Goal: Transaction & Acquisition: Purchase product/service

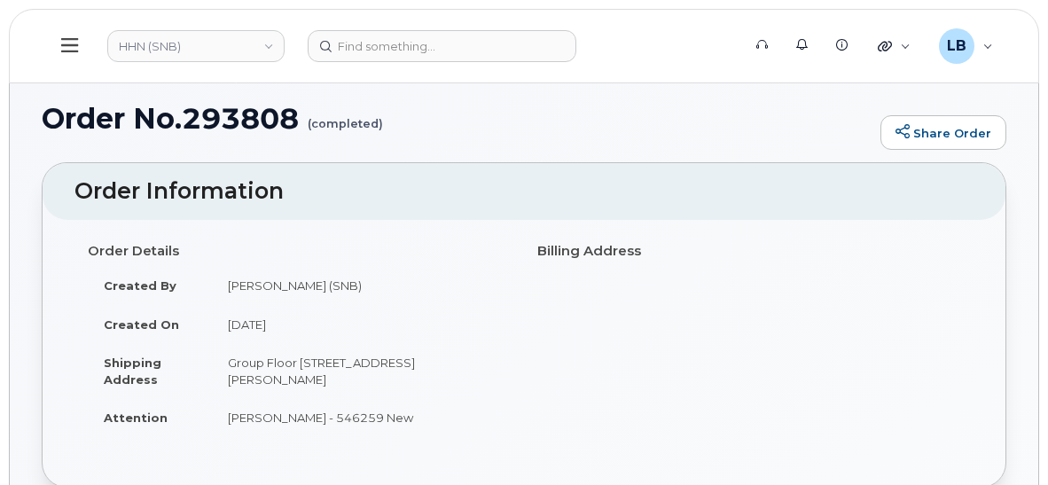
scroll to position [1532, 0]
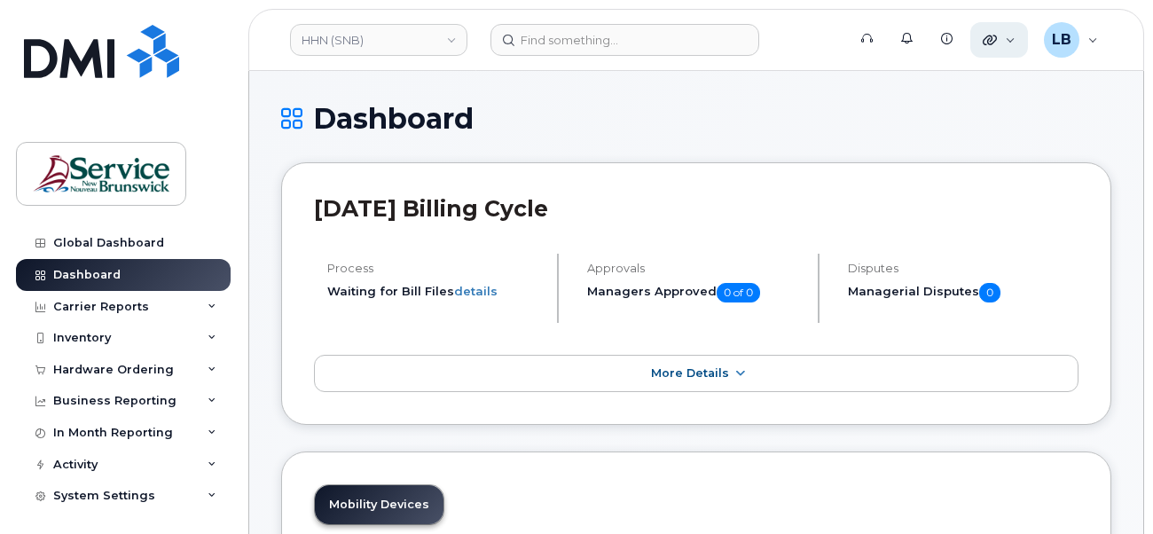
click at [1011, 43] on div "Quicklinks" at bounding box center [999, 39] width 58 height 35
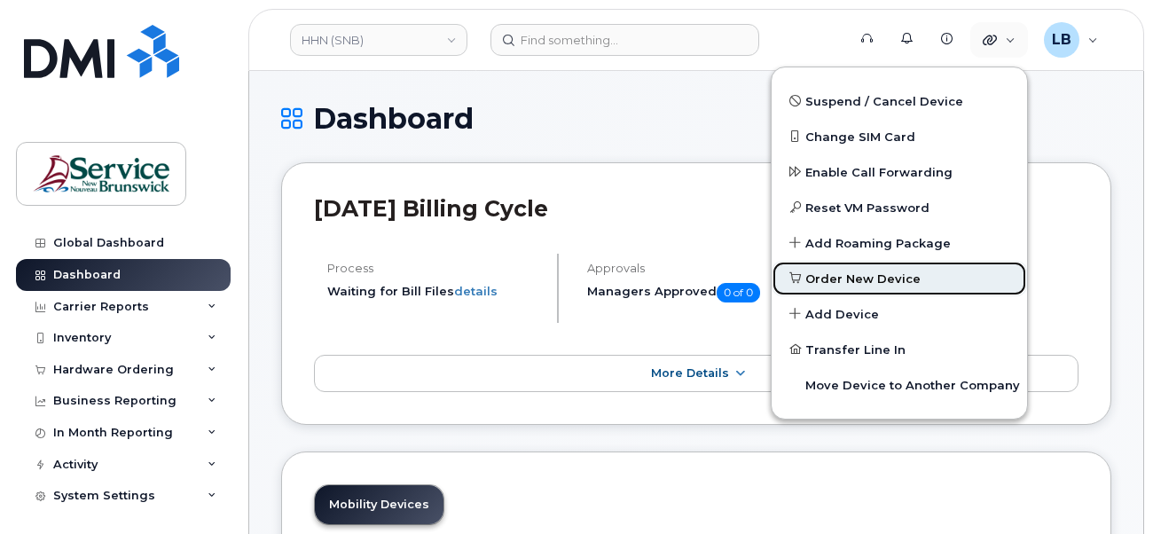
click at [850, 272] on span "Order New Device" at bounding box center [862, 279] width 115 height 18
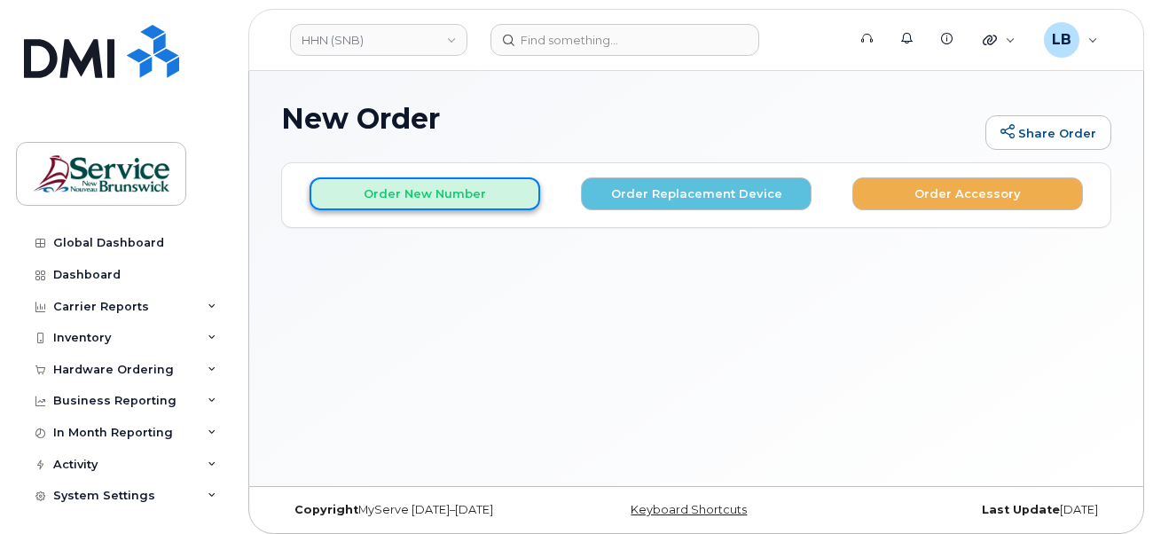
click at [455, 200] on button "Order New Number" at bounding box center [425, 193] width 231 height 33
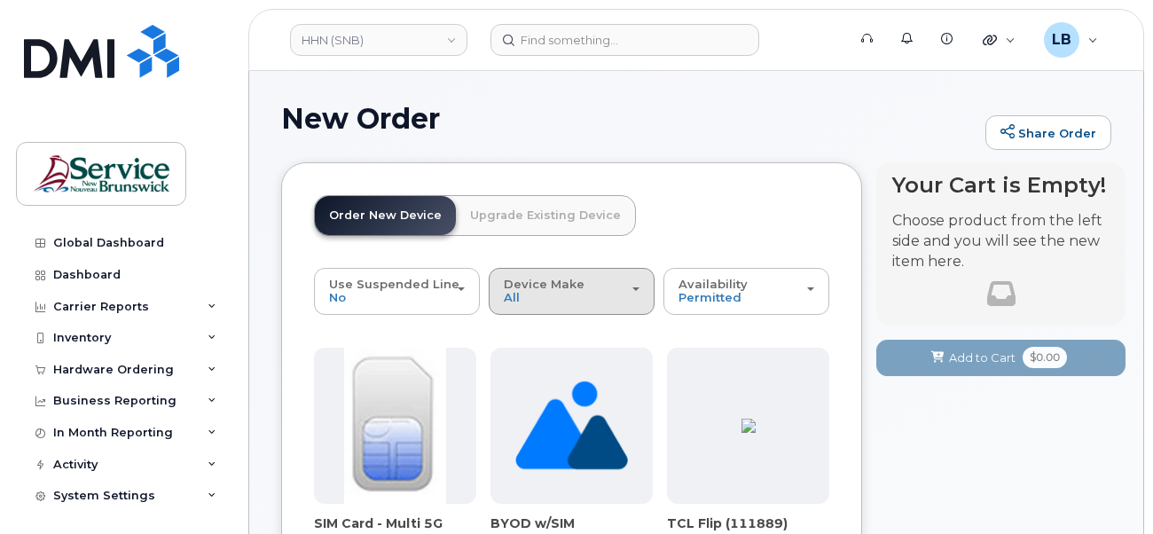
click at [598, 301] on div "Device Make All Aircard Android Cell Phone HUB iPhone Tablet Unknown" at bounding box center [572, 291] width 136 height 27
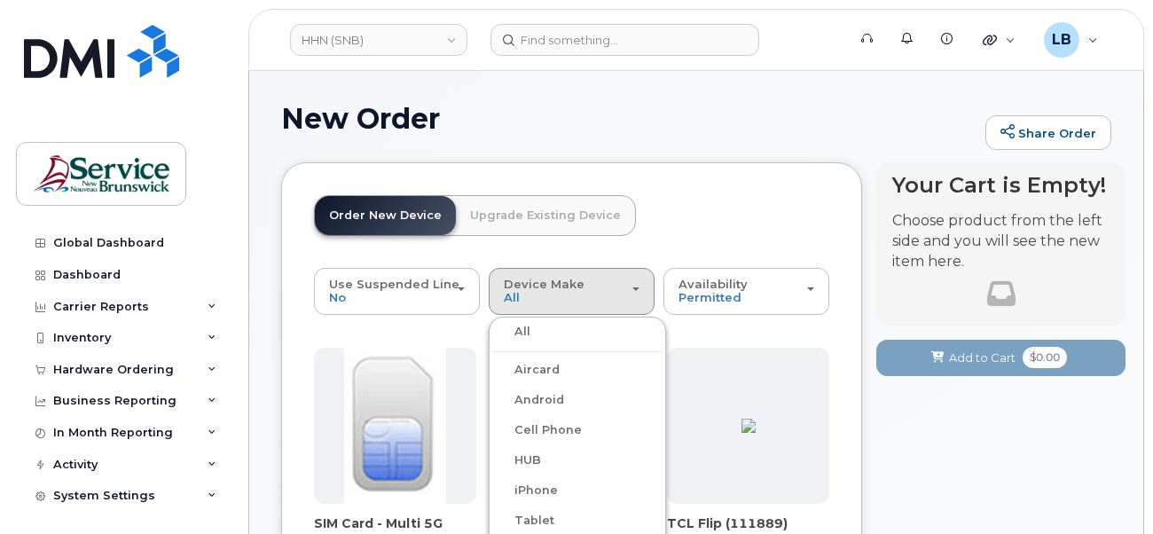
click at [549, 400] on label "Android" at bounding box center [528, 399] width 71 height 21
click at [0, 0] on input "Android" at bounding box center [0, 0] width 0 height 0
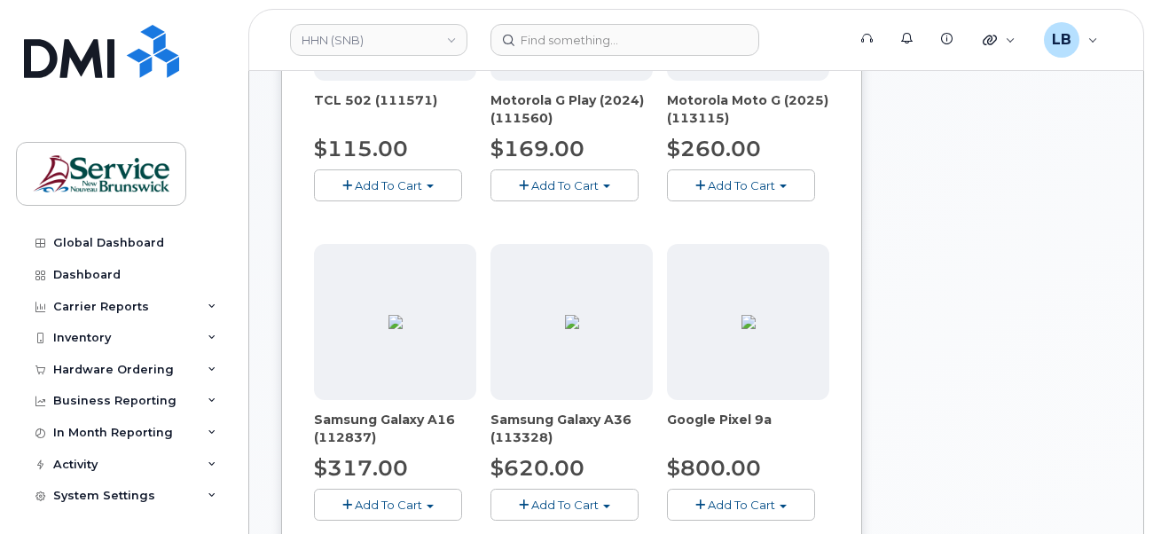
scroll to position [477, 0]
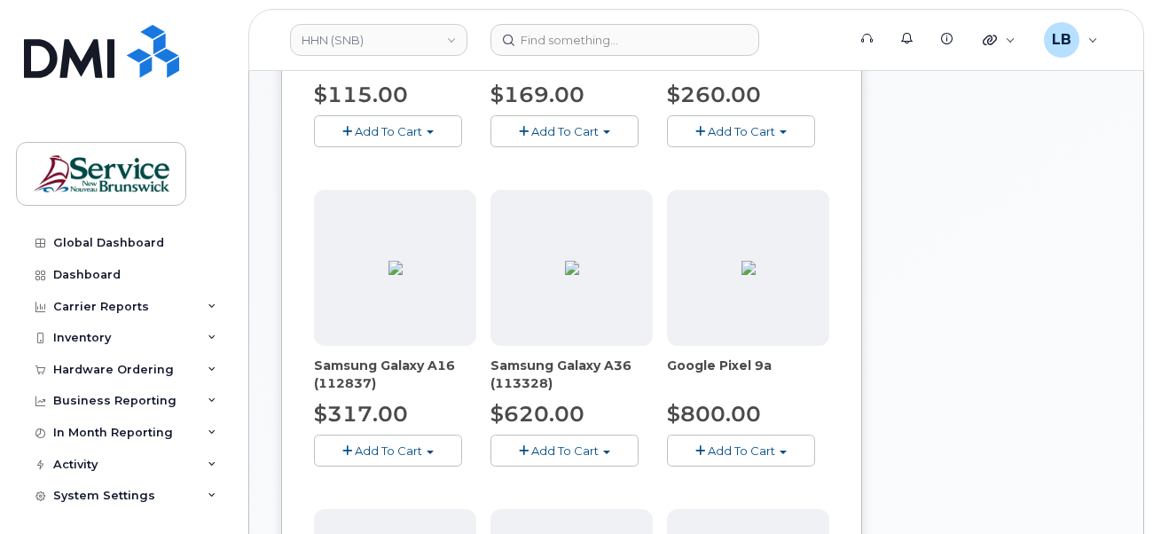
click at [578, 443] on span "Add To Cart" at bounding box center [564, 450] width 67 height 14
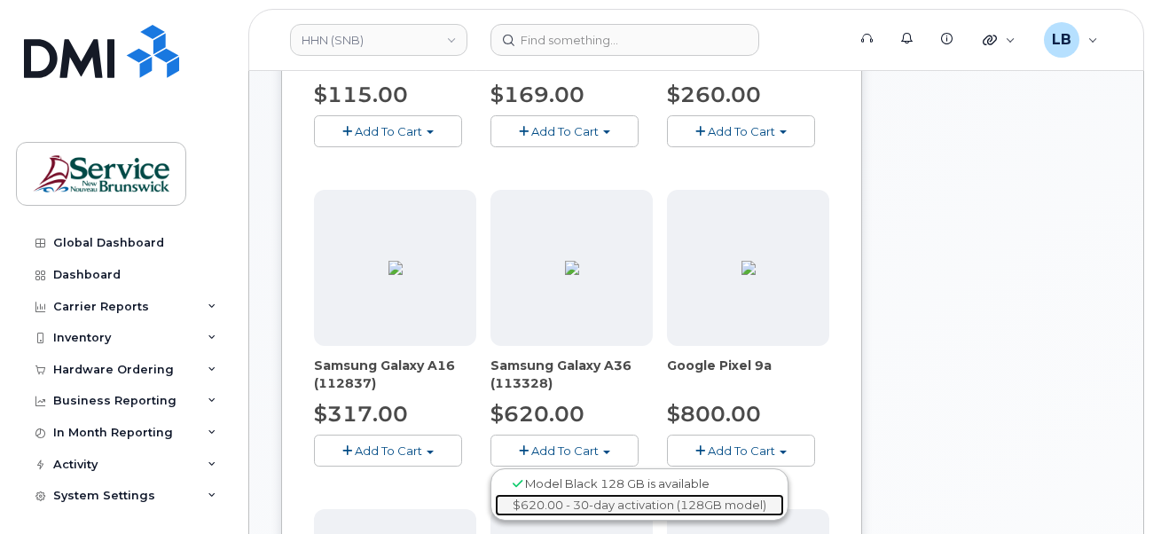
click at [602, 504] on link "$620.00 - 30-day activation (128GB model)" at bounding box center [639, 505] width 289 height 22
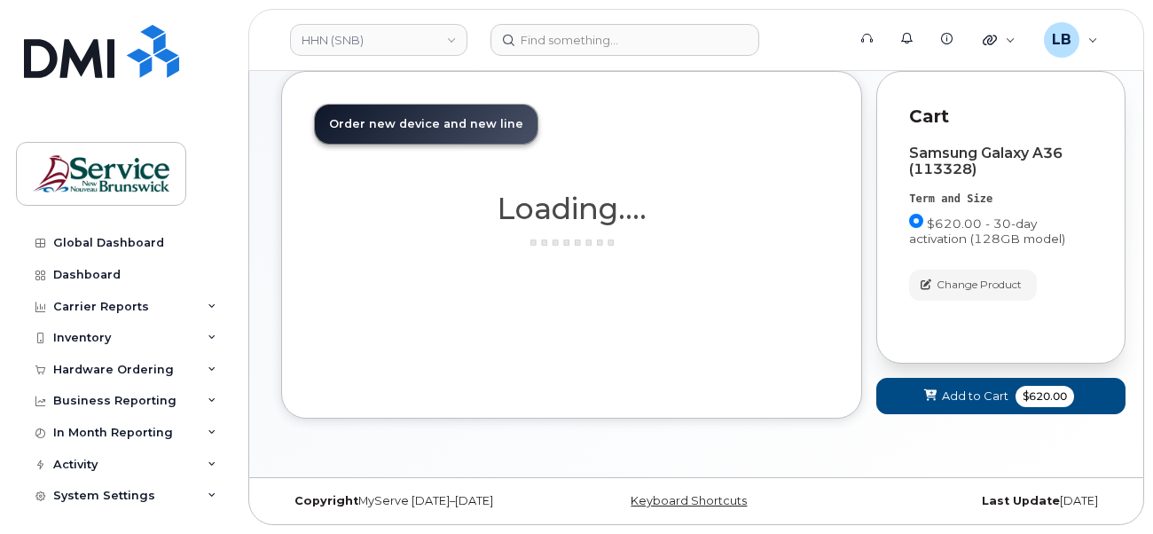
scroll to position [90, 0]
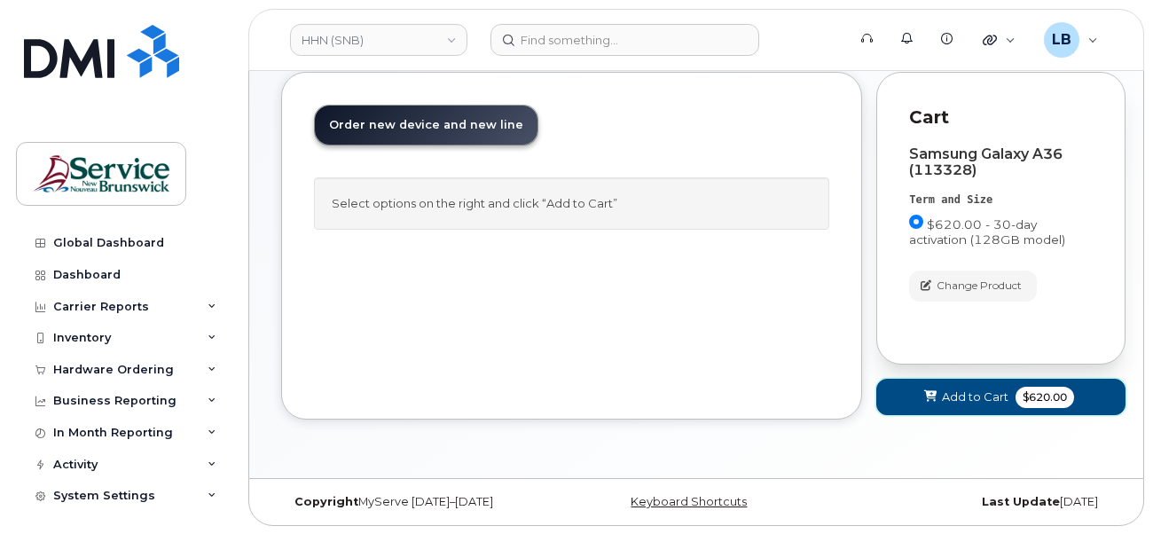
click at [1052, 390] on span "$620.00" at bounding box center [1044, 397] width 59 height 21
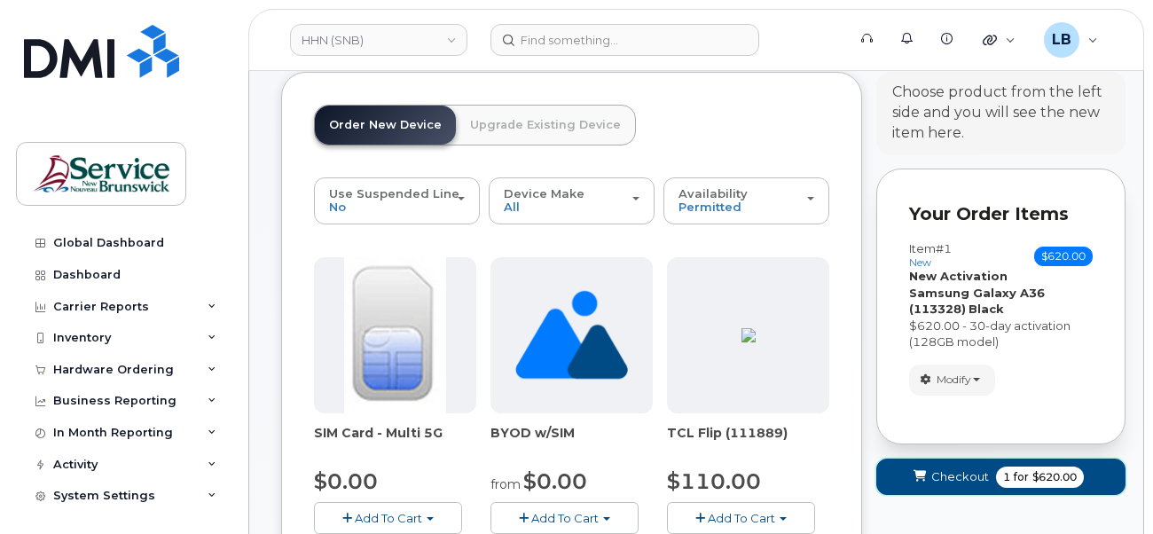
click at [1058, 470] on span "$620.00" at bounding box center [1054, 477] width 44 height 16
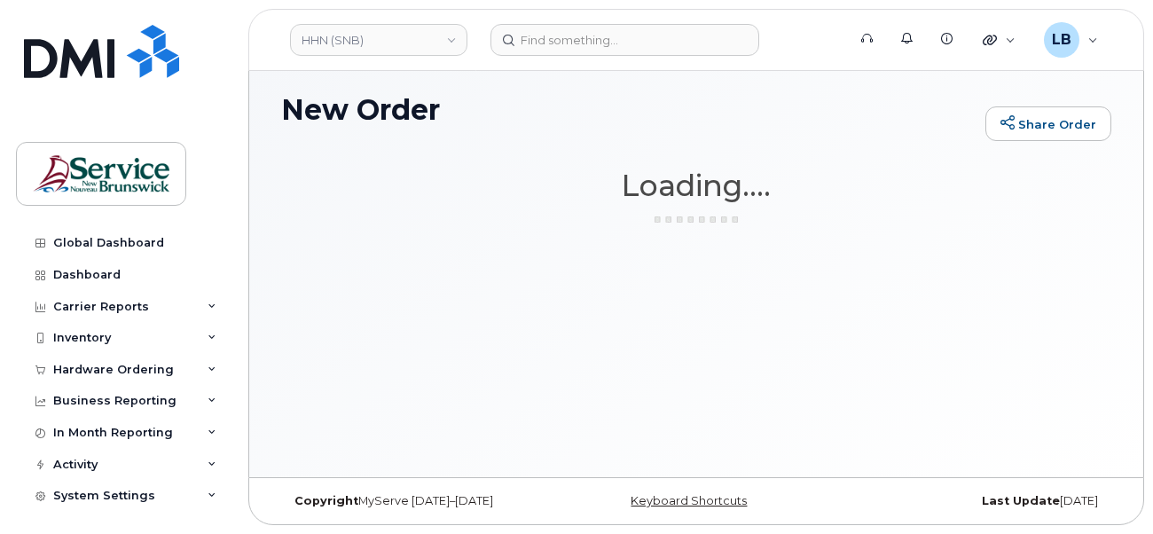
scroll to position [8, 0]
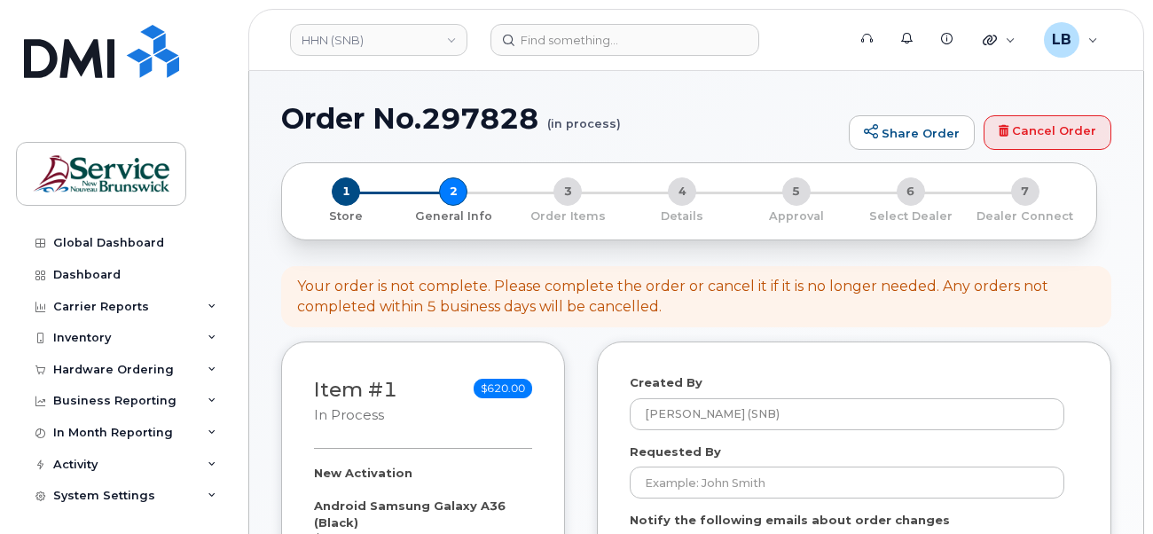
select select
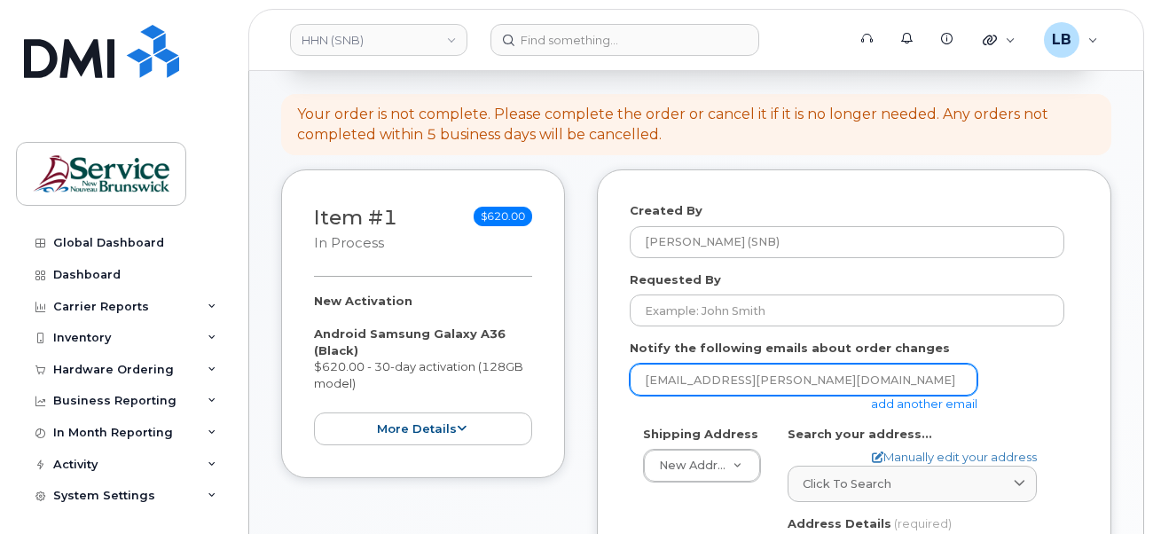
scroll to position [177, 0]
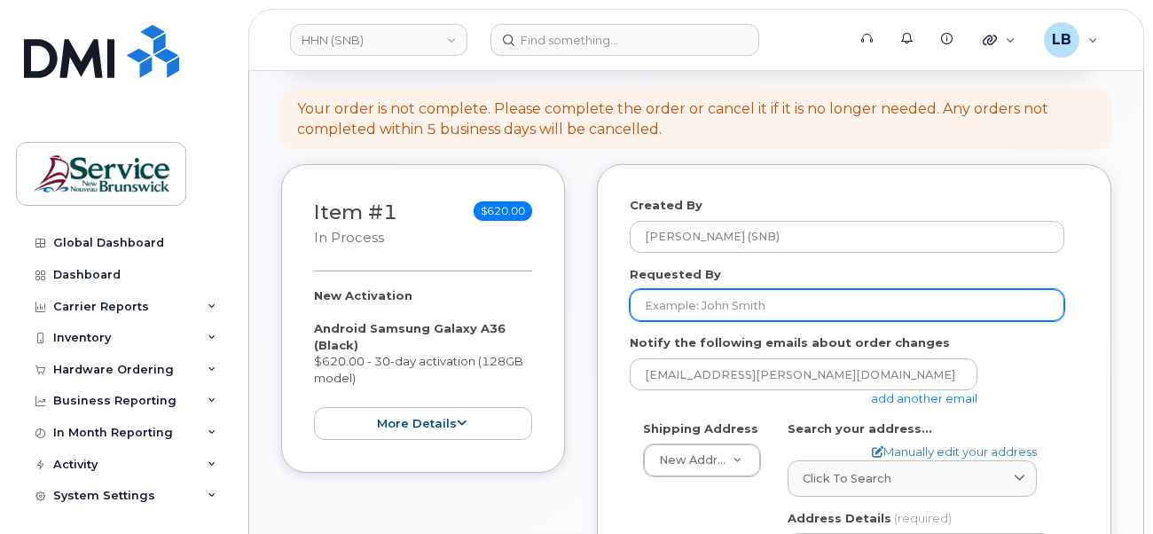
click at [762, 307] on input "Requested By" at bounding box center [847, 305] width 435 height 32
type input "Ryan Parker"
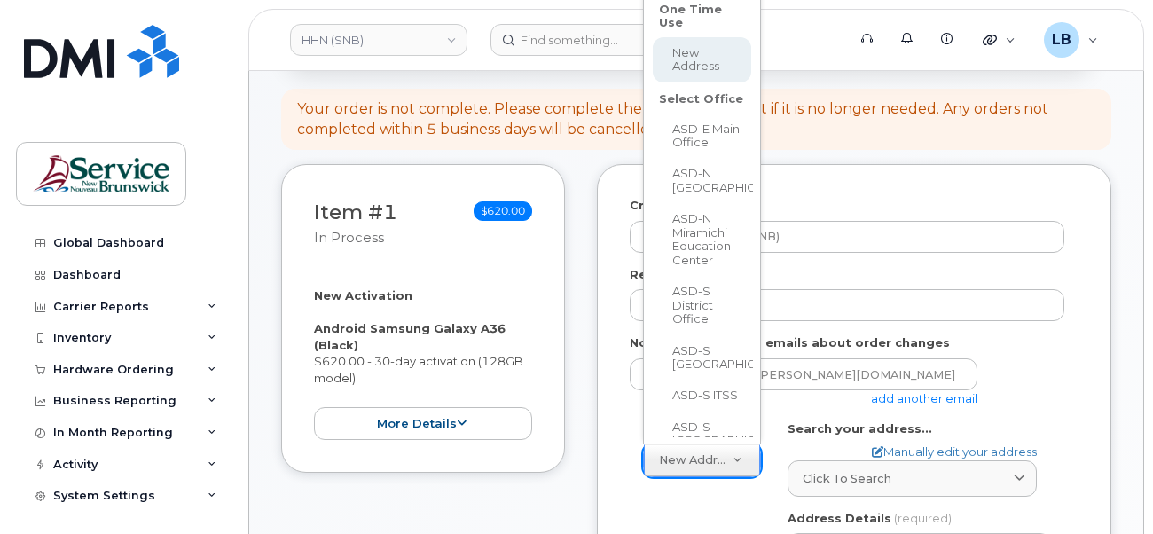
scroll to position [138, 0]
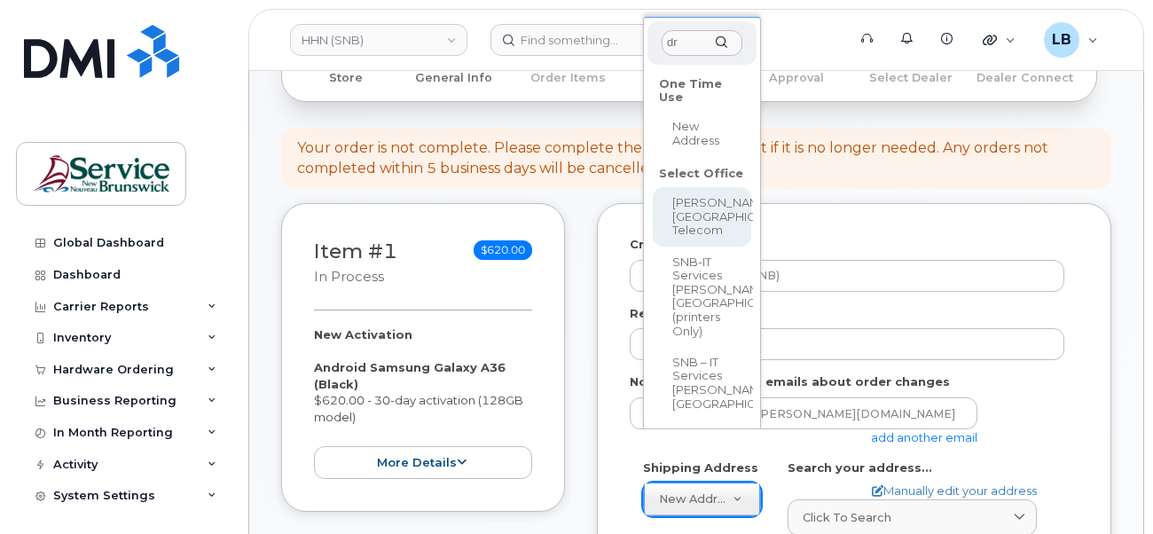
type input "dr"
select select
type textarea "985 College Hill Rd Fredericton New Brunswick E3B 4J7"
type input "Steve Sullivan"
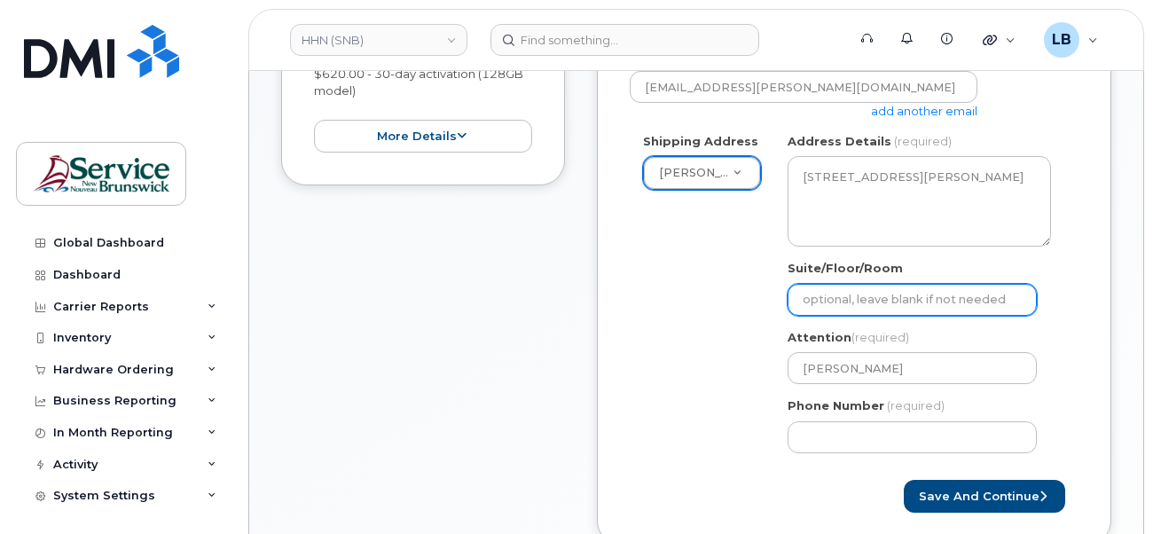
scroll to position [493, 0]
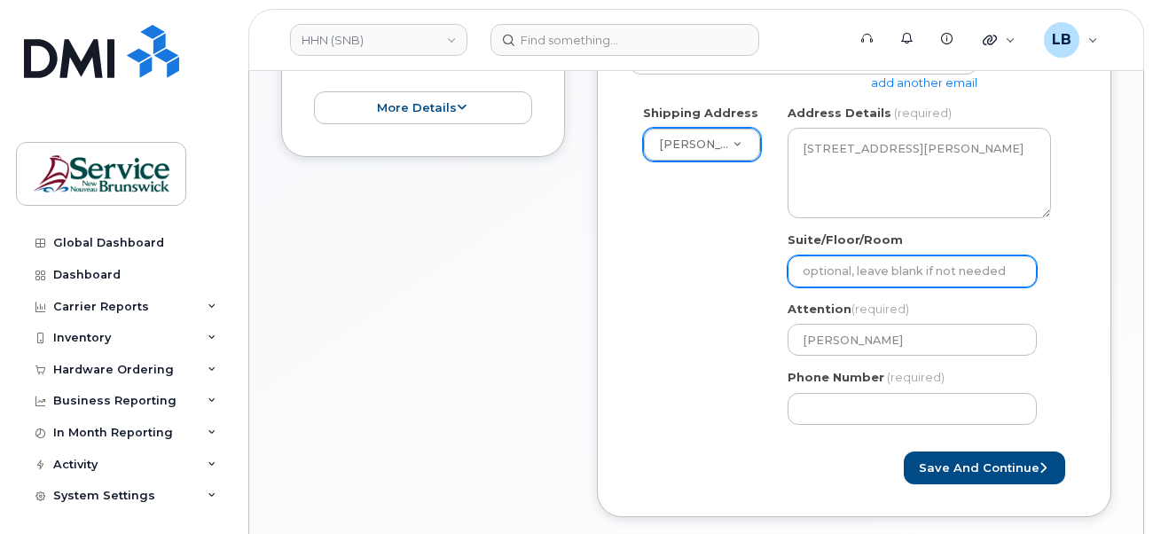
click at [910, 268] on input "Suite/Floor/Room" at bounding box center [912, 271] width 249 height 32
click at [909, 268] on input "Suite/Floor/Room" at bounding box center [912, 271] width 249 height 32
paste input "WO0000000477688"
select select
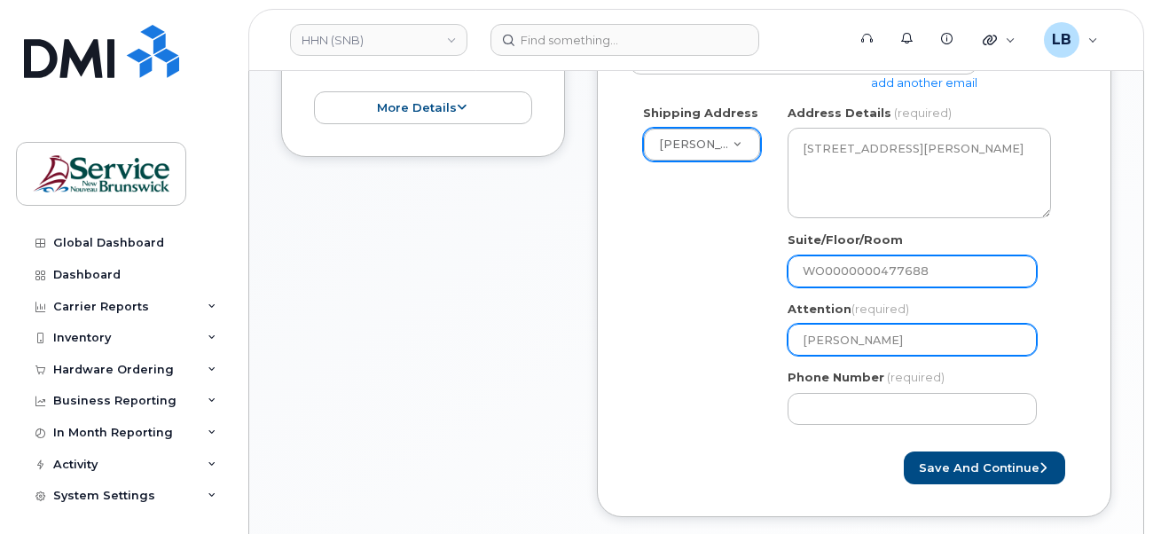
type input "WO0000000477688"
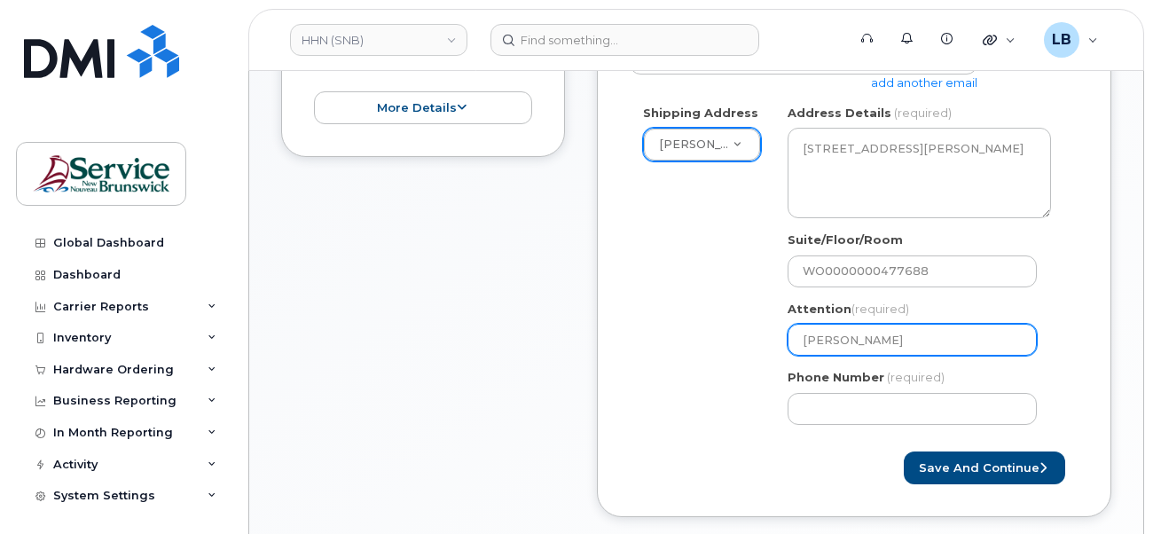
drag, startPoint x: 908, startPoint y: 341, endPoint x: 923, endPoint y: 345, distance: 15.5
click at [909, 341] on input "Steve Sullivan" at bounding box center [912, 340] width 249 height 32
type input "Steve Sullivan"
select select
type input "Steve Sullivan -"
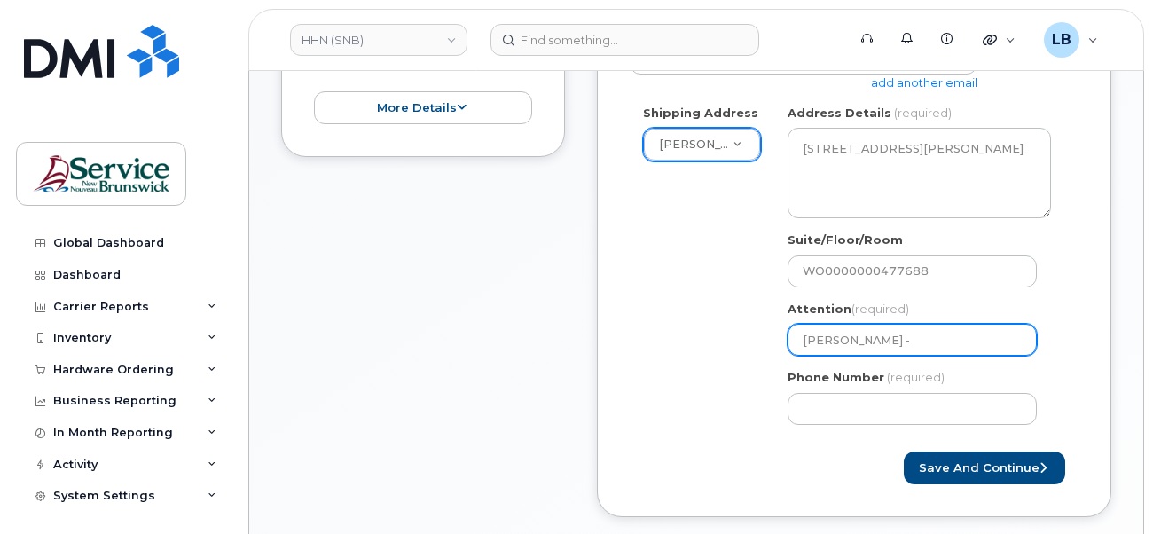
select select
type input "Steve Sullivan - n"
select select
type input "Steve Sullivan - ne"
select select
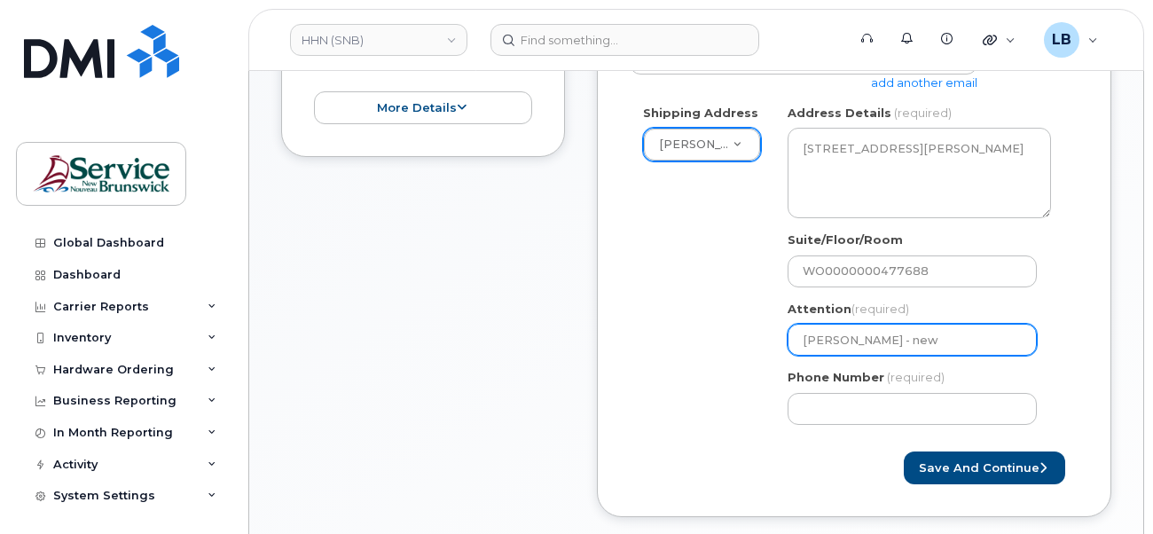
type input "Steve Sullivan - new"
select select
type input "Steve Sullivan - new 1"
select select
type input "Steve Sullivan - new 1 o"
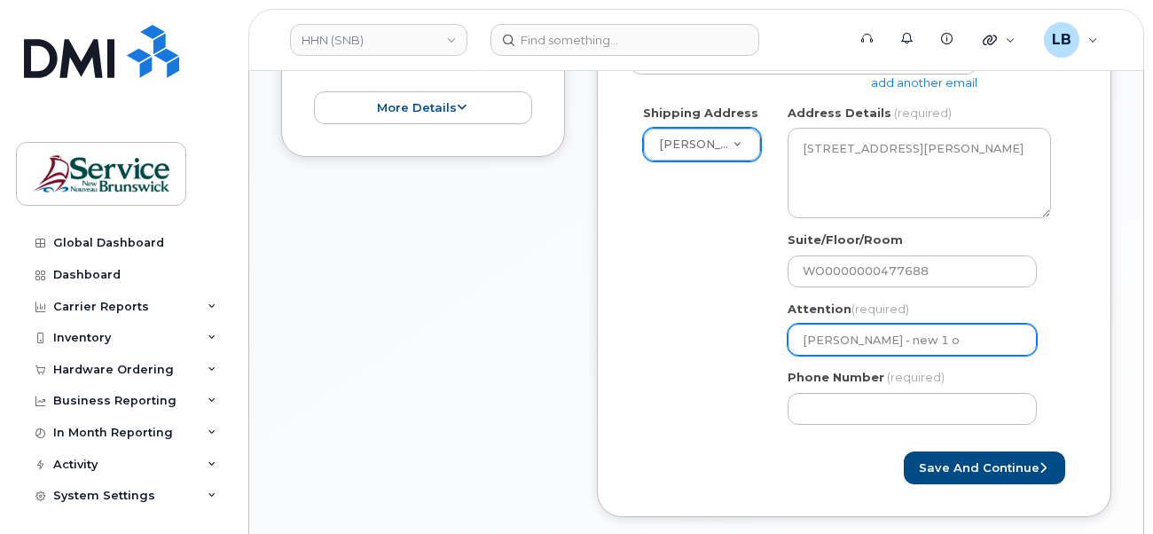
select select
type input "Steve Sullivan - new 1 of"
select select
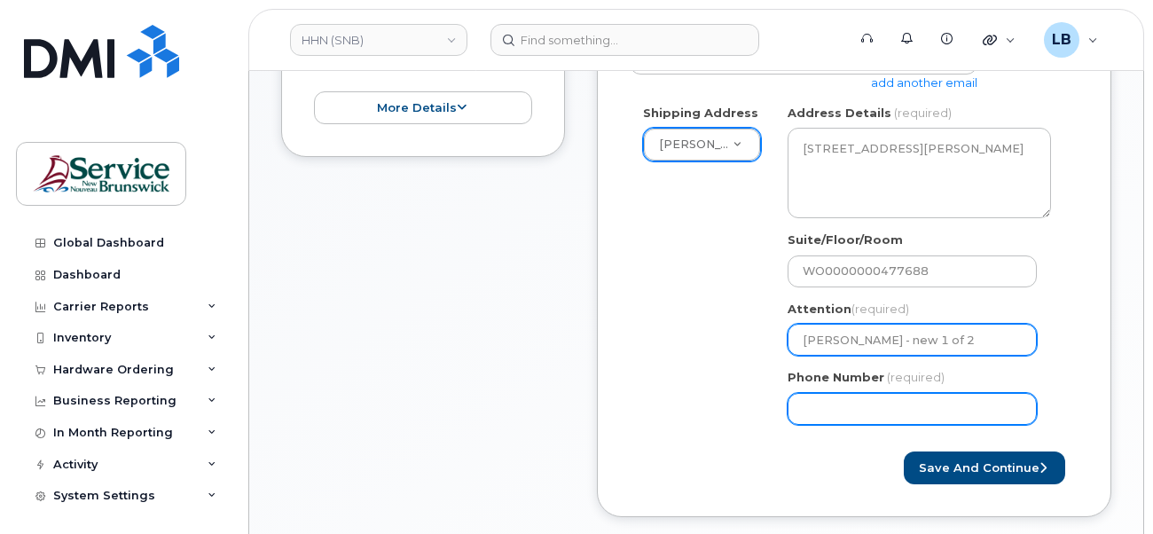
type input "[PERSON_NAME] - new 1 of 2"
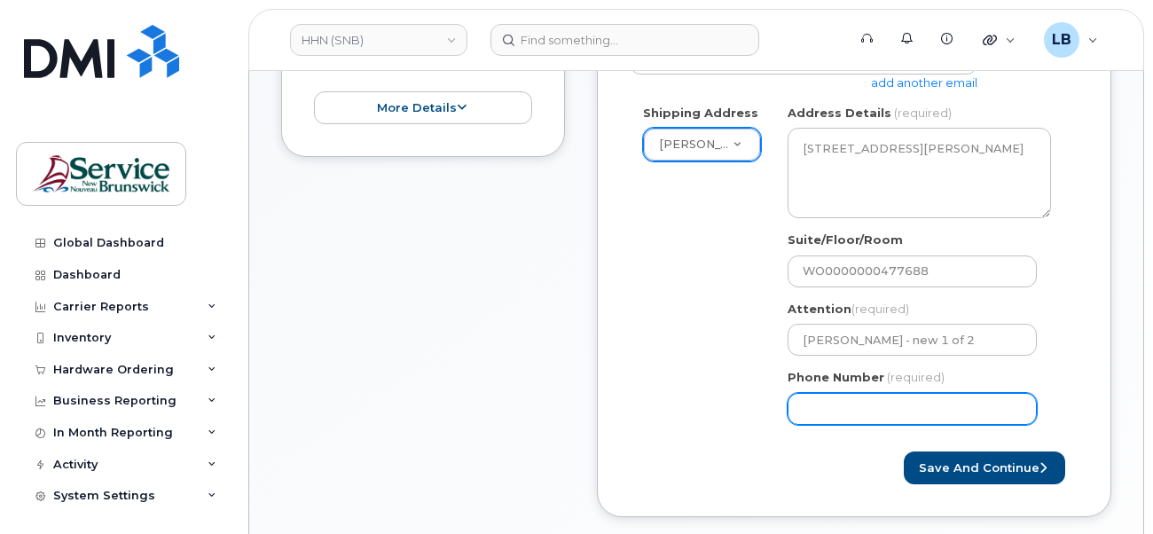
click at [921, 404] on input "Phone Number" at bounding box center [912, 409] width 249 height 32
select select
type input "506233396"
select select
type input "5062333965"
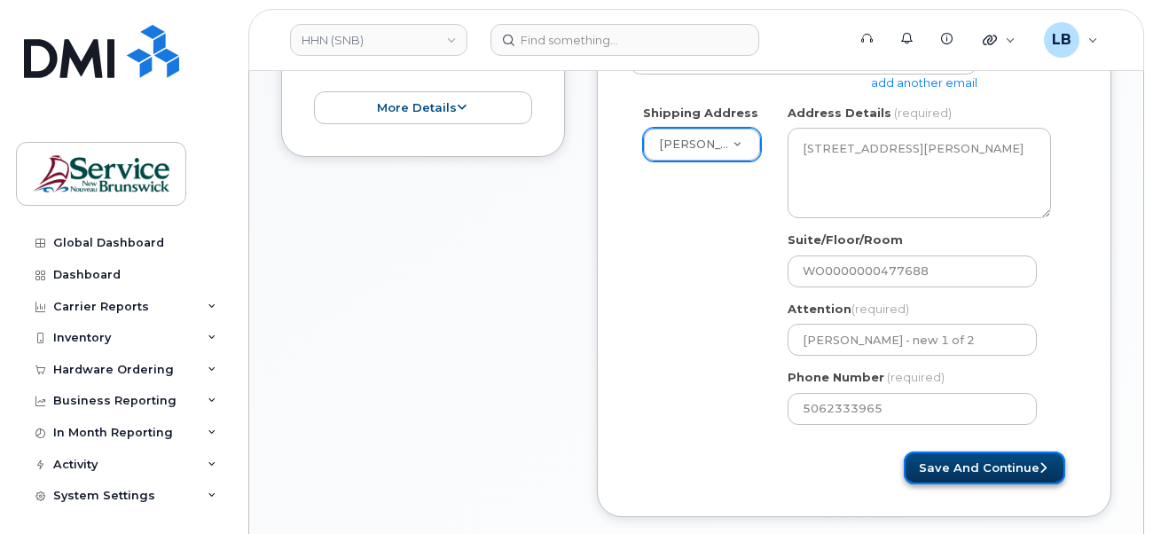
click at [1024, 467] on button "Save and Continue" at bounding box center [984, 467] width 161 height 33
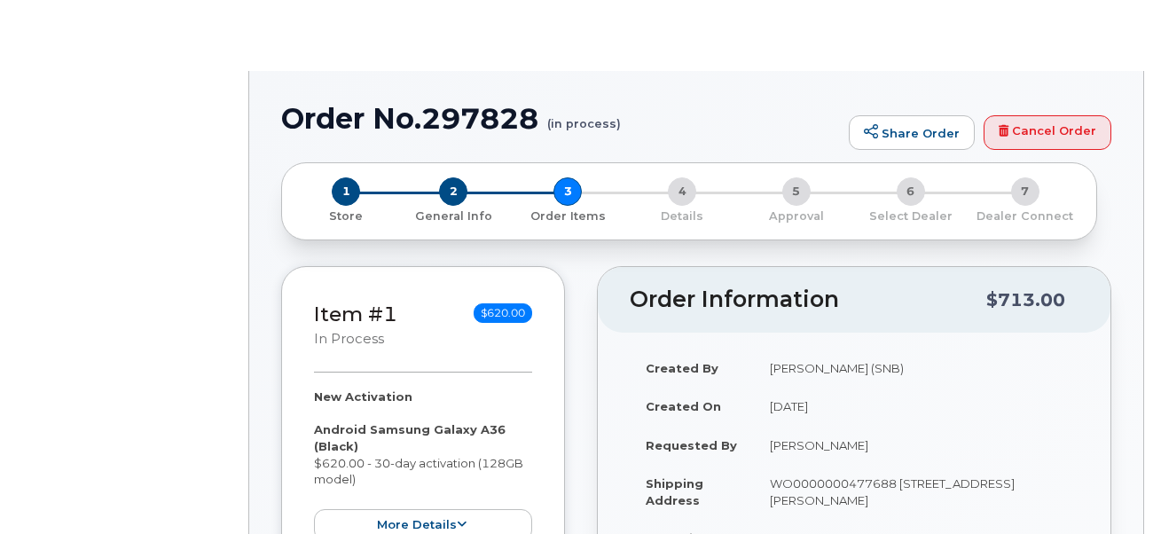
select select
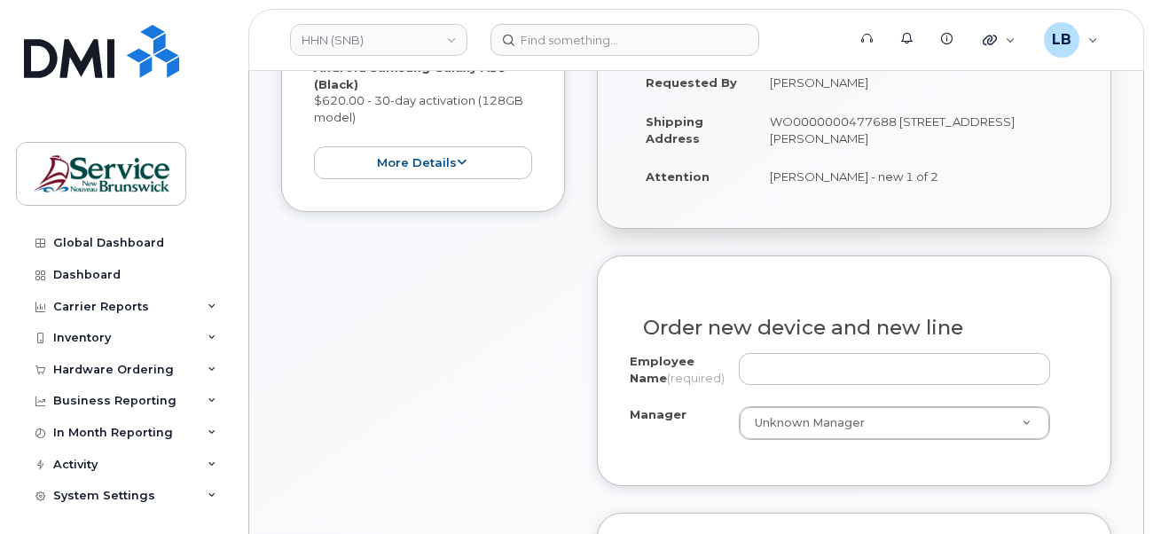
scroll to position [532, 0]
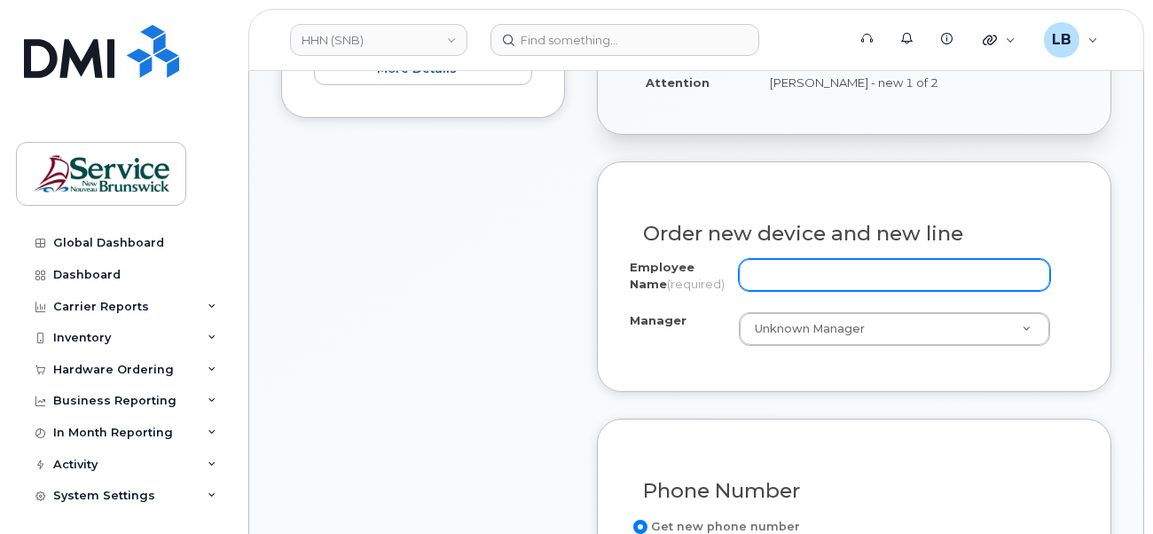
click at [842, 284] on input "Employee Name (required)" at bounding box center [895, 275] width 312 height 32
paste input "[PERSON_NAME] Level 2 Security Officer"
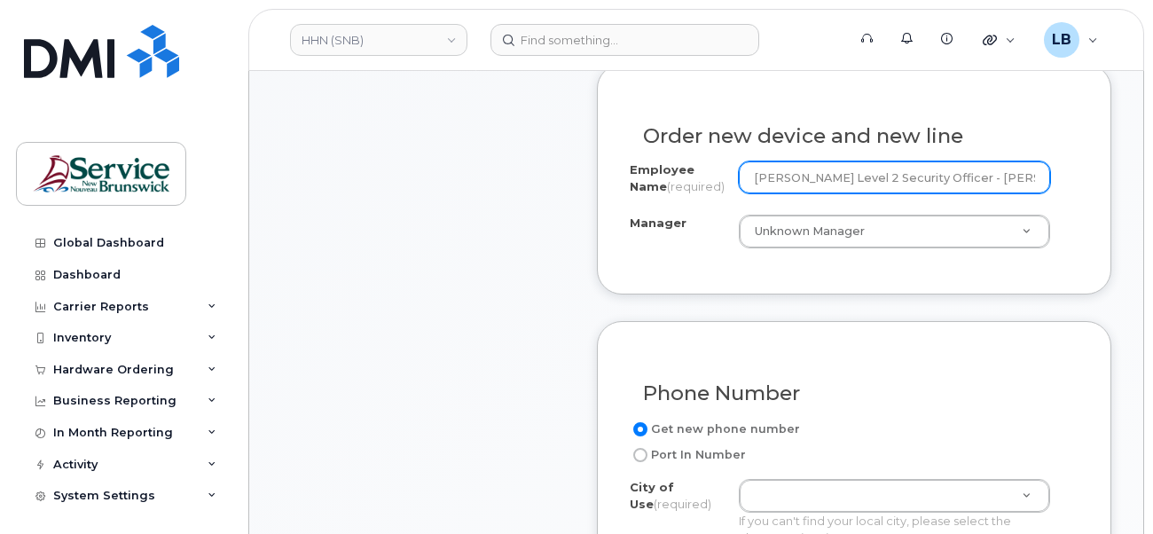
scroll to position [976, 0]
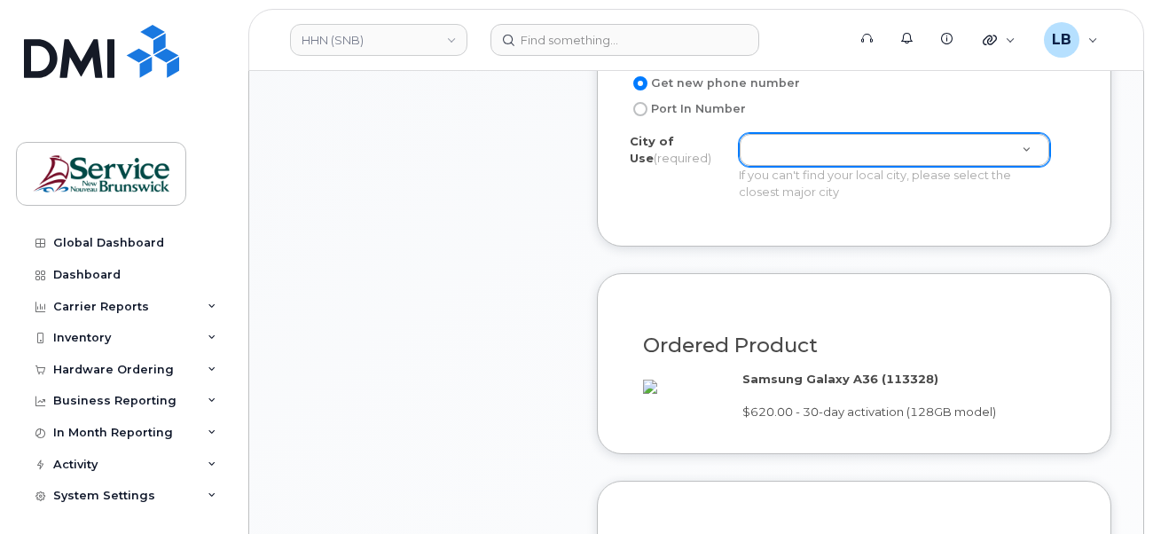
type input "[PERSON_NAME] Level 2 Security Officer - [PERSON_NAME]"
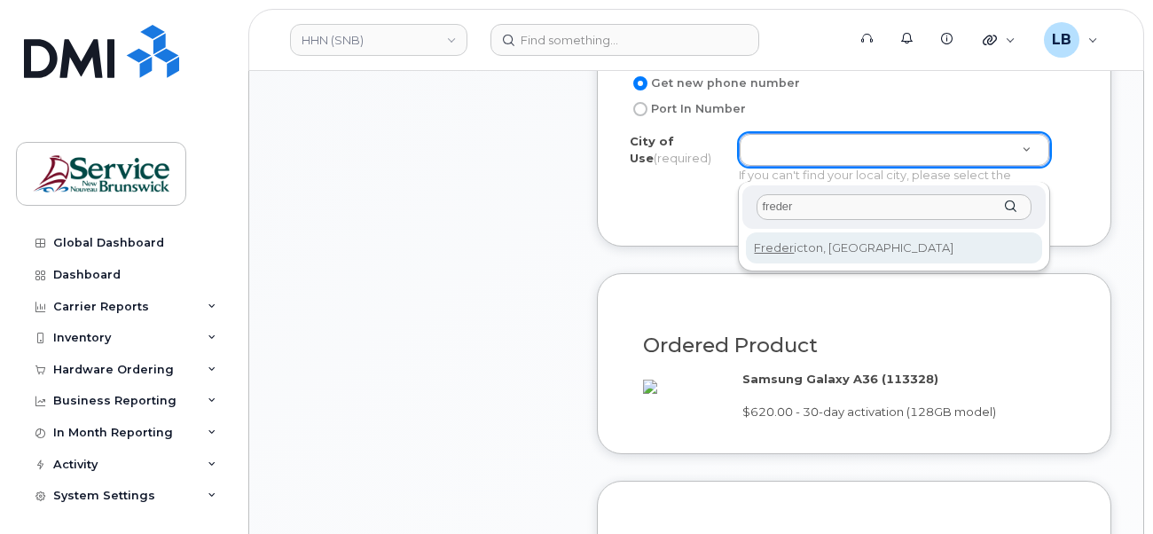
type input "freder"
type input "1578"
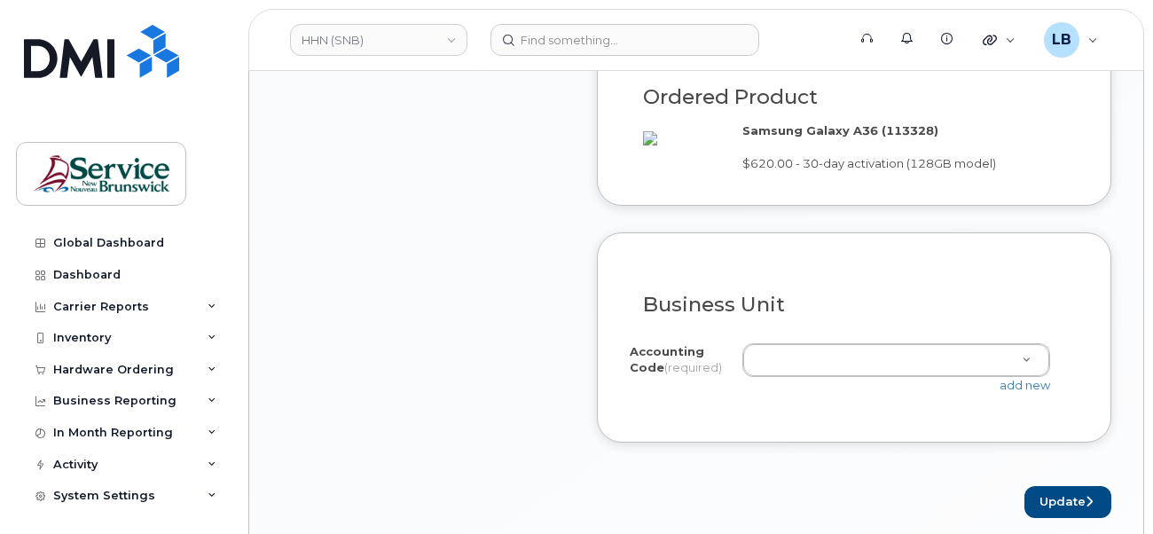
scroll to position [1242, 0]
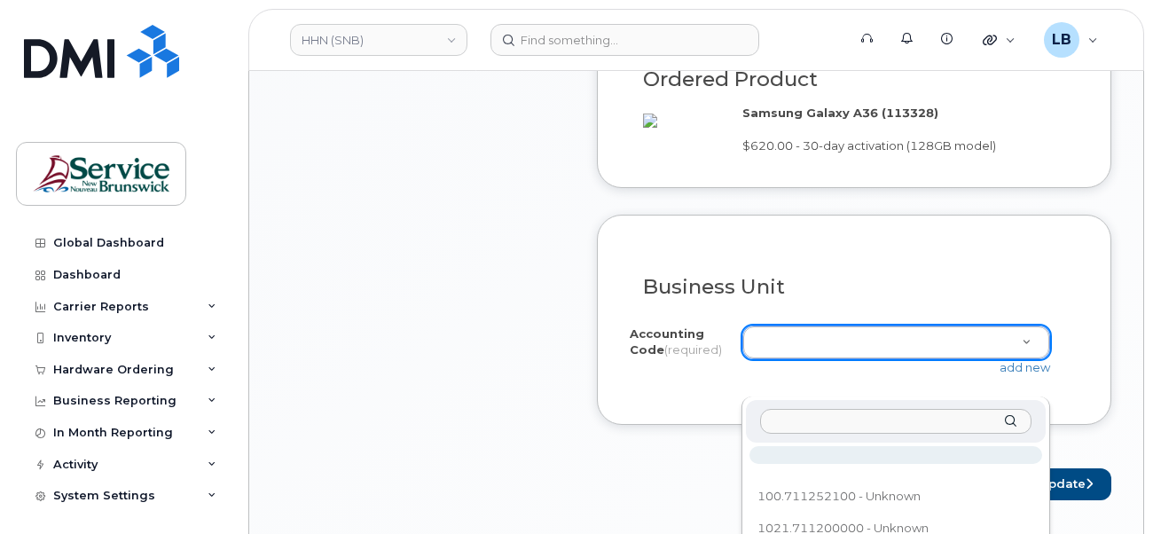
type input "8011.711600000"
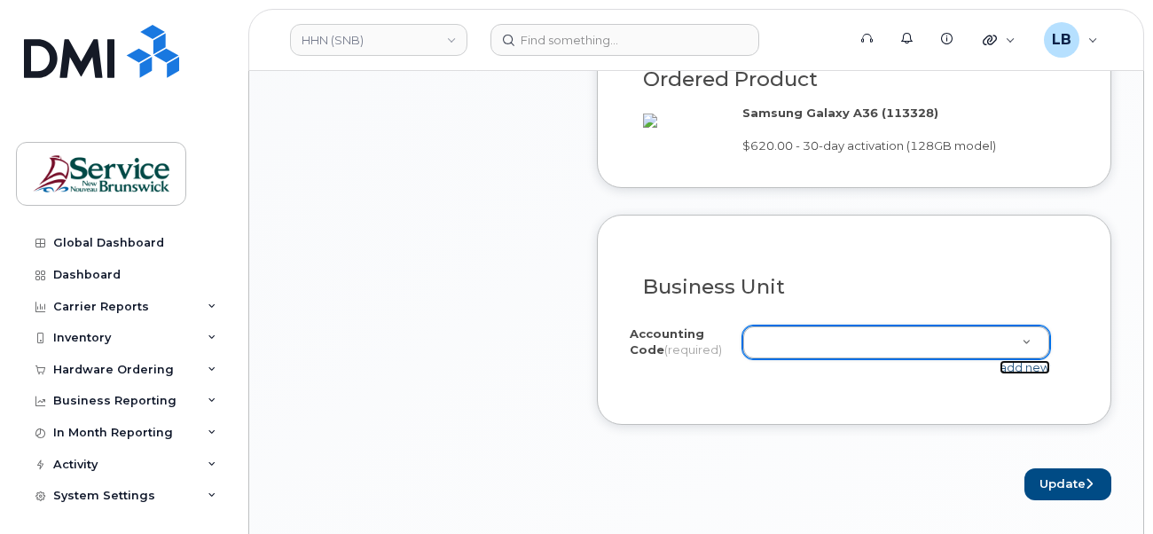
click at [1026, 374] on link "add new" at bounding box center [1024, 367] width 51 height 14
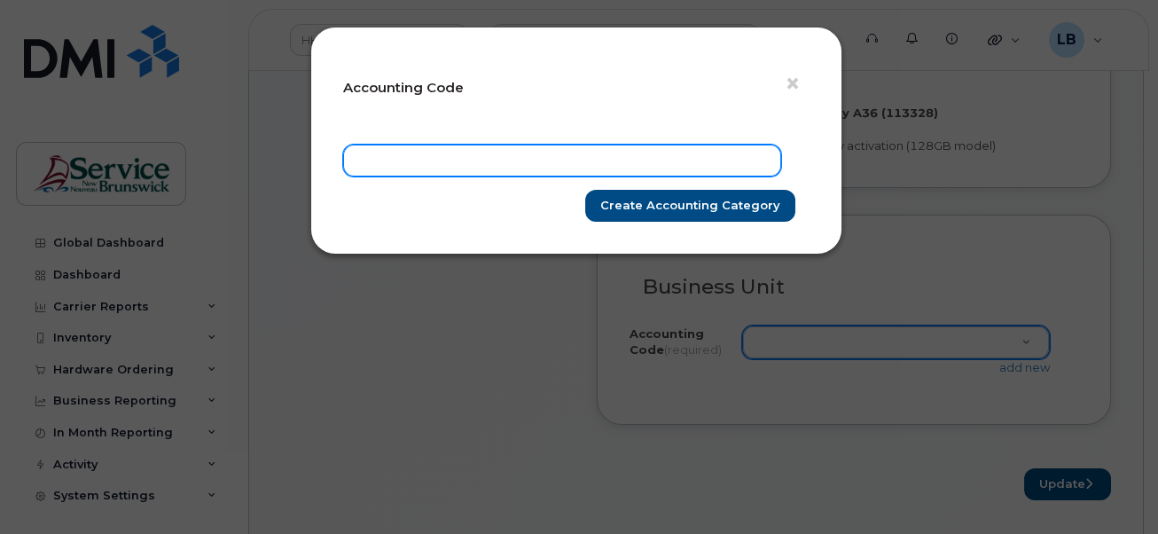
click at [536, 159] on input "text" at bounding box center [562, 161] width 438 height 32
paste input "8011.711600000"
type input "8011.711600000"
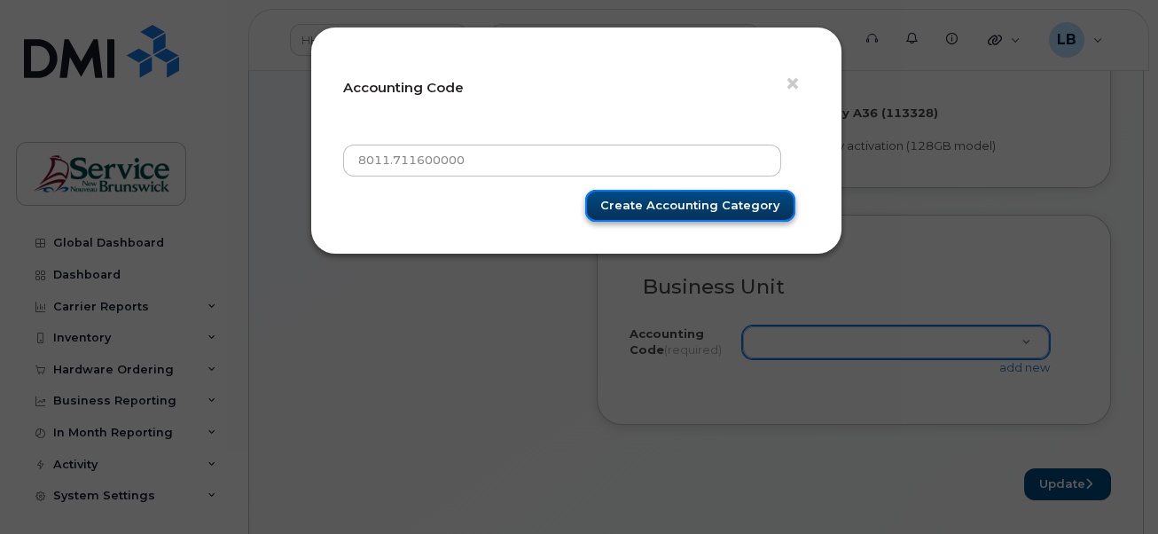
click at [681, 208] on input "Create Accounting category" at bounding box center [690, 206] width 210 height 33
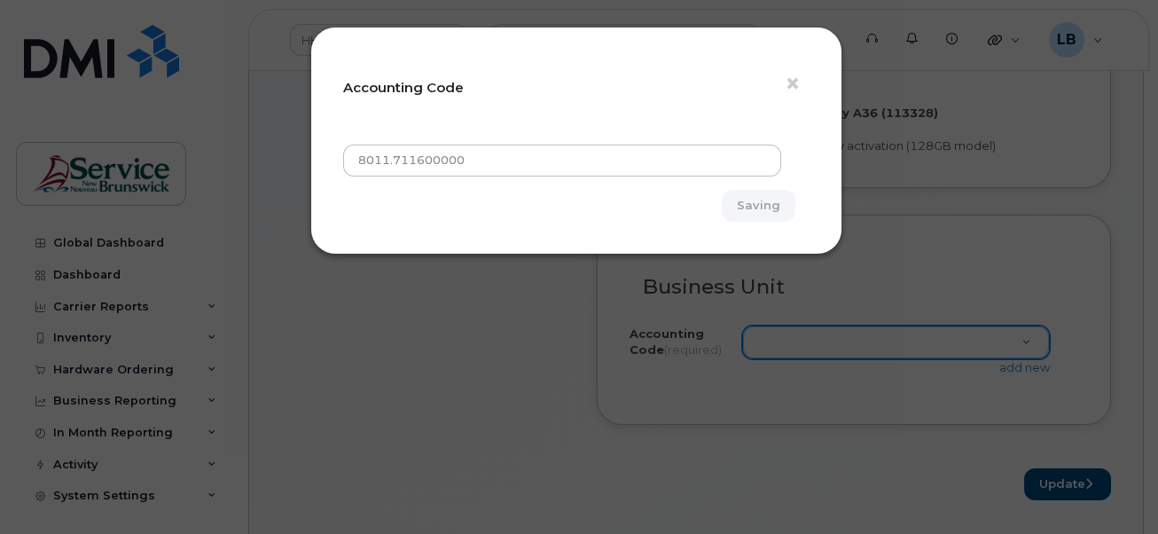
type input "Create Accounting category"
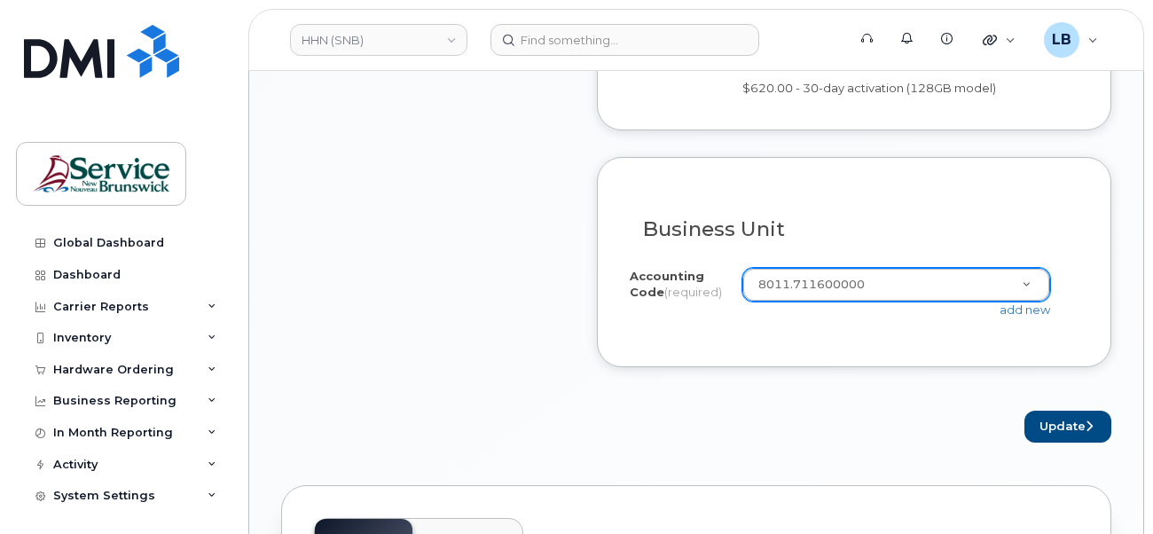
scroll to position [1330, 0]
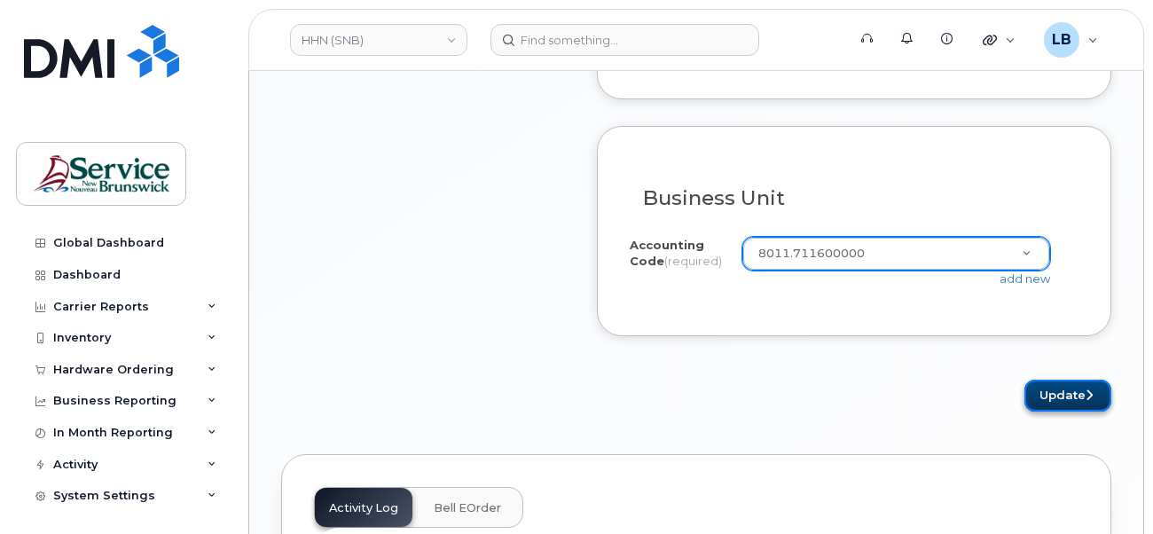
click at [1062, 412] on button "Update" at bounding box center [1067, 396] width 87 height 33
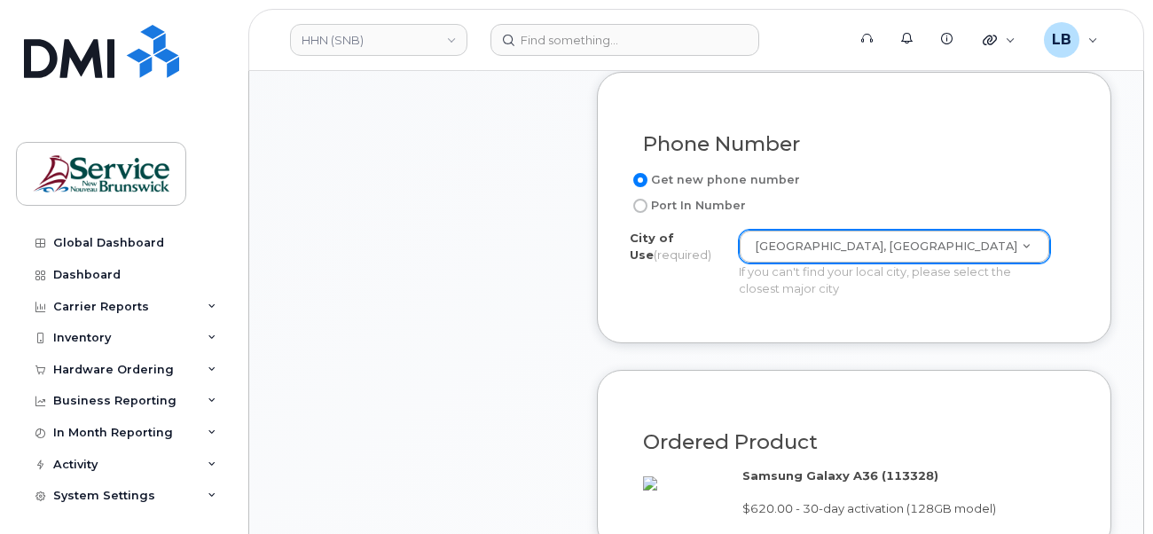
scroll to position [621, 0]
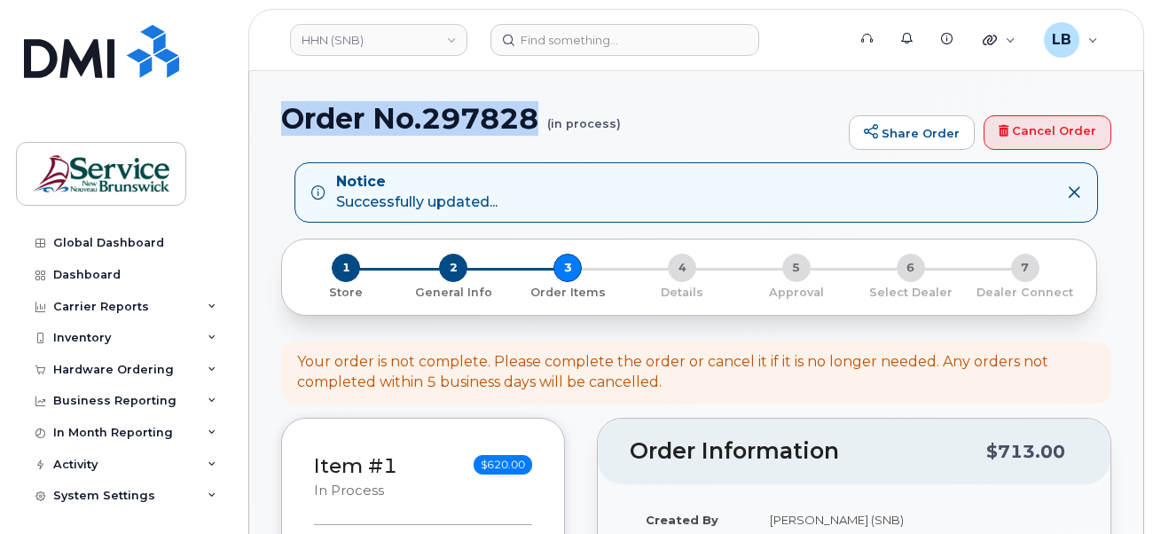
drag, startPoint x: 540, startPoint y: 116, endPoint x: 270, endPoint y: 104, distance: 269.9
copy h1 "Order No.297828"
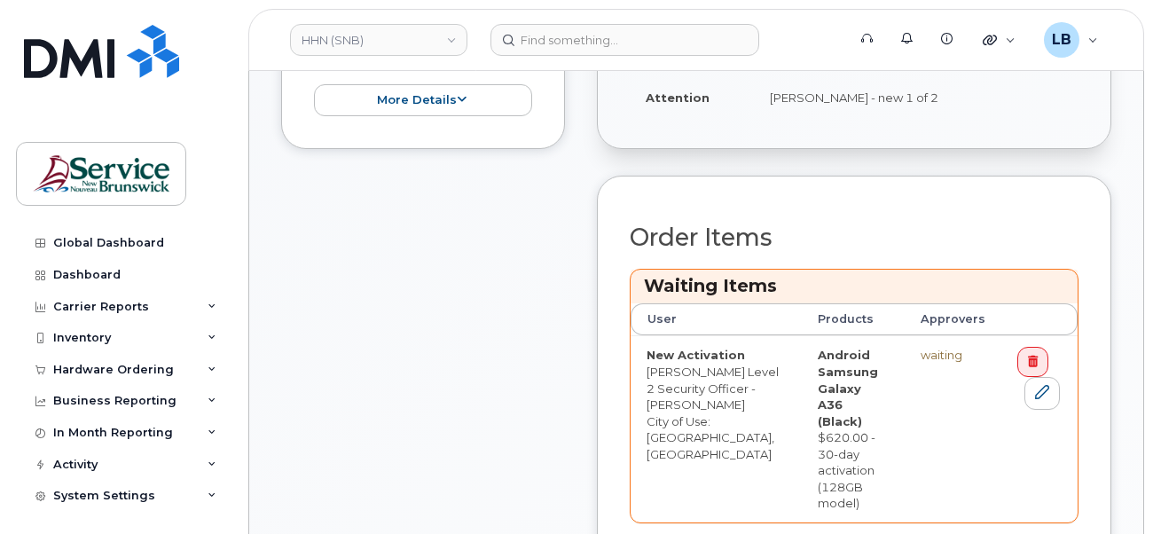
scroll to position [621, 0]
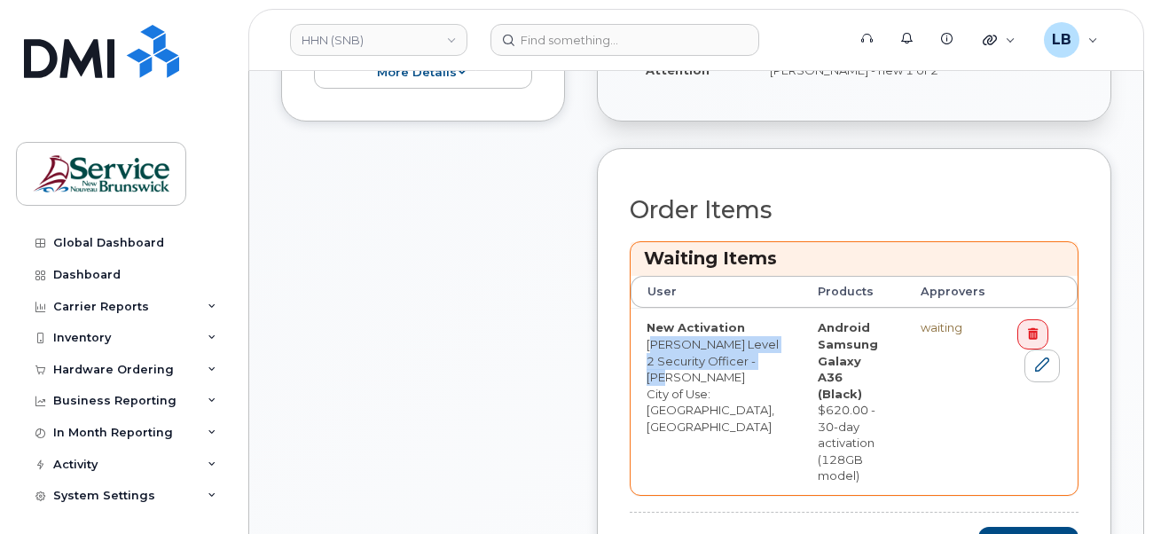
drag, startPoint x: 722, startPoint y: 372, endPoint x: 643, endPoint y: 348, distance: 82.7
click at [643, 348] on td "New Activation DECH Level 2 Security Officer - Ryan Parker City of Use: Frederi…" at bounding box center [716, 401] width 171 height 187
copy td "DECH Level 2 Security Officer - Ryan Parker"
click at [1033, 527] on button "Checkout" at bounding box center [1028, 543] width 100 height 33
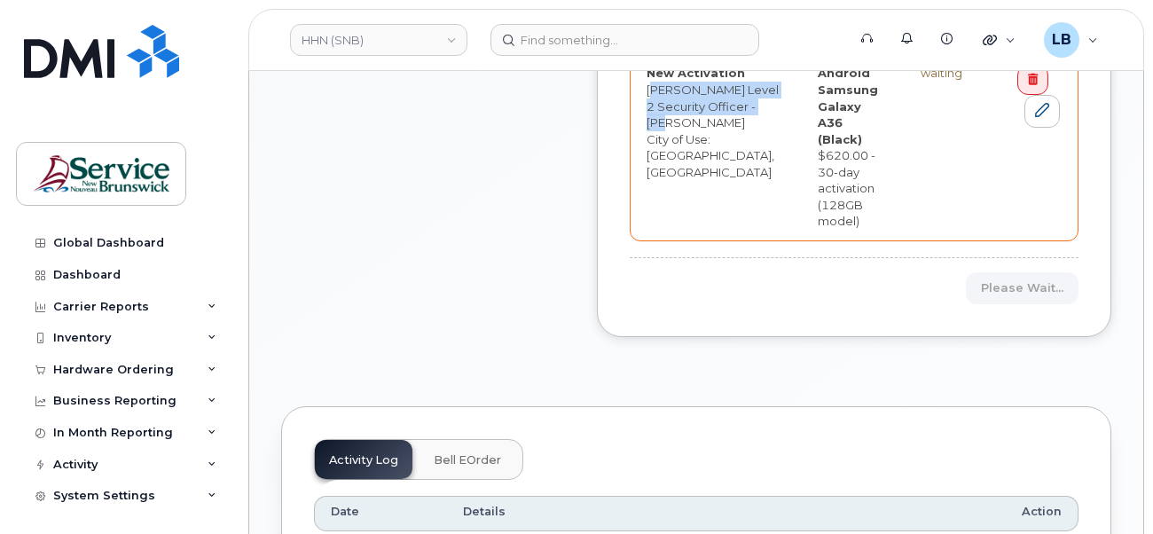
scroll to position [976, 0]
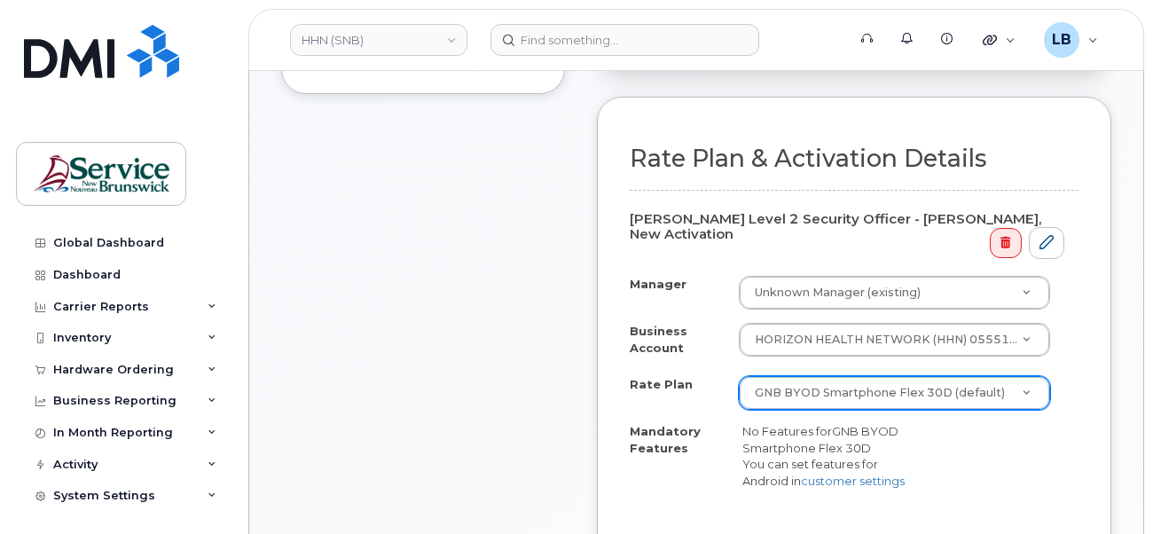
scroll to position [621, 0]
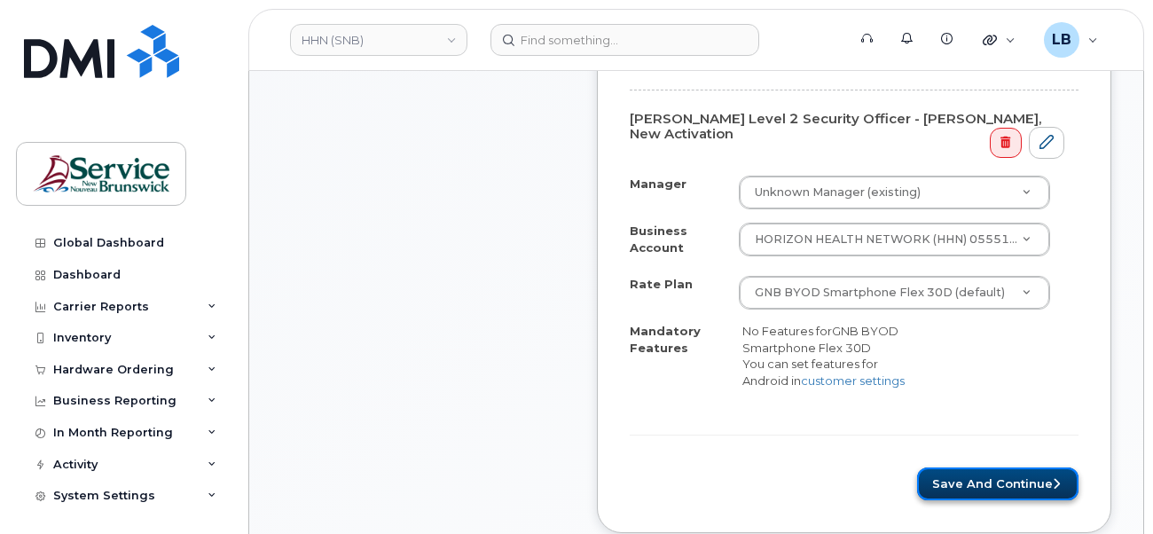
click at [1025, 484] on button "Save and Continue" at bounding box center [997, 483] width 161 height 33
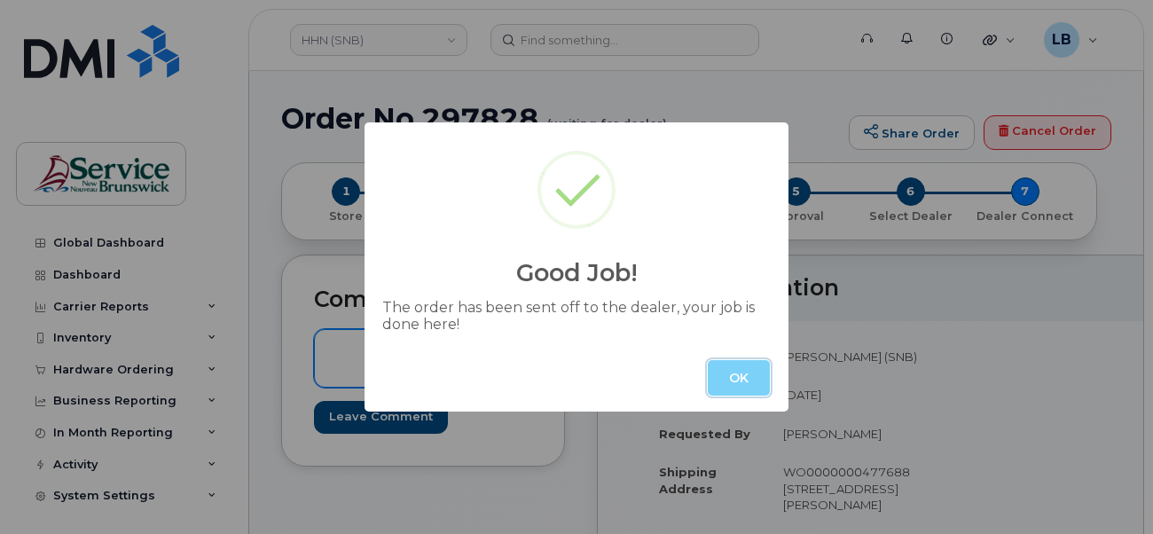
drag, startPoint x: 740, startPoint y: 375, endPoint x: 401, endPoint y: 349, distance: 339.8
click at [736, 375] on button "OK" at bounding box center [739, 377] width 62 height 35
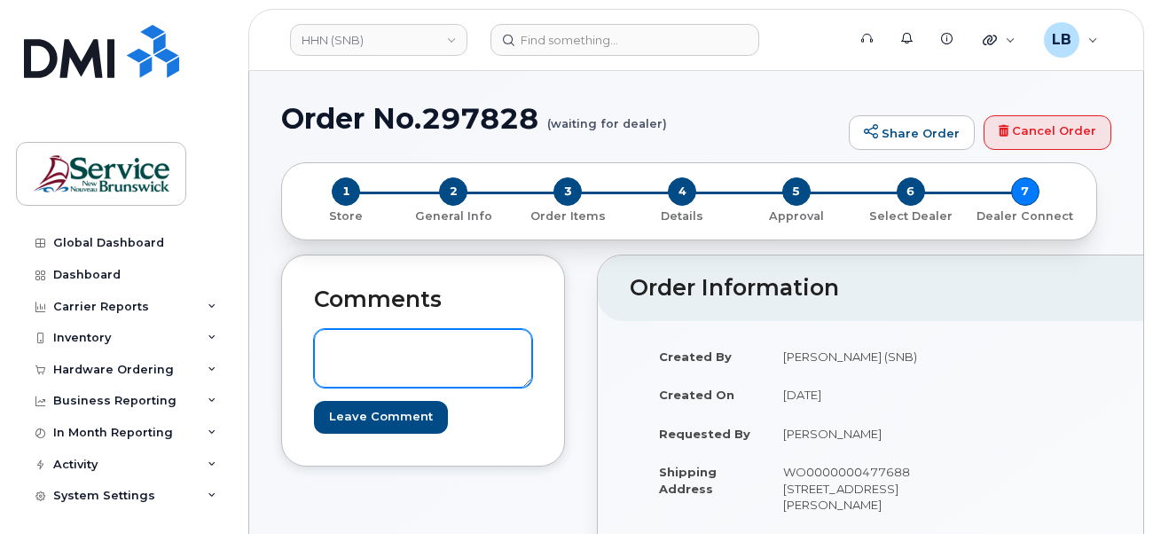
click at [361, 342] on textarea at bounding box center [423, 358] width 218 height 59
paste textarea "DWP Request ID: 568660"
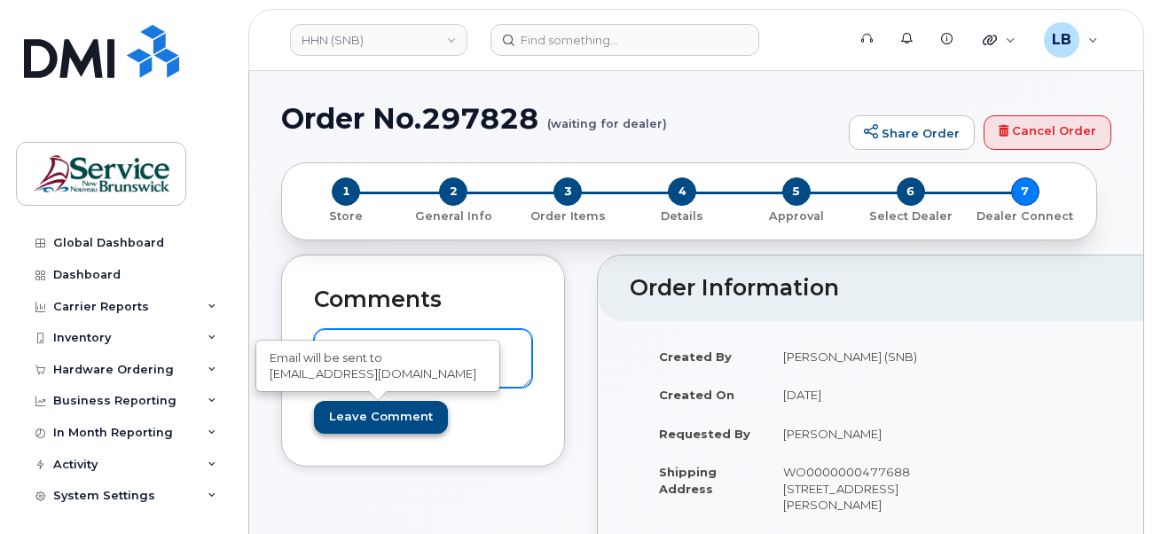
type textarea "DWP Request ID: 568660"
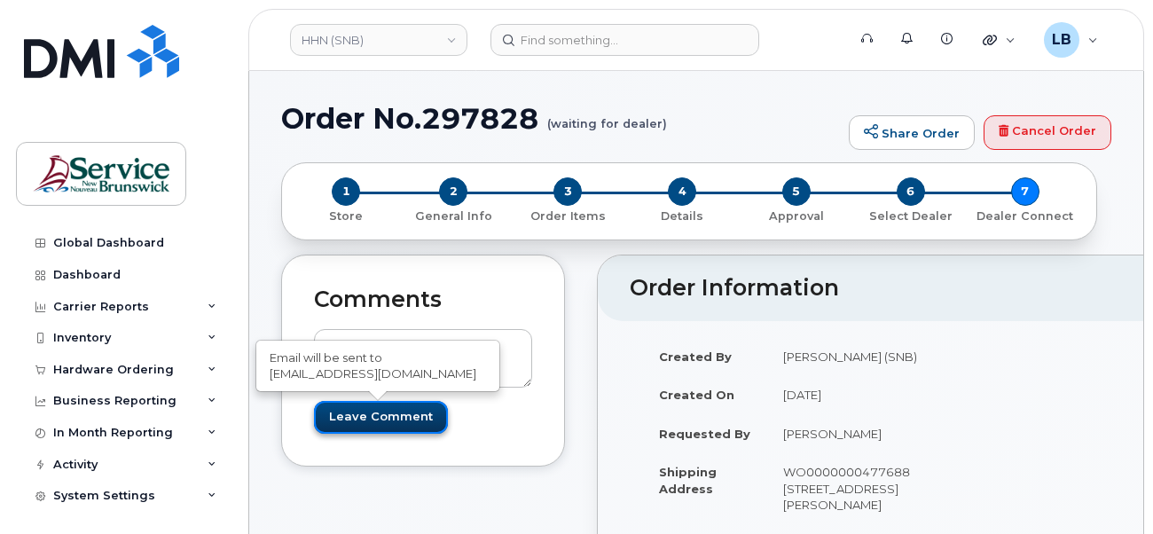
click at [388, 421] on input "Leave Comment" at bounding box center [381, 417] width 134 height 33
type input "Create Event"
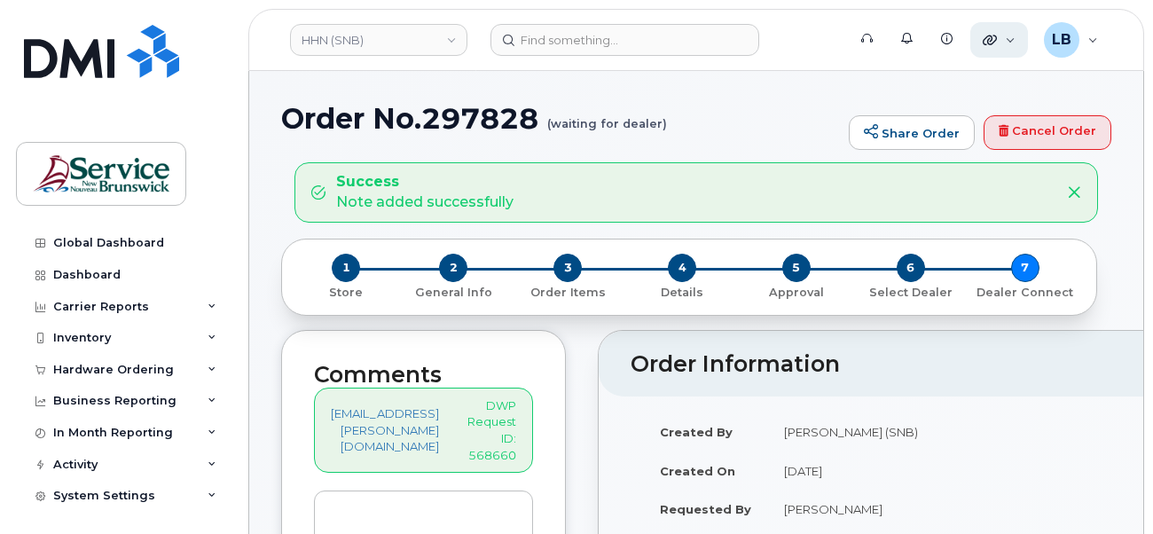
click at [1017, 43] on div "Quicklinks" at bounding box center [999, 39] width 58 height 35
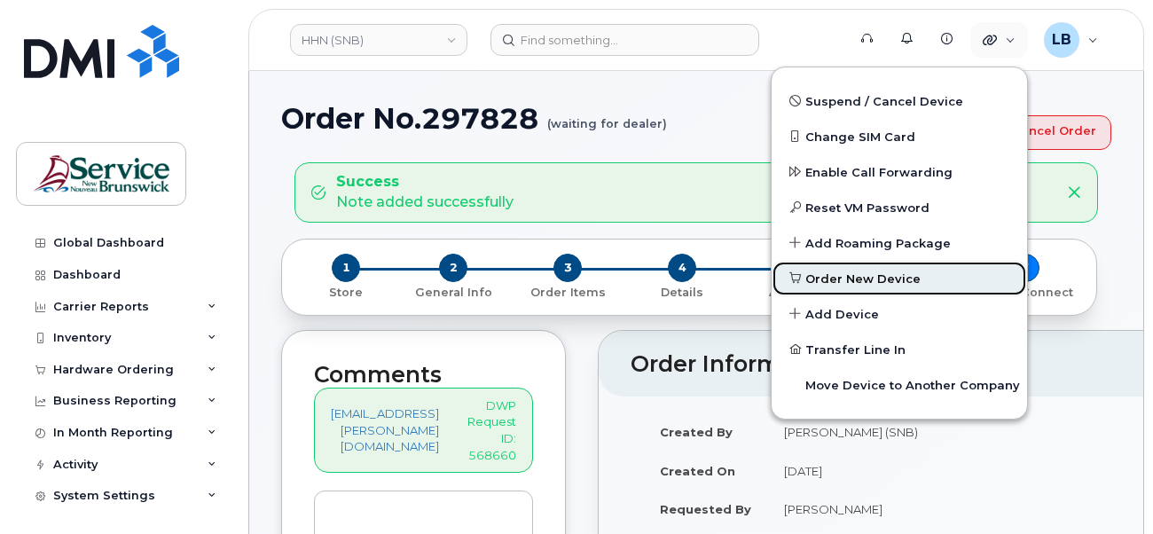
click at [897, 274] on span "Order New Device" at bounding box center [862, 279] width 115 height 18
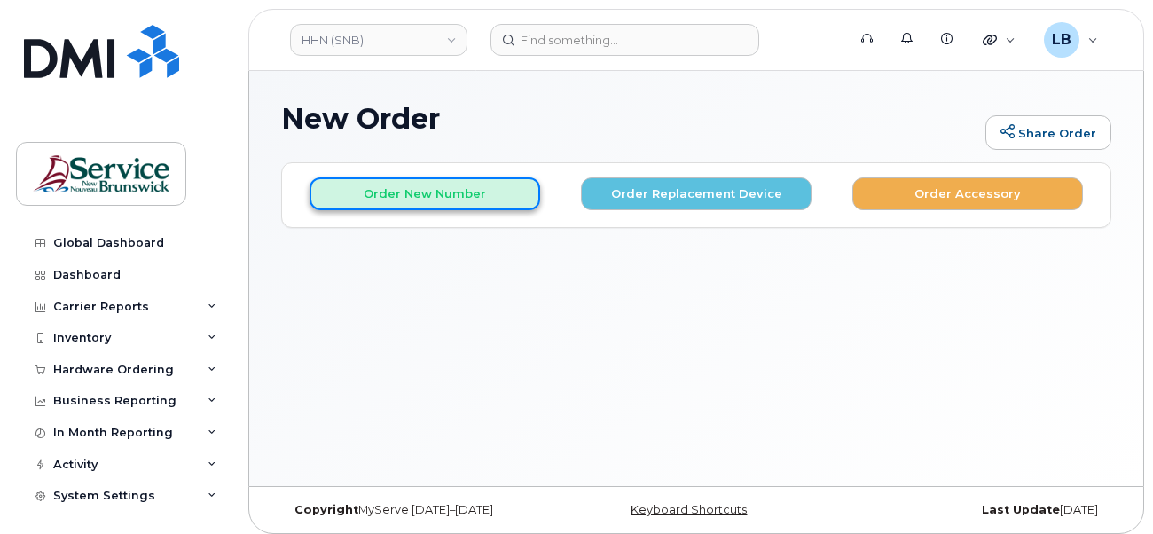
click at [458, 186] on button "Order New Number" at bounding box center [425, 193] width 231 height 33
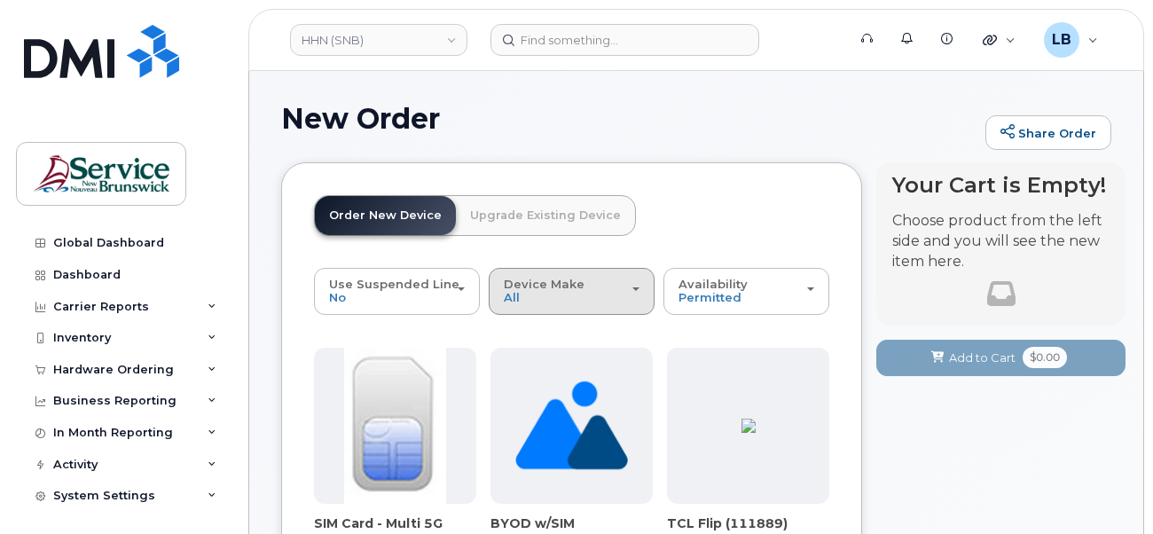
drag, startPoint x: 560, startPoint y: 285, endPoint x: 568, endPoint y: 305, distance: 21.6
click at [561, 286] on span "Device Make" at bounding box center [544, 284] width 81 height 14
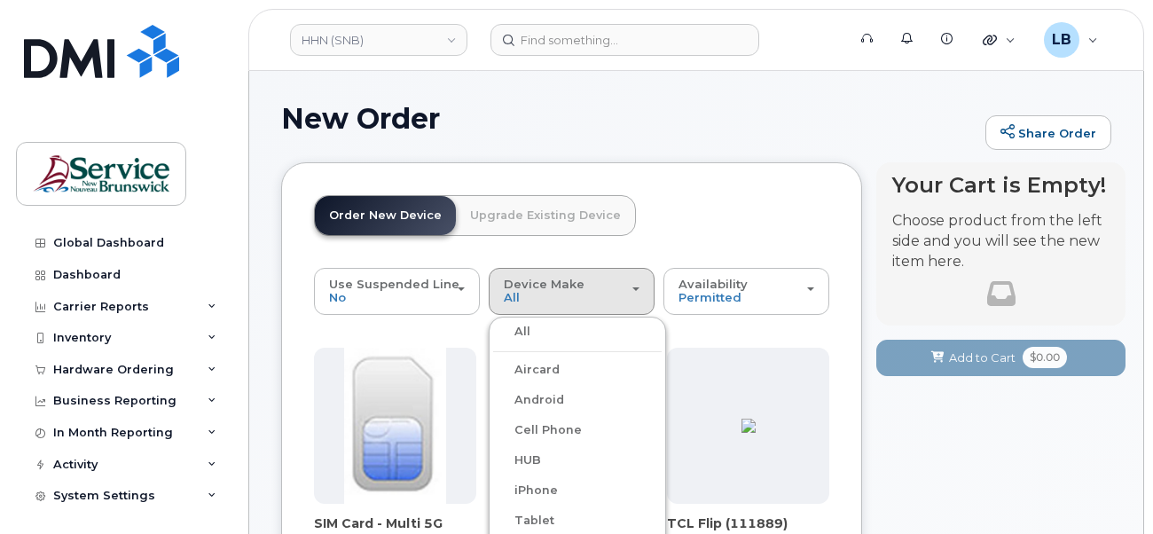
click at [556, 399] on label "Android" at bounding box center [528, 399] width 71 height 21
click at [0, 0] on input "Android" at bounding box center [0, 0] width 0 height 0
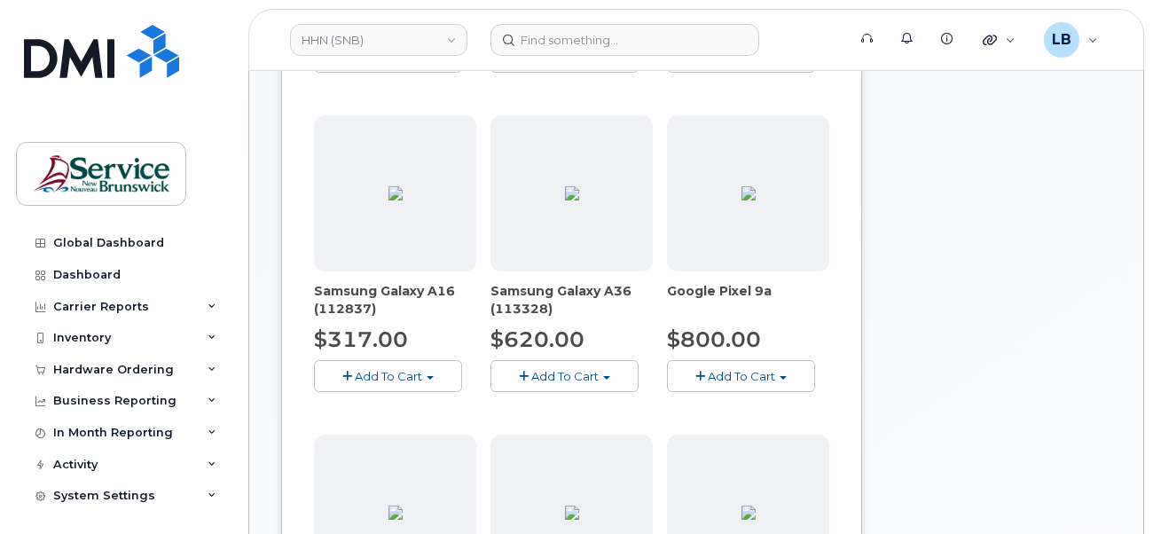
scroll to position [566, 0]
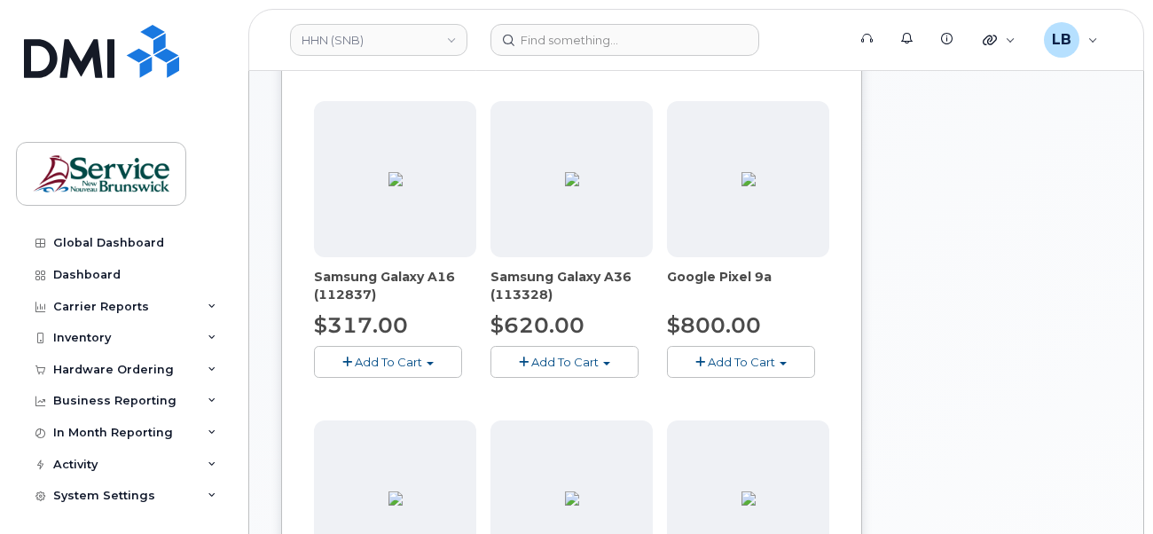
click at [588, 358] on span "Add To Cart" at bounding box center [564, 362] width 67 height 14
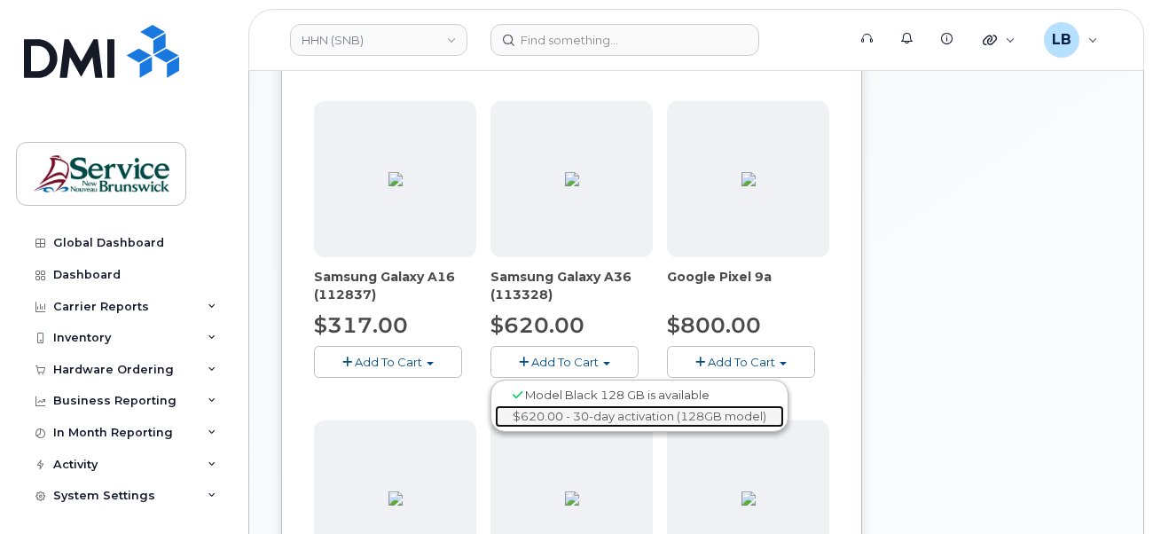
click at [580, 420] on link "$620.00 - 30-day activation (128GB model)" at bounding box center [639, 416] width 289 height 22
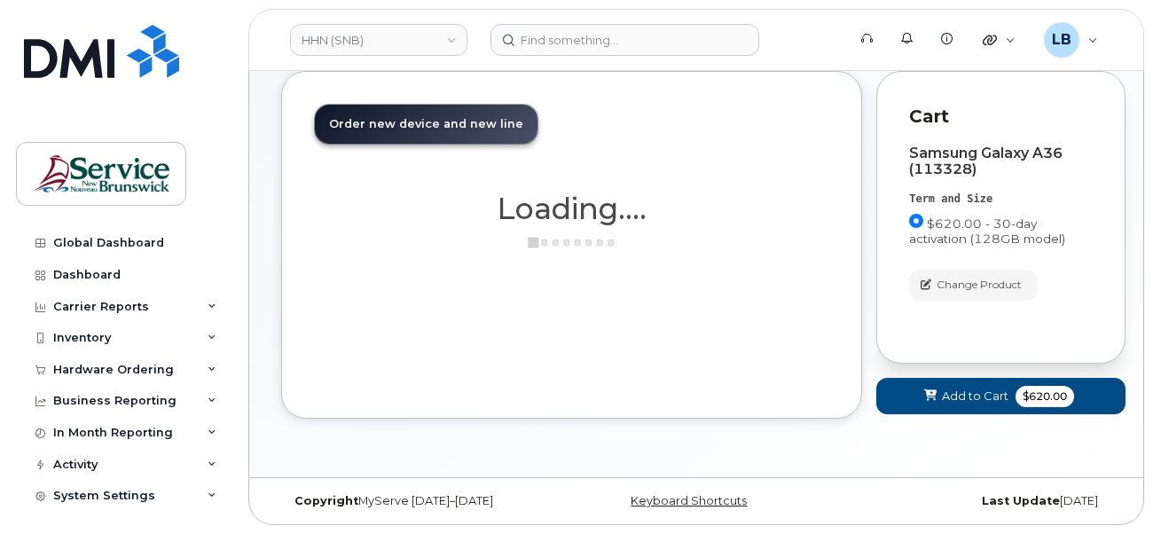
scroll to position [90, 0]
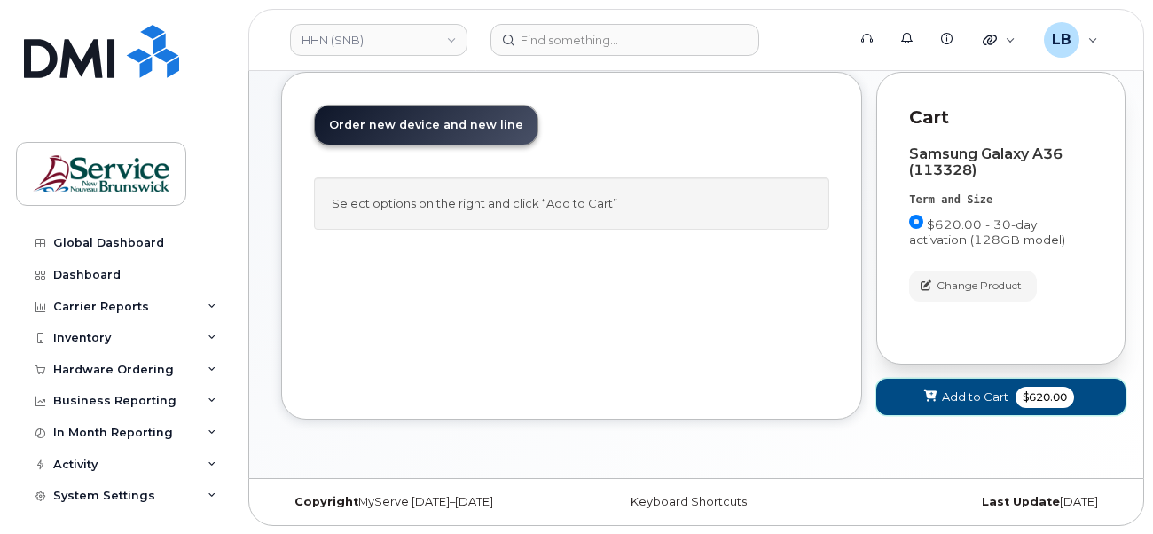
click at [994, 399] on span "Add to Cart" at bounding box center [975, 396] width 67 height 17
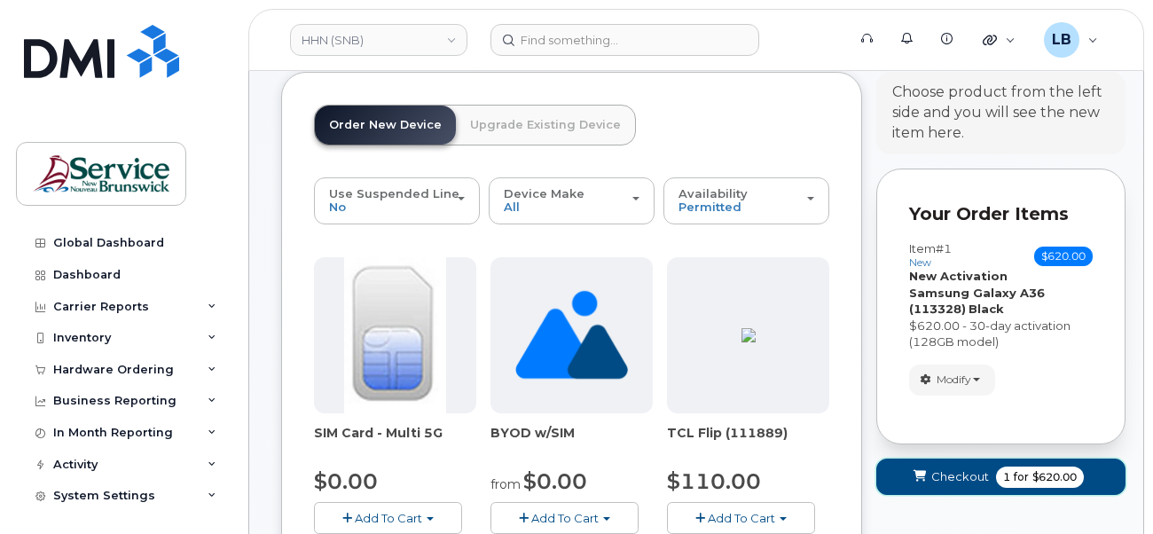
click at [984, 470] on span "Checkout" at bounding box center [960, 476] width 58 height 17
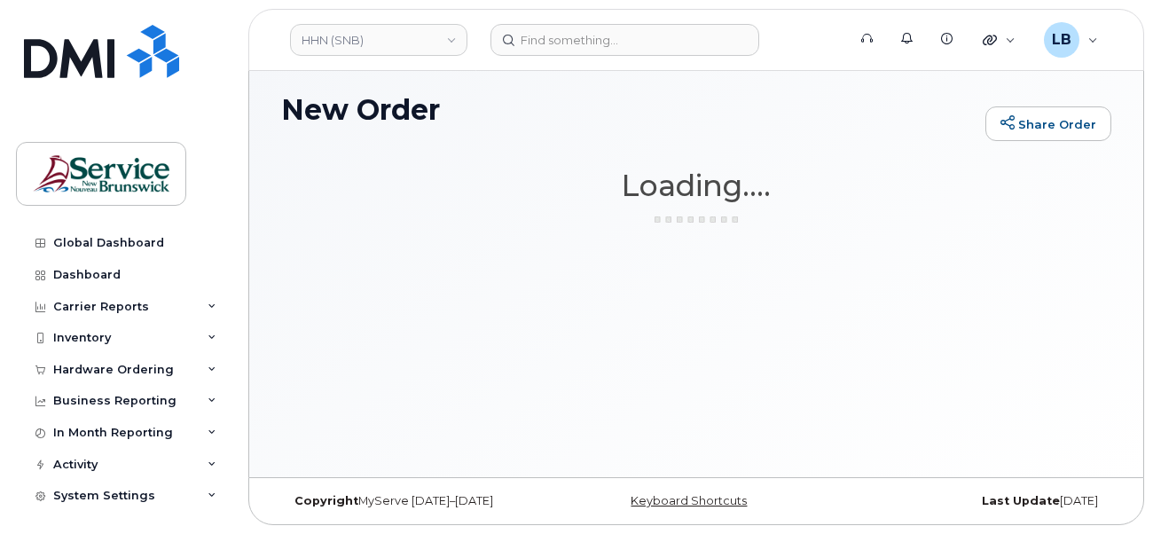
scroll to position [8, 0]
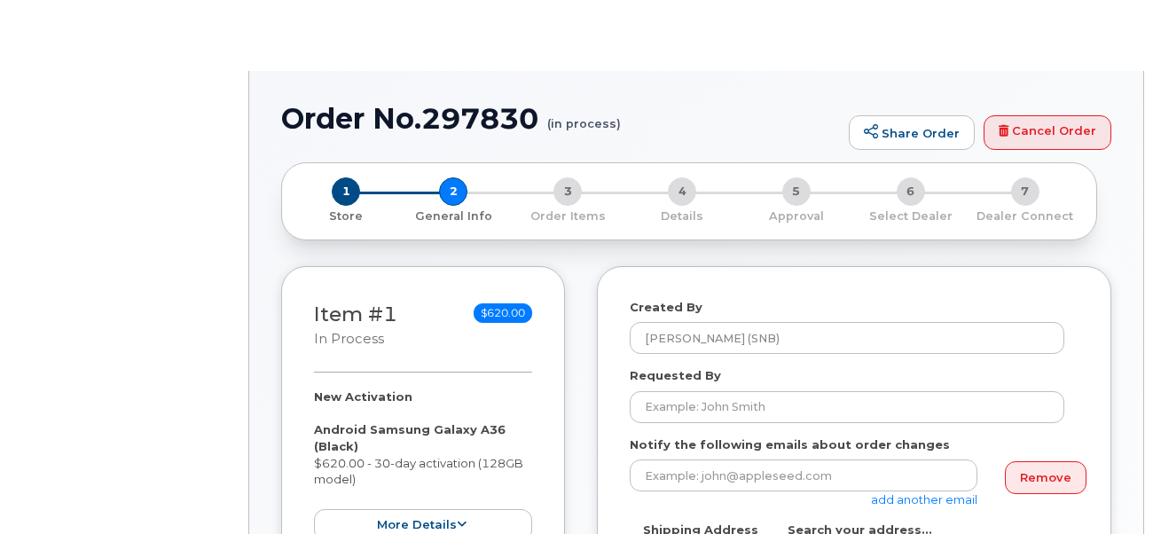
select select
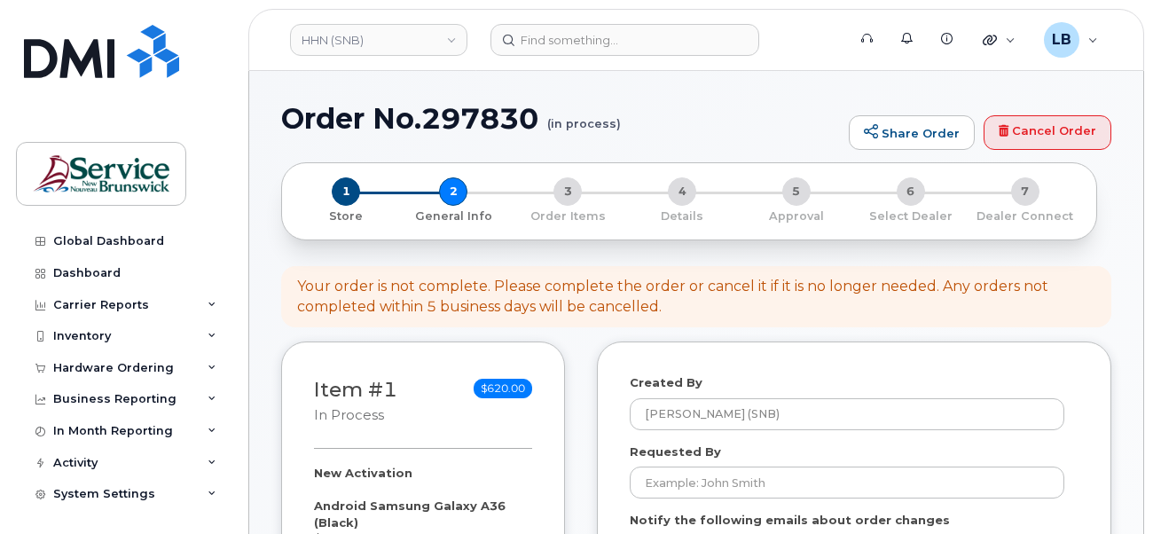
scroll to position [3, 0]
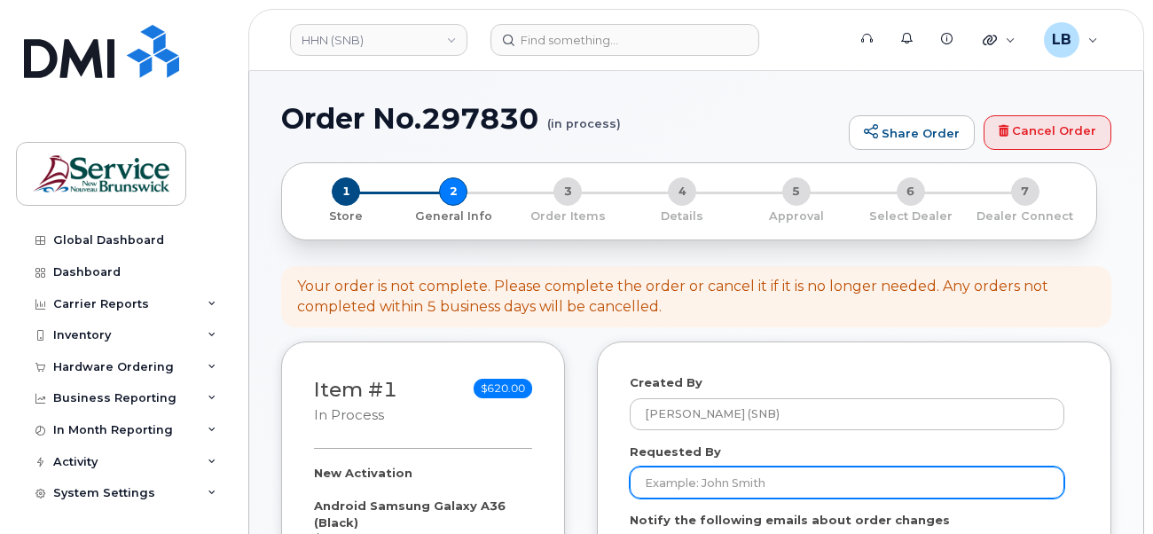
click at [719, 482] on input "Requested By" at bounding box center [847, 482] width 435 height 32
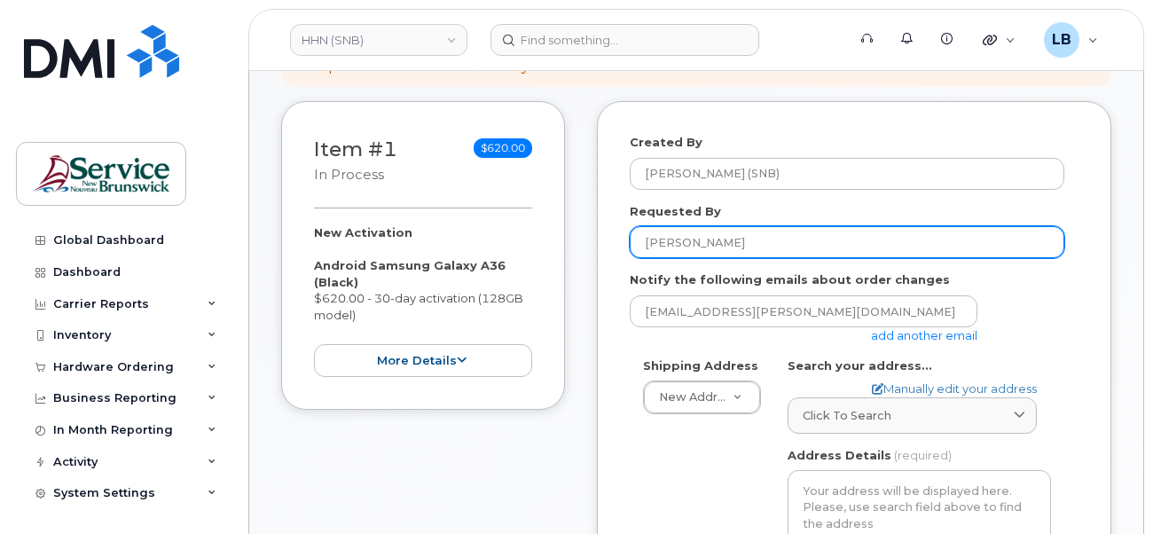
scroll to position [266, 0]
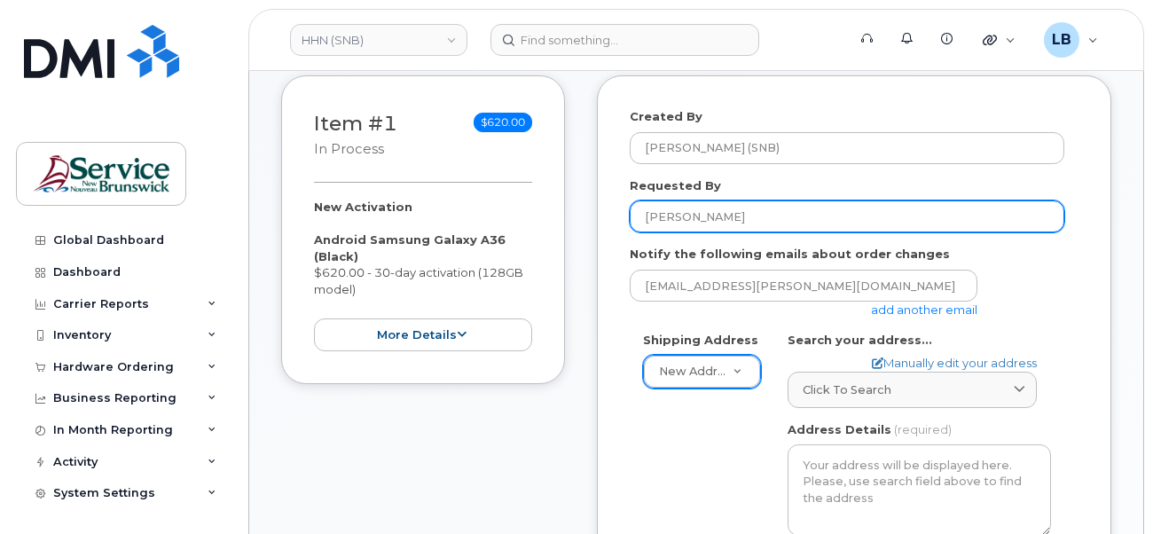
type input "Ryan Parker"
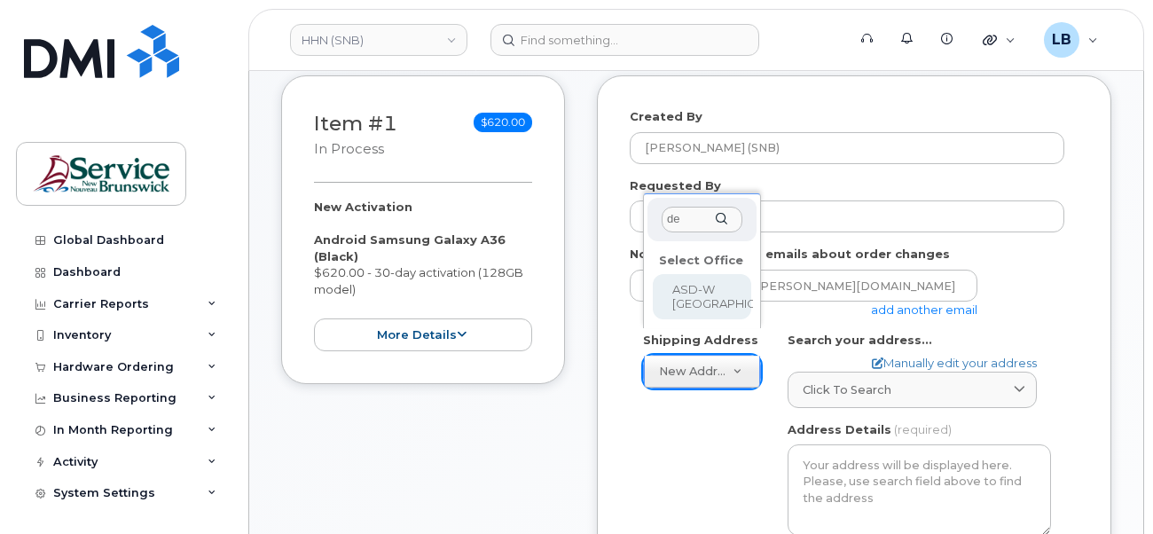
scroll to position [138, 0]
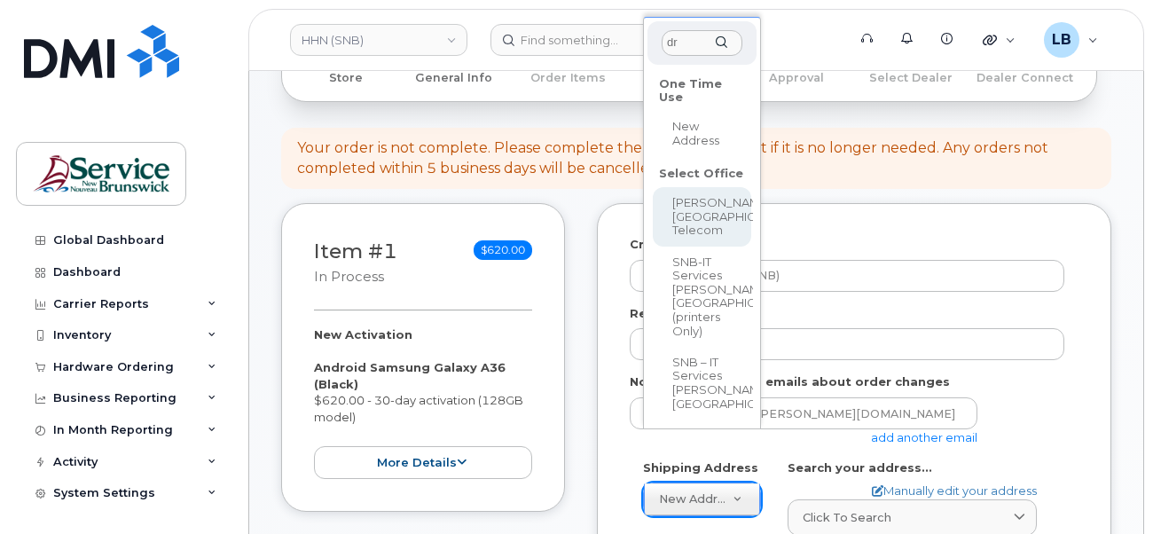
type input "dr"
select select
type textarea "985 College Hill Rd Fredericton New Brunswick E3B 4J7"
type input "Steve Sullivan"
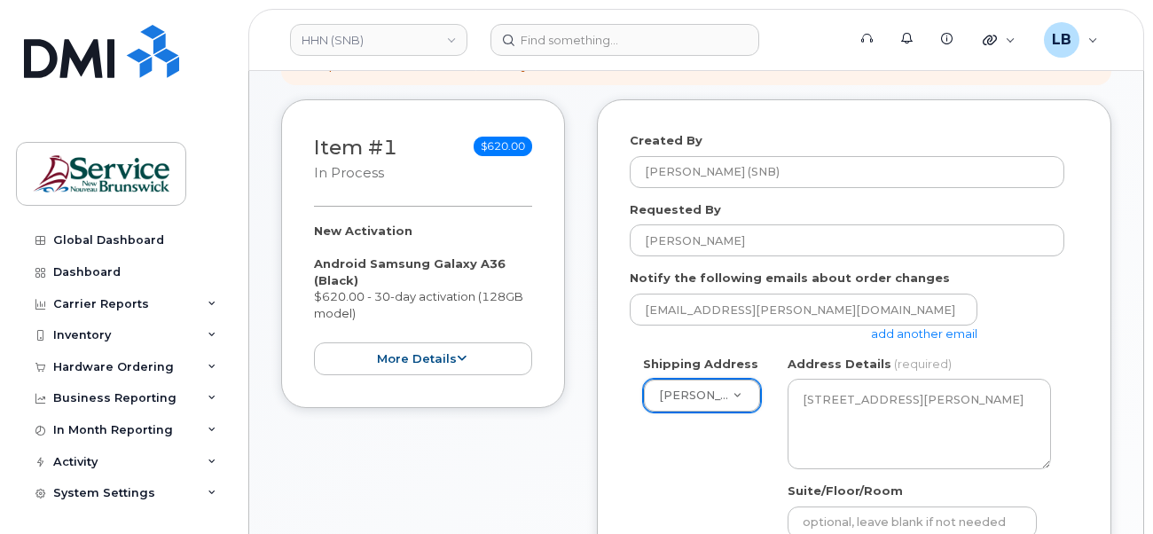
scroll to position [404, 0]
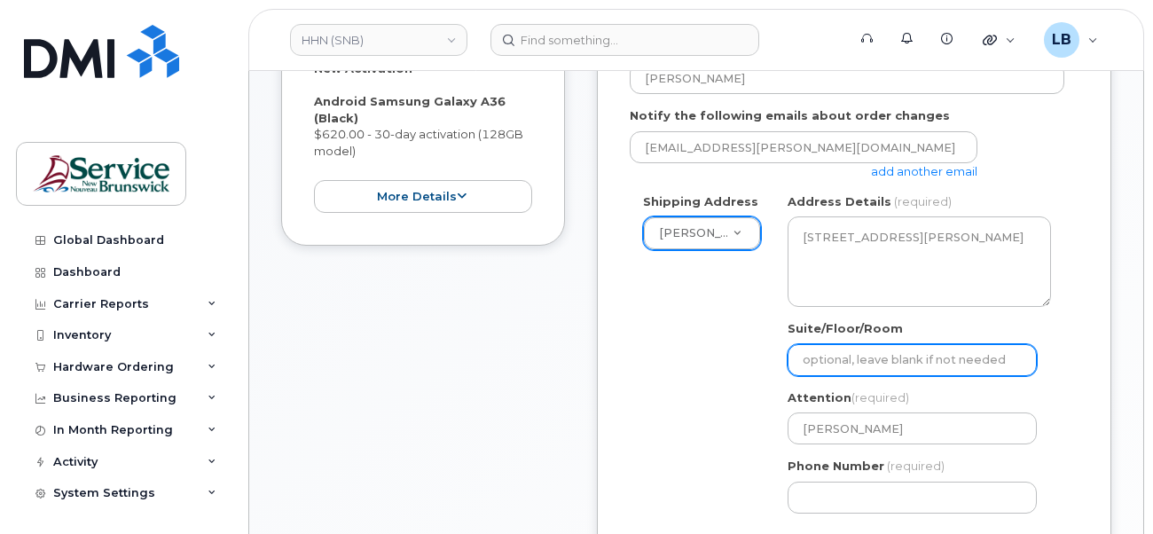
click at [891, 357] on input "Suite/Floor/Room" at bounding box center [912, 360] width 249 height 32
paste input "WO0000000477688"
select select
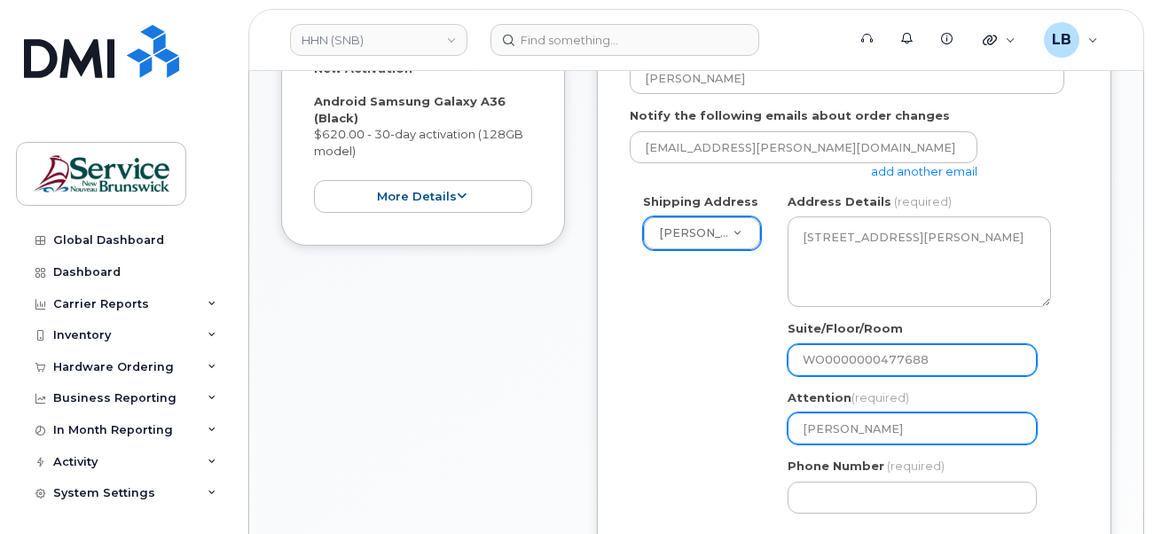
type input "WO0000000477688"
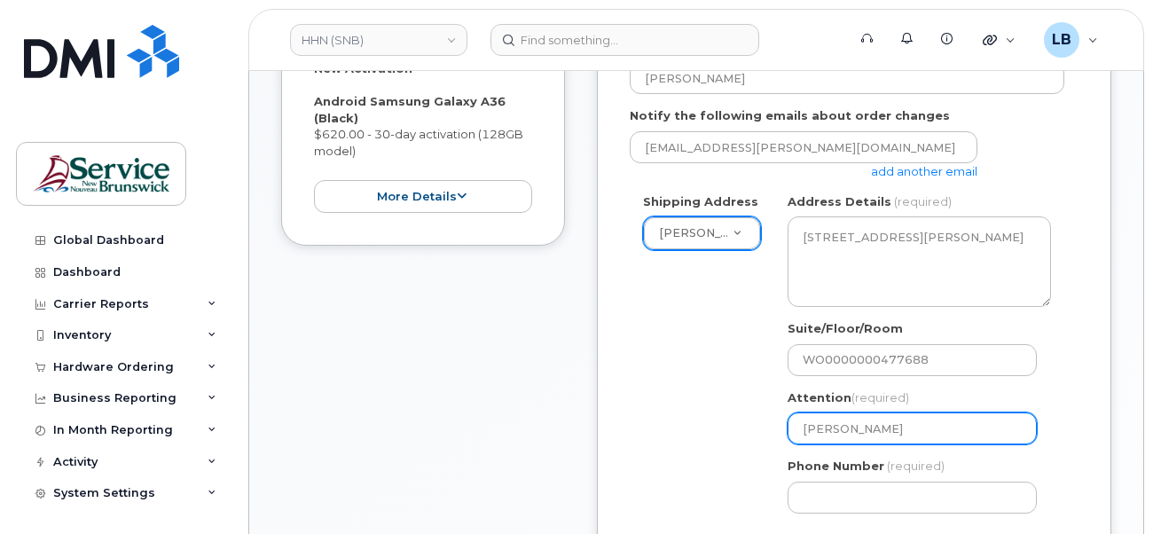
click at [917, 423] on input "Steve Sullivan" at bounding box center [912, 428] width 249 height 32
type input "Steve Sullivan"
select select
type input "Steve Sullivan N"
select select
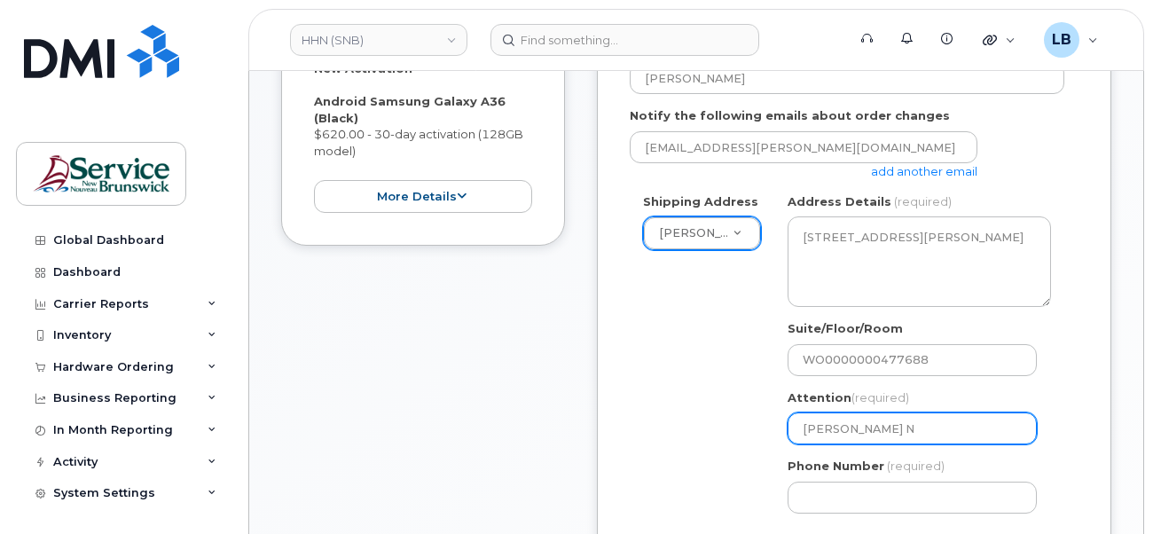
type input "Steve Sullivan Ne"
select select
type input "Steve Sullivan New"
select select
type input "Steve Sullivan New 2"
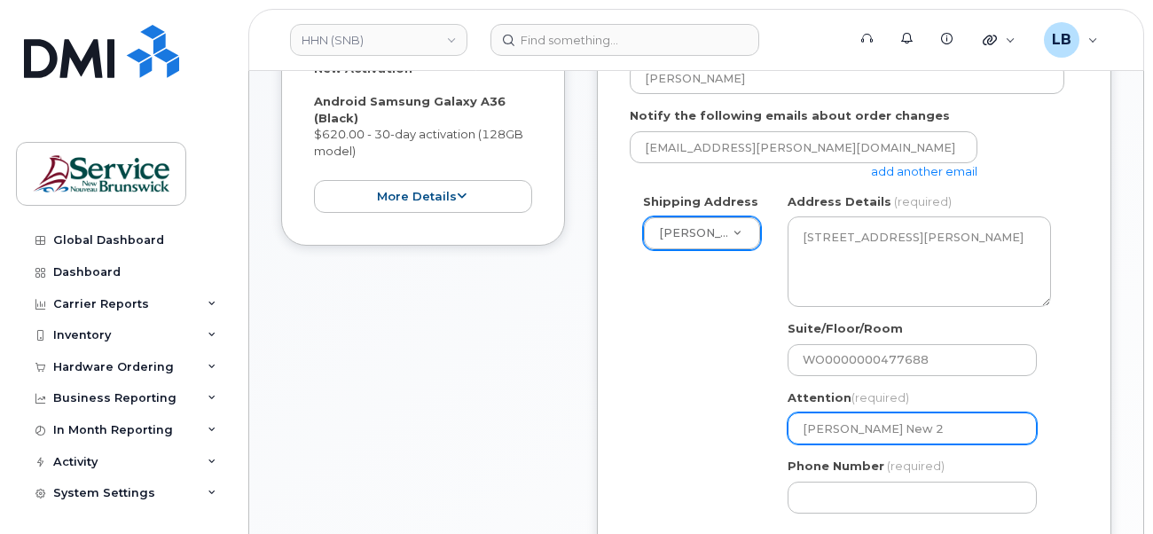
select select
type input "Steve Sullivan New 2 0"
select select
type input "Steve Sullivan New 2 0f"
select select
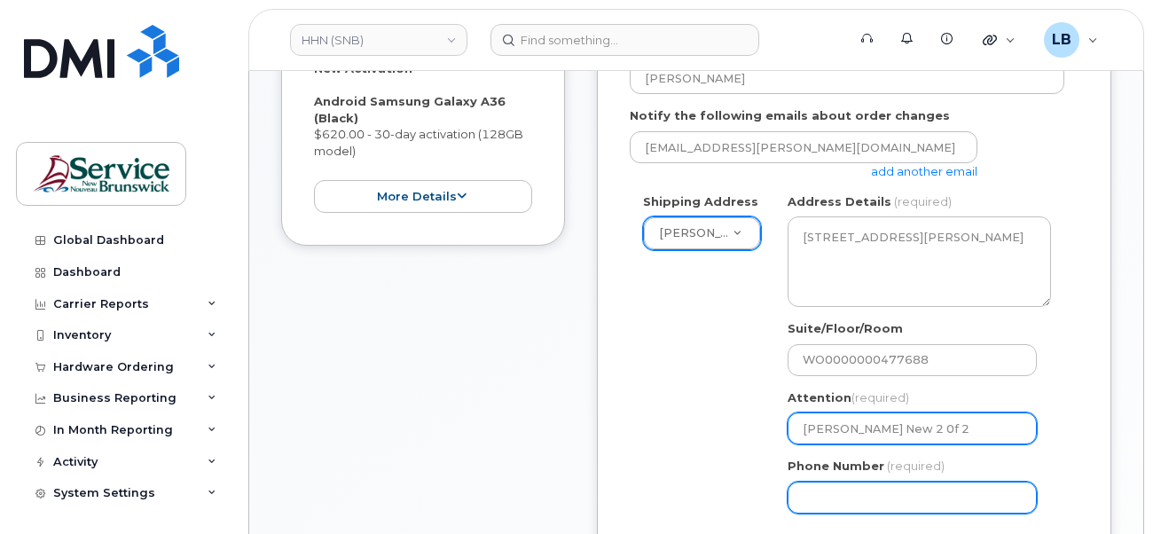
type input "[PERSON_NAME] New 2 0f 2"
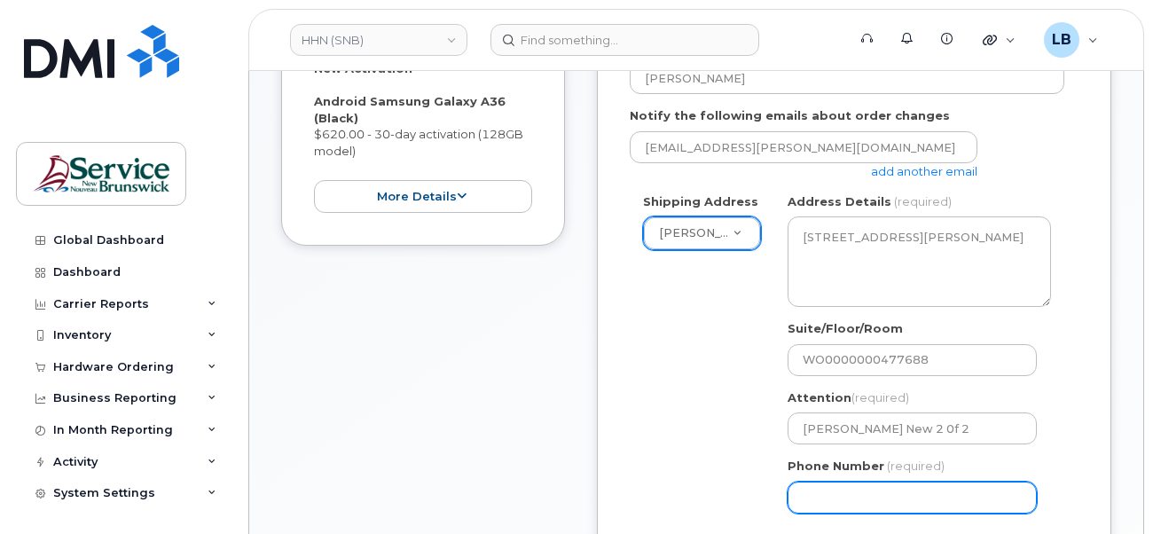
drag, startPoint x: 978, startPoint y: 498, endPoint x: 965, endPoint y: 500, distance: 13.4
click at [973, 500] on input "Phone Number" at bounding box center [912, 498] width 249 height 32
select select
type input "506233396"
select select
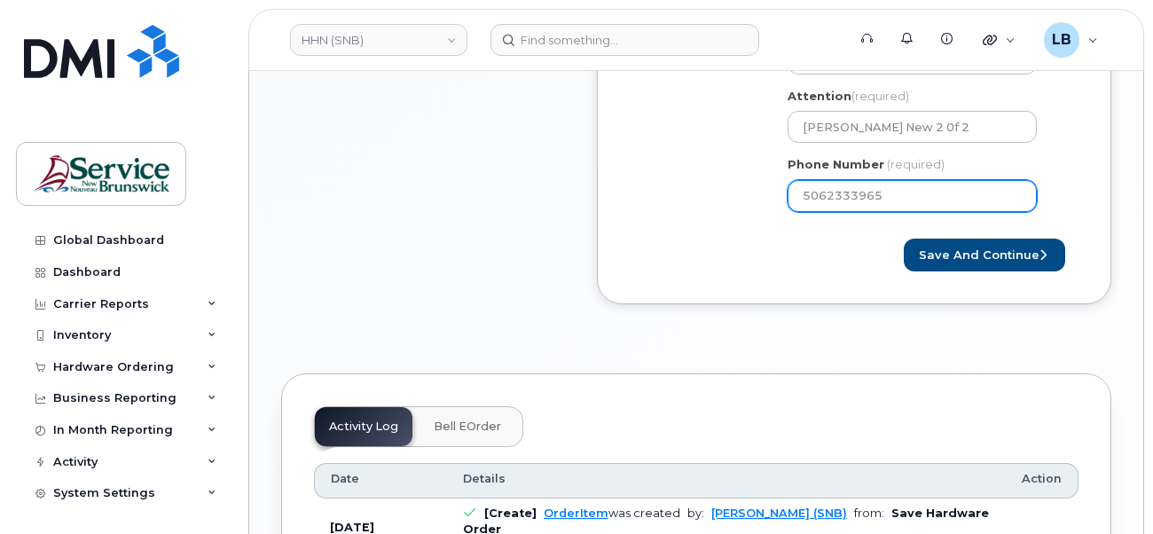
scroll to position [759, 0]
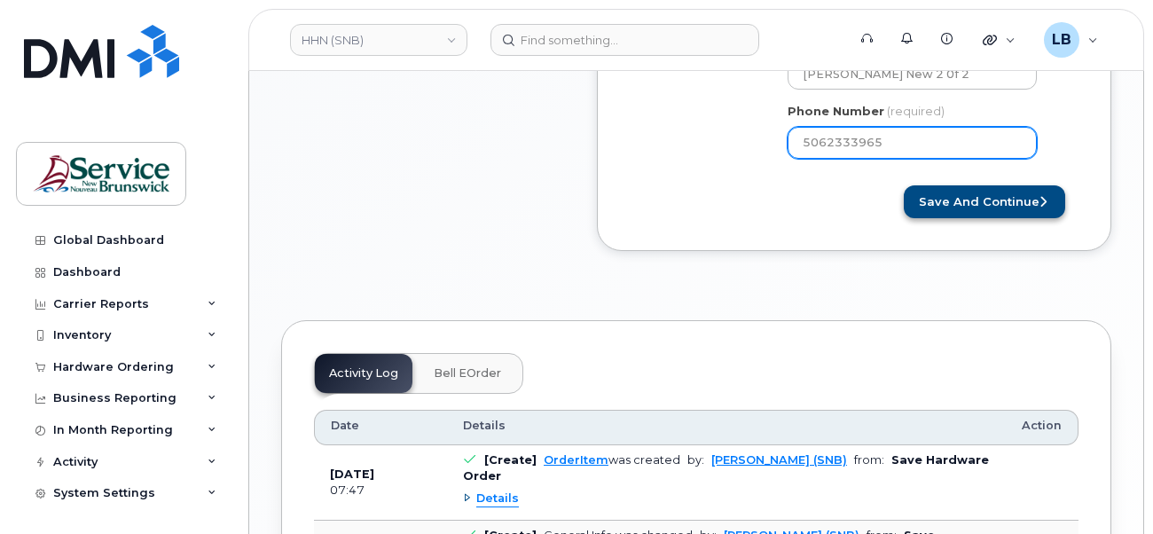
type input "5062333965"
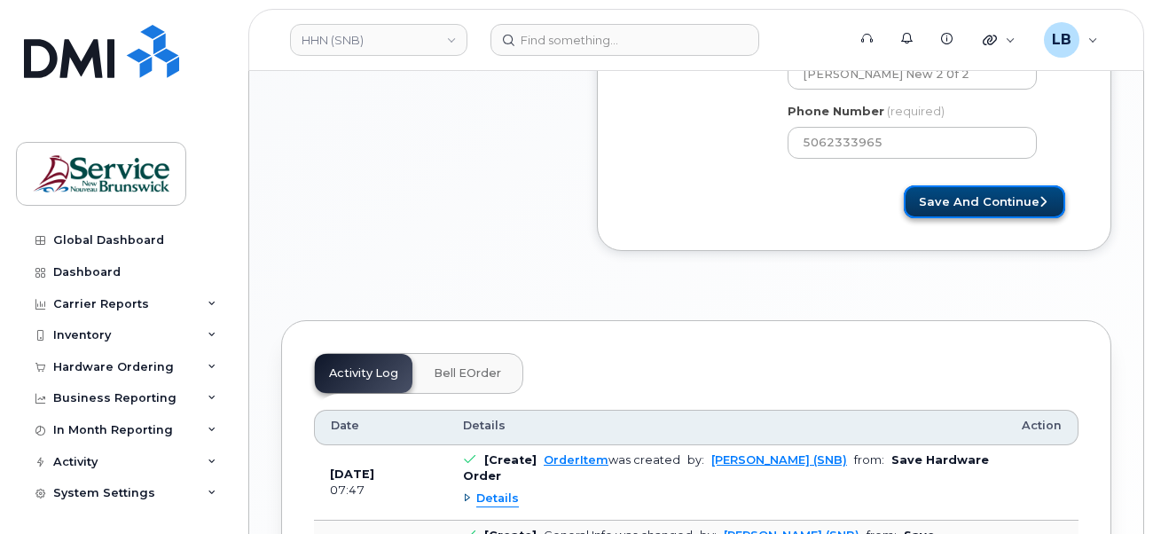
click at [1008, 203] on button "Save and Continue" at bounding box center [984, 201] width 161 height 33
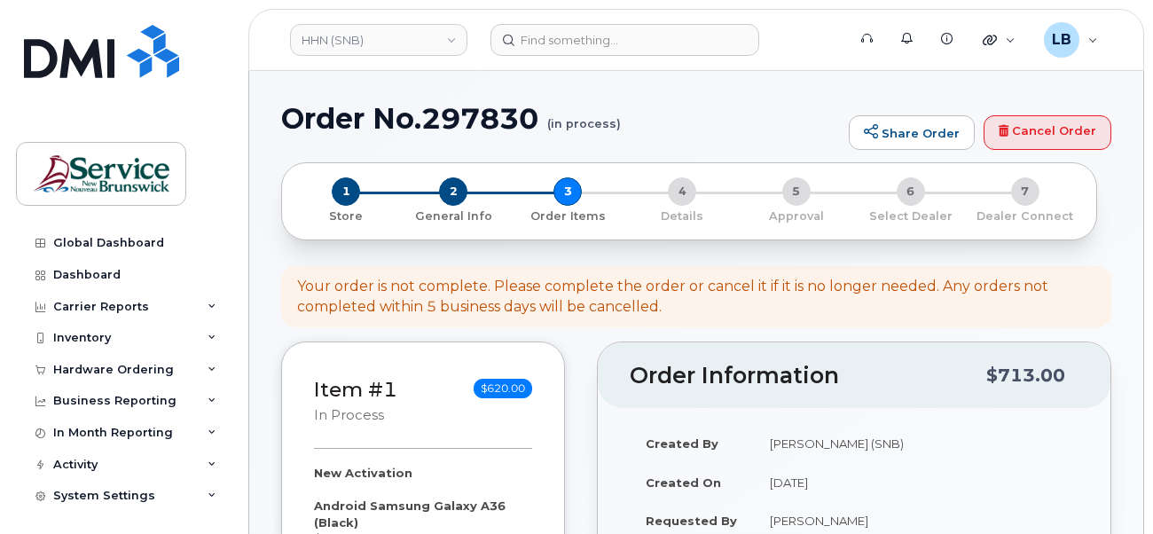
select select
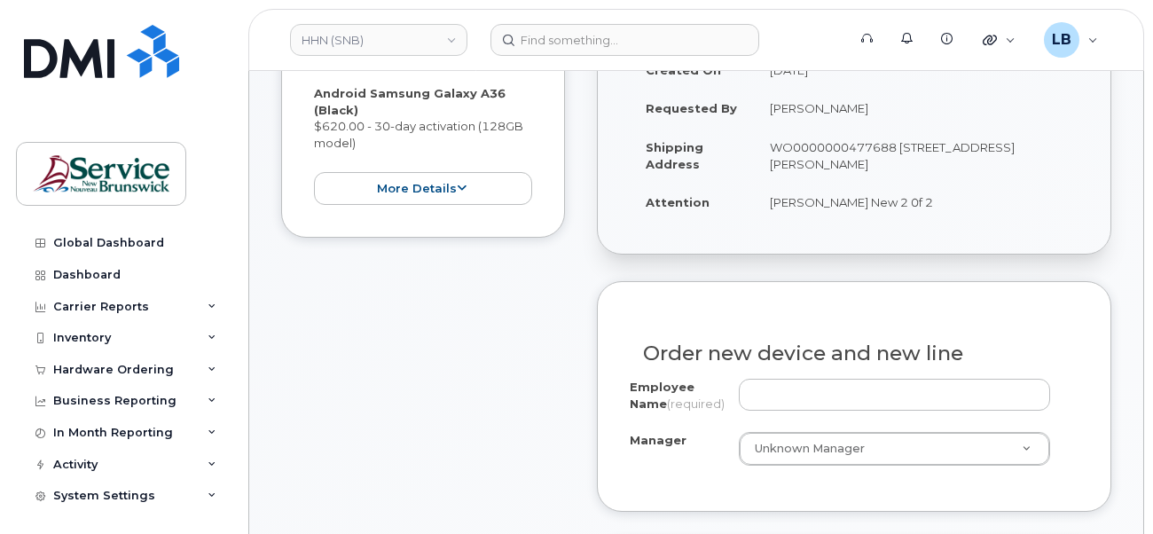
scroll to position [443, 0]
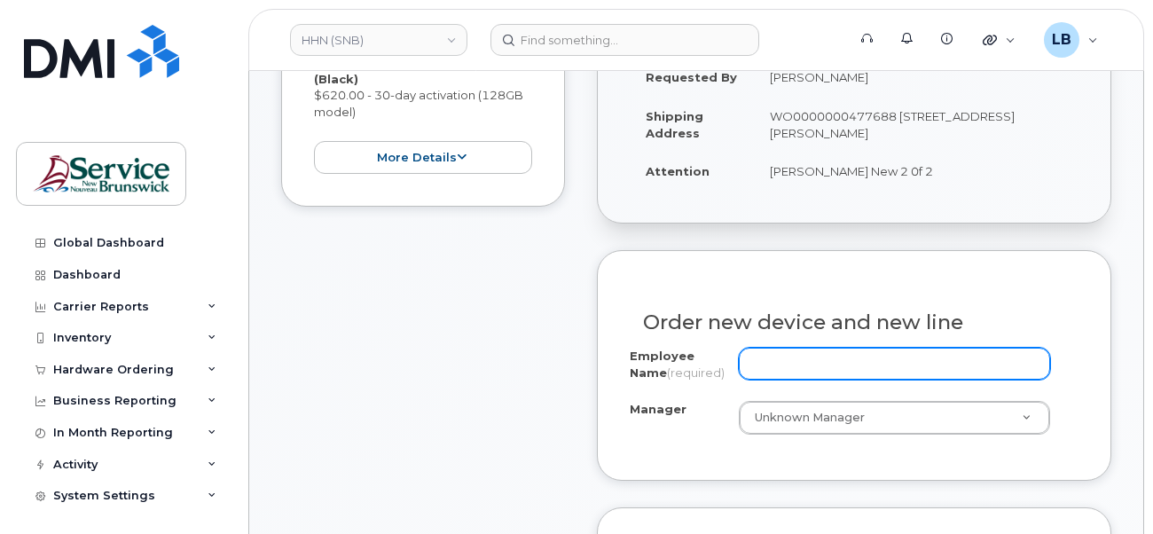
click at [843, 366] on input "Employee Name (required)" at bounding box center [895, 364] width 312 height 32
paste input "FDCHC Level 2 Security Officer"
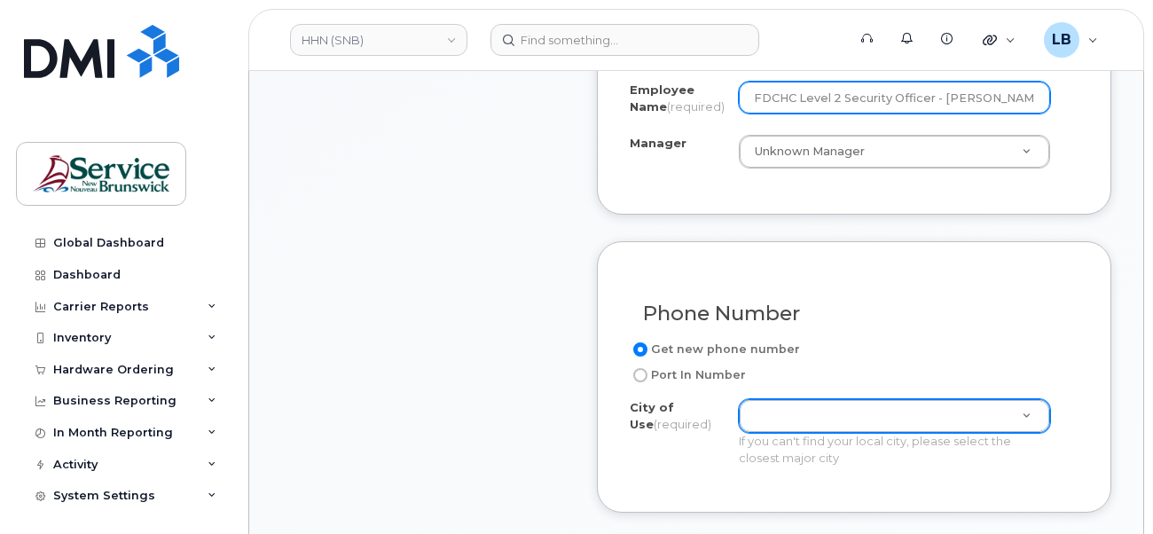
type input "FDCHC Level 2 Security Officer - [PERSON_NAME]"
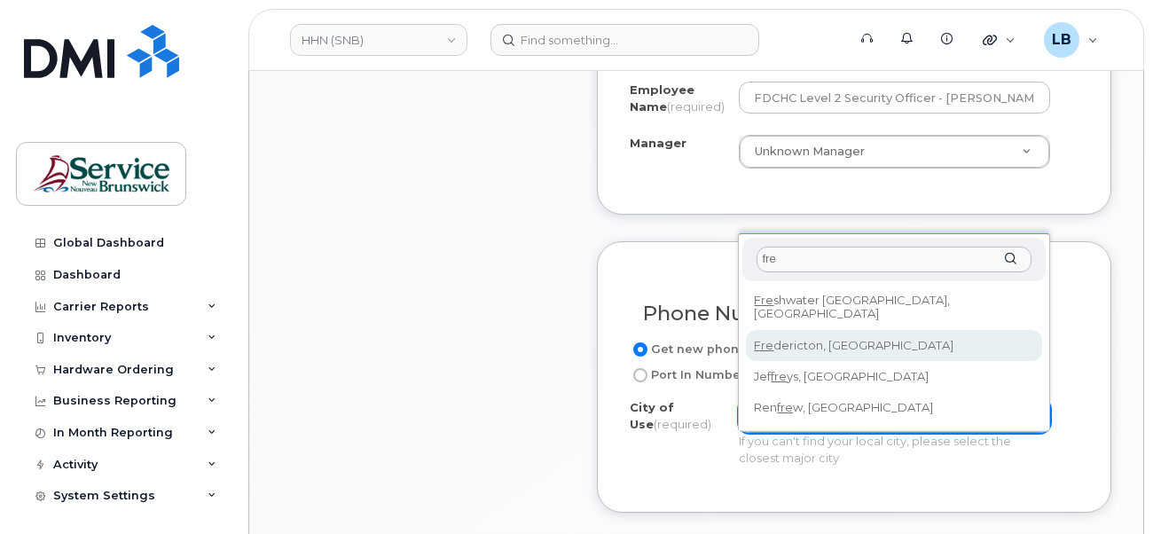
type input "fre"
type input "1578"
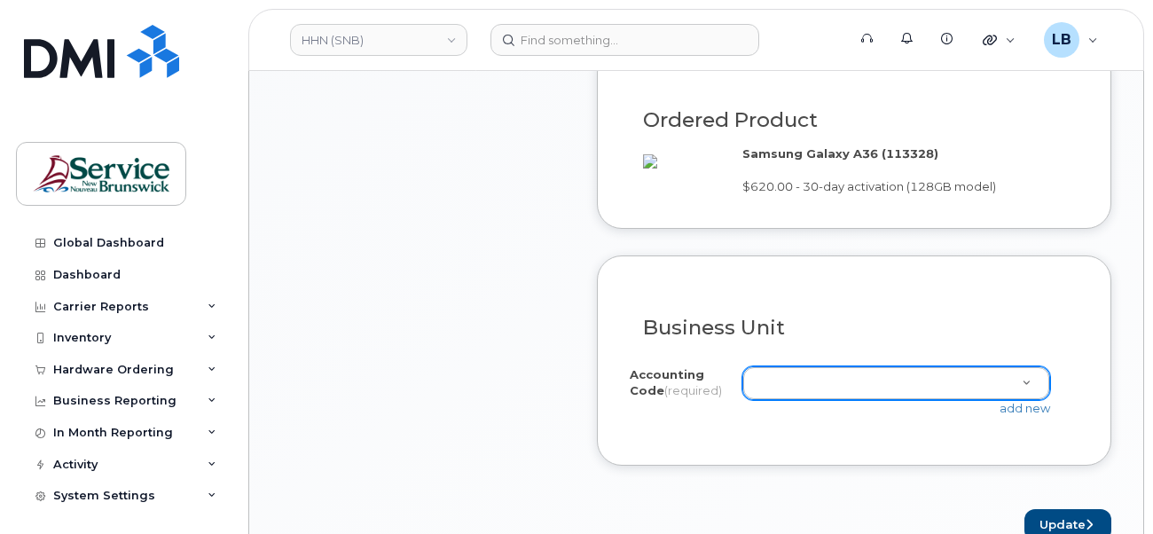
scroll to position [1242, 0]
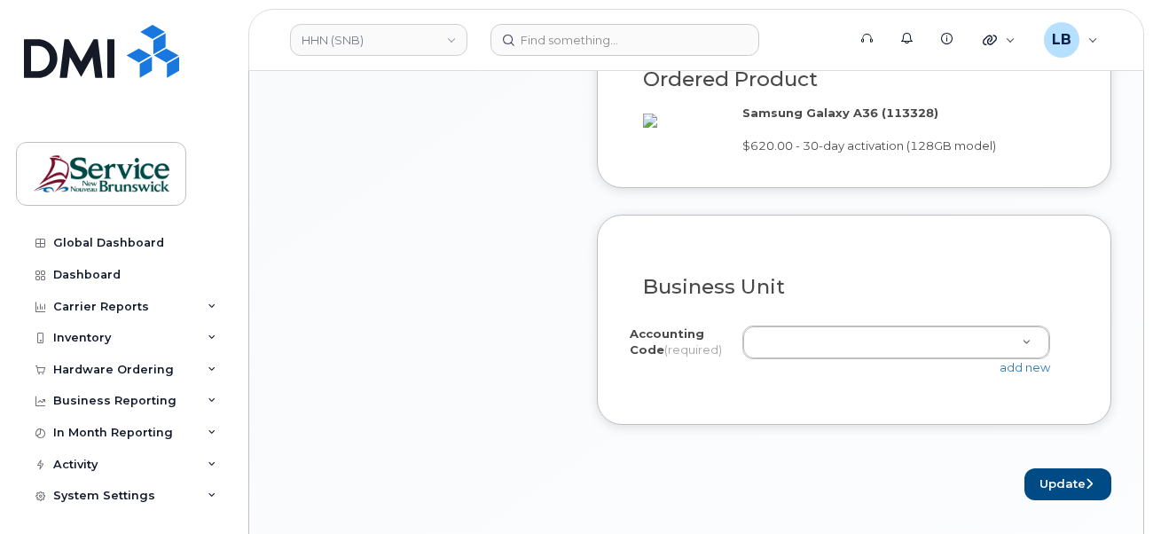
paste input "8011.711600000"
type input "8011.711600000"
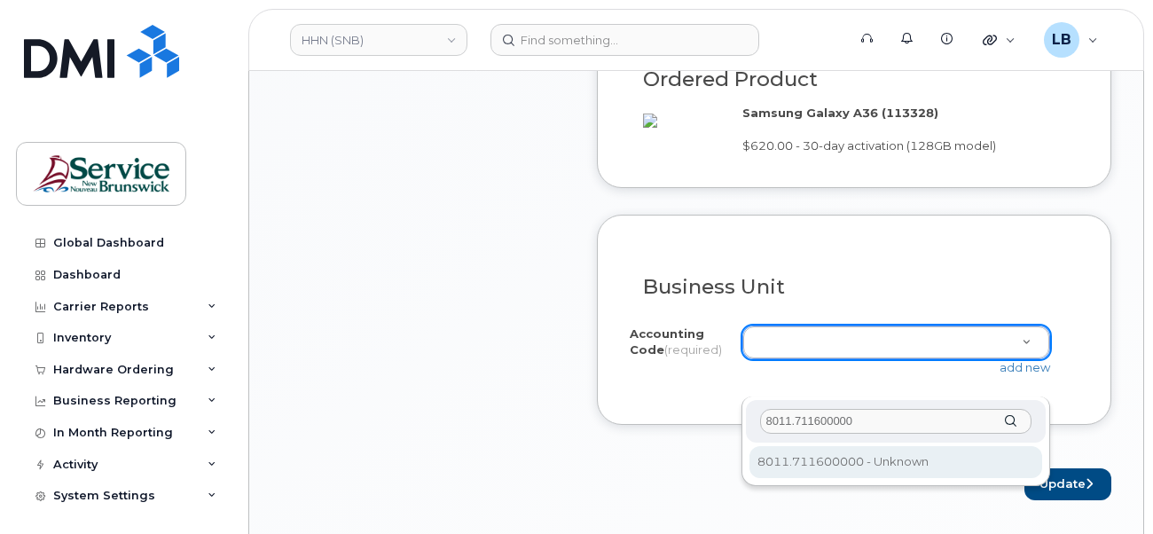
type input "8011.711600000"
select select "8011.711600000"
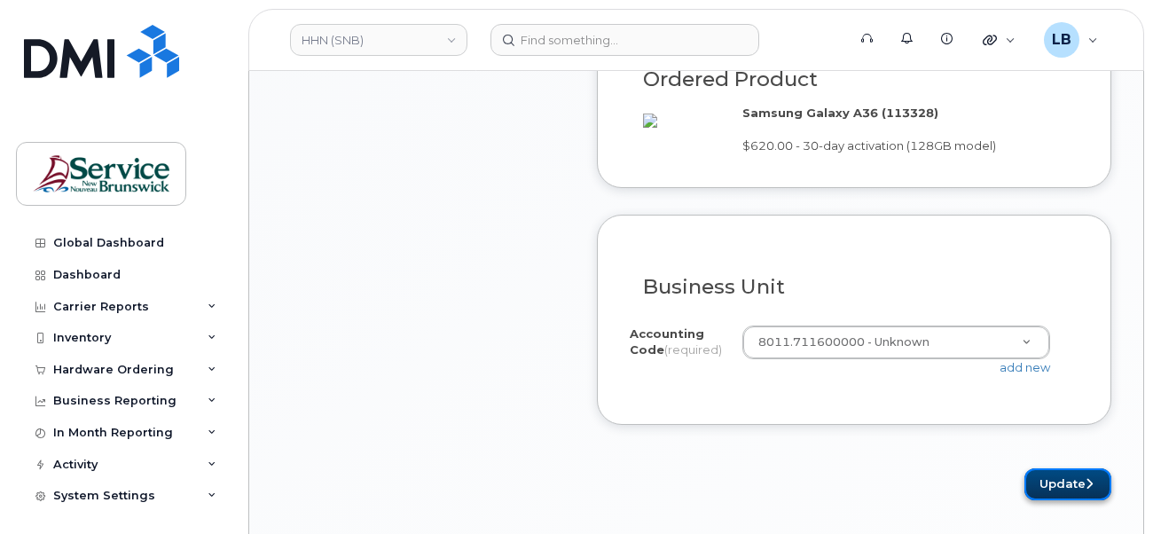
click at [1094, 501] on button "Update" at bounding box center [1067, 484] width 87 height 33
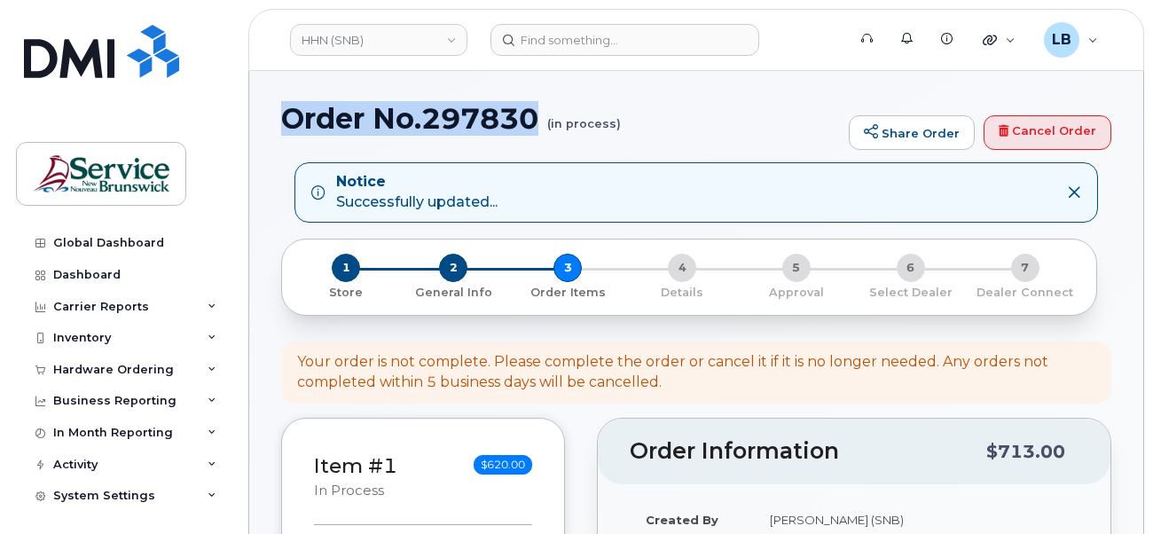
drag, startPoint x: 541, startPoint y: 118, endPoint x: 264, endPoint y: 114, distance: 276.7
copy h1 "Order No.297830"
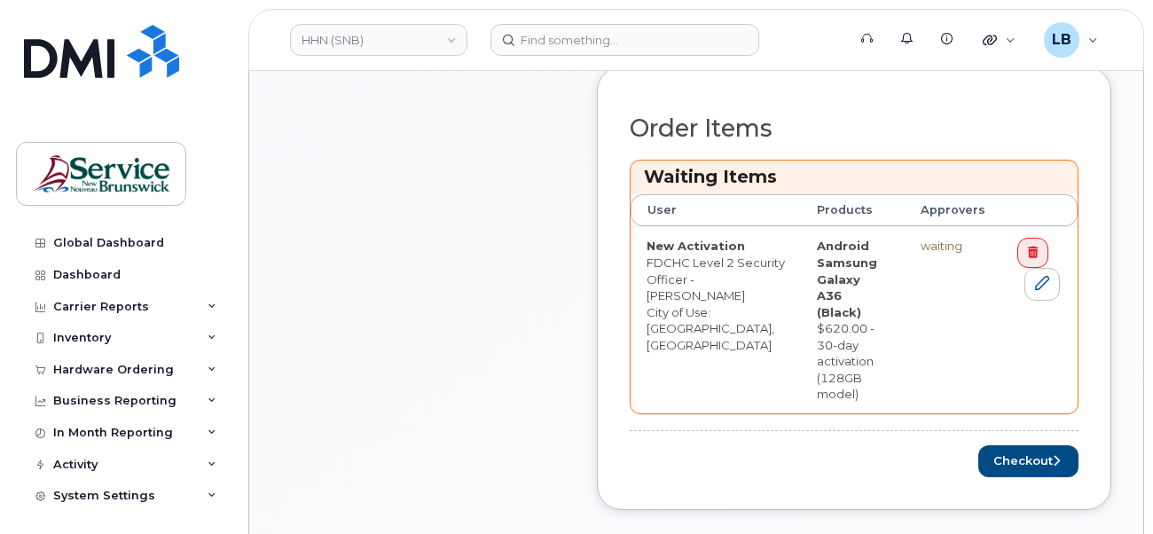
scroll to position [709, 0]
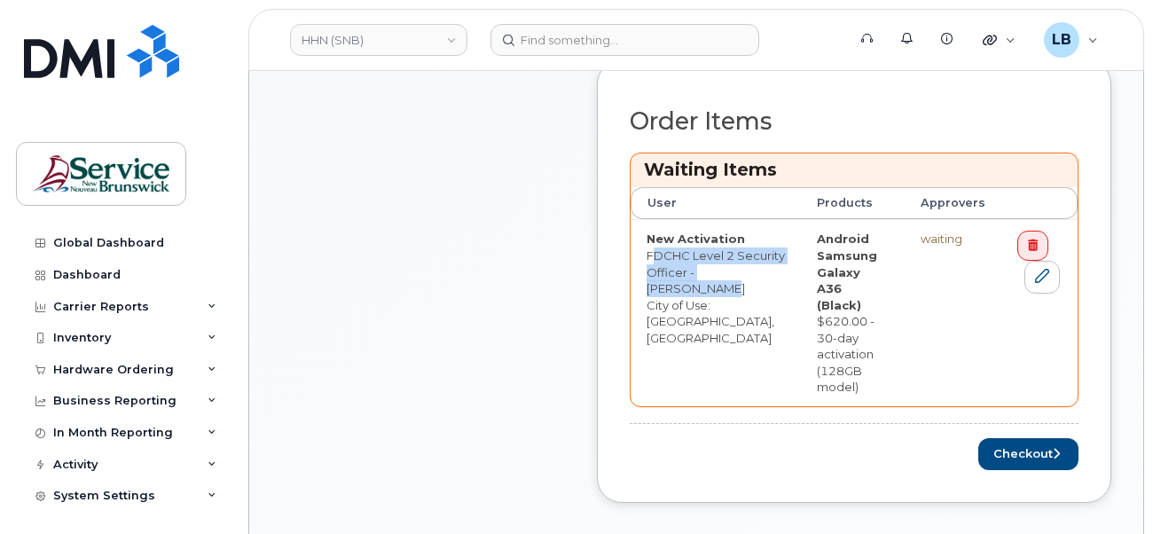
drag, startPoint x: 697, startPoint y: 291, endPoint x: 641, endPoint y: 261, distance: 63.5
click at [641, 261] on td "New Activation FDCHC Level 2 Security Officer - Ryan Parker City of Use: Freder…" at bounding box center [716, 312] width 170 height 187
copy td "FDCHC Level 2 Security Officer - Ryan Parker"
drag, startPoint x: 1036, startPoint y: 398, endPoint x: 1026, endPoint y: 405, distance: 12.1
click at [1035, 438] on button "Checkout" at bounding box center [1028, 454] width 100 height 33
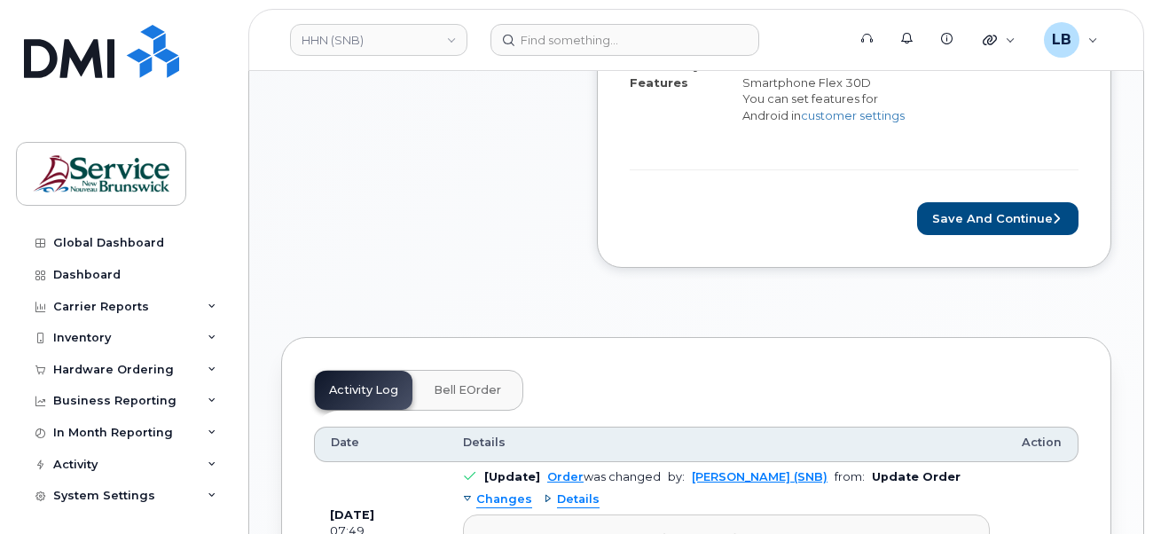
scroll to position [887, 0]
click at [1012, 216] on button "Save and Continue" at bounding box center [997, 217] width 161 height 33
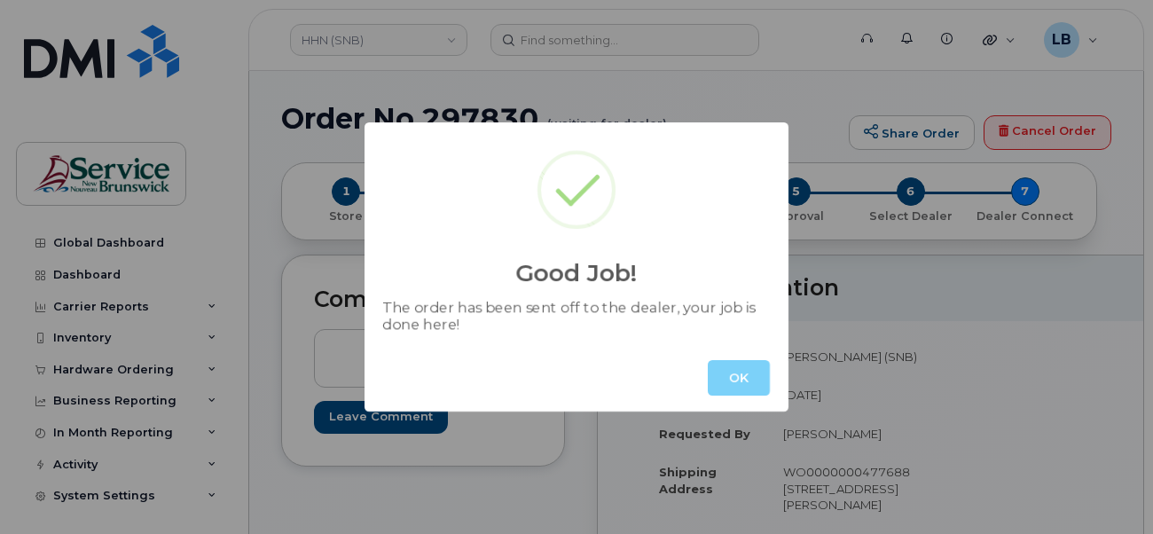
click at [737, 372] on button "OK" at bounding box center [739, 377] width 62 height 35
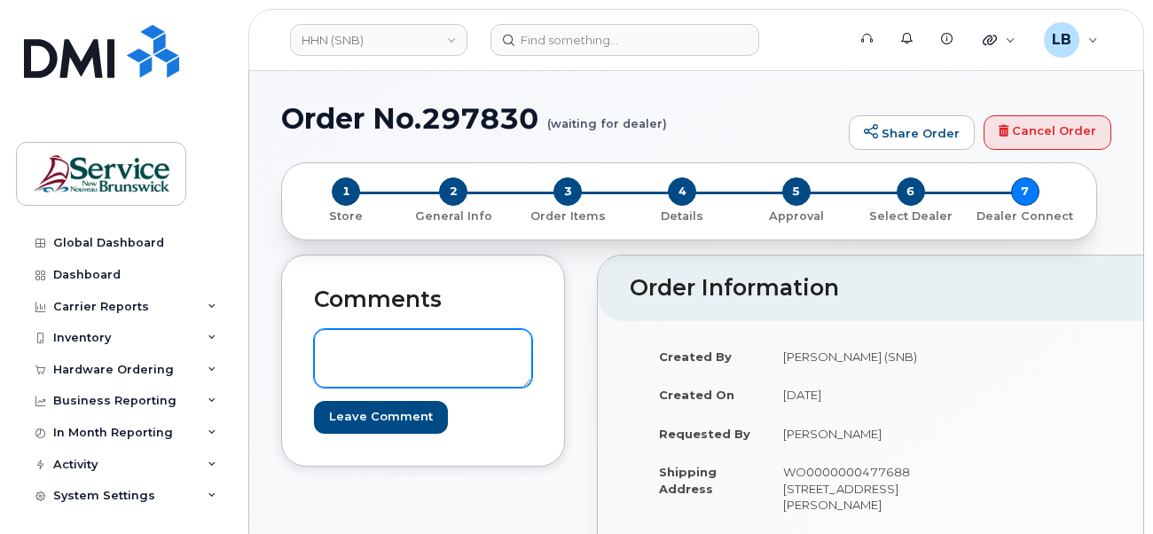
click at [395, 352] on textarea at bounding box center [423, 358] width 218 height 59
paste textarea "DWP Request ID: 568660"
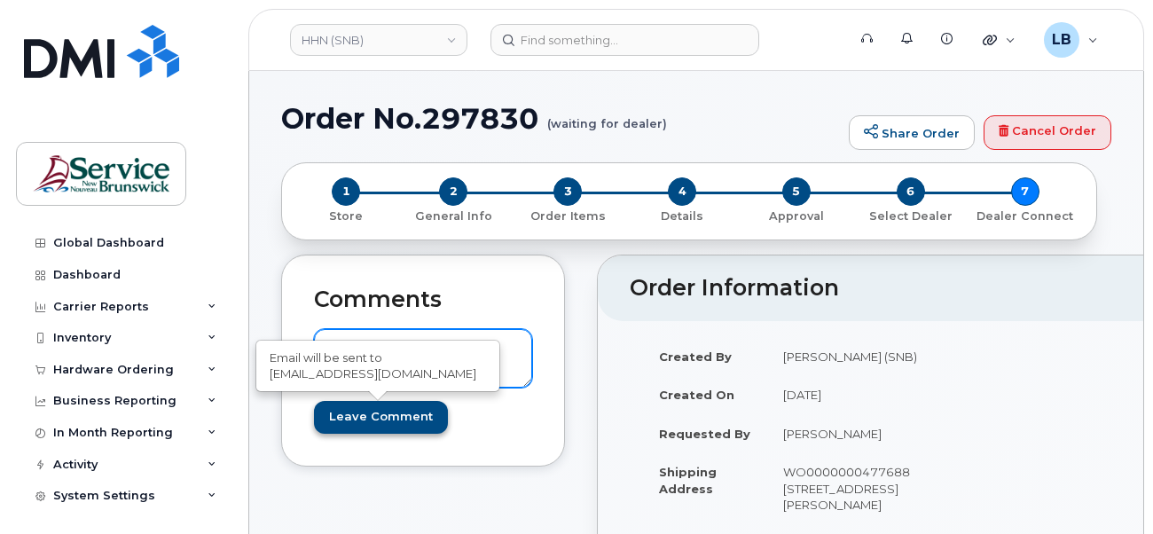
type textarea "DWP Request ID: 568660"
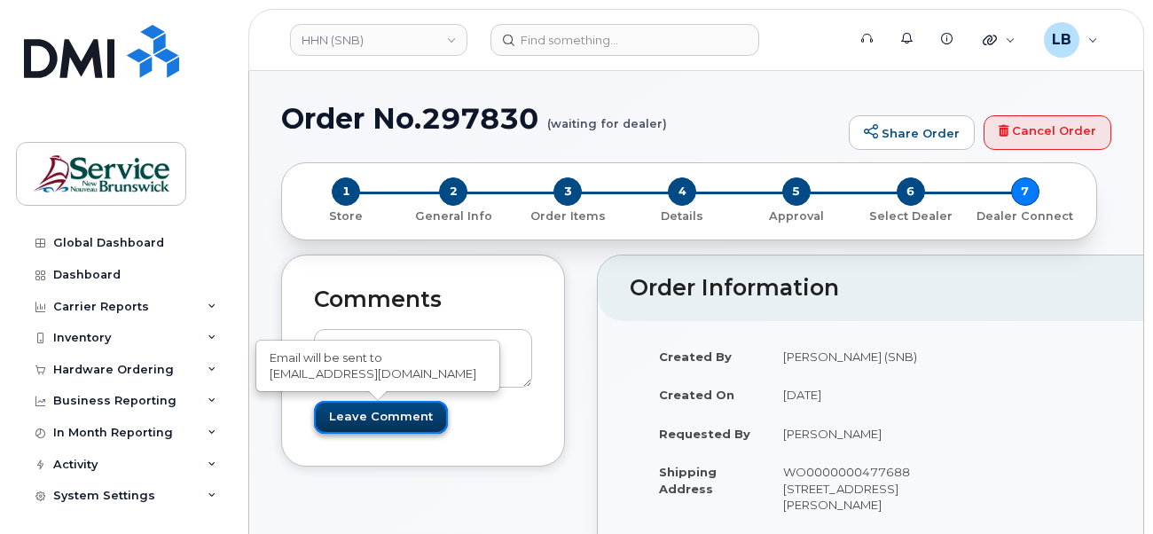
click at [407, 418] on input "Leave Comment" at bounding box center [381, 417] width 134 height 33
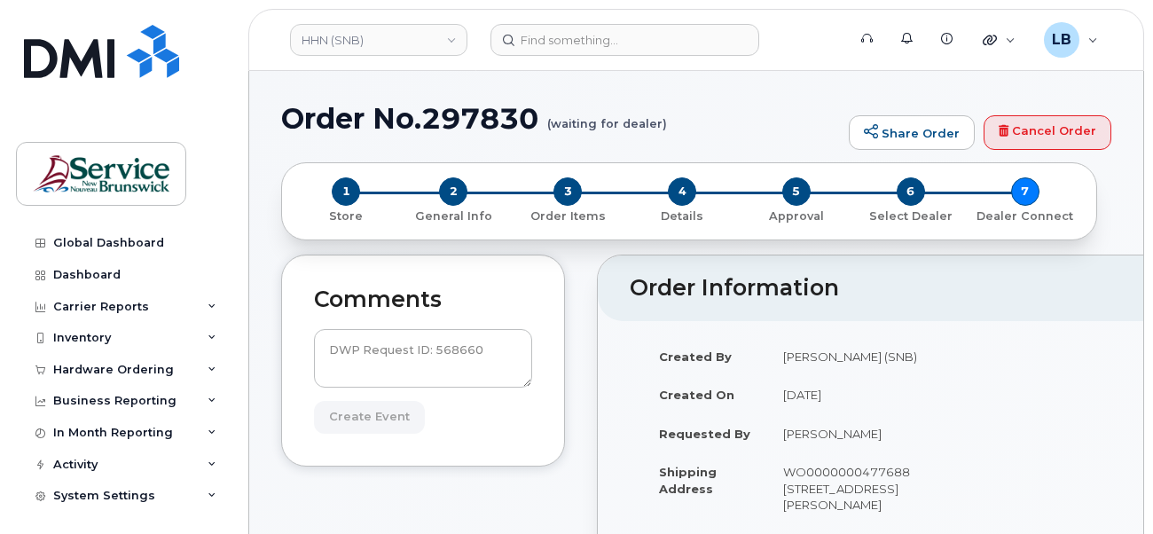
type input "Create Event"
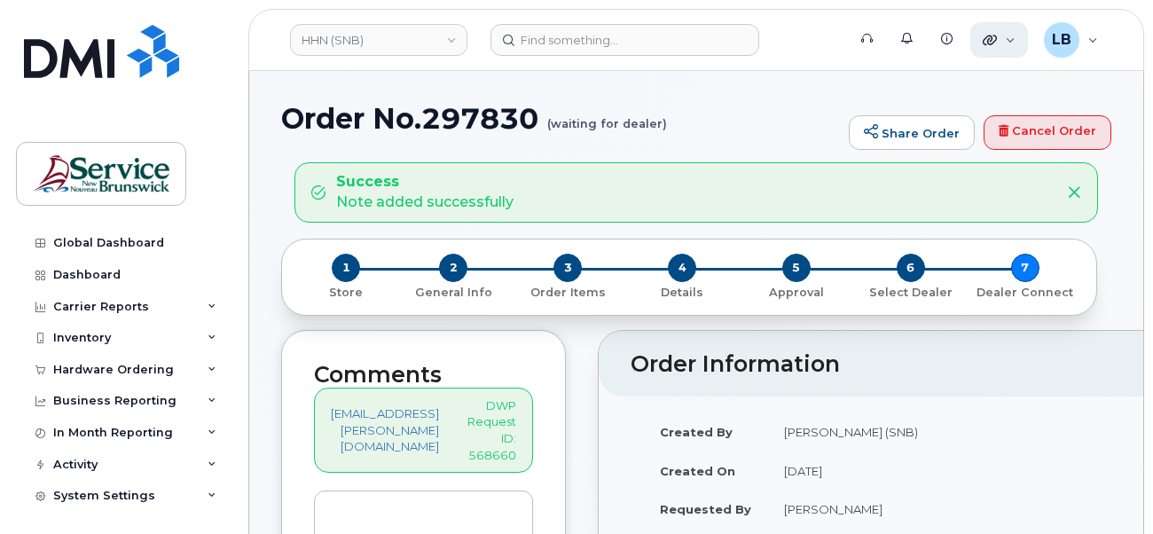
click at [1004, 40] on div "Quicklinks" at bounding box center [999, 39] width 58 height 35
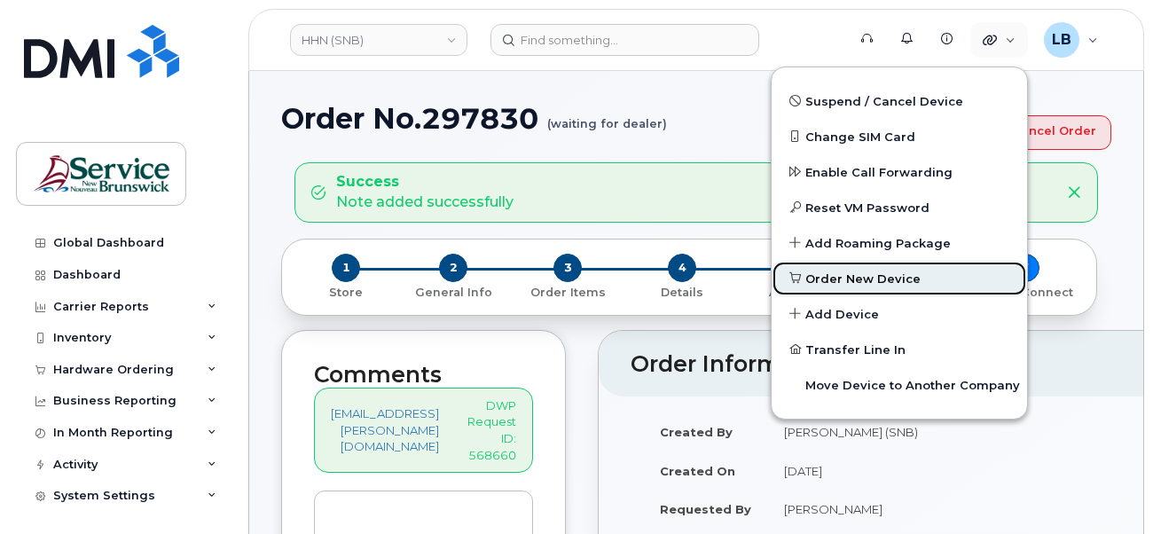
click at [888, 273] on span "Order New Device" at bounding box center [862, 279] width 115 height 18
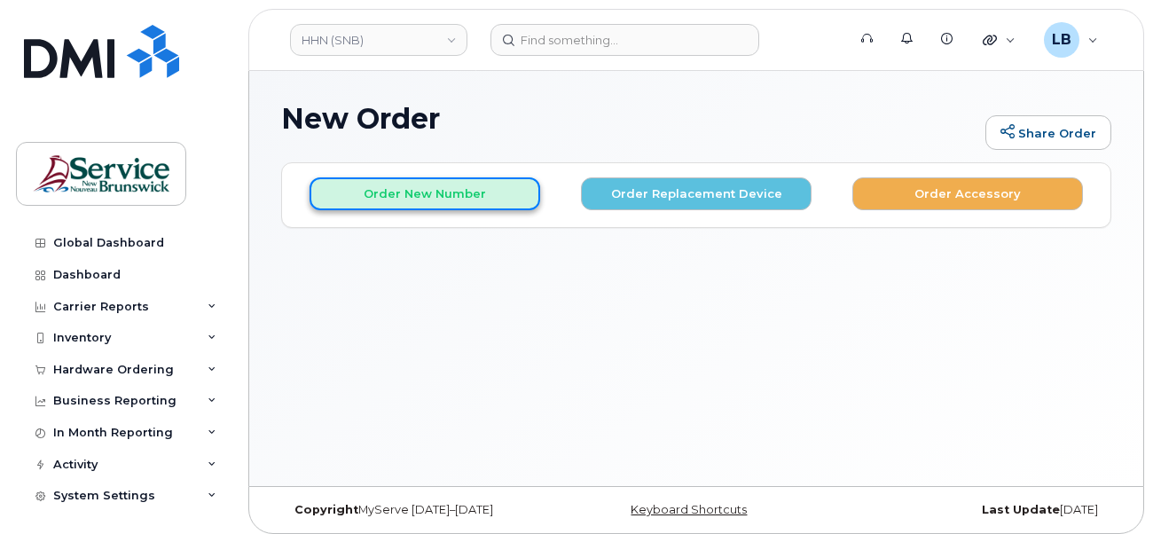
click at [491, 186] on button "Order New Number" at bounding box center [425, 193] width 231 height 33
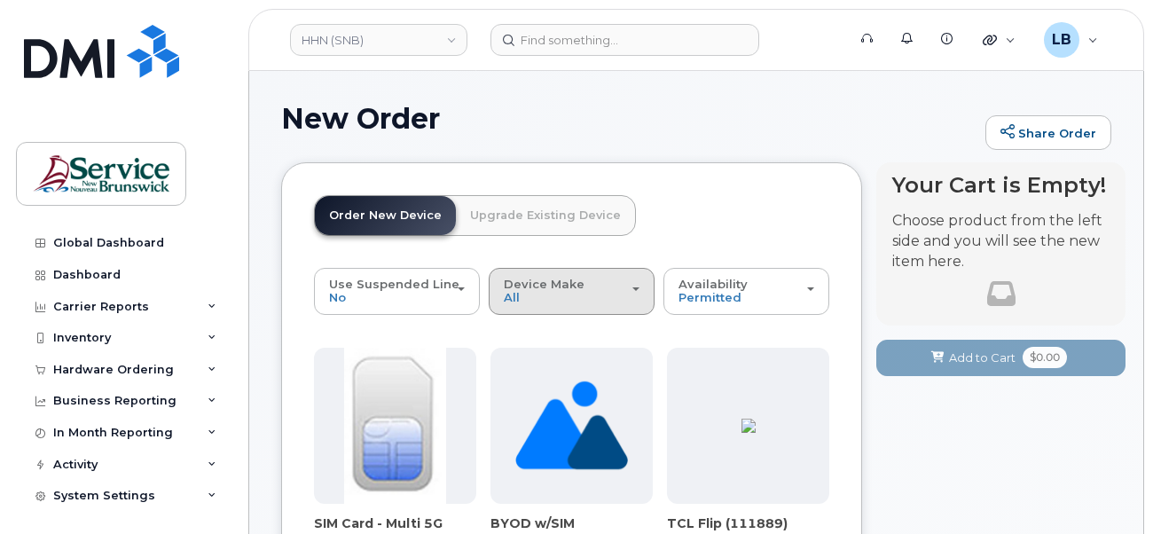
click at [568, 285] on span "Device Make" at bounding box center [544, 284] width 81 height 14
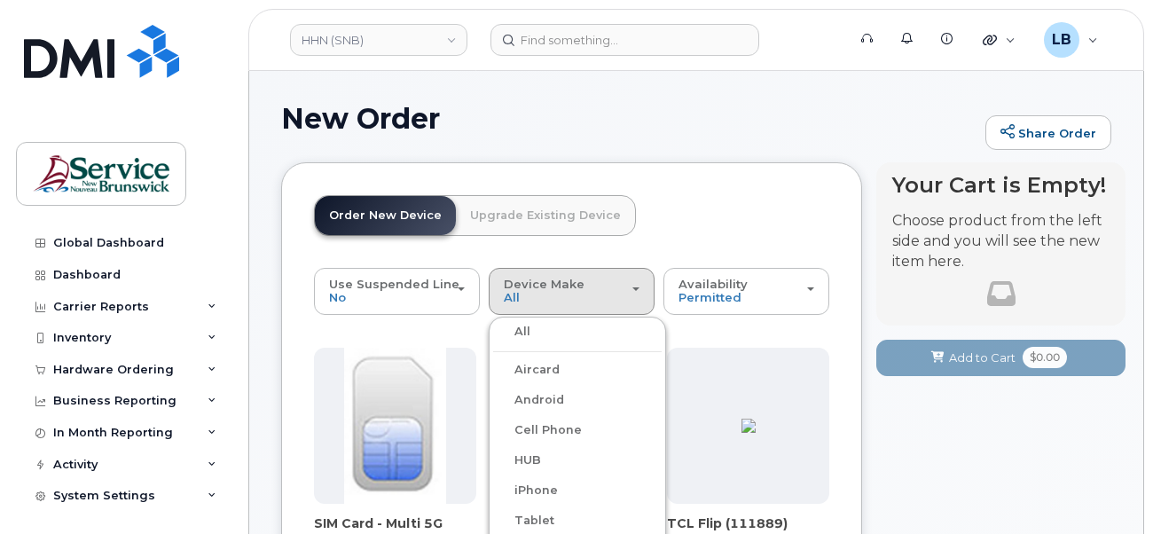
click at [564, 400] on div "Android" at bounding box center [577, 399] width 169 height 21
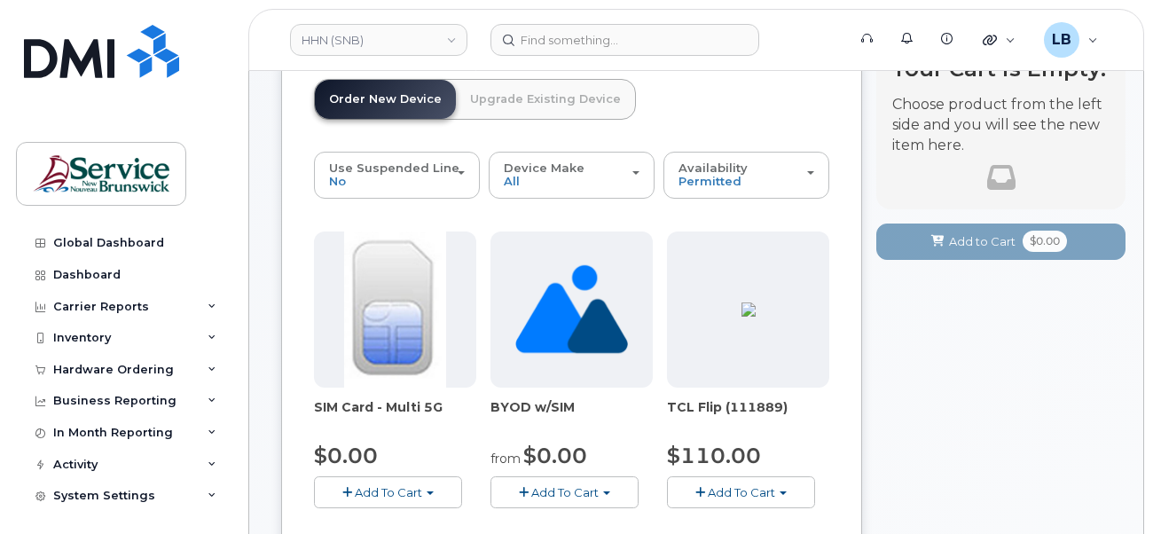
scroll to position [89, 0]
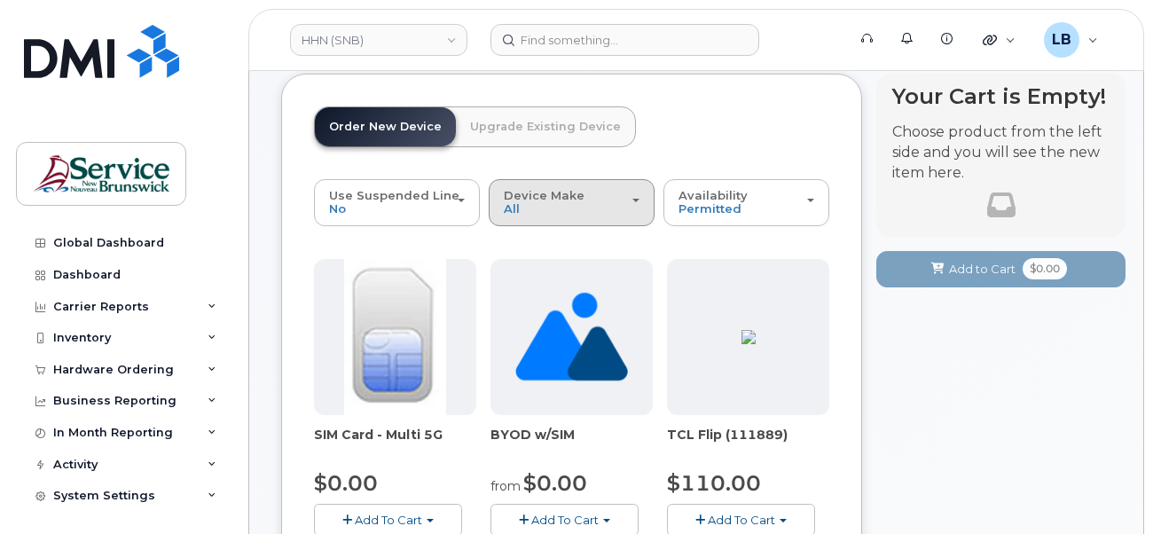
click at [538, 188] on span "Device Make" at bounding box center [544, 195] width 81 height 14
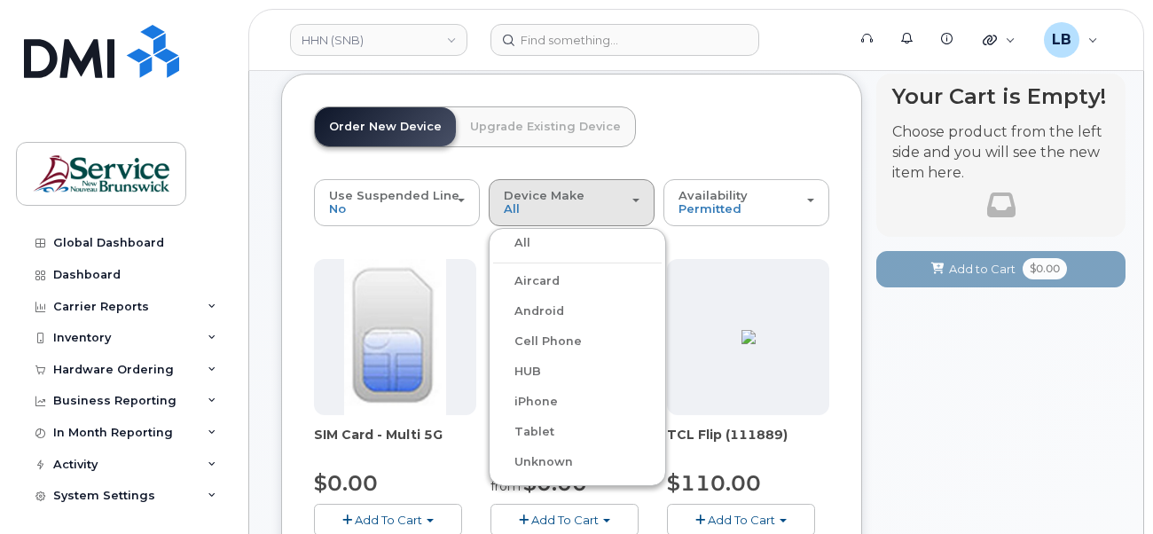
click at [547, 399] on label "iPhone" at bounding box center [525, 401] width 65 height 21
click at [0, 0] on input "iPhone" at bounding box center [0, 0] width 0 height 0
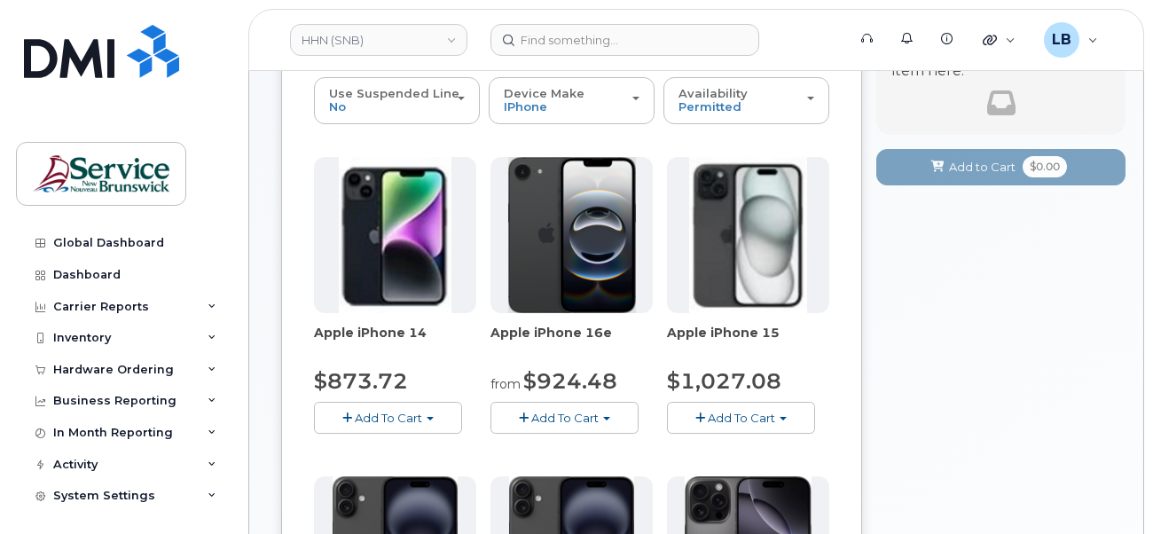
scroll to position [266, 0]
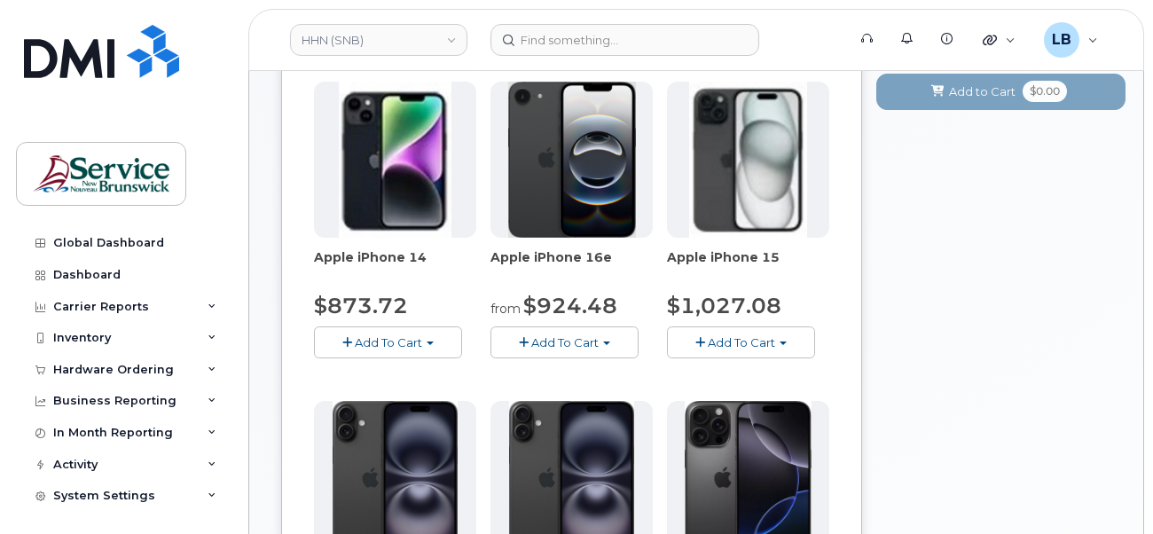
click at [611, 344] on button "Add To Cart" at bounding box center [564, 341] width 148 height 31
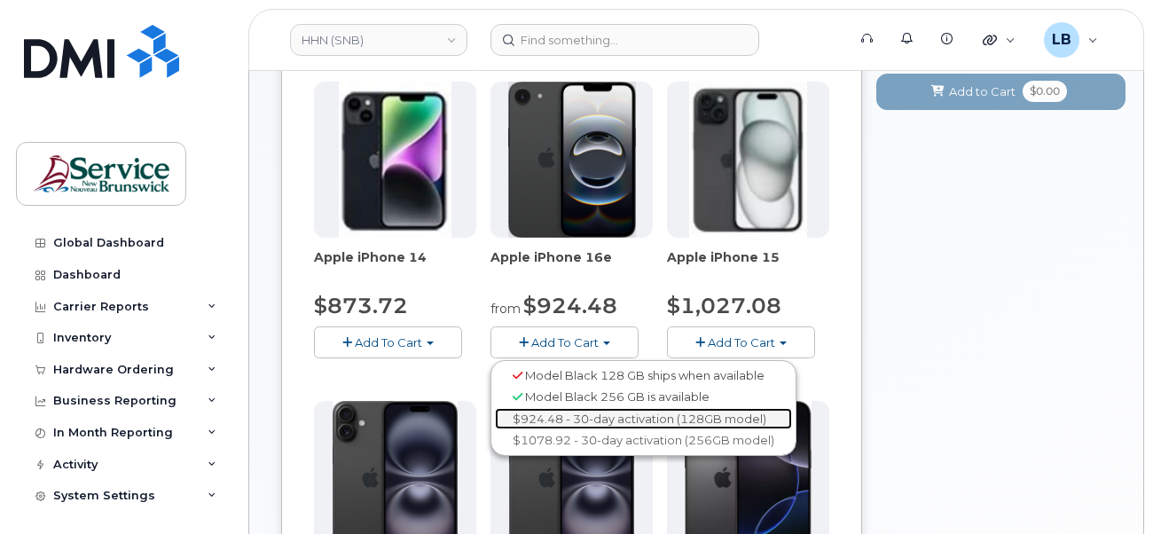
click at [619, 420] on link "$924.48 - 30-day activation (128GB model)" at bounding box center [643, 419] width 297 height 22
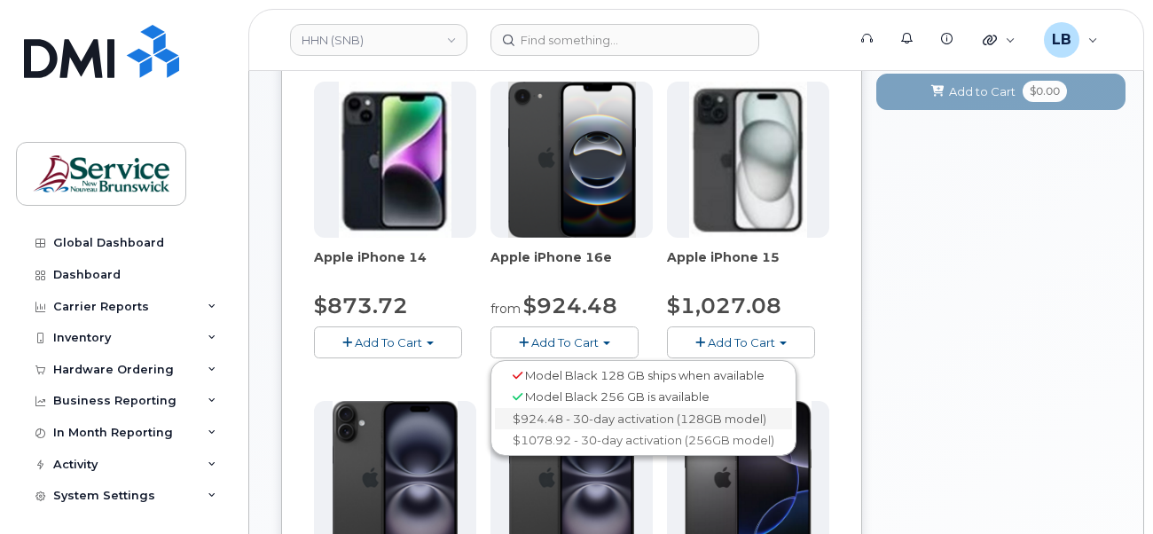
scroll to position [116, 0]
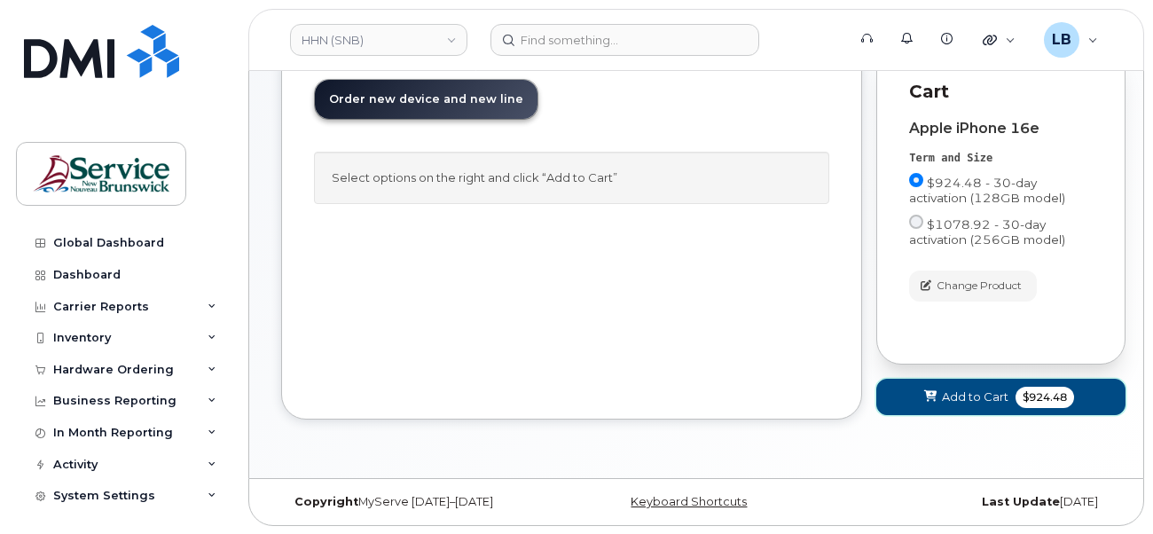
click at [1047, 398] on span "$924.48" at bounding box center [1044, 397] width 59 height 21
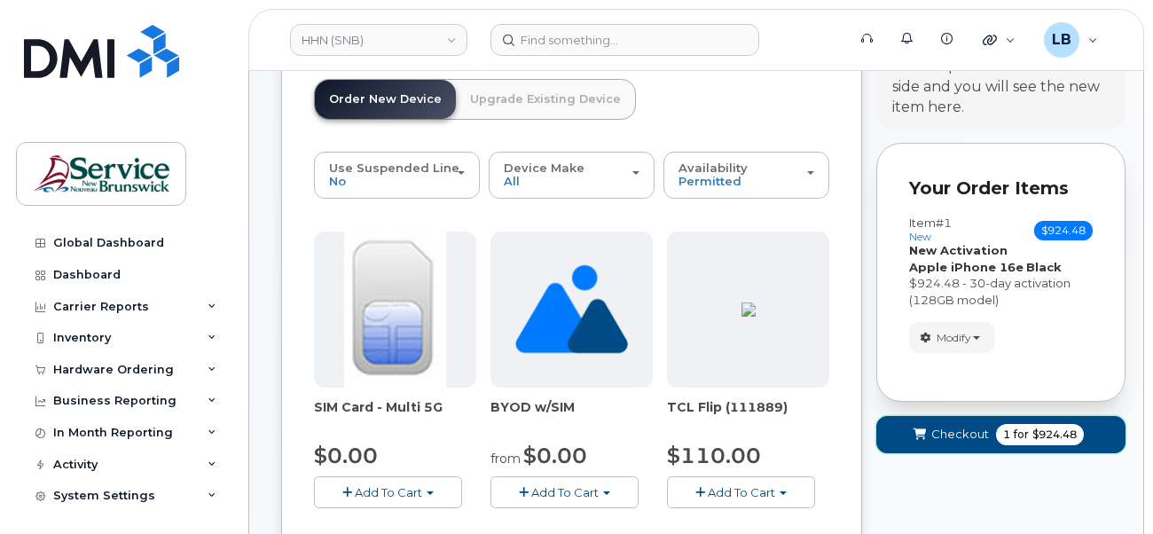
click at [1022, 430] on span "for" at bounding box center [1021, 435] width 22 height 16
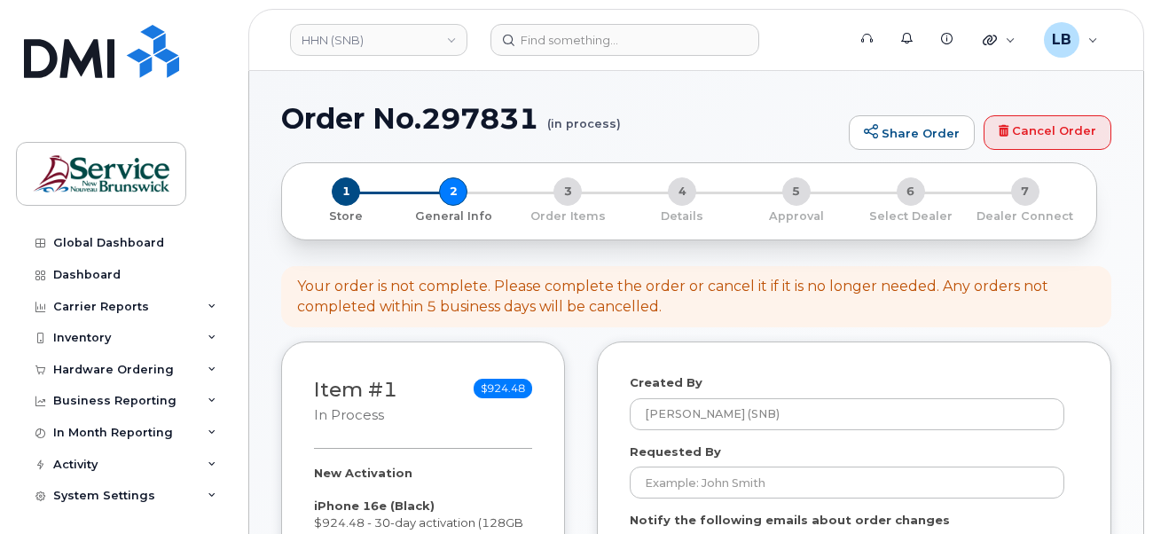
select select
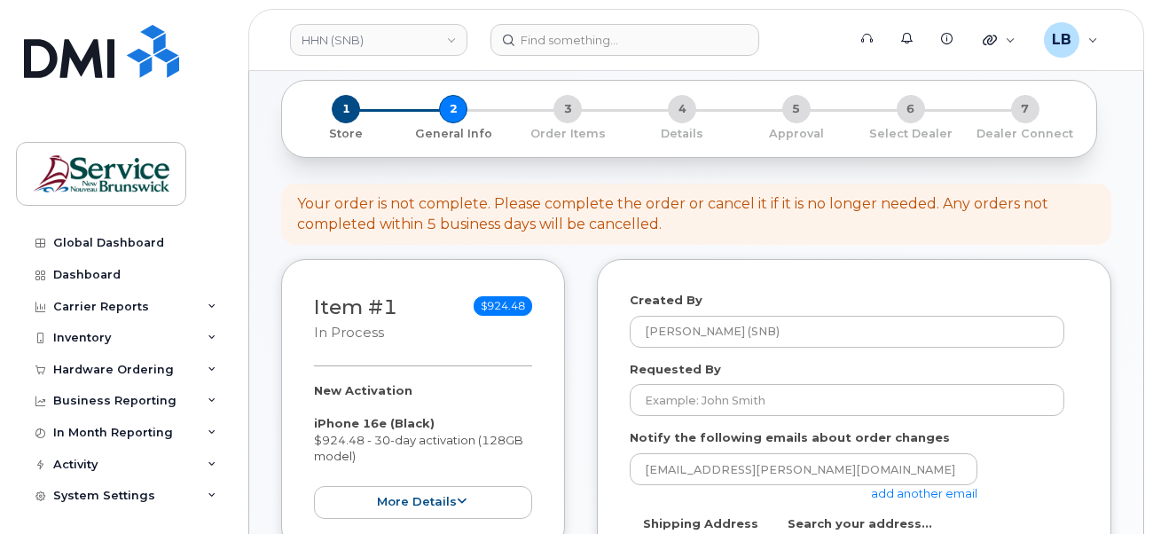
scroll to position [266, 0]
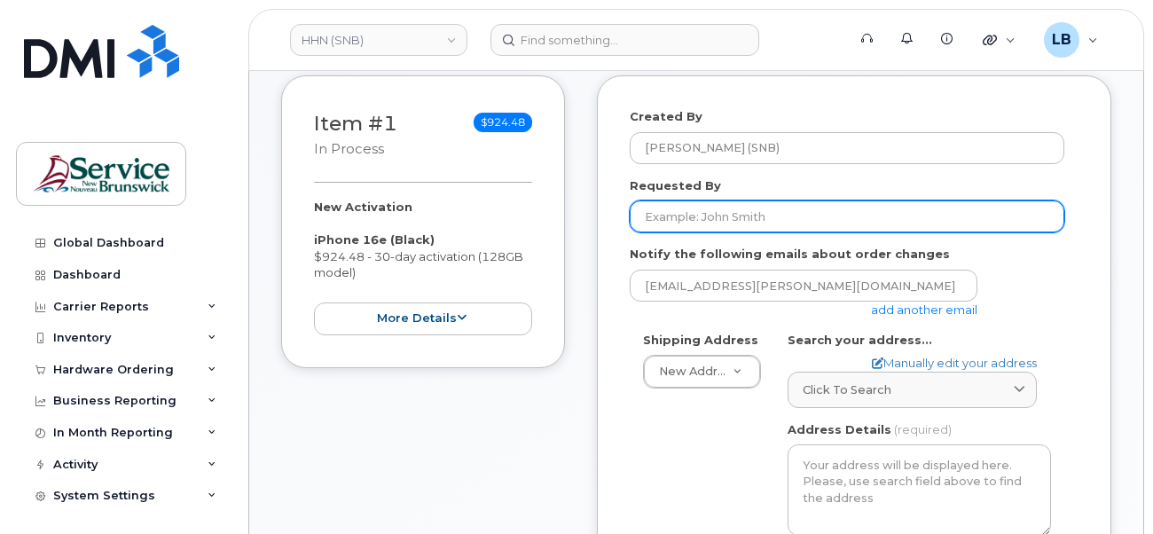
click at [802, 215] on input "Requested By" at bounding box center [847, 216] width 435 height 32
paste input "[PERSON_NAME]"
type input "[PERSON_NAME]"
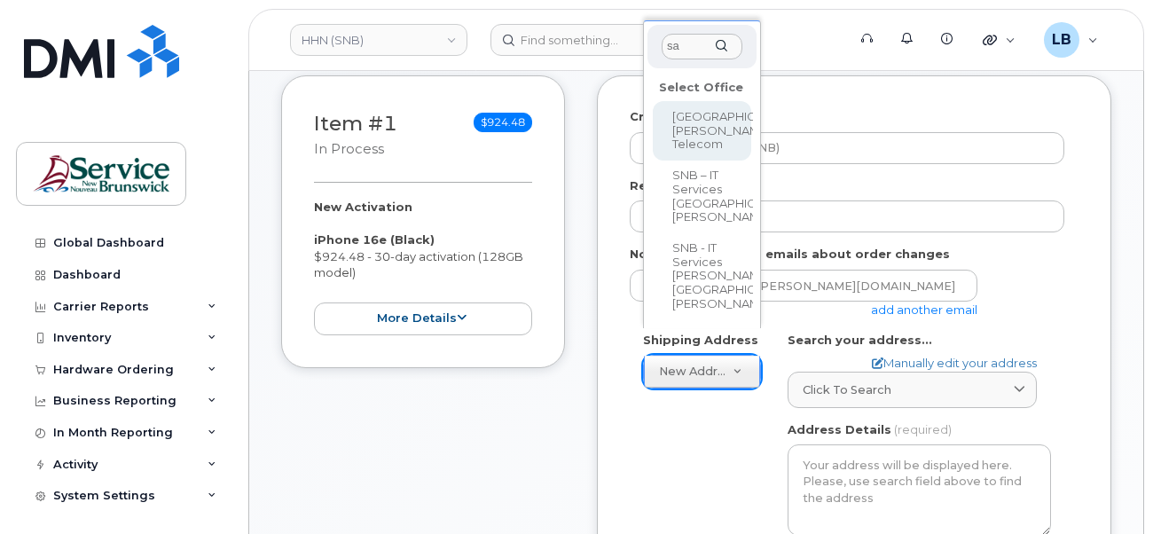
type input "sa"
select select
type textarea "[STREET_ADDRESS][PERSON_NAME]"
type input "[PERSON_NAME]"
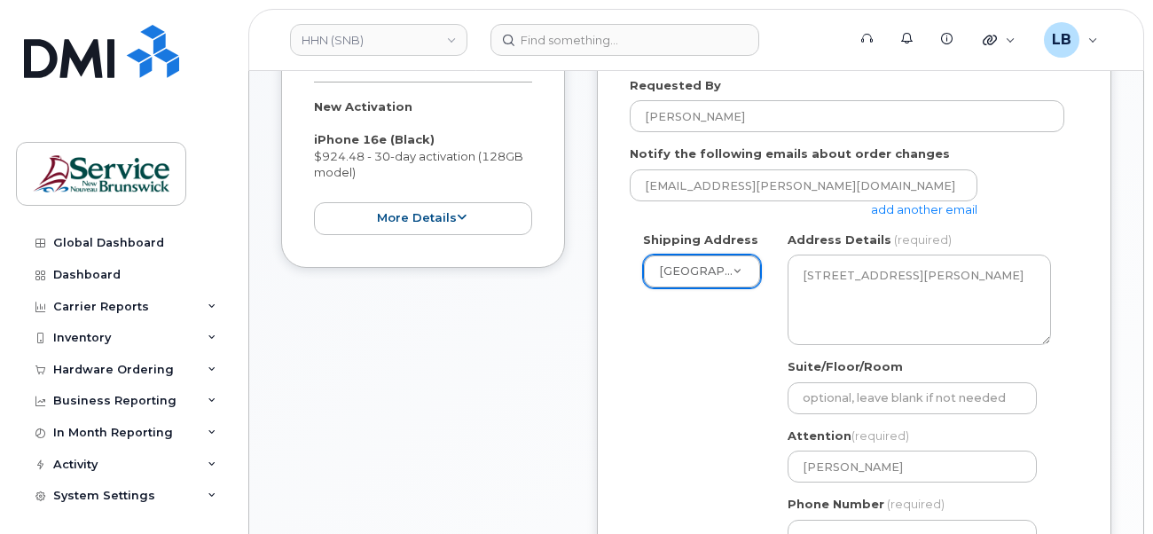
scroll to position [443, 0]
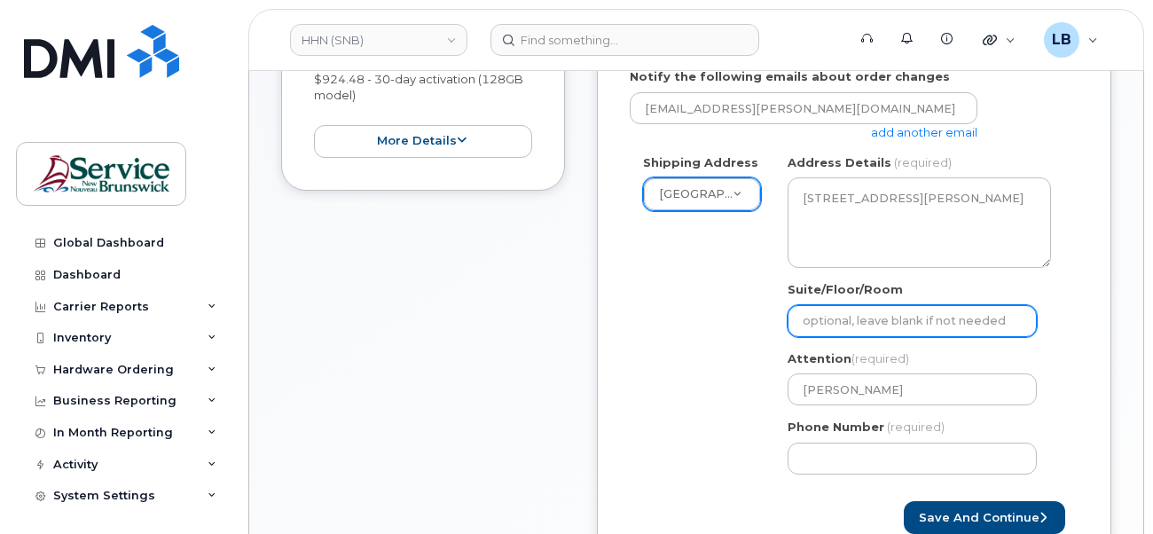
click at [887, 324] on input "Suite/Floor/Room" at bounding box center [912, 321] width 249 height 32
paste input "WO0000000477588"
select select
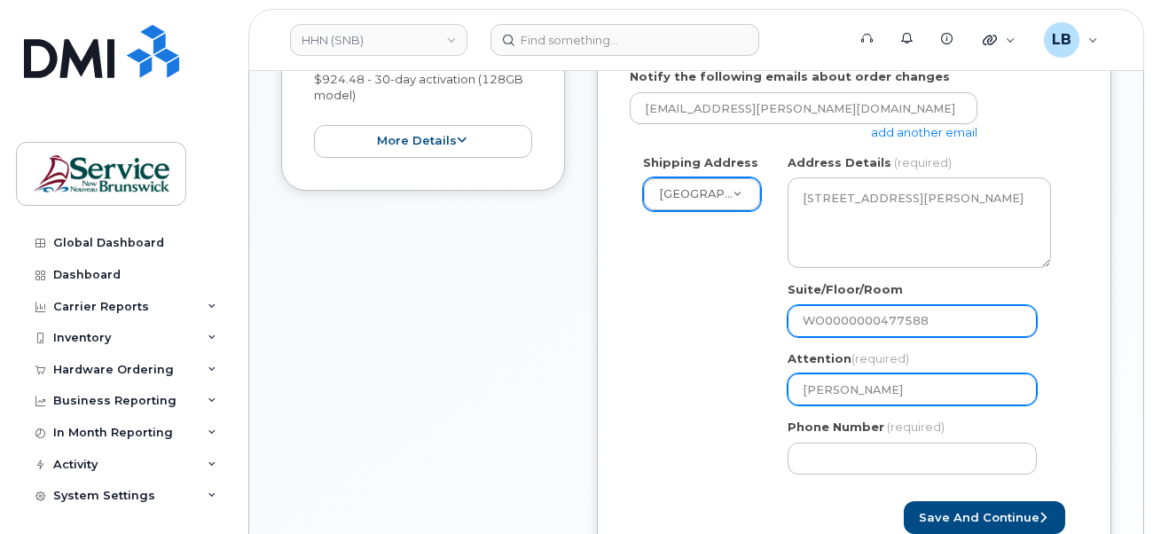
type input "WO0000000477588"
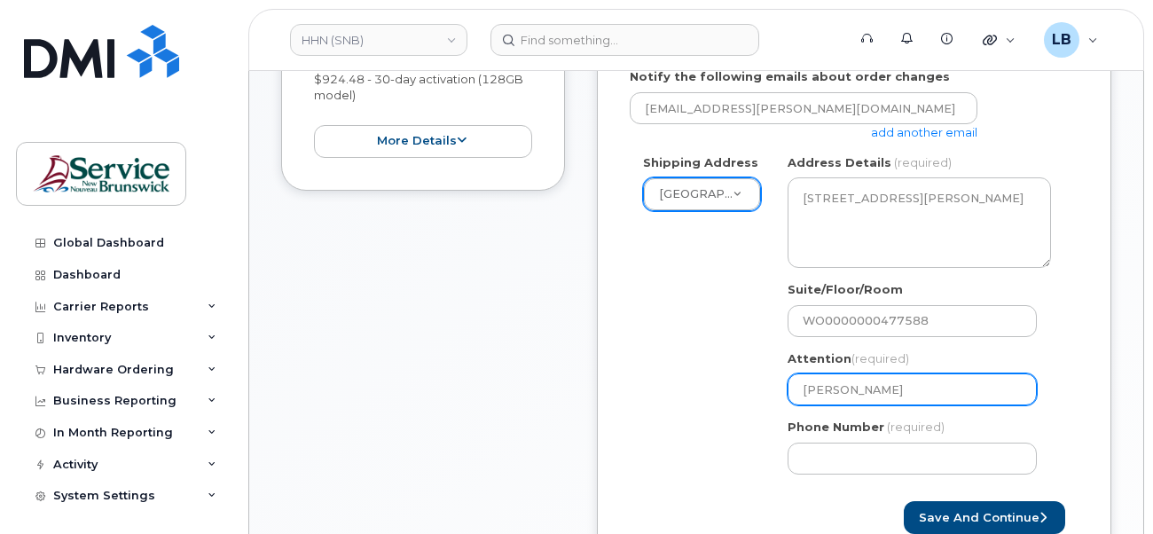
click at [946, 390] on input "[PERSON_NAME]" at bounding box center [912, 389] width 249 height 32
type input "[PERSON_NAME]"
select select
type input "[PERSON_NAME] -"
select select
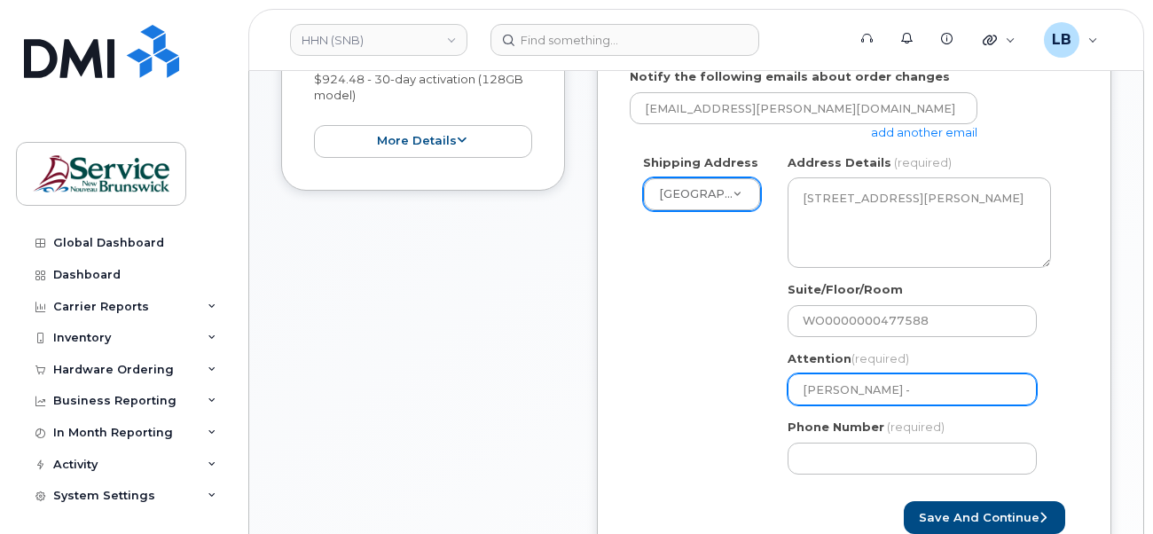
type input "[PERSON_NAME] - N"
select select
type input "Matthew Humphrey - Ne"
select select
type input "Matthew Humphrey - New"
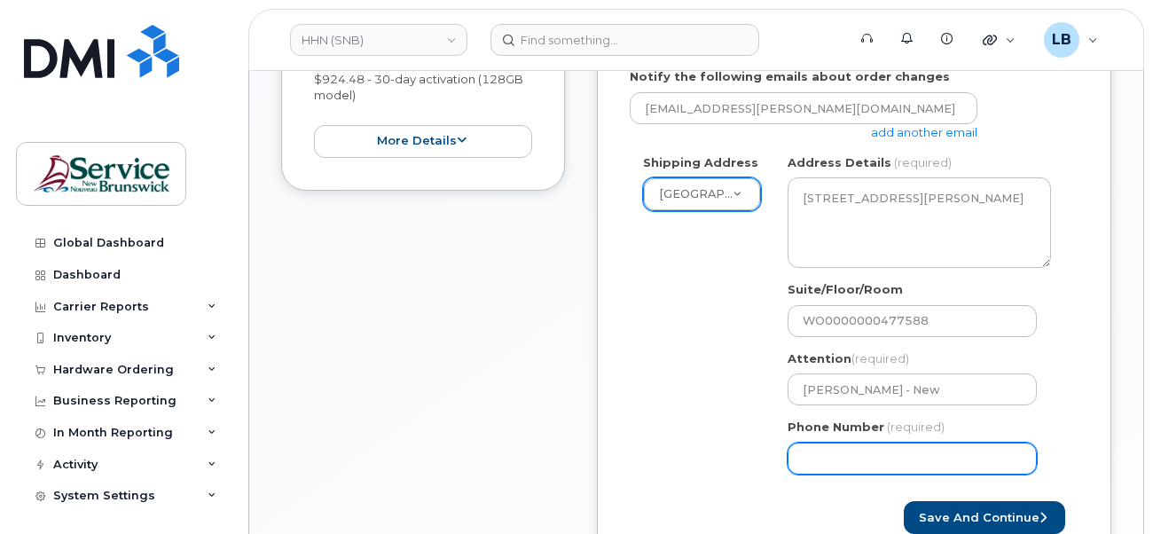
click at [952, 459] on input "Phone Number" at bounding box center [912, 459] width 249 height 32
select select
type input "5062"
click at [904, 501] on button "Save and Continue" at bounding box center [984, 517] width 161 height 33
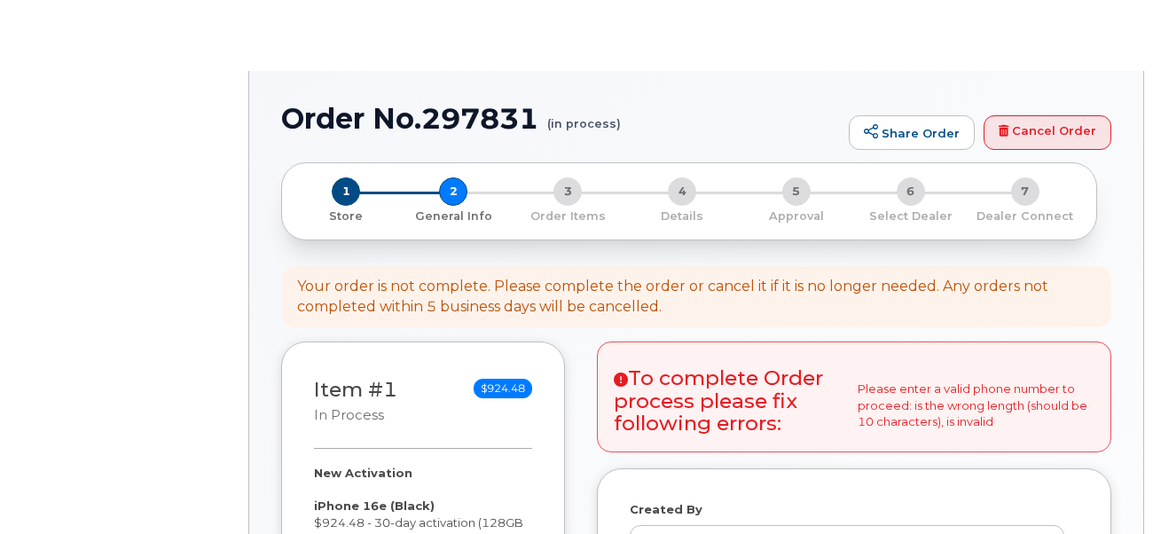
select select
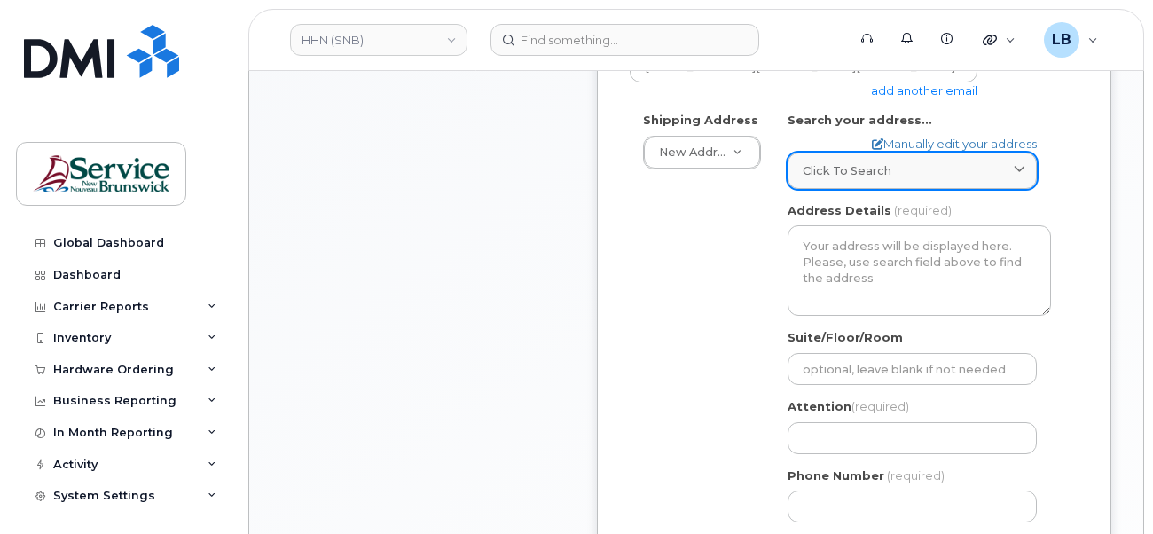
scroll to position [621, 0]
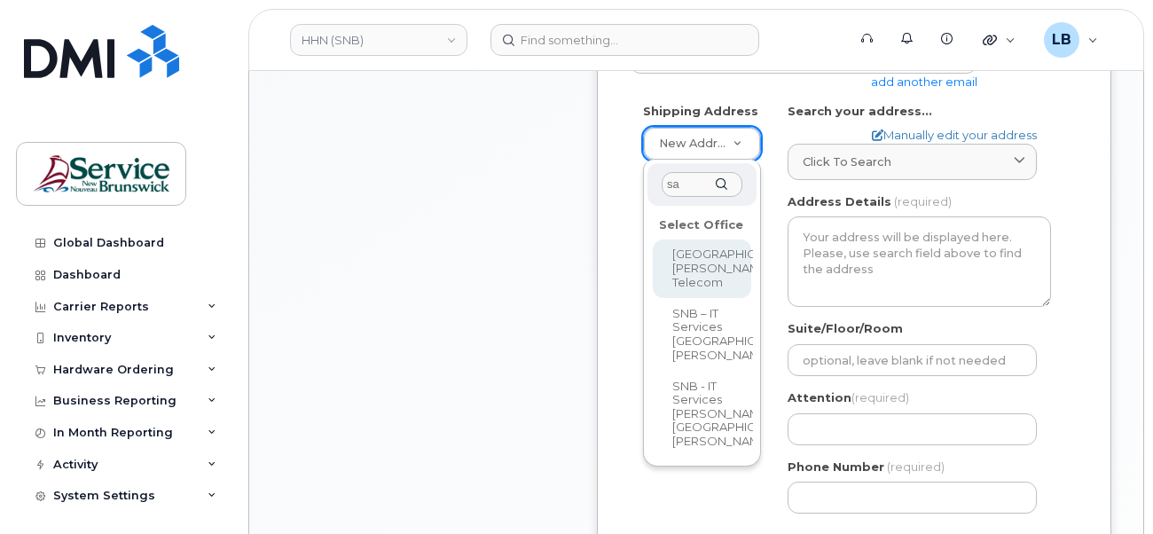
type input "sa"
select select
type textarea "[STREET_ADDRESS][PERSON_NAME]"
type input "[PERSON_NAME]"
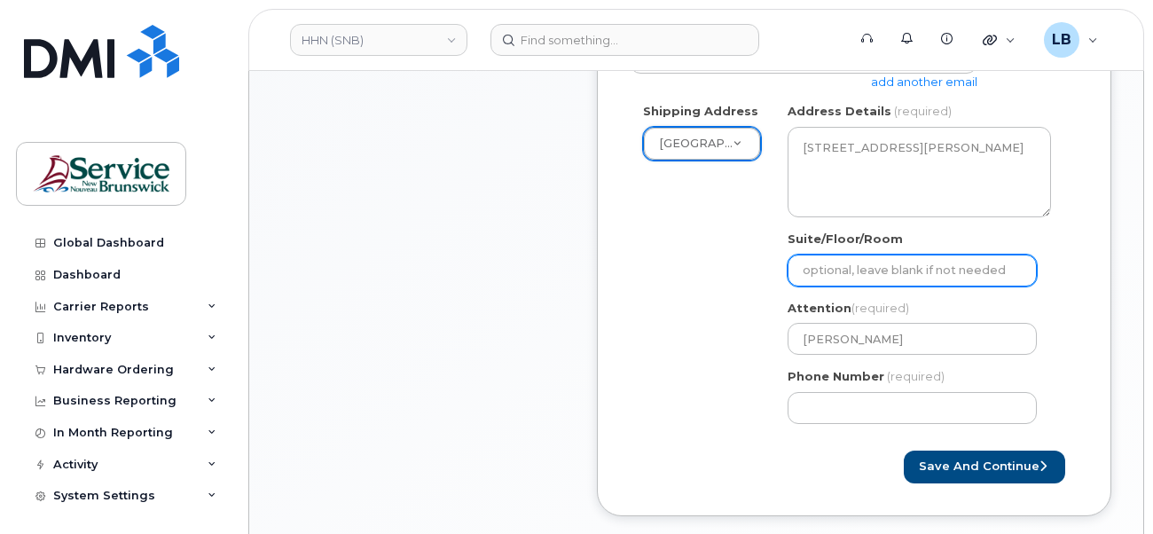
click at [916, 279] on input "Suite/Floor/Room" at bounding box center [912, 271] width 249 height 32
paste input "WO0000000477588"
select select
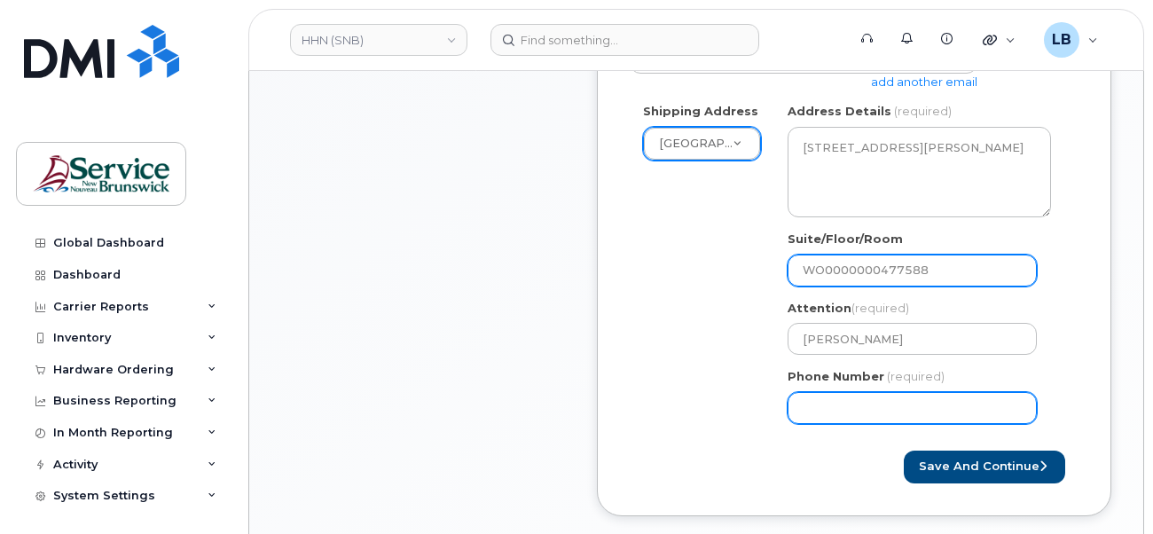
type input "WO0000000477588"
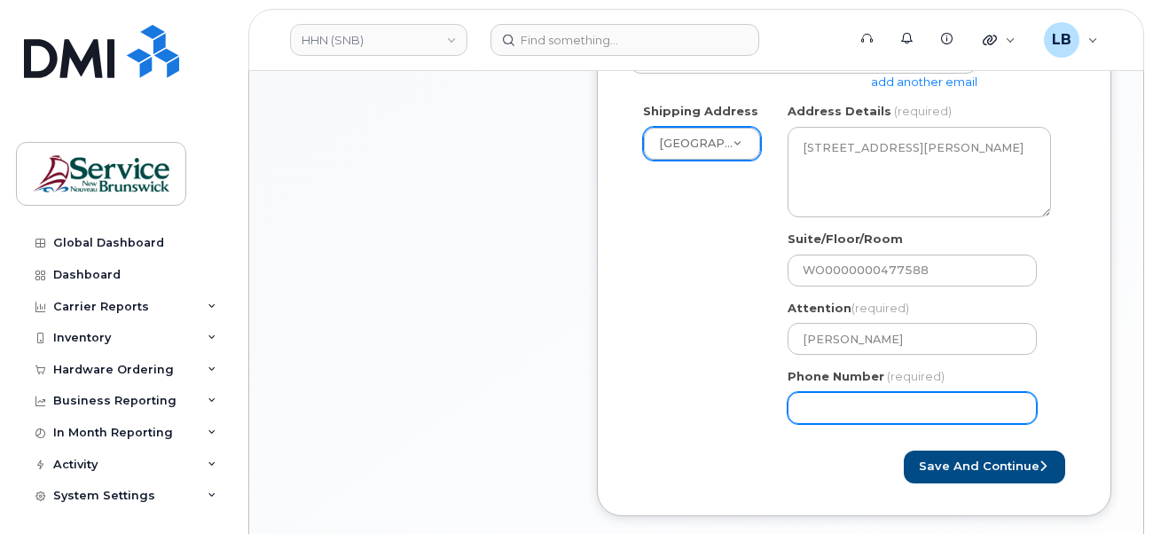
click at [920, 404] on input "Phone Number" at bounding box center [912, 408] width 249 height 32
select select
type input "506233396"
select select
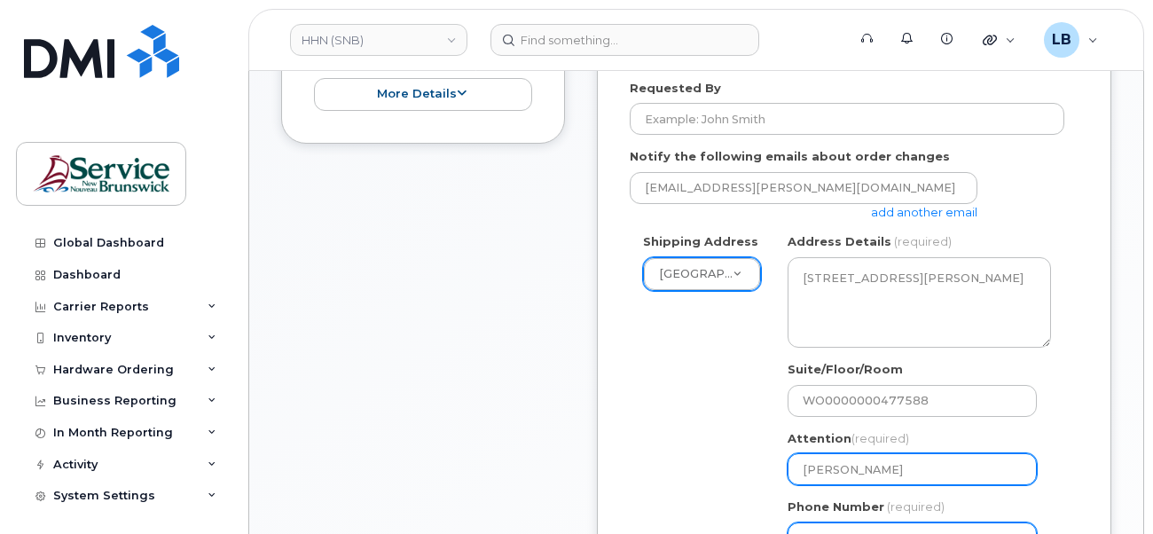
scroll to position [355, 0]
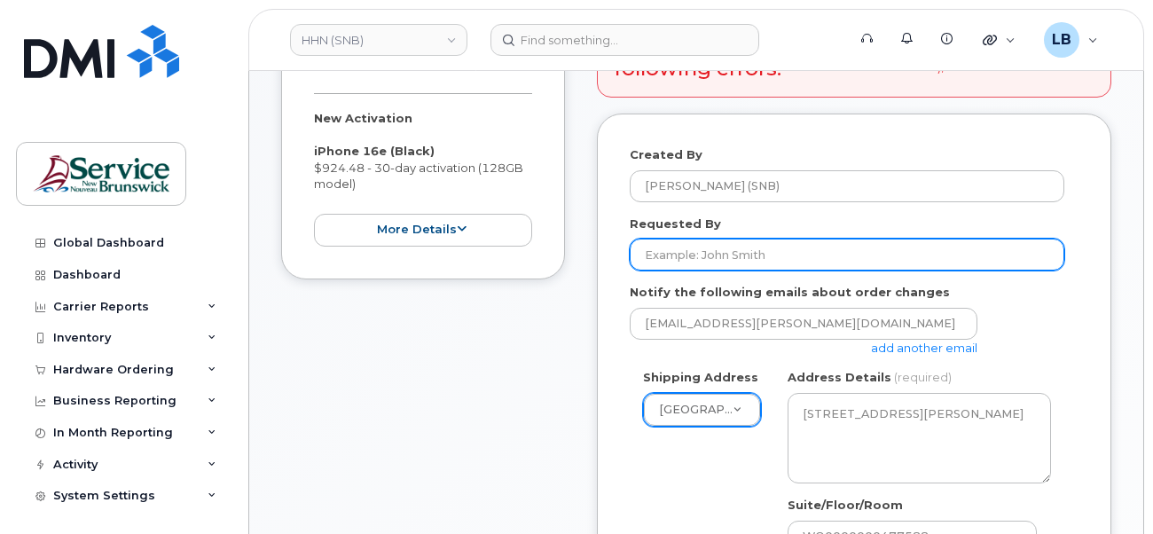
type input "5062333965"
click at [764, 249] on input "Requested By" at bounding box center [847, 255] width 435 height 32
type input "[PERSON_NAME]"
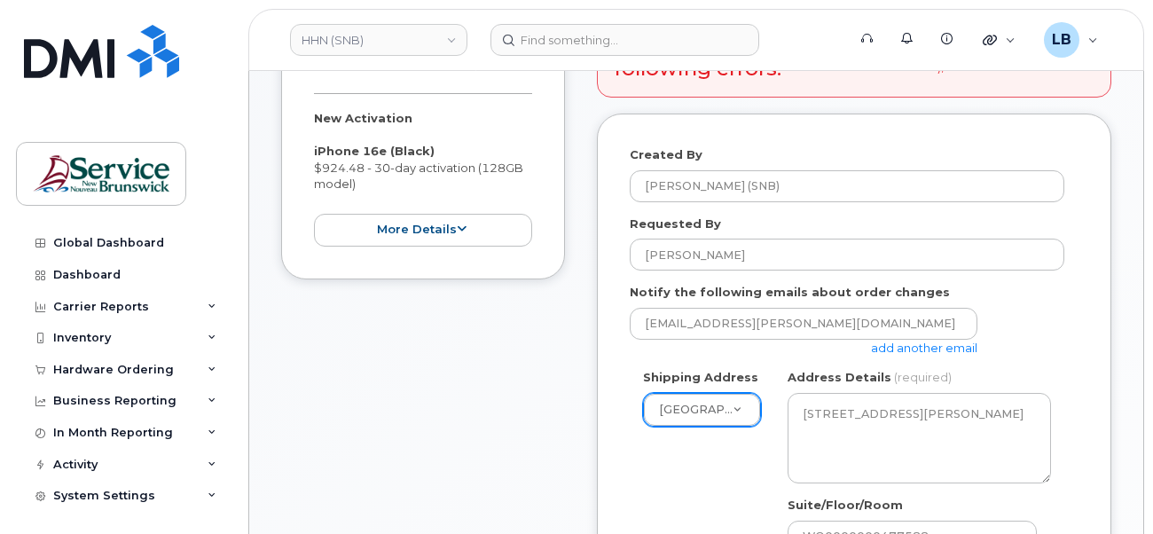
click at [1037, 321] on div "ben.leblanc@snb.ca add another email" at bounding box center [847, 332] width 435 height 49
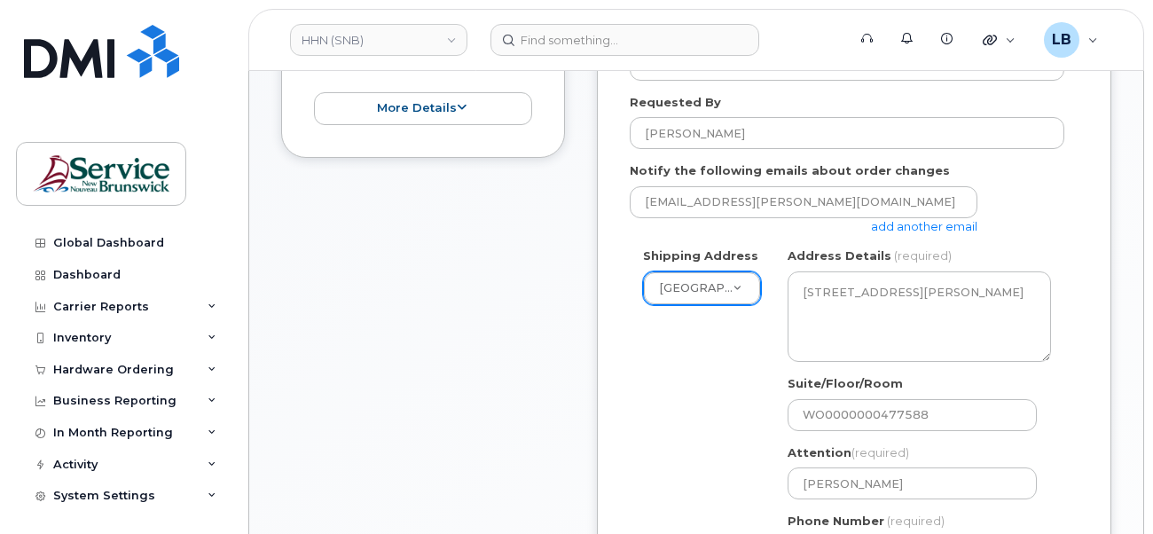
scroll to position [709, 0]
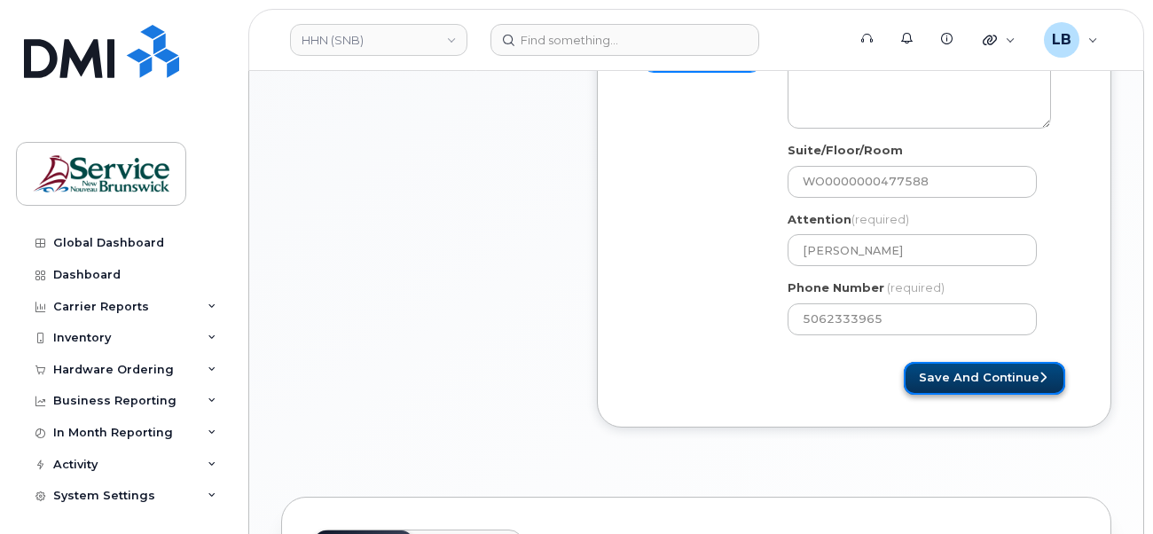
click at [1021, 372] on button "Save and Continue" at bounding box center [984, 378] width 161 height 33
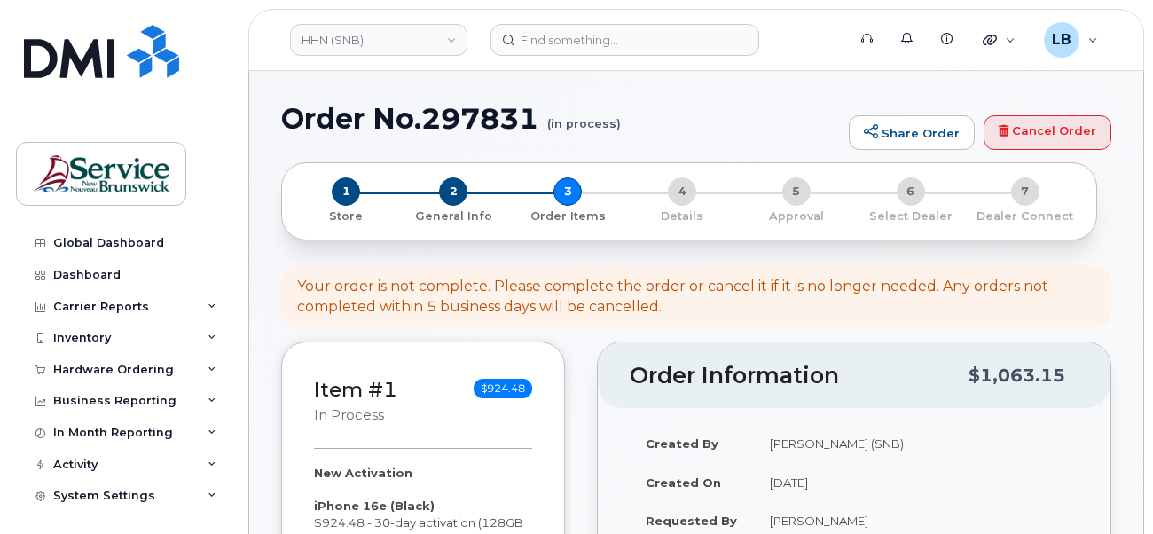
select select
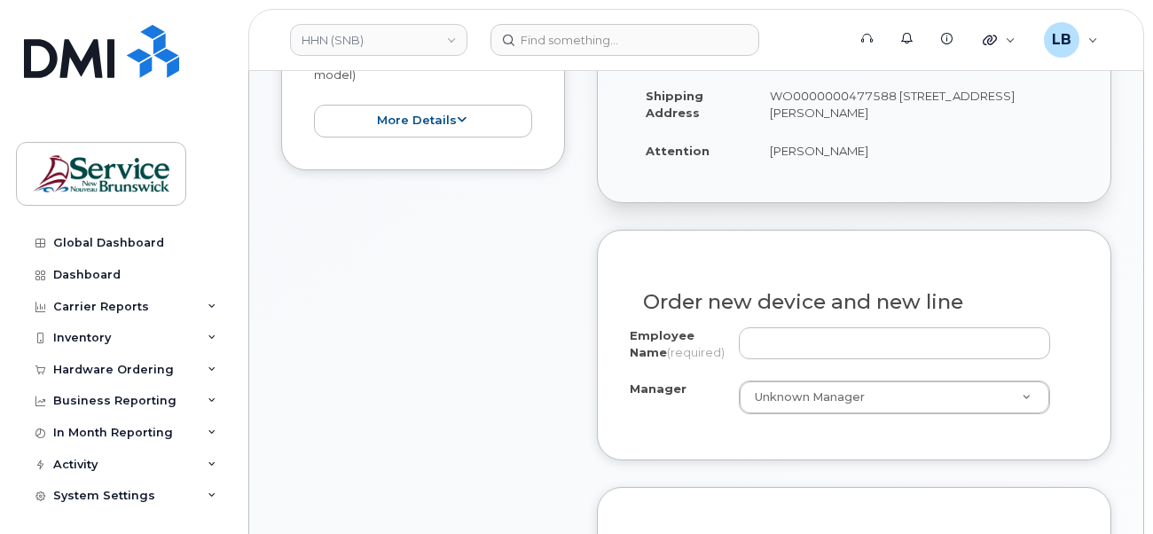
scroll to position [532, 0]
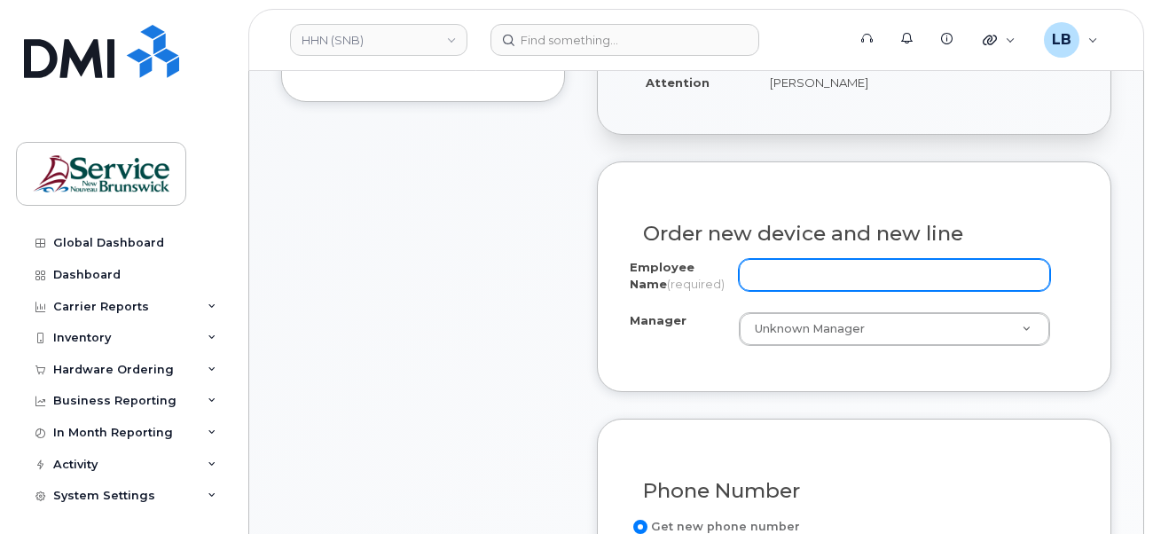
click at [838, 276] on input "Employee Name (required)" at bounding box center [895, 275] width 312 height 32
paste input "HCCT street team"
click at [927, 277] on input "HCCT street team -" at bounding box center [895, 275] width 312 height 32
paste input "Hailey Beaulieu"
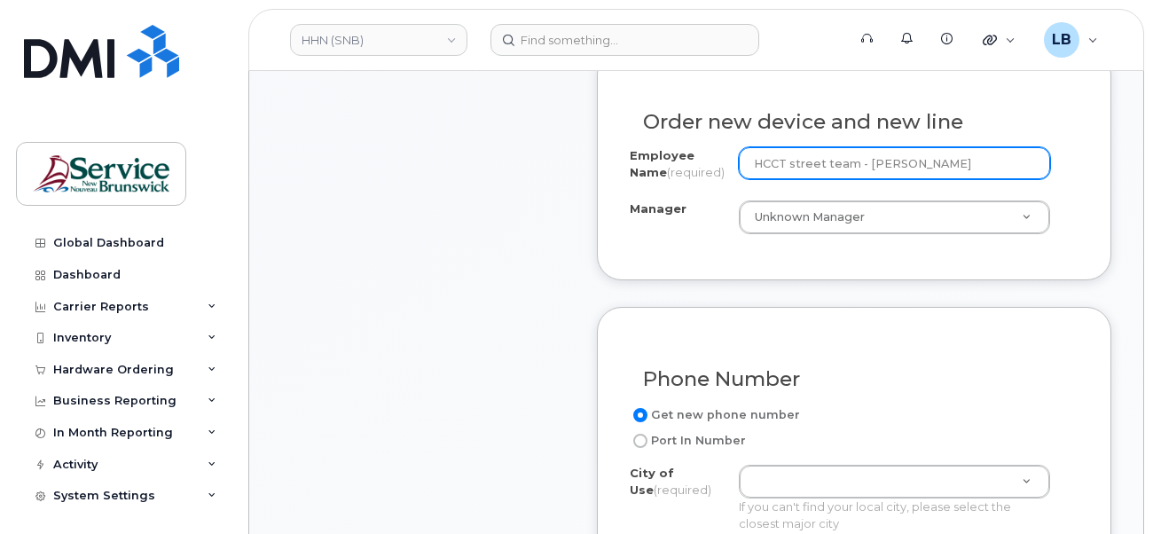
scroll to position [887, 0]
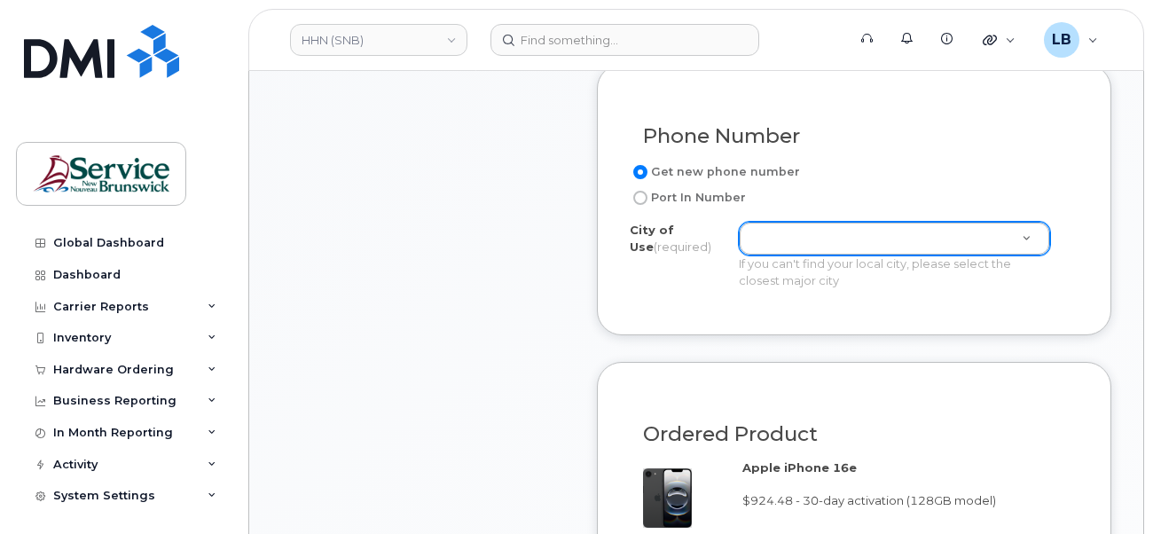
type input "HCCT street team - Hailey Beaulieu"
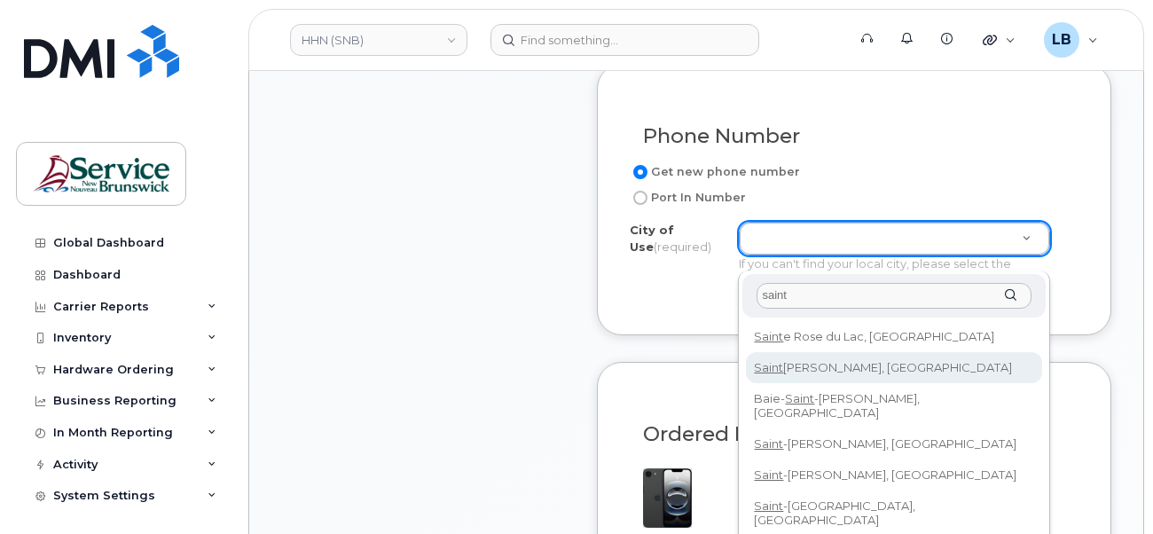
type input "saint"
type input "2008"
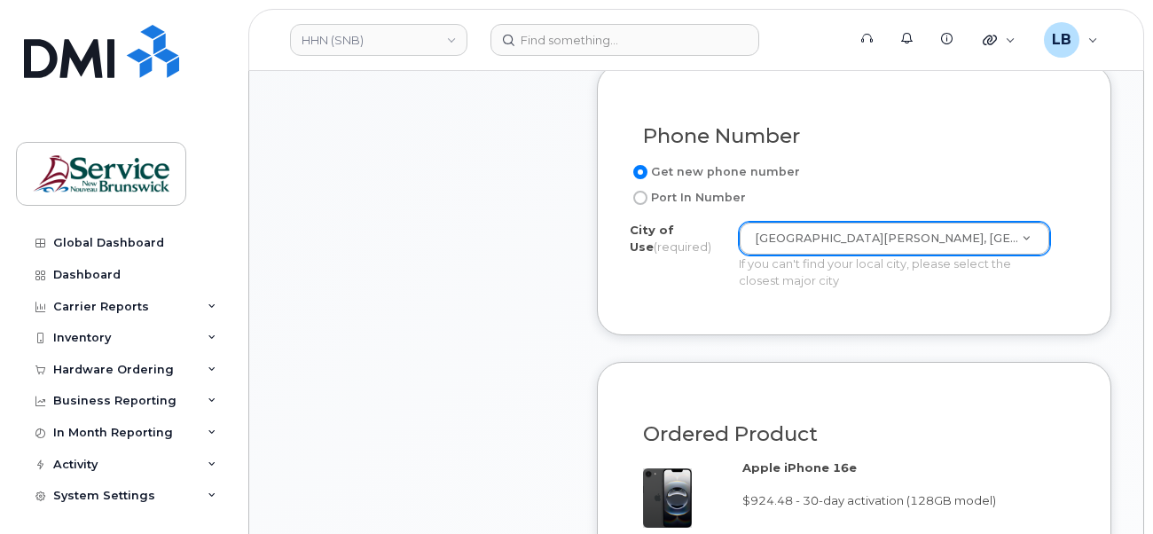
click div "Item #1 in process $924.48 New Activation iPhone 16e (Black) $924.48 - 30-day a…"
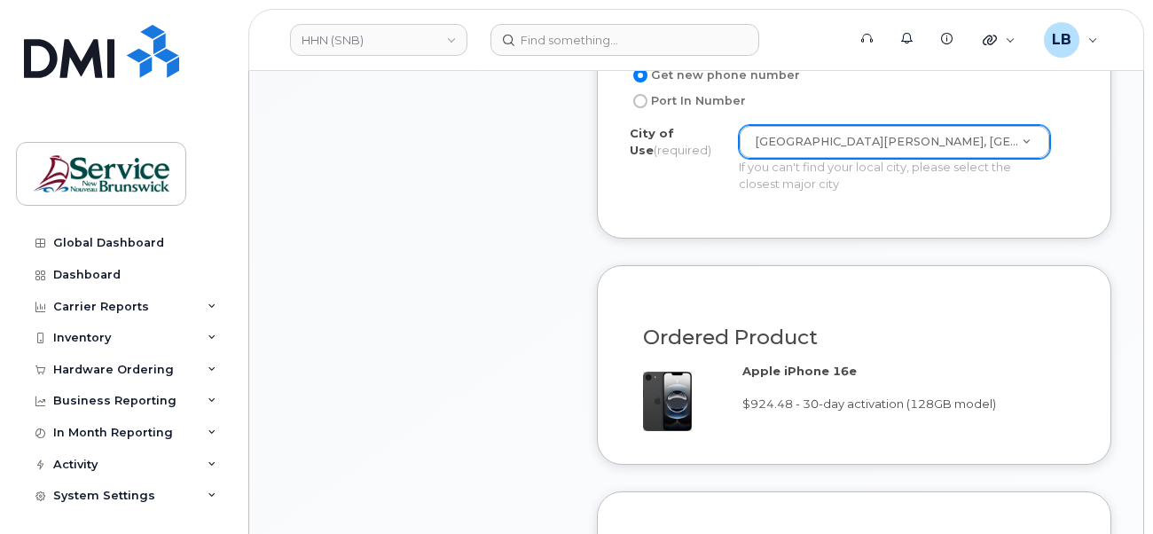
scroll to position [1242, 0]
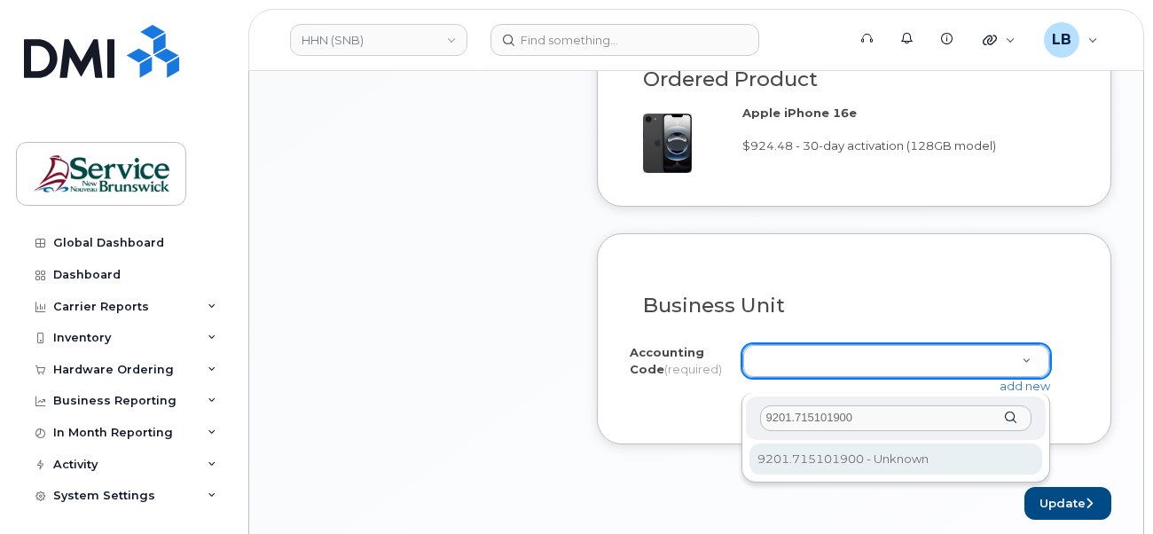
type input "9201.715101900"
select select "9201.715101900"
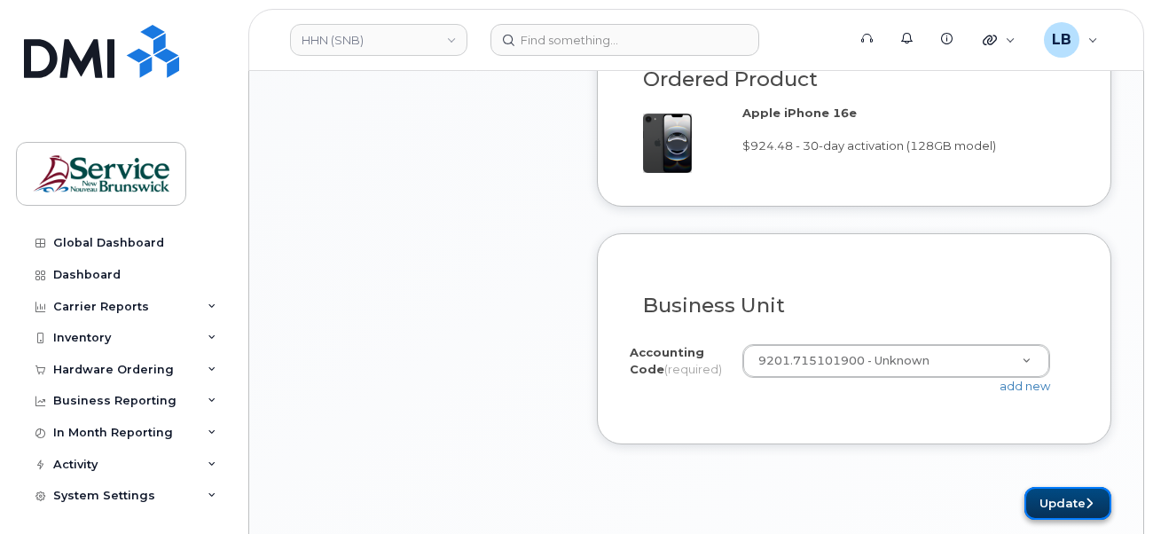
click button "Update"
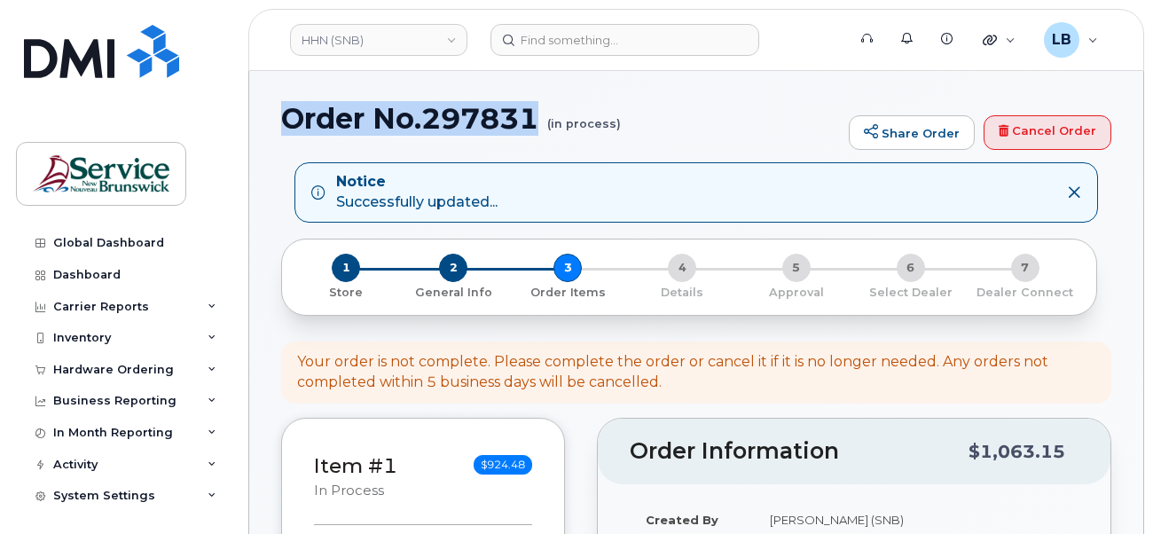
drag, startPoint x: 536, startPoint y: 117, endPoint x: 280, endPoint y: 114, distance: 255.4
click at [281, 114] on h1 "Order No.297831 (in process)" at bounding box center [560, 118] width 559 height 31
copy h1 "Order No.297831"
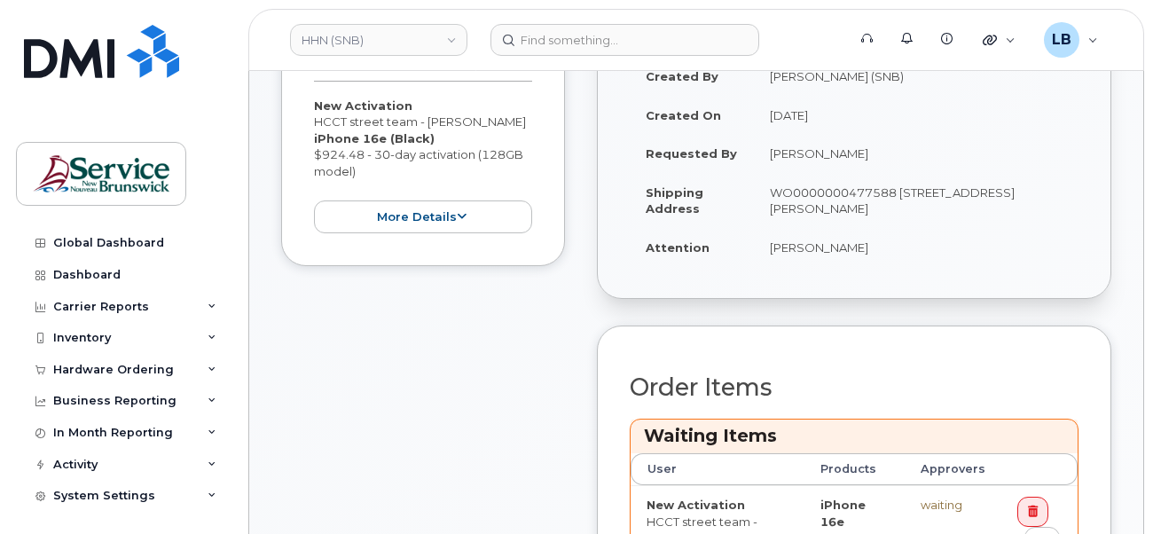
scroll to position [621, 0]
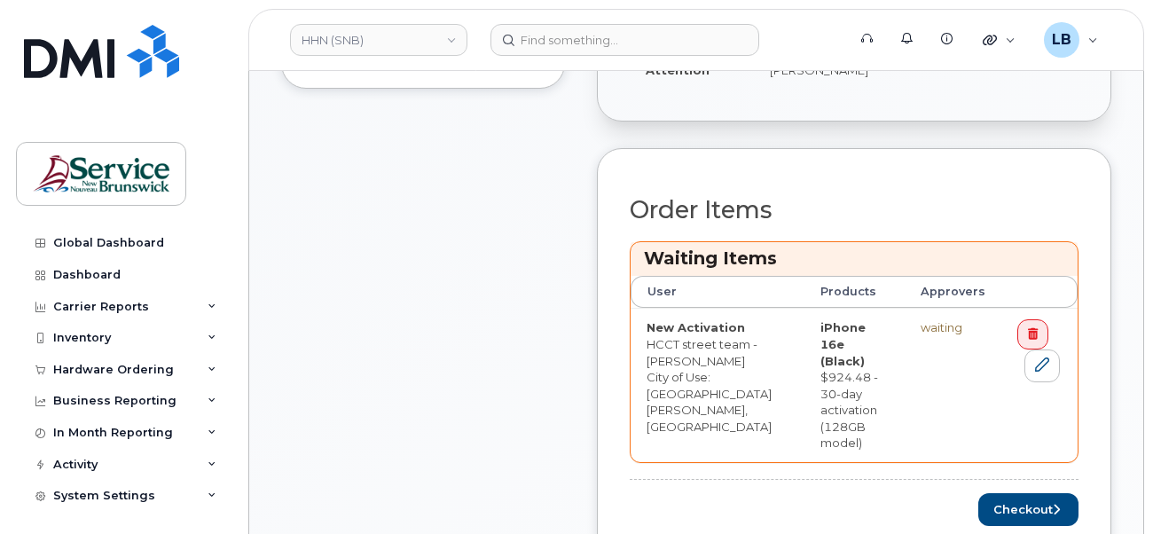
drag, startPoint x: 735, startPoint y: 362, endPoint x: 639, endPoint y: 344, distance: 98.3
click at [639, 344] on td "New Activation HCCT street team - Hailey Beaulieu City of Use: Saint John, New …" at bounding box center [718, 385] width 174 height 154
copy td "HCCT street team - [PERSON_NAME]"
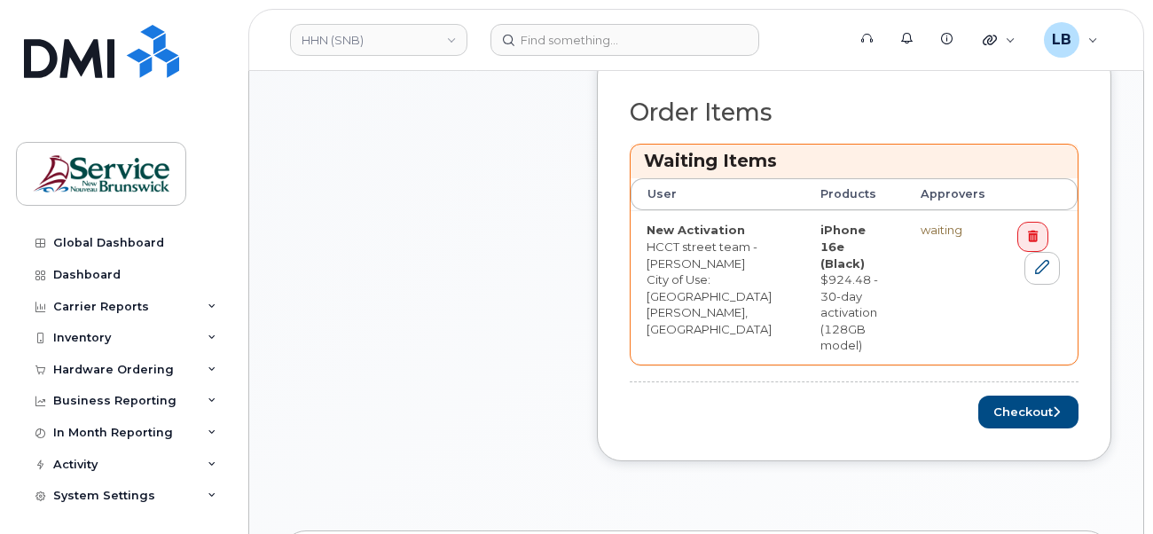
scroll to position [976, 0]
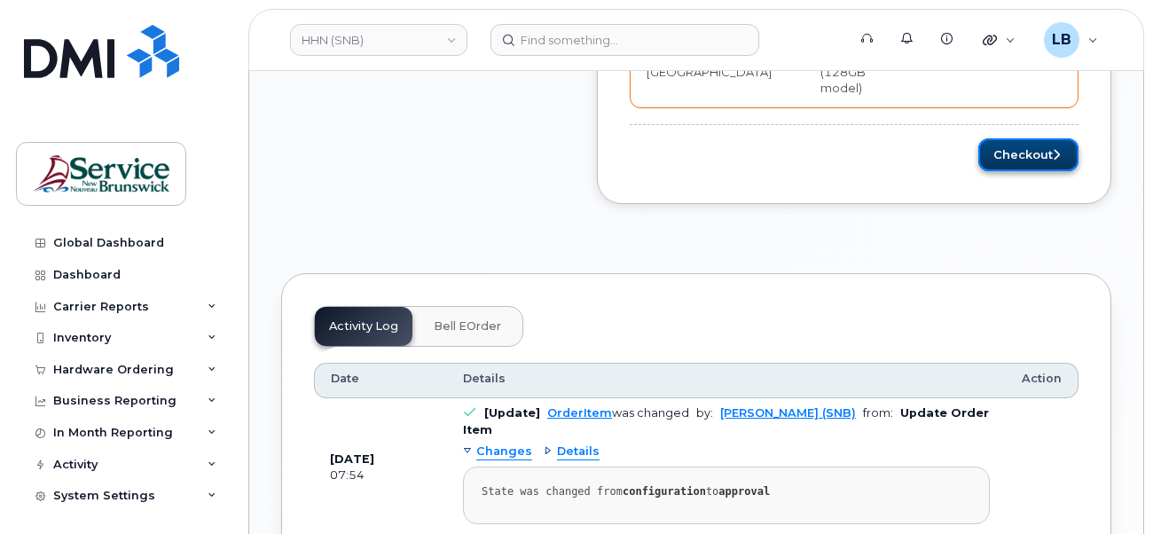
click at [1033, 138] on button "Checkout" at bounding box center [1028, 154] width 100 height 33
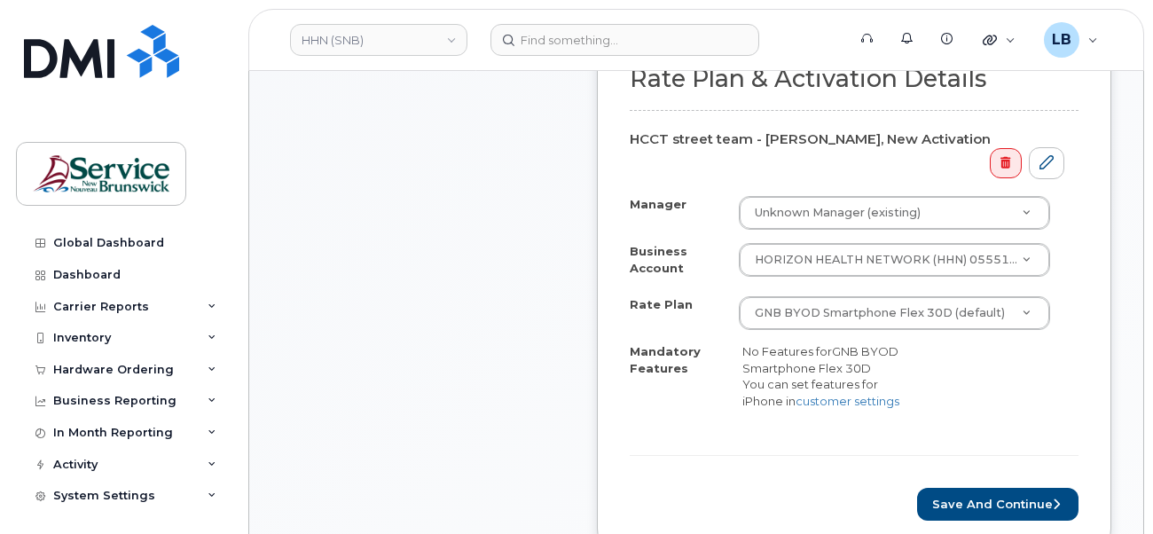
scroll to position [621, 0]
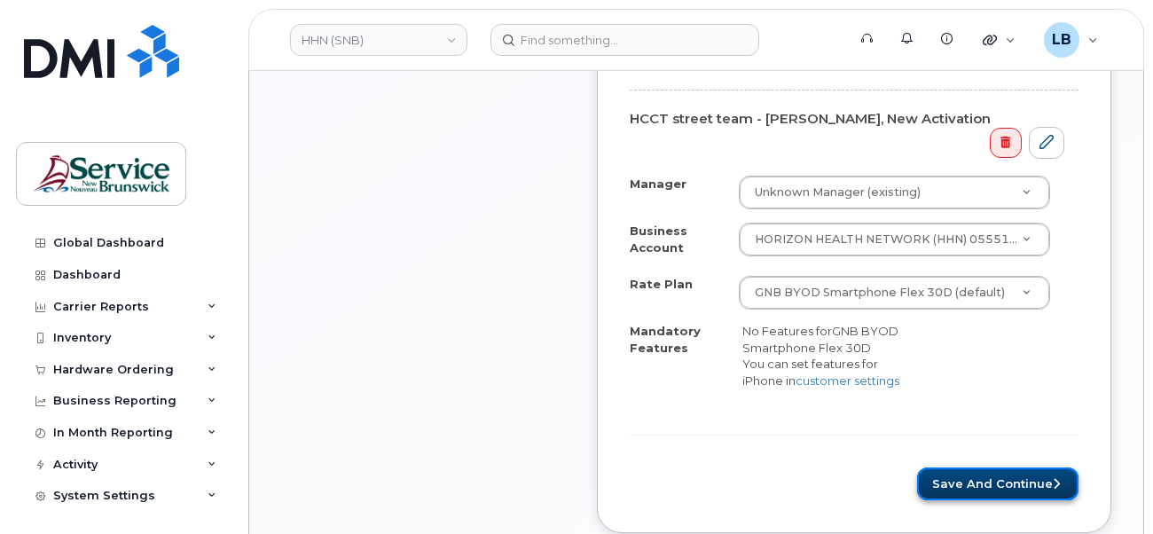
click at [1005, 467] on button "Save and Continue" at bounding box center [997, 483] width 161 height 33
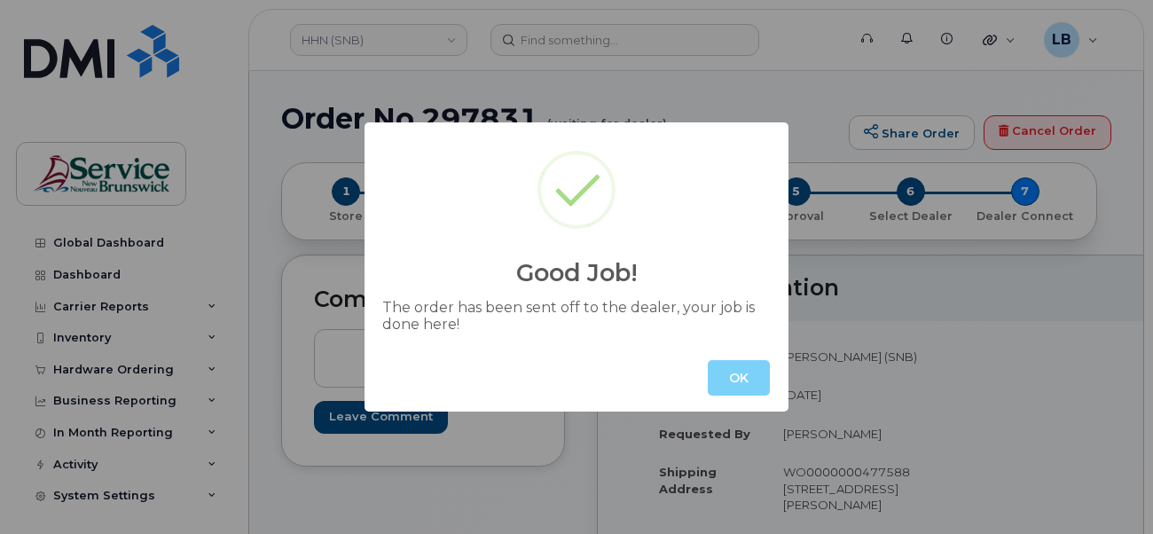
click at [734, 382] on button "OK" at bounding box center [739, 377] width 62 height 35
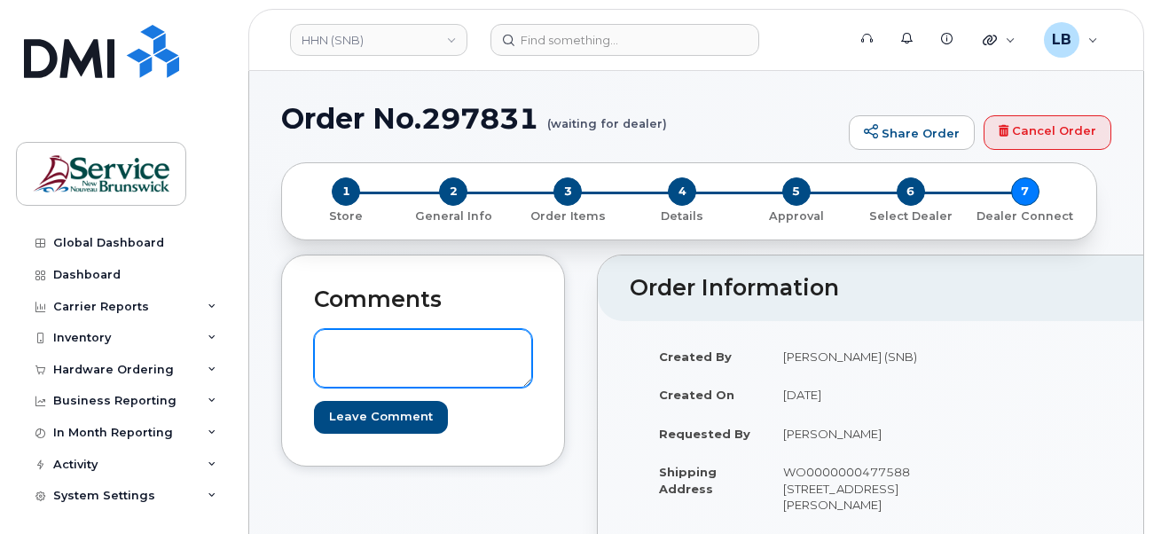
click at [338, 341] on textarea at bounding box center [423, 358] width 218 height 59
paste textarea "DWP Request ID: 568605"
type textarea "DWP Request ID: 568605"
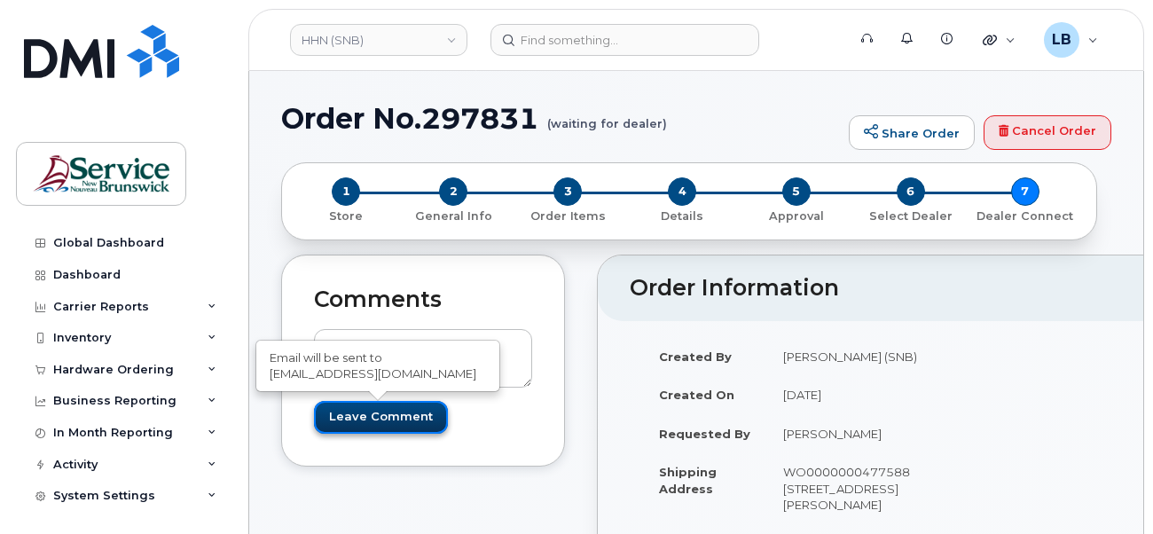
click at [383, 414] on input "Leave Comment" at bounding box center [381, 417] width 134 height 33
type input "Create Event"
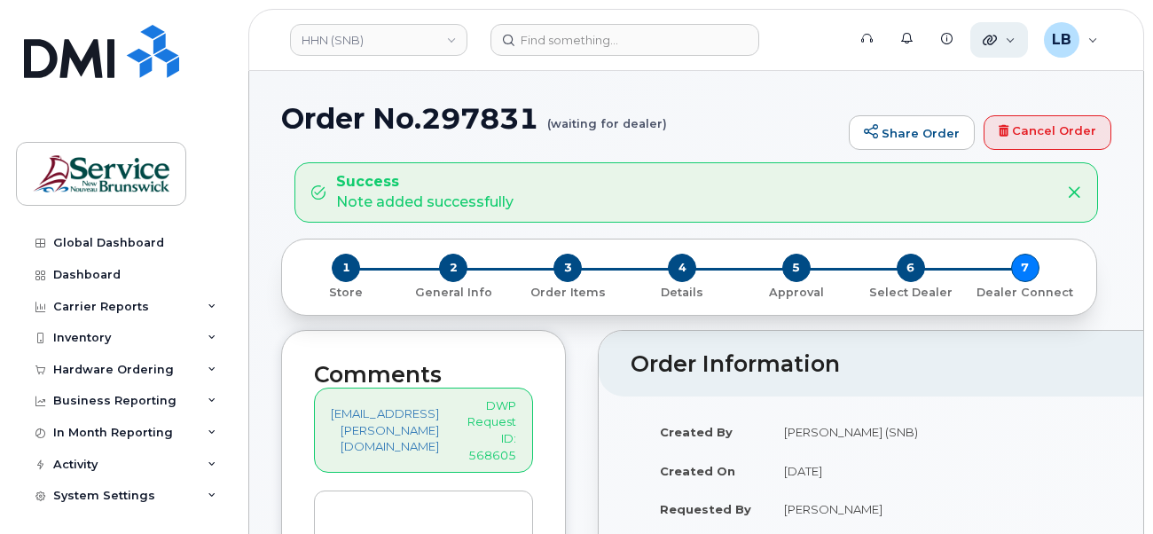
click at [999, 35] on div "Quicklinks" at bounding box center [999, 39] width 58 height 35
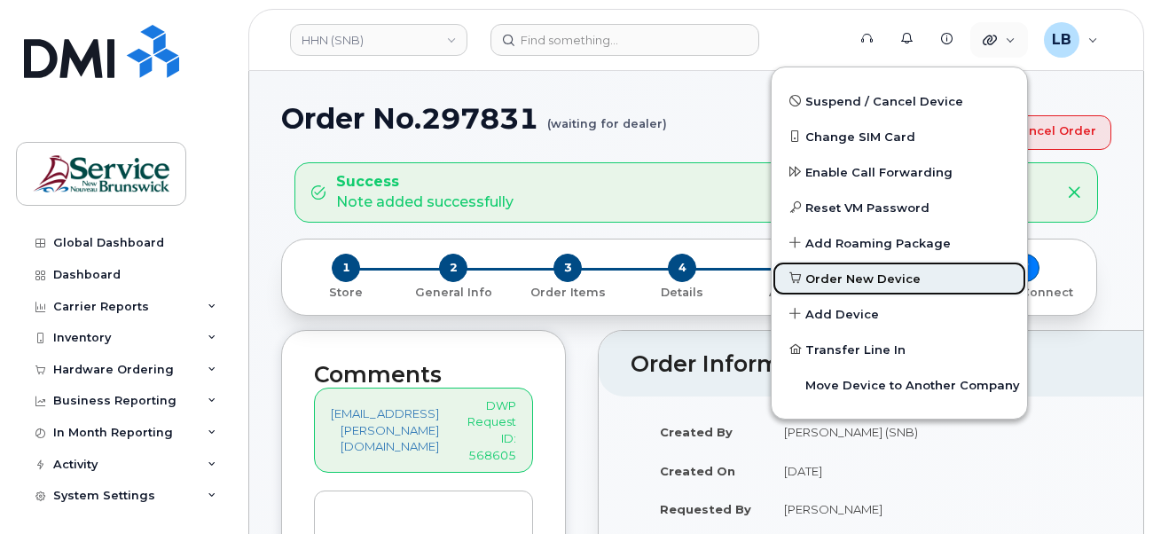
click at [876, 271] on span "Order New Device" at bounding box center [862, 279] width 115 height 18
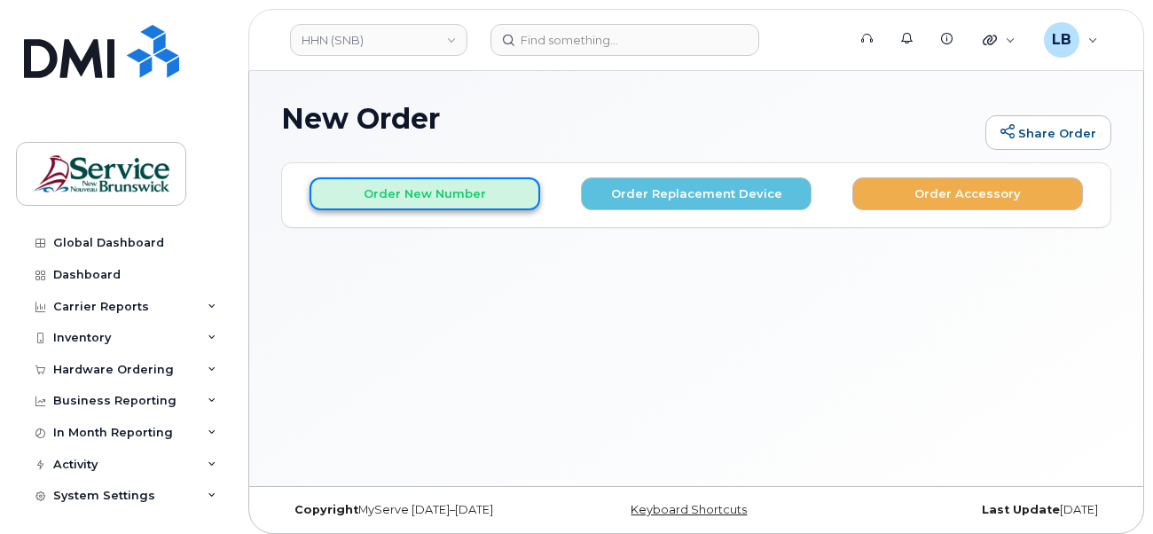
click at [365, 196] on button "Order New Number" at bounding box center [425, 193] width 231 height 33
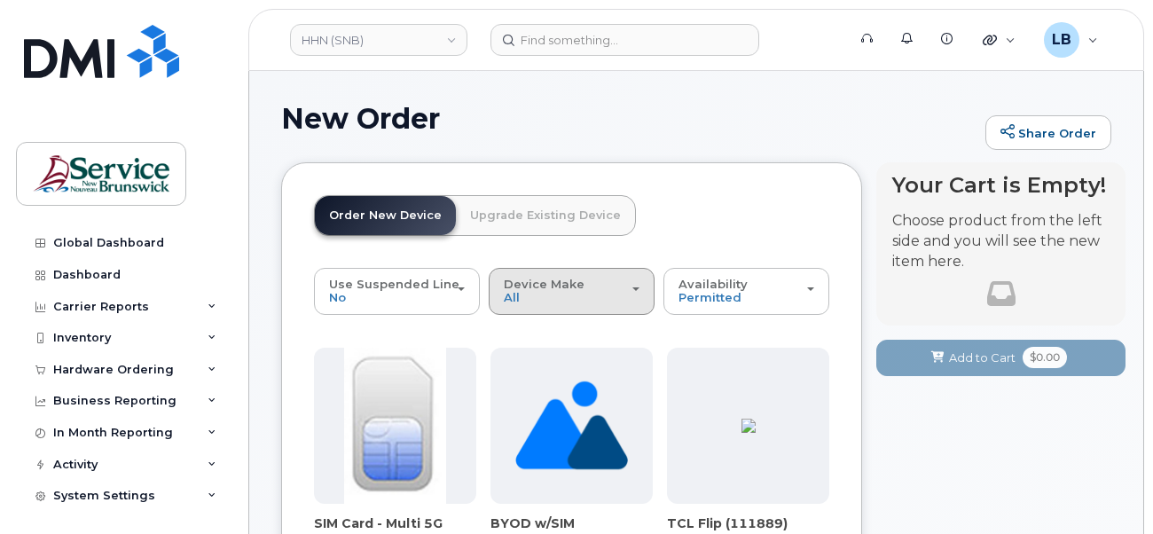
click at [565, 302] on div "Device Make All Aircard Android Cell Phone HUB iPhone Tablet Unknown" at bounding box center [572, 291] width 136 height 27
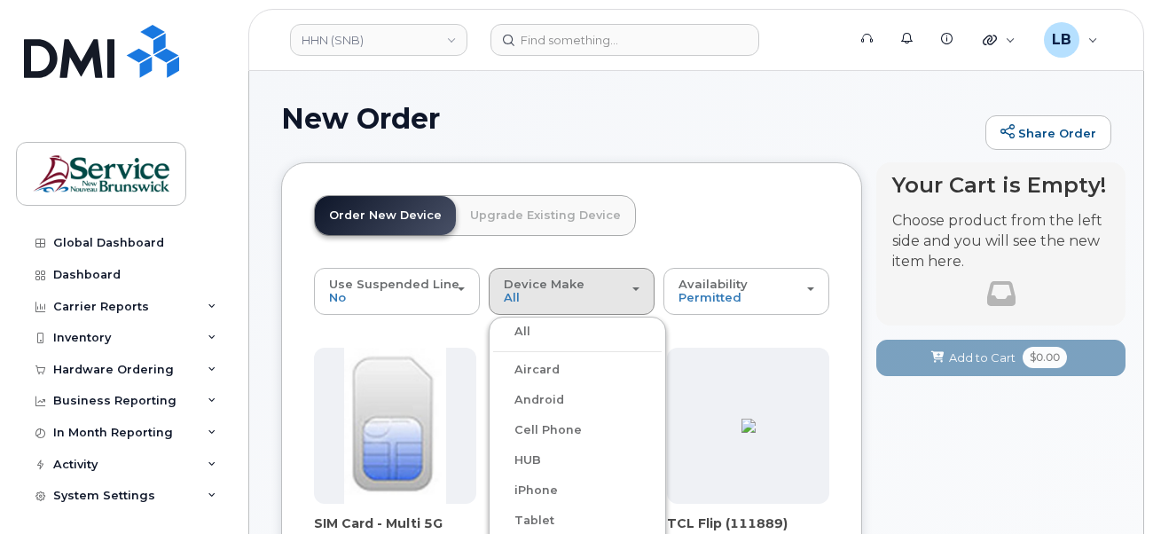
click at [548, 489] on label "iPhone" at bounding box center [525, 490] width 65 height 21
click at [0, 0] on input "iPhone" at bounding box center [0, 0] width 0 height 0
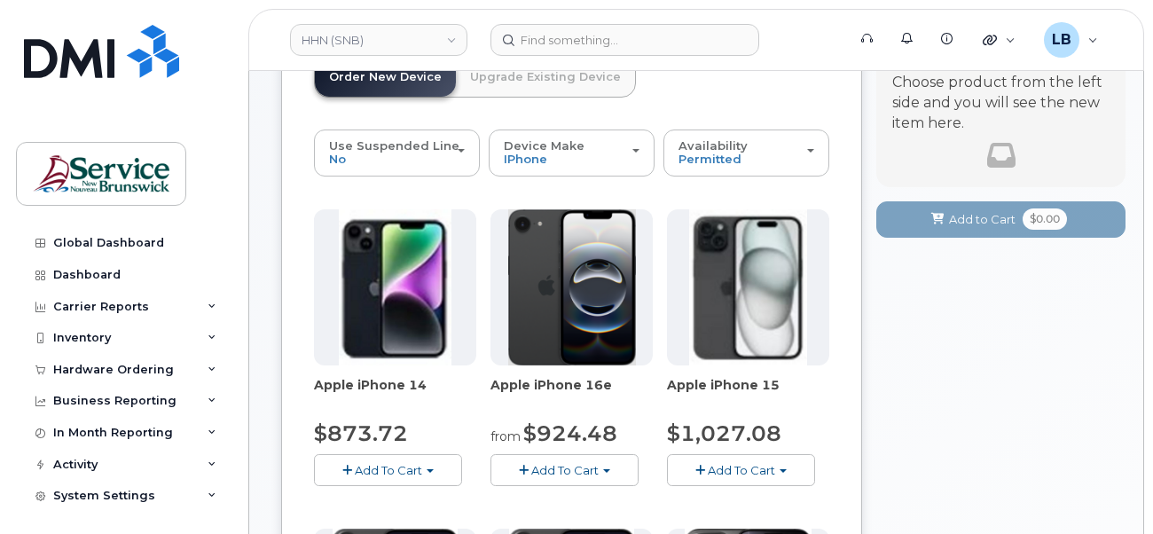
scroll to position [300, 0]
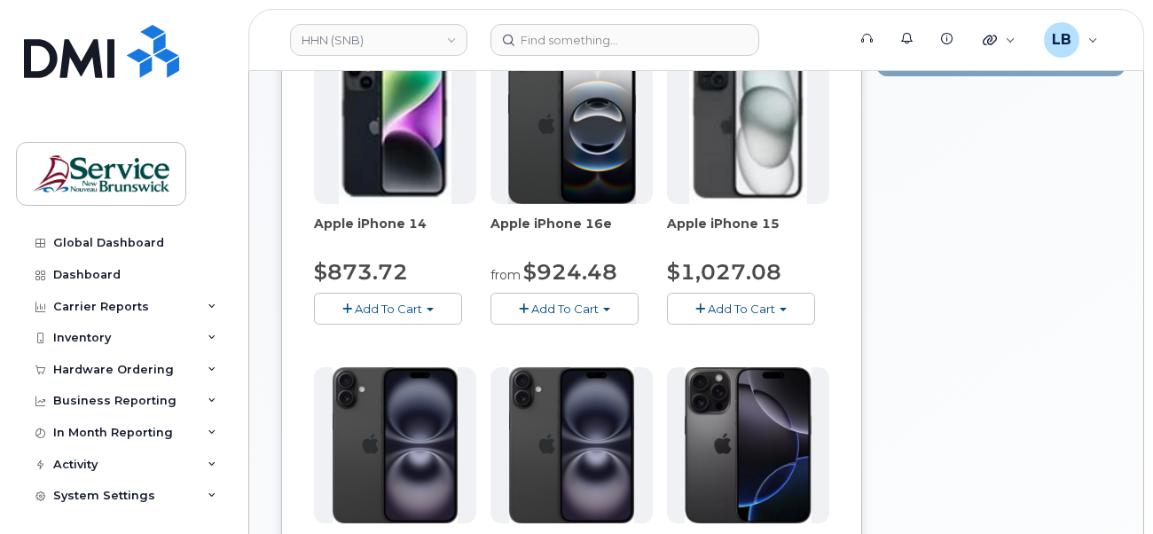
click at [584, 308] on span "Add To Cart" at bounding box center [564, 309] width 67 height 14
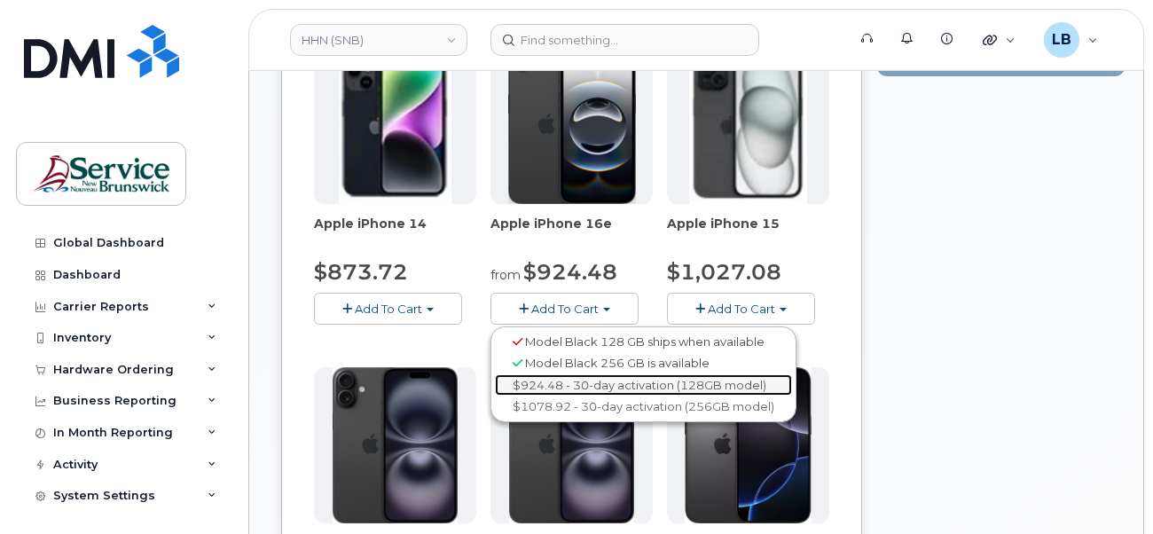
click at [568, 379] on link "$924.48 - 30-day activation (128GB model)" at bounding box center [643, 385] width 297 height 22
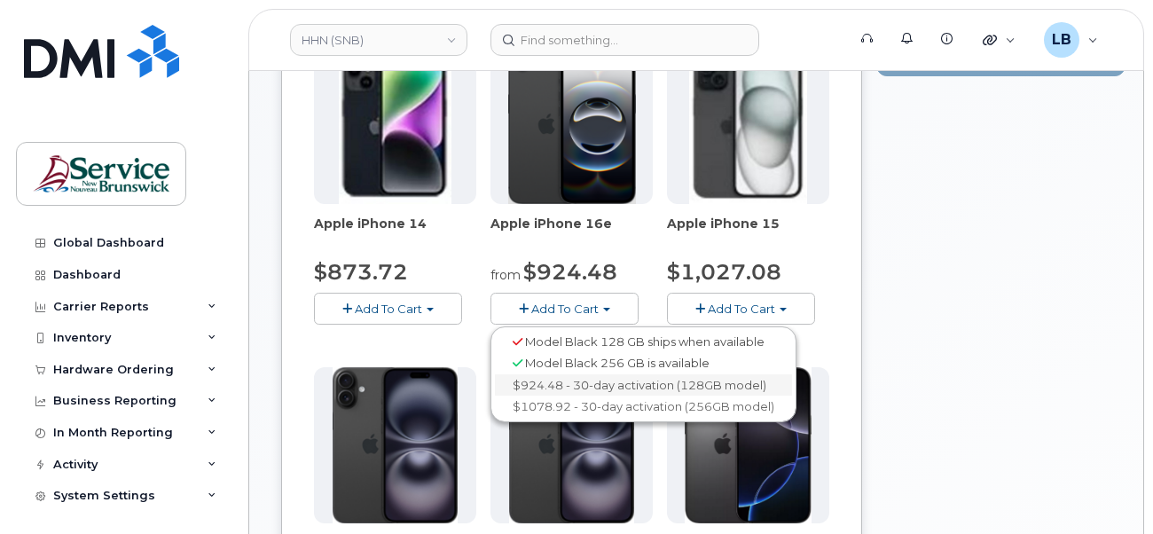
scroll to position [116, 0]
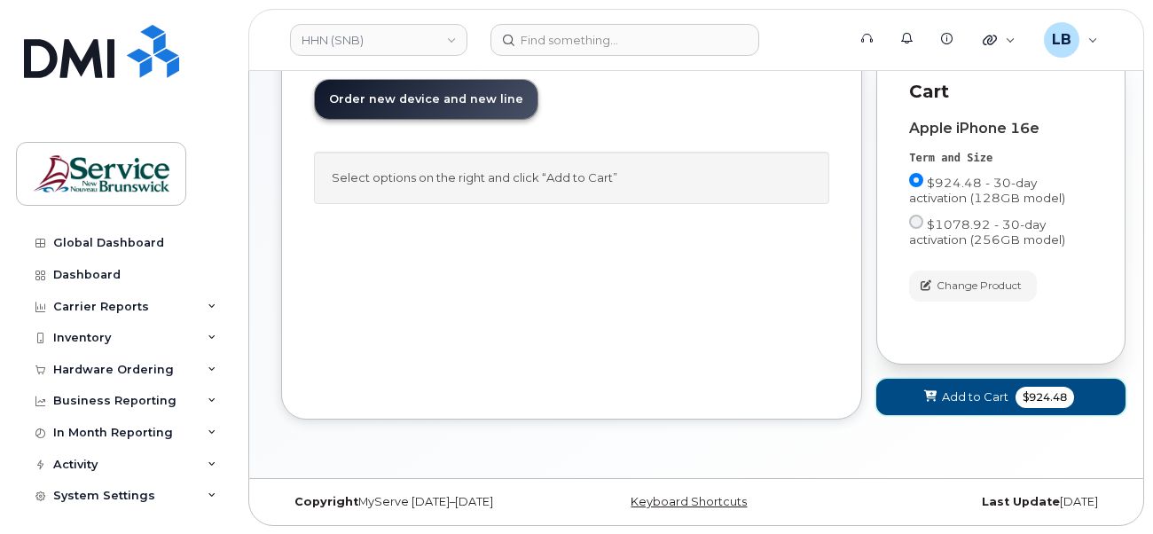
click at [995, 402] on span "Add to Cart" at bounding box center [975, 396] width 67 height 17
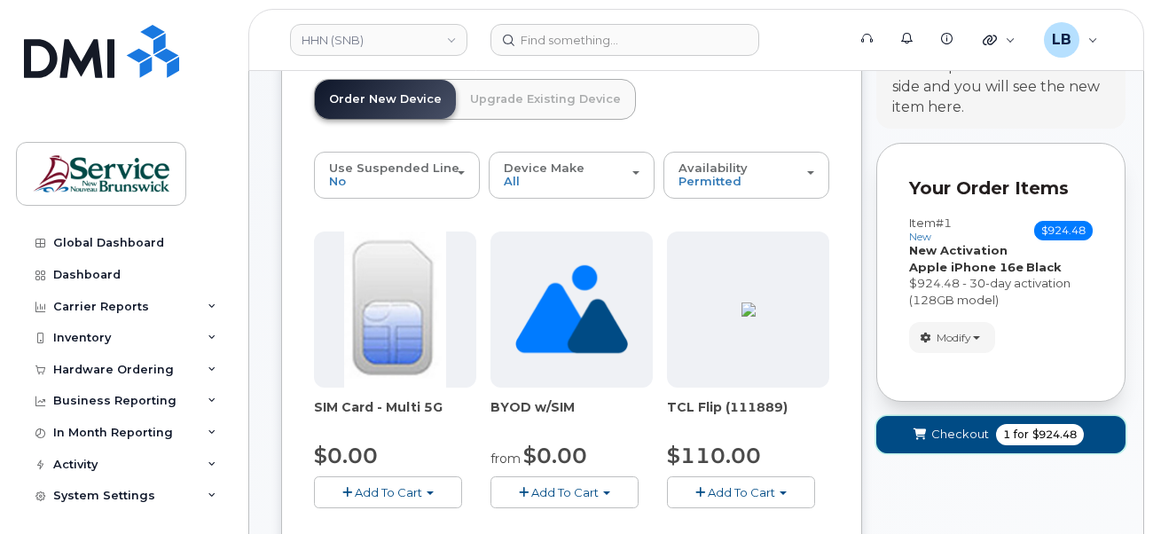
click at [1014, 437] on span "for" at bounding box center [1021, 435] width 22 height 16
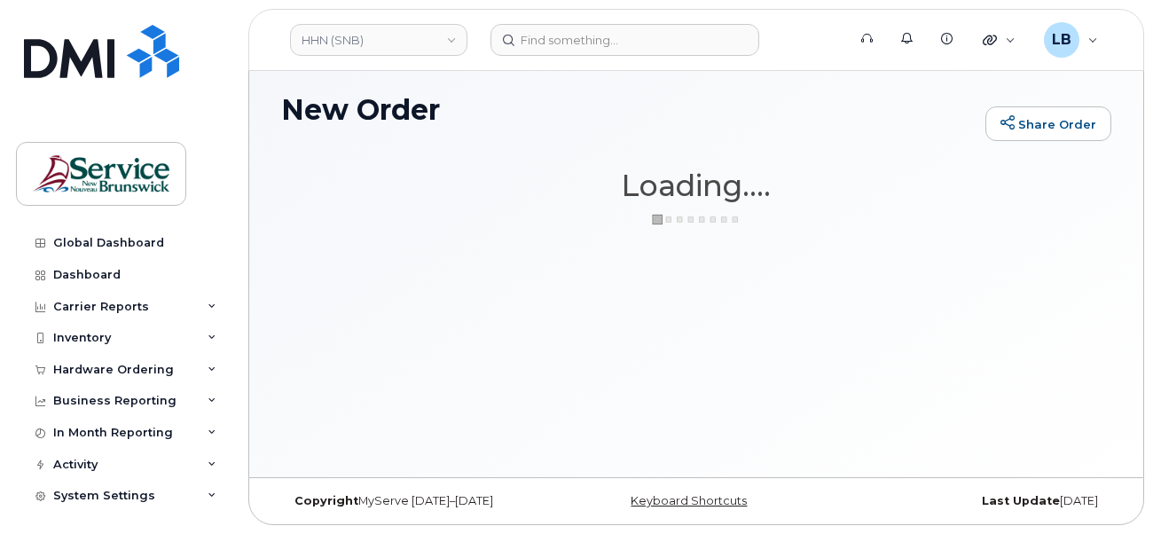
scroll to position [8, 0]
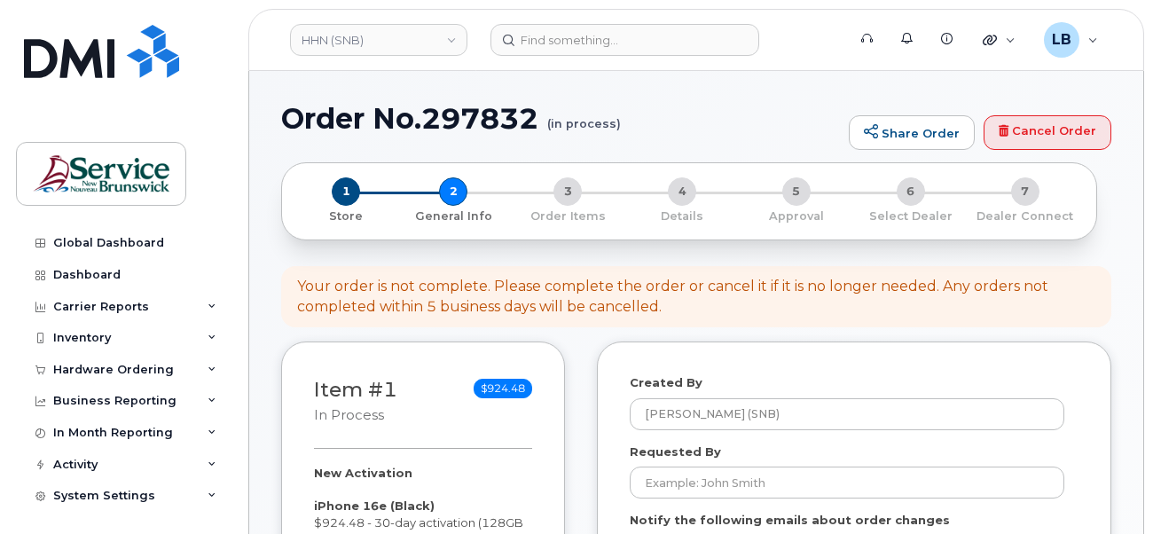
select select
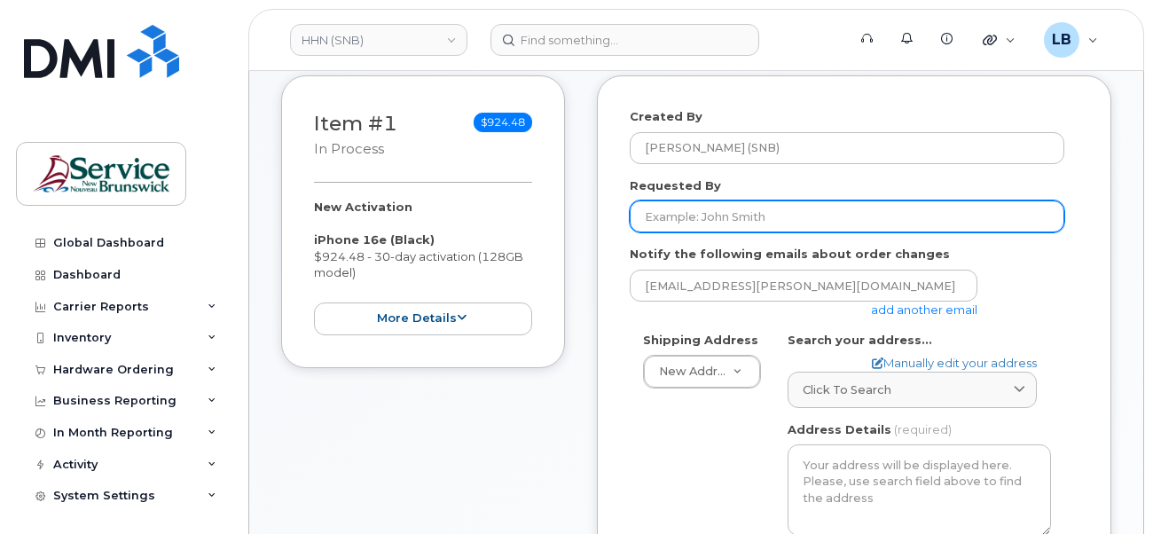
click at [764, 217] on input "Requested By" at bounding box center [847, 216] width 435 height 32
paste input "[PERSON_NAME]"
type input "[PERSON_NAME]"
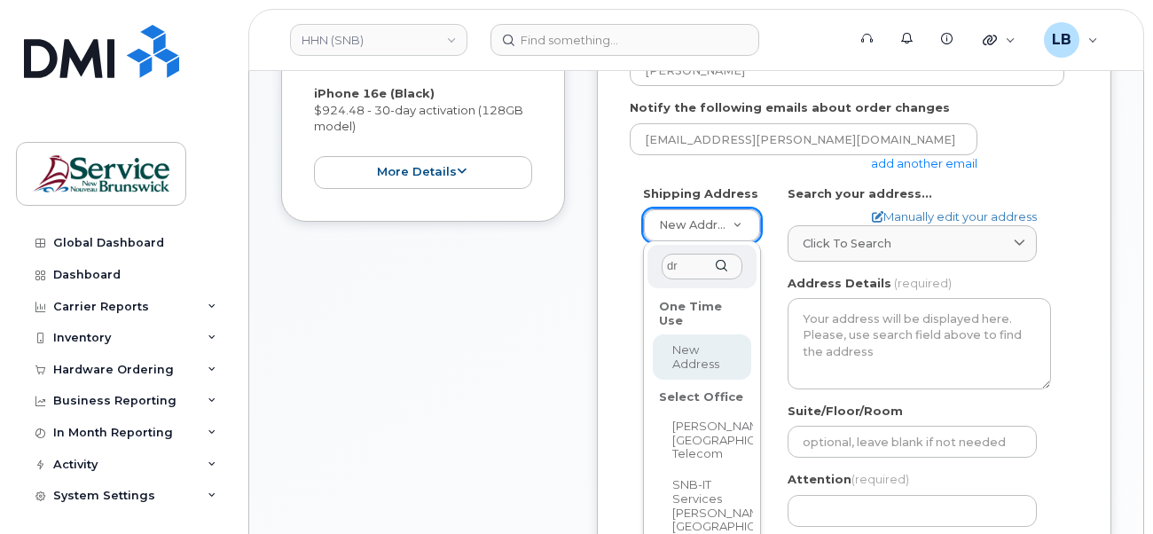
scroll to position [443, 0]
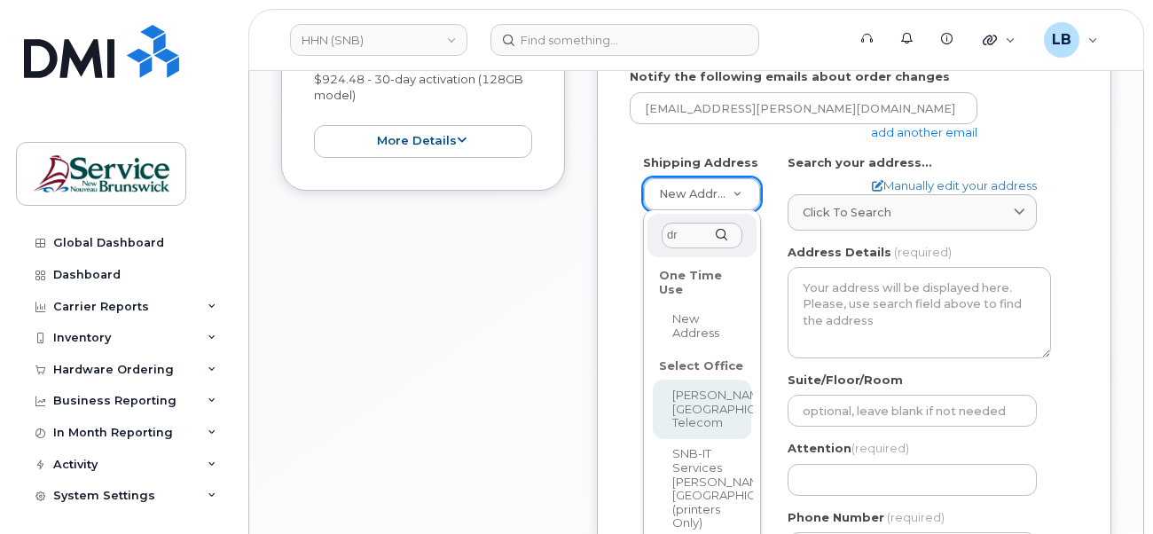
type input "dr"
select select
type textarea "[STREET_ADDRESS][PERSON_NAME]"
type input "[PERSON_NAME]"
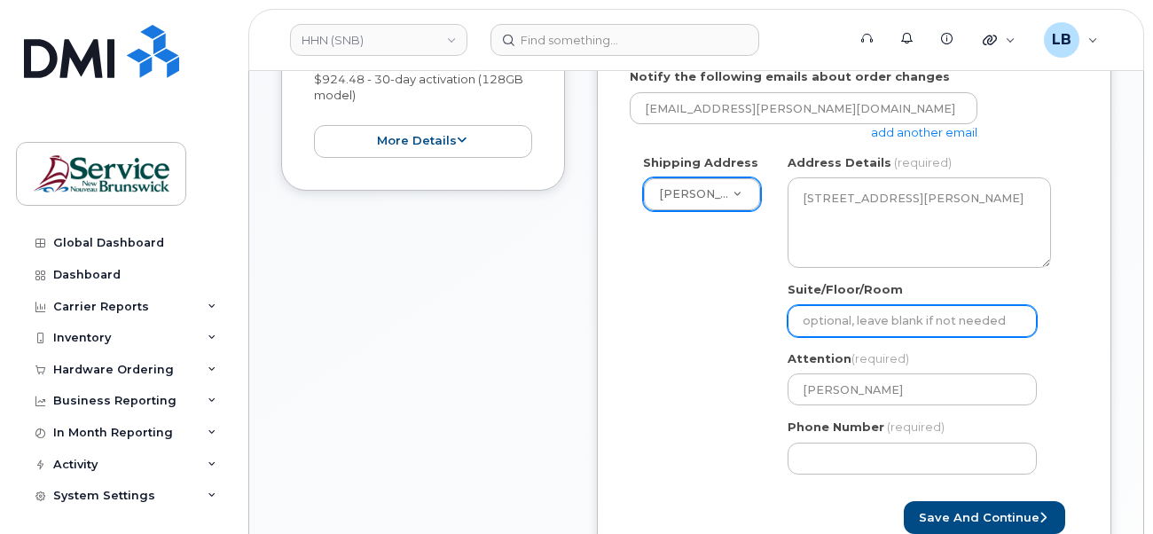
click at [937, 331] on input "Suite/Floor/Room" at bounding box center [912, 321] width 249 height 32
paste input "WO0000000477587"
select select
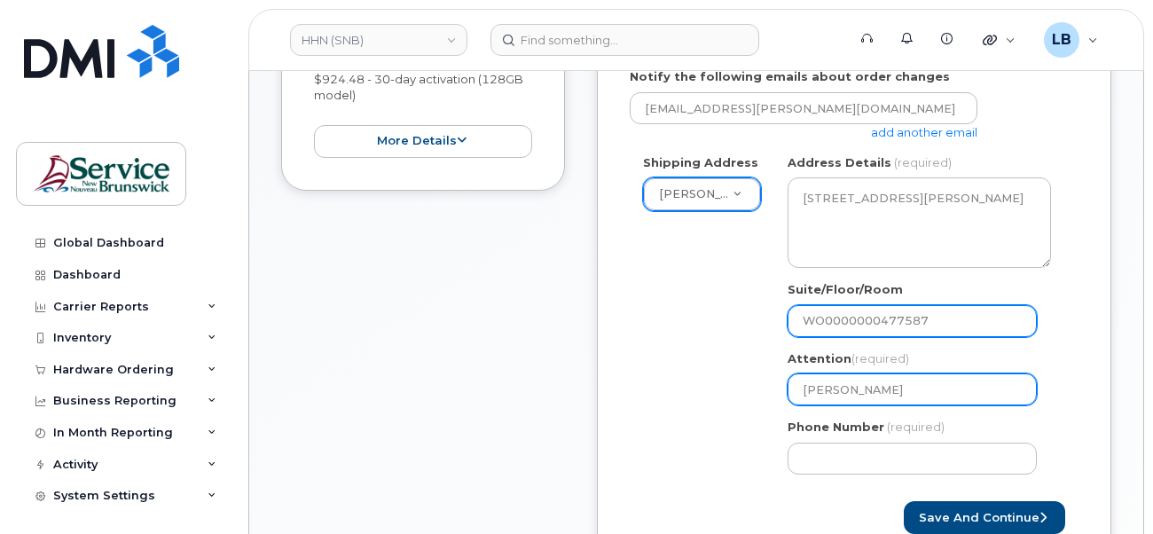
type input "WO0000000477587"
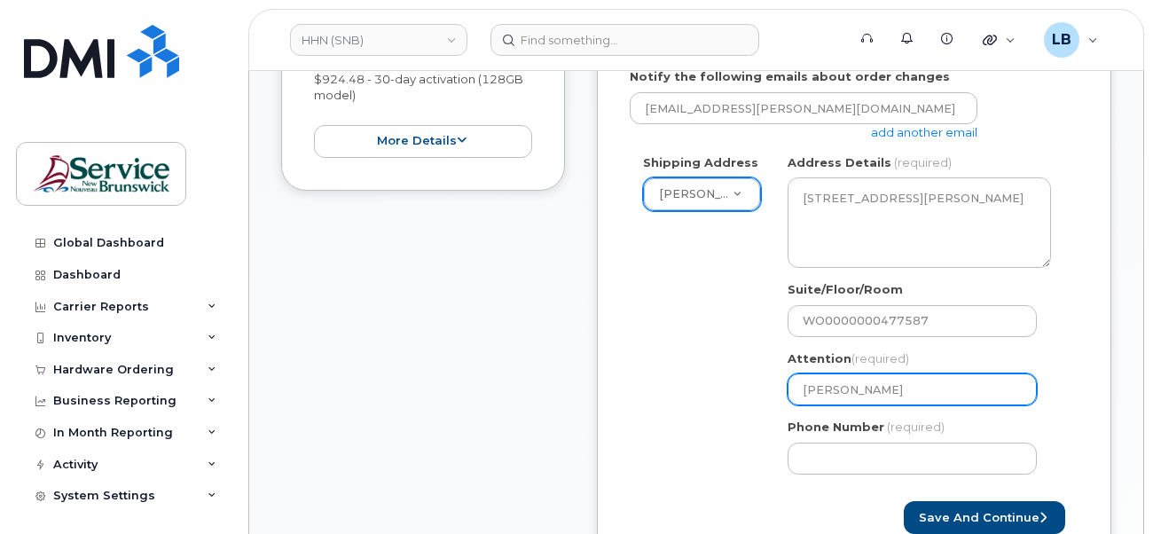
click at [920, 386] on input "[PERSON_NAME]" at bounding box center [912, 389] width 249 height 32
type input "[PERSON_NAME]"
select select
type input "[PERSON_NAME] -"
select select
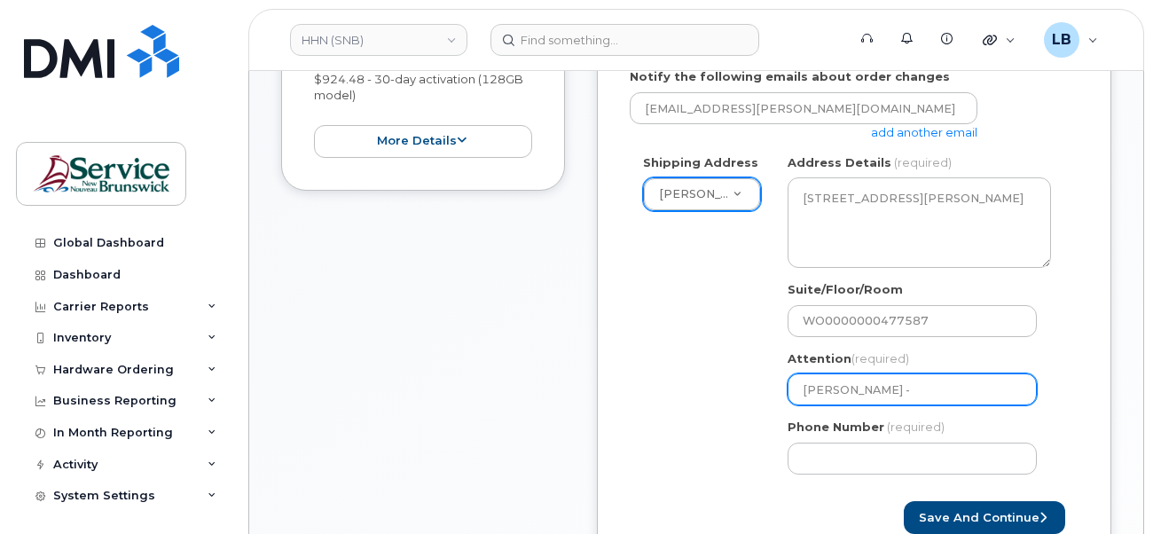
type input "[PERSON_NAME] - N"
select select
type input "[PERSON_NAME] - Ne"
select select
type input "[PERSON_NAME] - New"
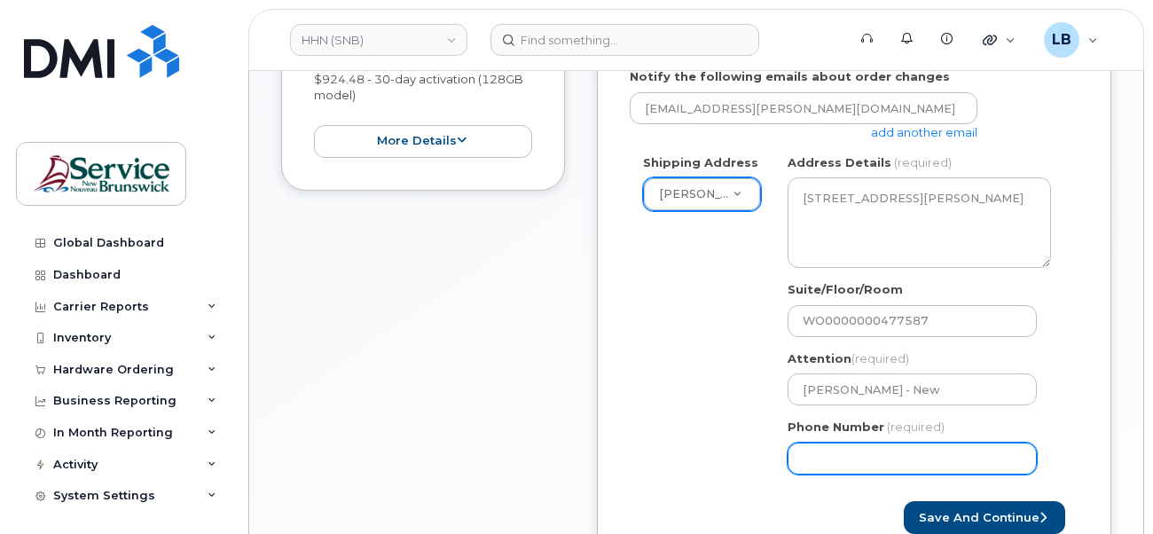
click at [871, 451] on input "Phone Number" at bounding box center [912, 459] width 249 height 32
select select
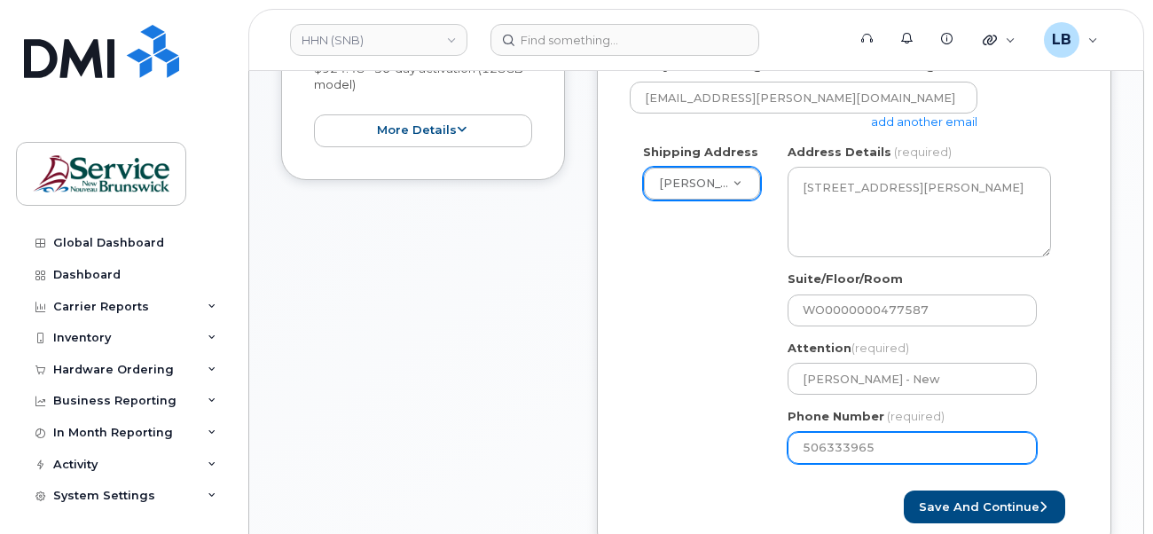
scroll to position [532, 0]
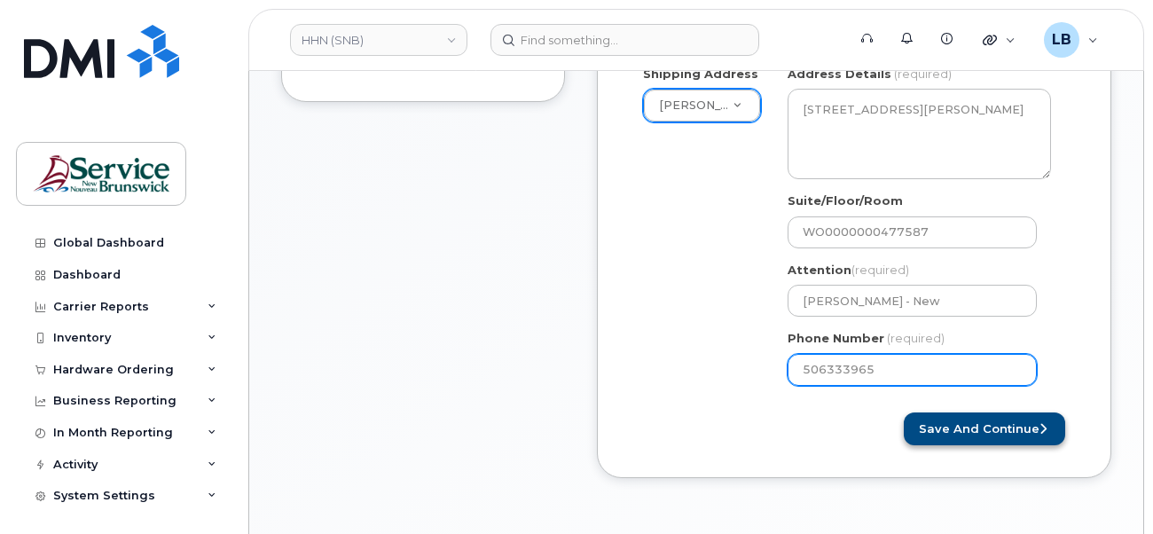
type input "506333965"
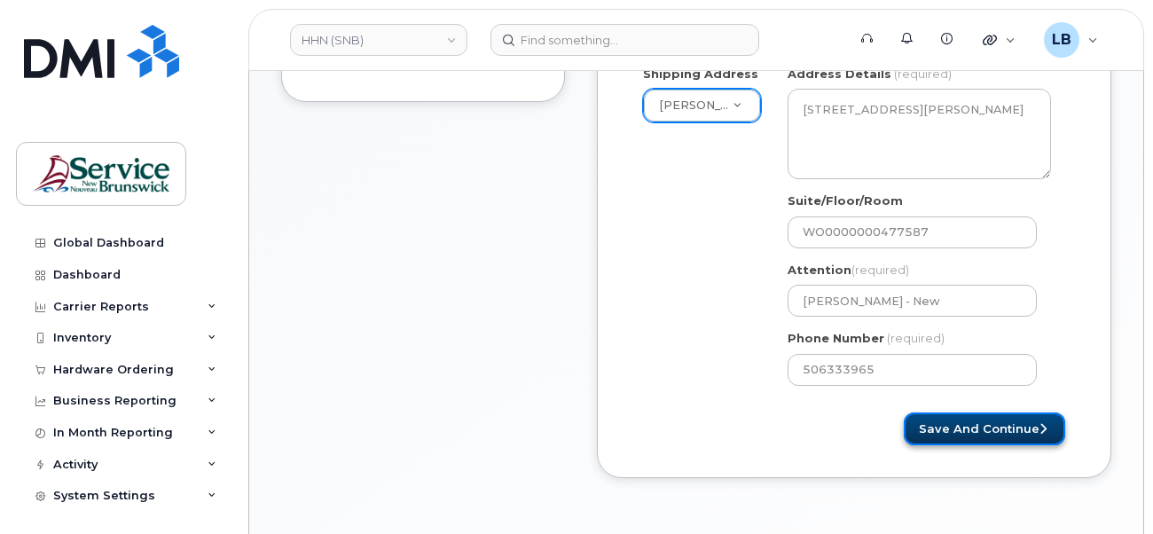
click at [1016, 425] on button "Save and Continue" at bounding box center [984, 428] width 161 height 33
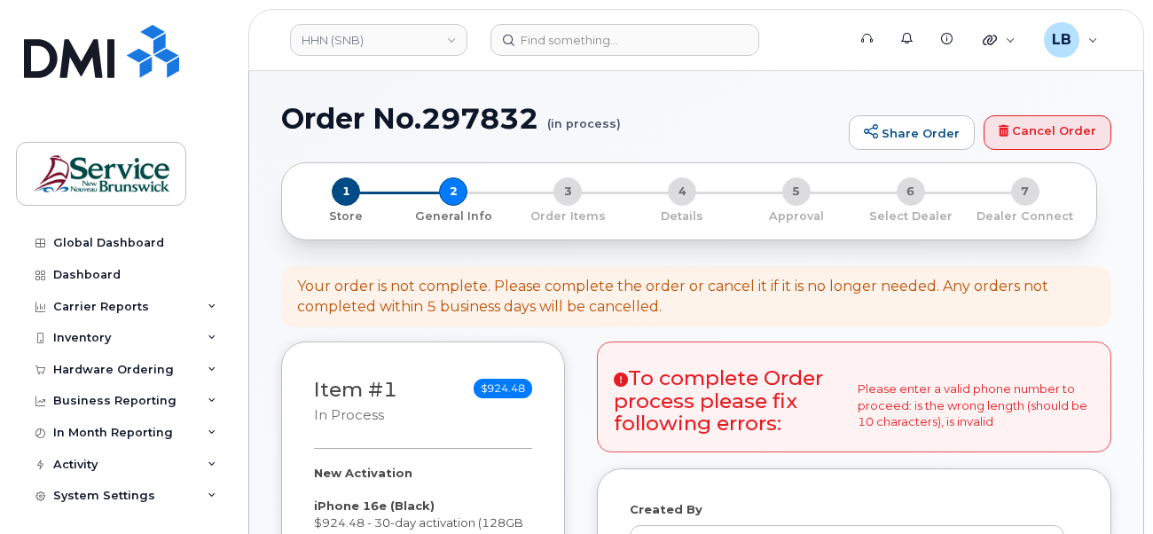
select select
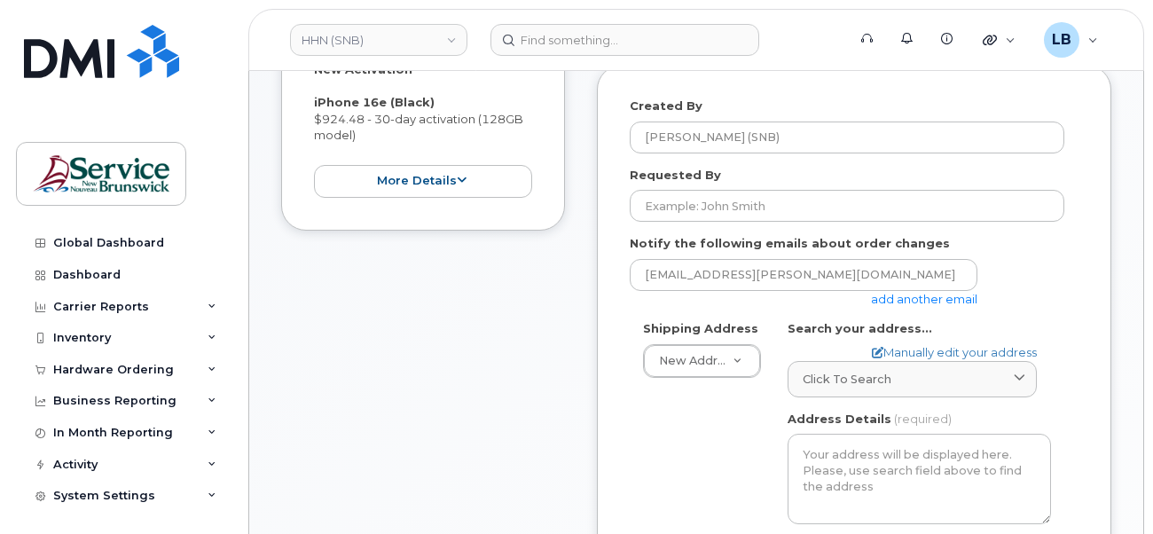
scroll to position [443, 0]
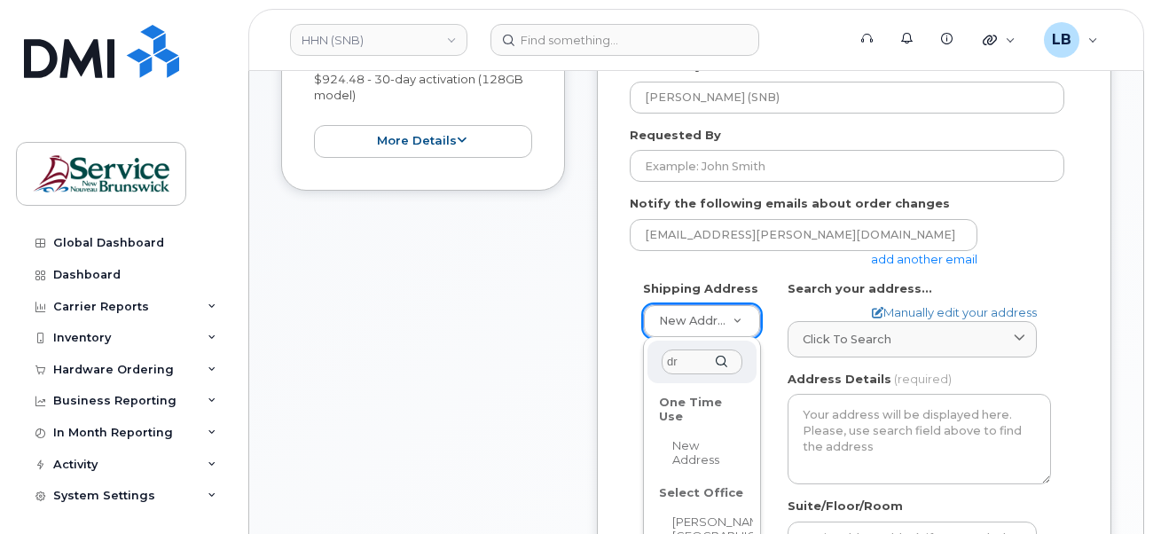
type input "dr"
select select
type textarea "[STREET_ADDRESS][PERSON_NAME]"
type input "[PERSON_NAME]"
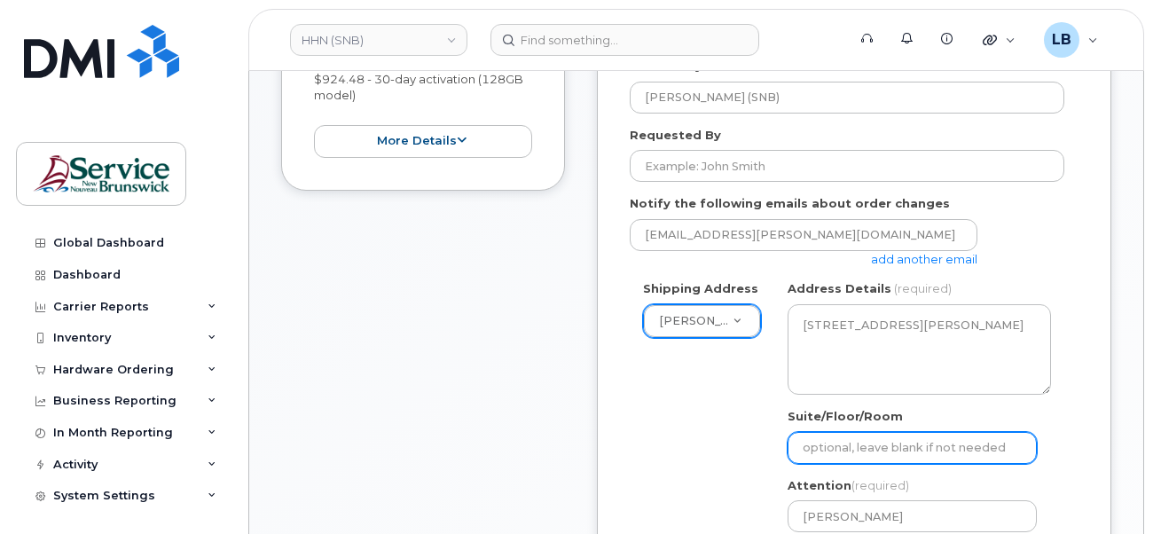
paste input "WO0000000477587"
click at [876, 451] on input "Suite/Floor/Room" at bounding box center [912, 448] width 249 height 32
select select
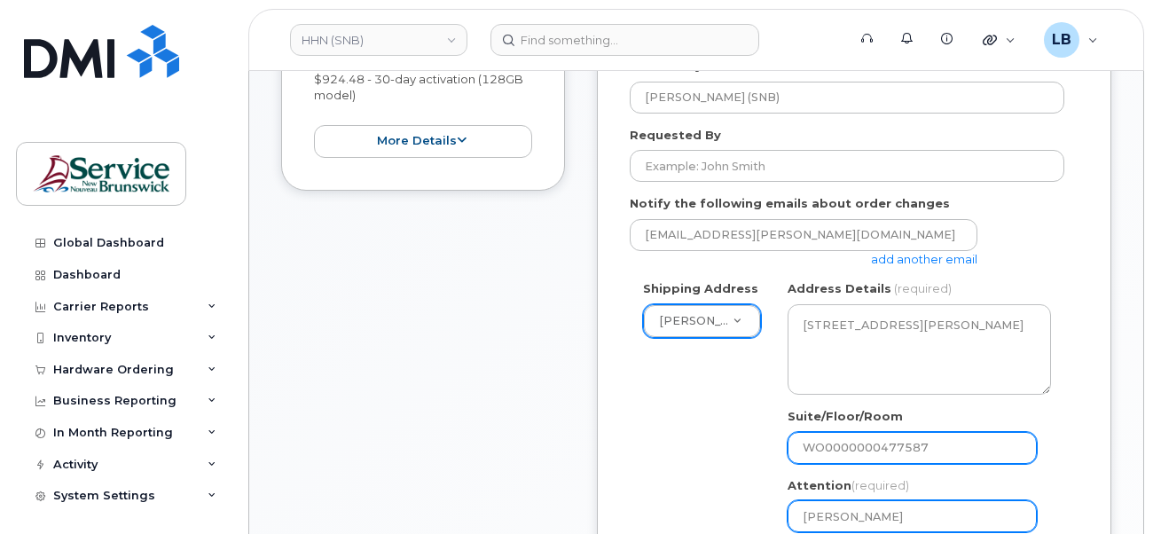
type input "WO0000000477587"
click at [905, 514] on input "[PERSON_NAME]" at bounding box center [912, 516] width 249 height 32
type input "[PERSON_NAME]"
select select
type input "[PERSON_NAME] -"
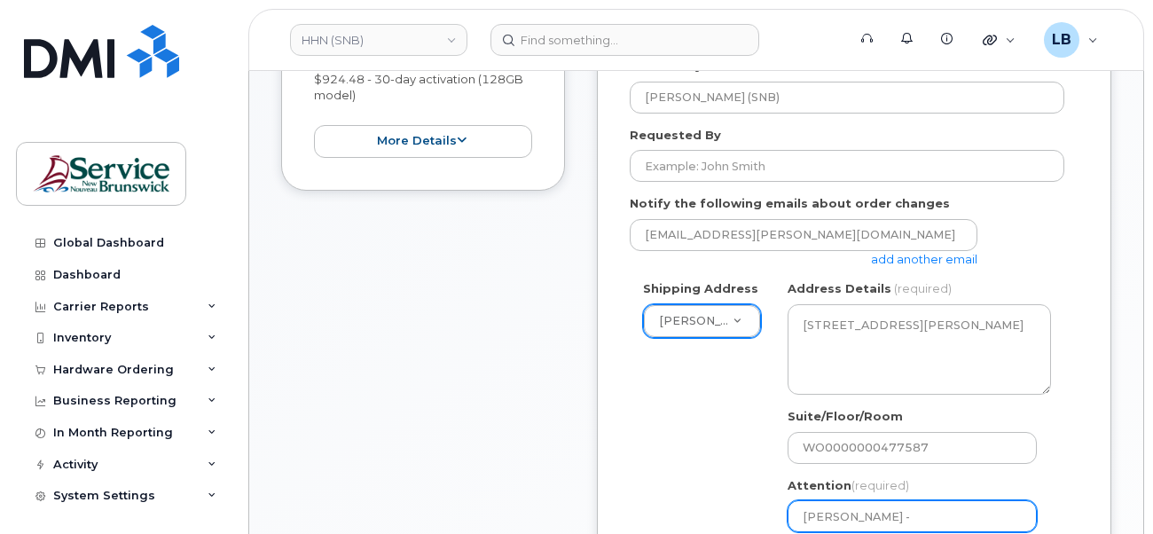
select select
type input "[PERSON_NAME] - N"
select select
type input "[PERSON_NAME] - Ne"
select select
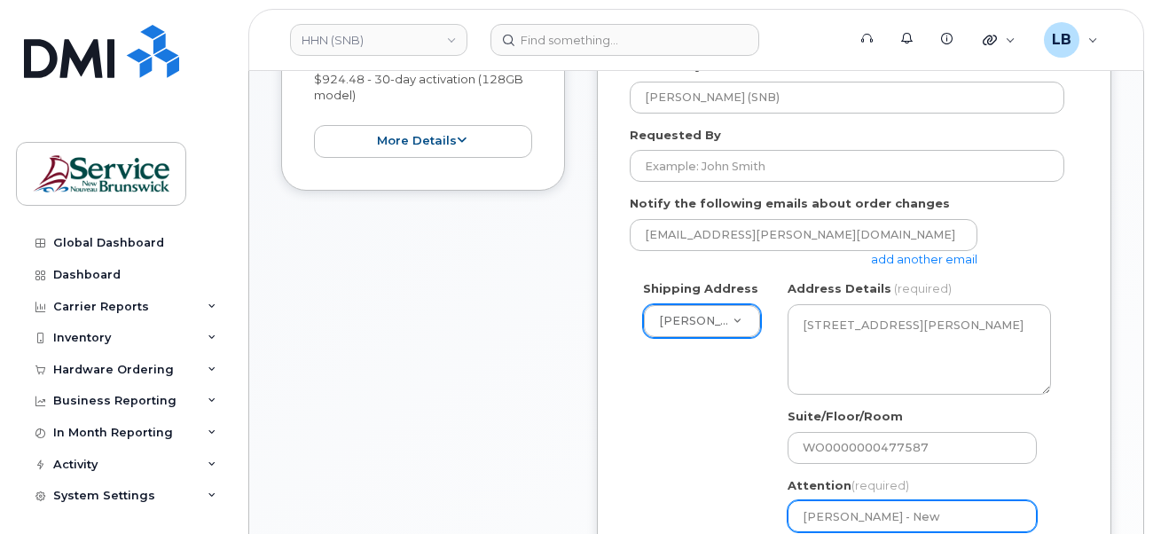
type input "[PERSON_NAME] - New"
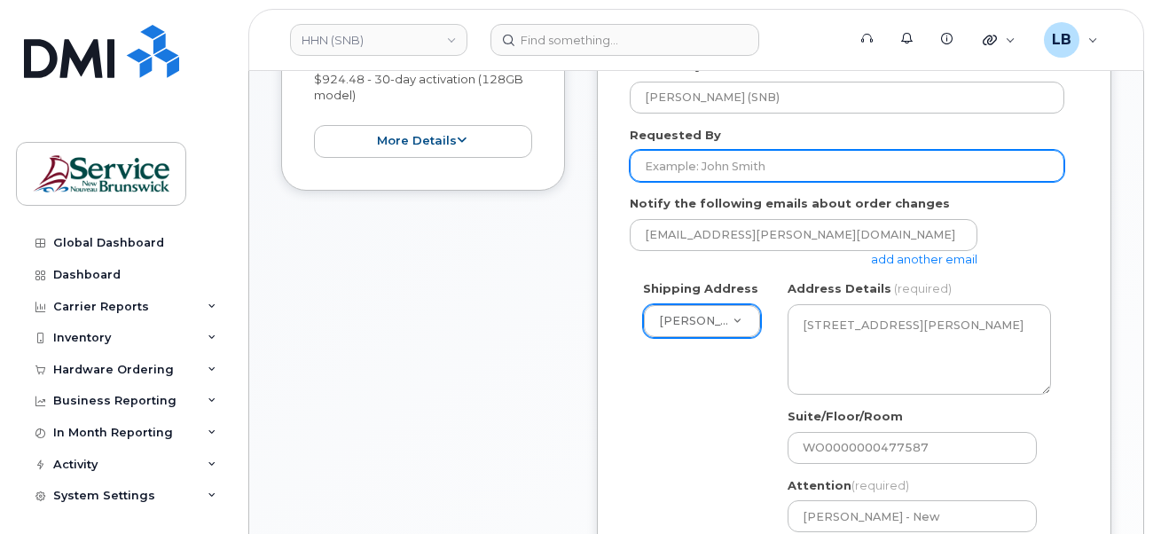
click at [760, 161] on input "Requested By" at bounding box center [847, 166] width 435 height 32
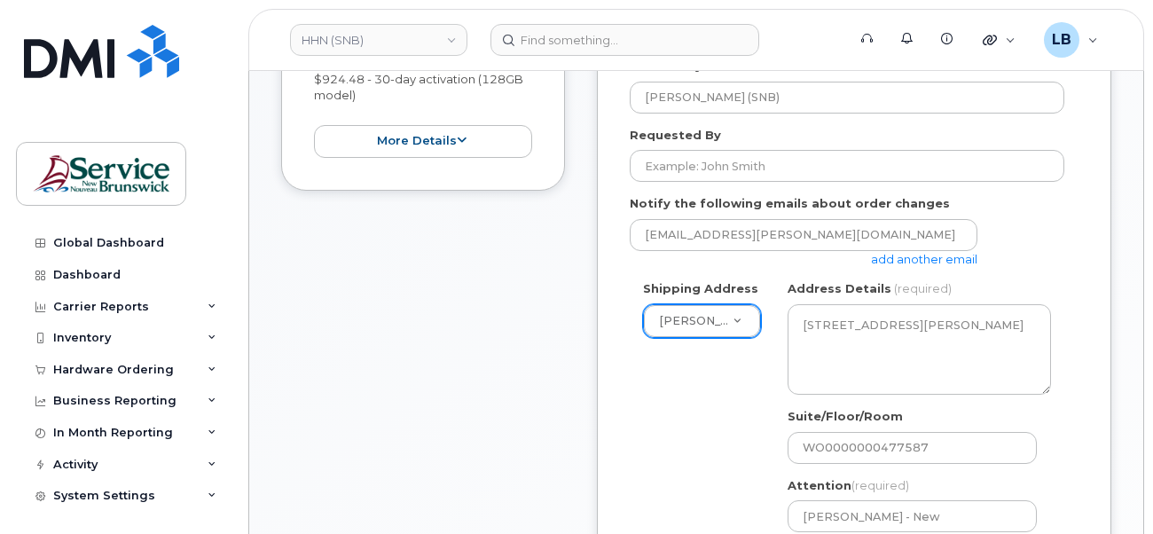
click at [1093, 258] on div "Created By [PERSON_NAME] (SNB) Requested By Notify the following emails about o…" at bounding box center [854, 359] width 514 height 668
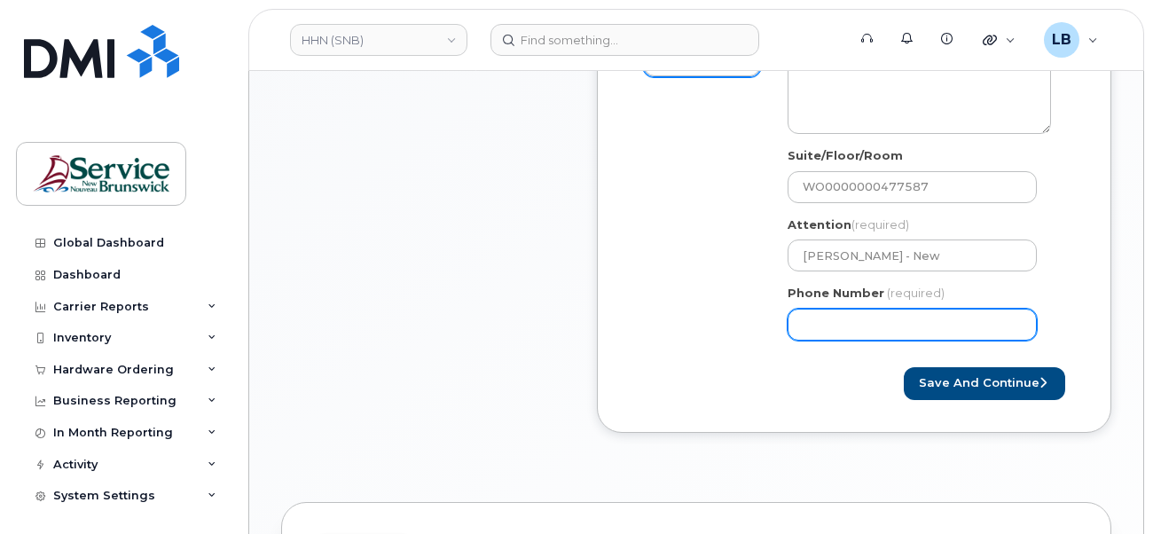
scroll to position [709, 0]
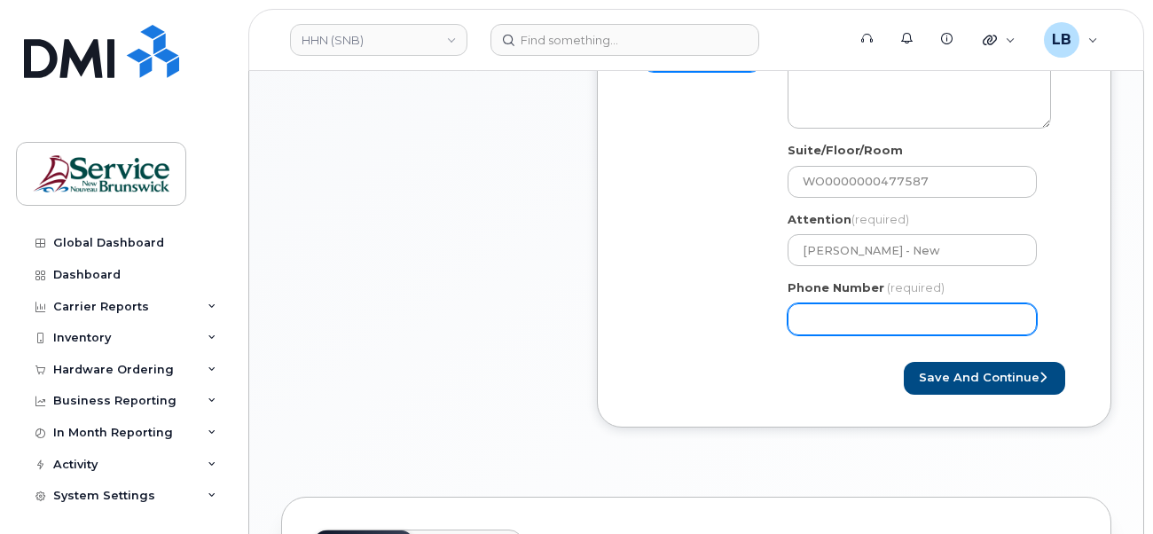
click at [949, 315] on input "Phone Number" at bounding box center [912, 319] width 249 height 32
select select
type input "506233396"
select select
type input "5062333965"
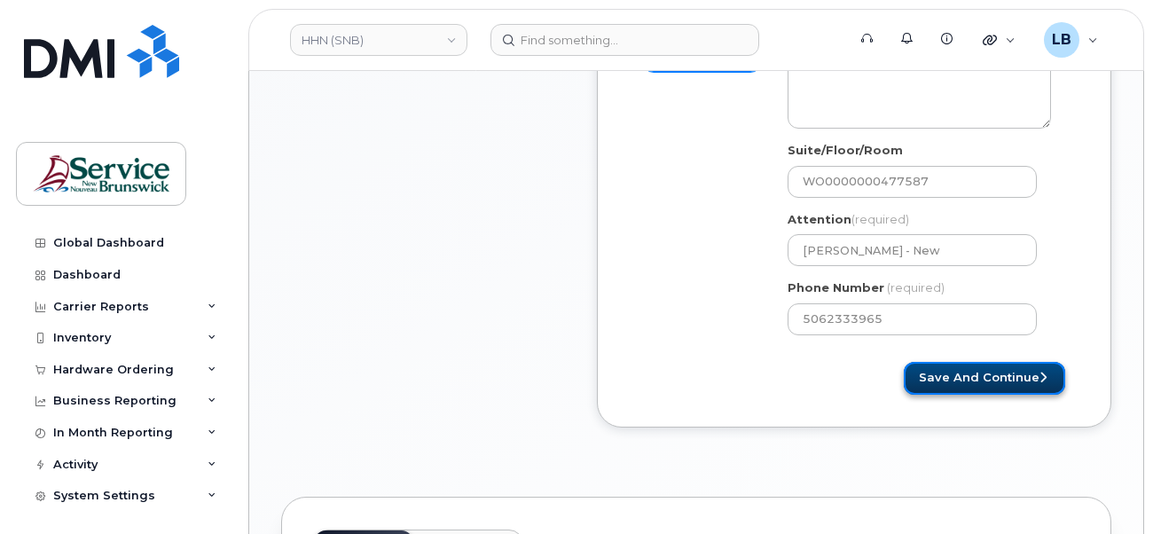
click at [967, 379] on button "Save and Continue" at bounding box center [984, 378] width 161 height 33
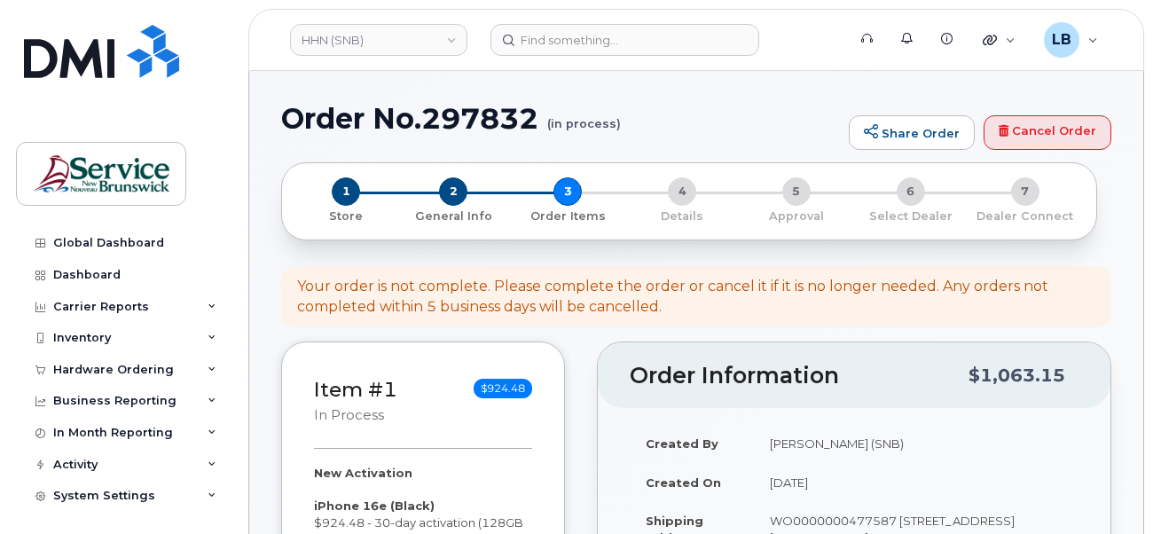
select select
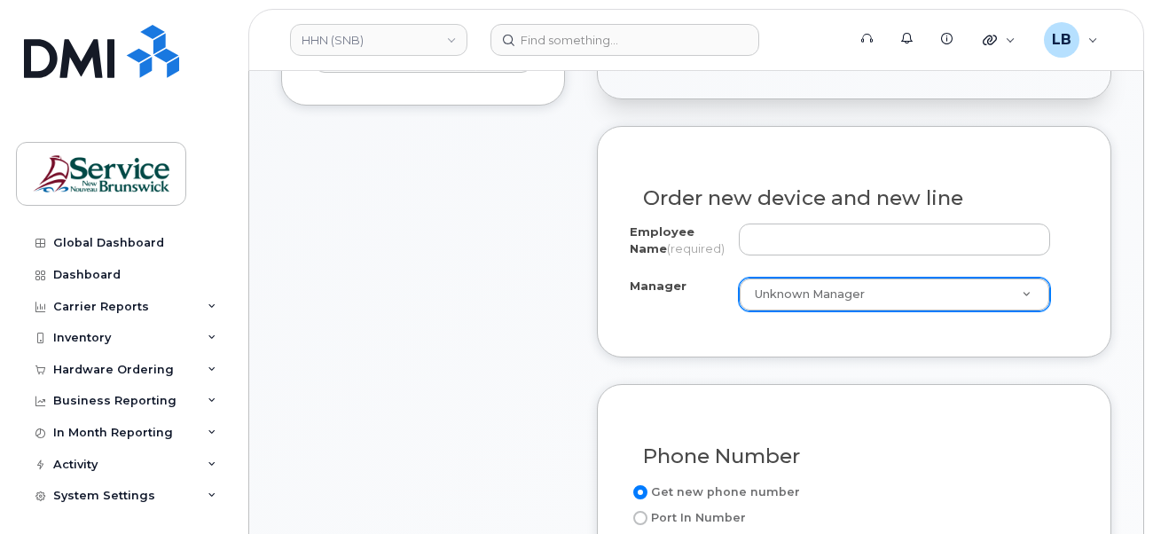
scroll to position [532, 0]
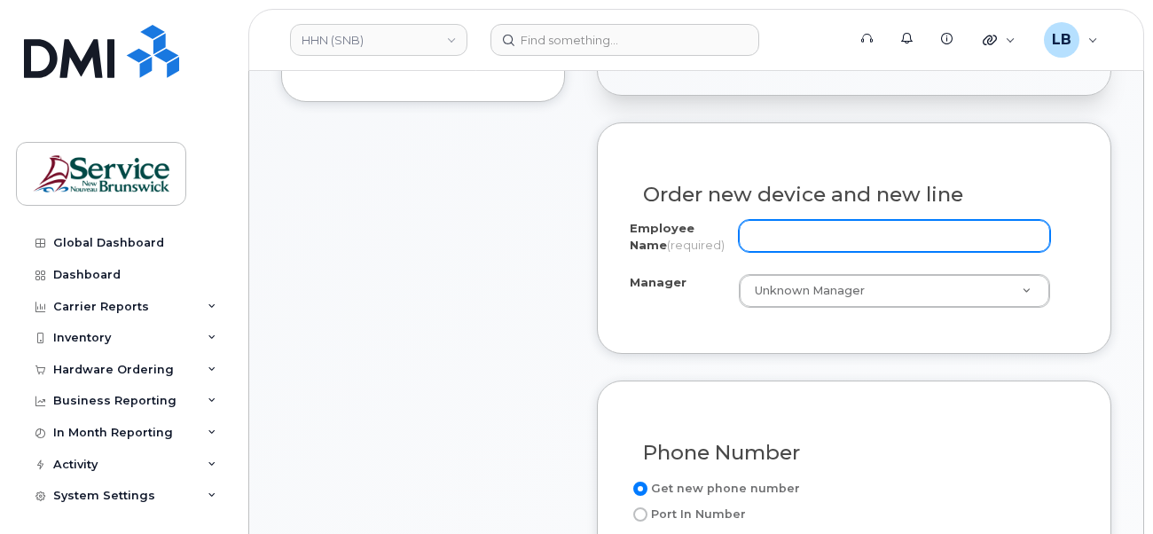
click at [859, 233] on input "Employee Name (required)" at bounding box center [895, 236] width 312 height 32
paste input "[PERSON_NAME]"
type input "[PERSON_NAME]"
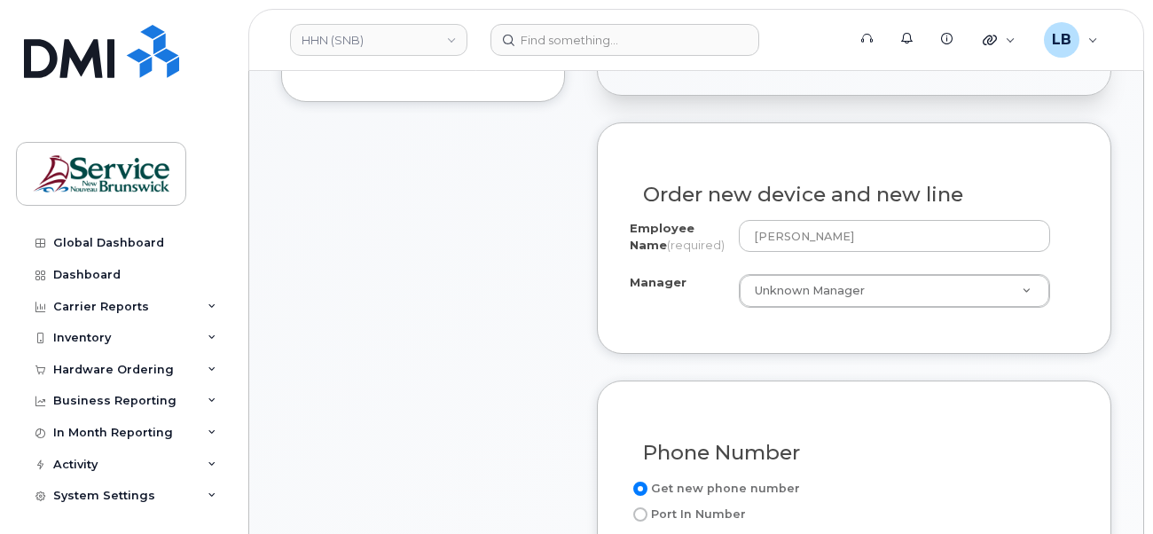
click at [1086, 269] on div "Order new device and new line Employee Name (required) Katherine Ahern Manager …" at bounding box center [854, 237] width 514 height 231
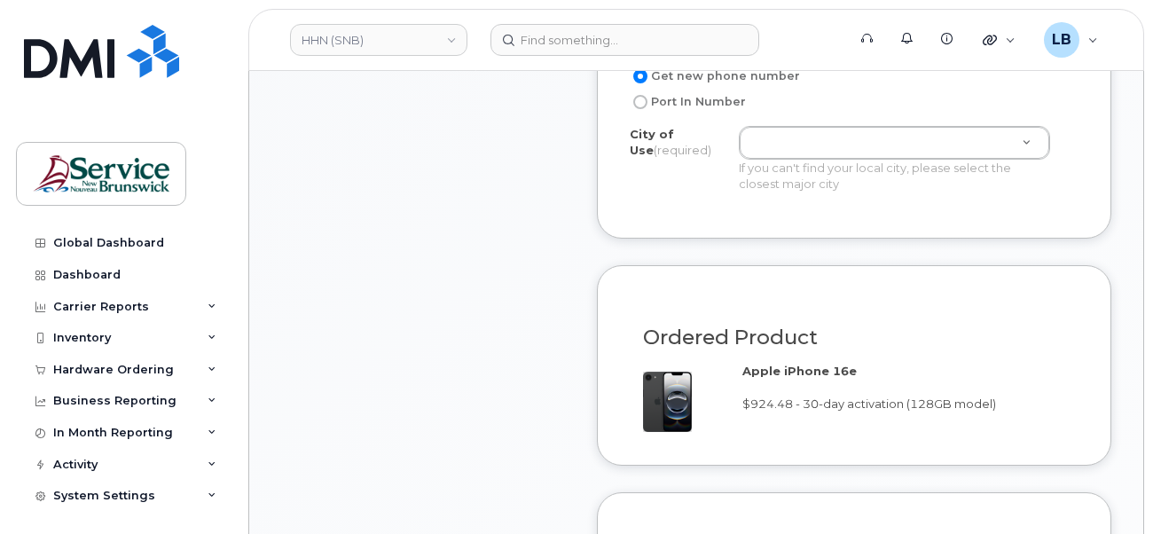
scroll to position [976, 0]
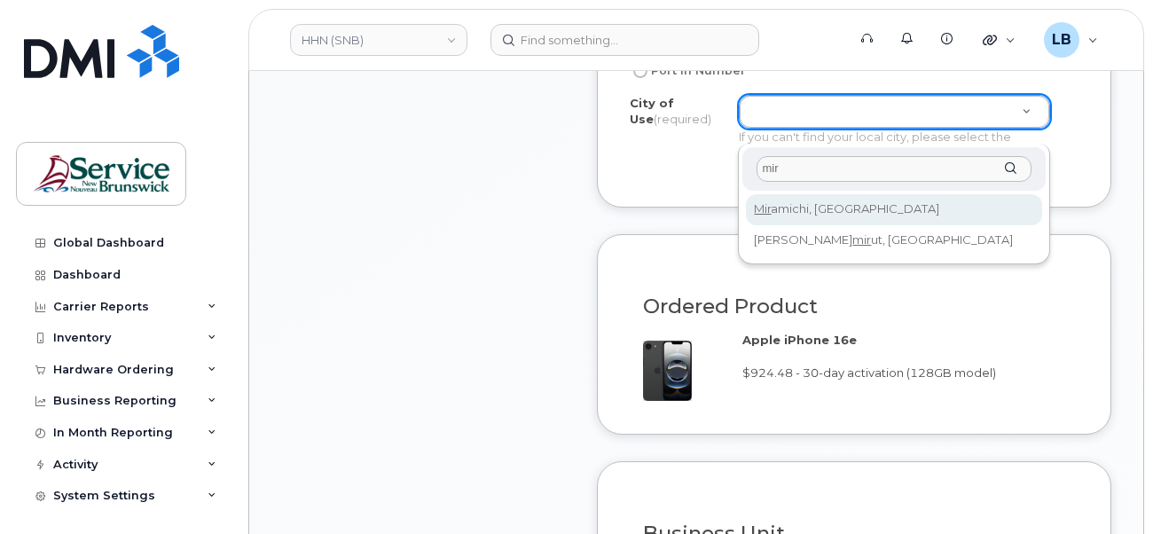
type input "mir"
type input "1813"
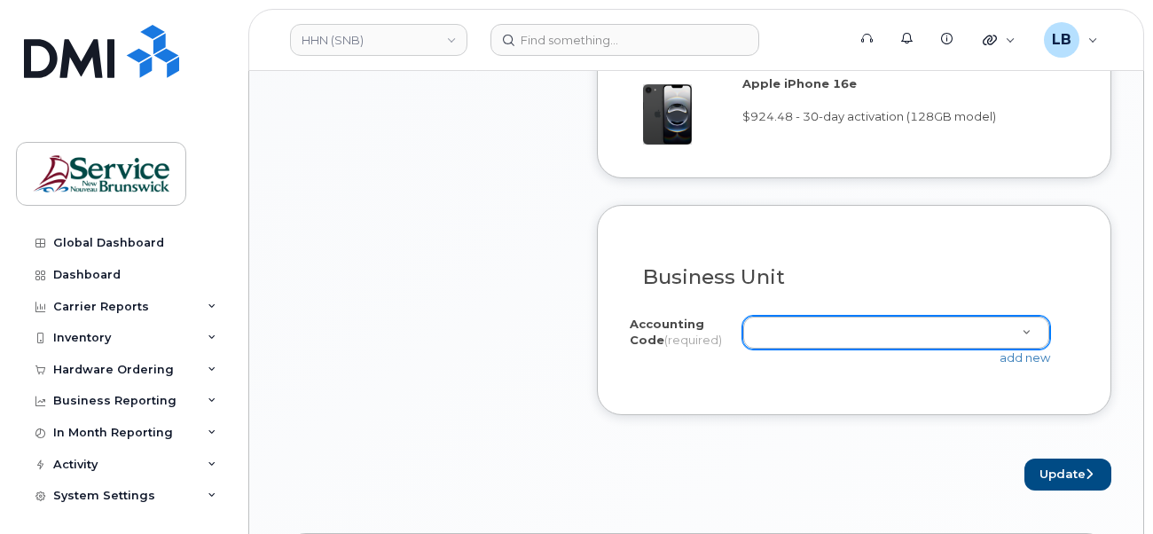
scroll to position [1242, 0]
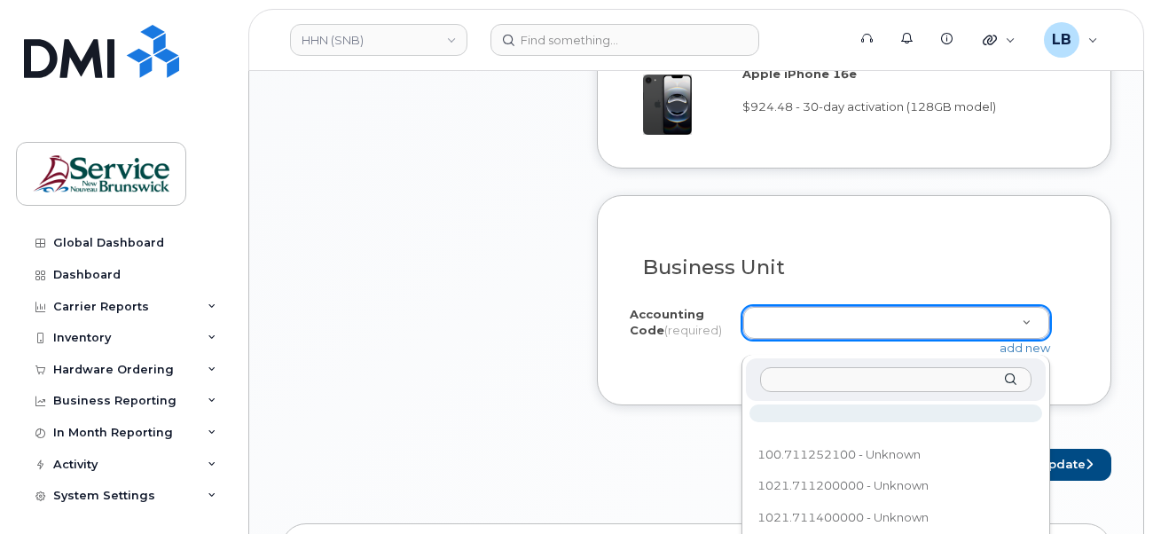
type input "[PERSON_NAME]"
click at [816, 379] on input "text" at bounding box center [895, 380] width 271 height 26
paste input "4101.713050050"
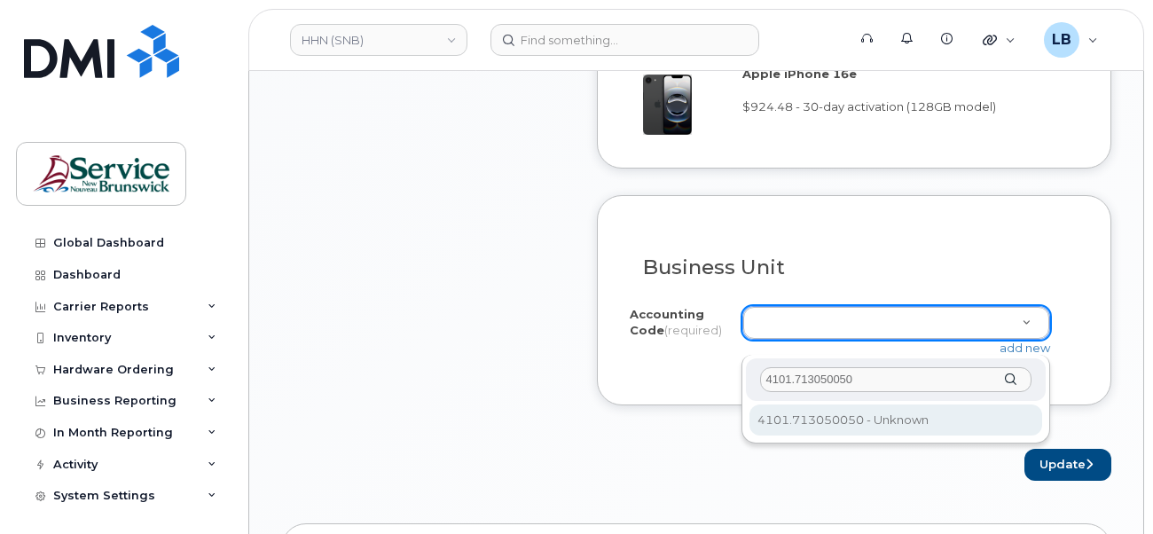
type input "4101.713050050"
select select "4101.713050050"
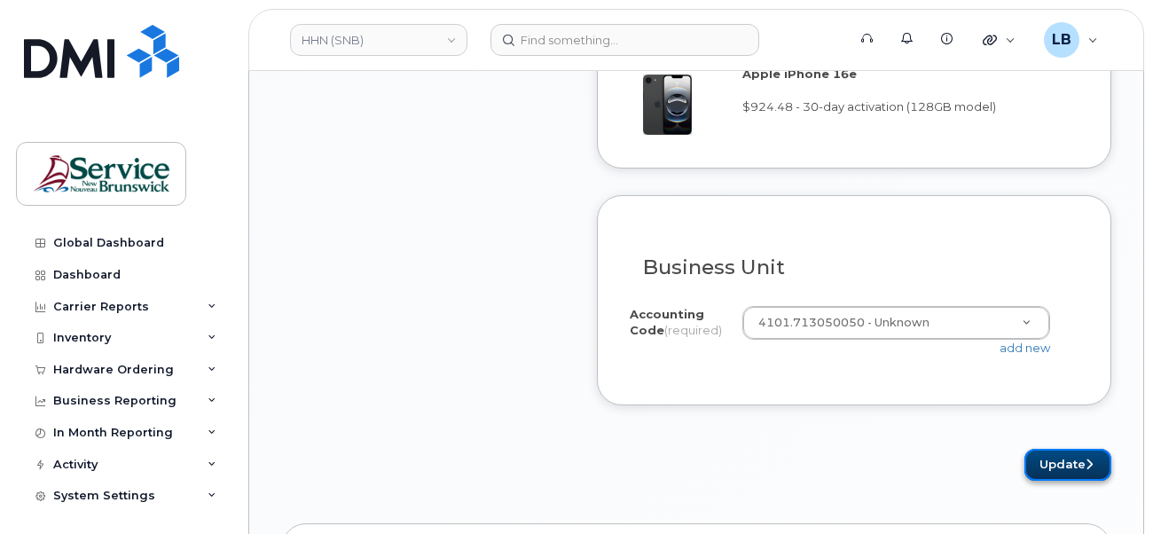
click at [1048, 478] on button "Update" at bounding box center [1067, 465] width 87 height 33
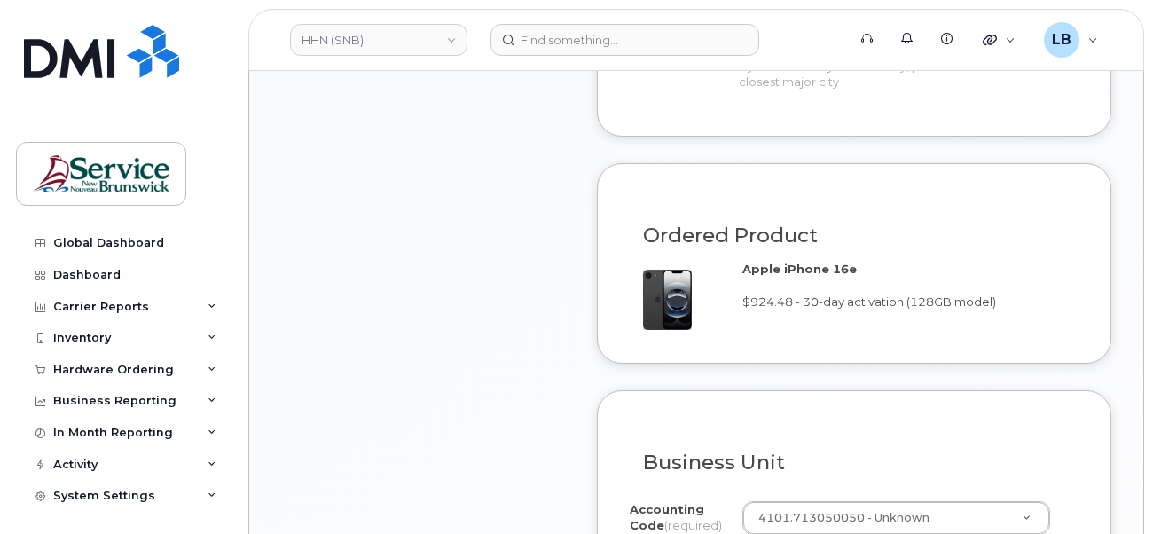
scroll to position [798, 0]
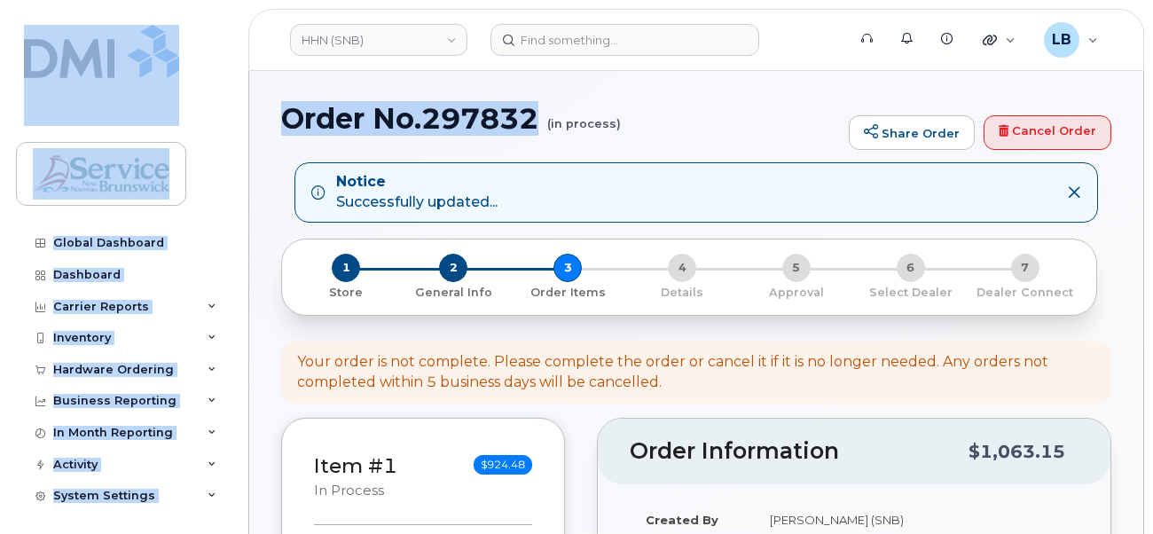
drag, startPoint x: 539, startPoint y: 118, endPoint x: 232, endPoint y: 101, distance: 307.3
click at [438, 103] on h1 "Order No.297832 (in process)" at bounding box center [560, 118] width 559 height 31
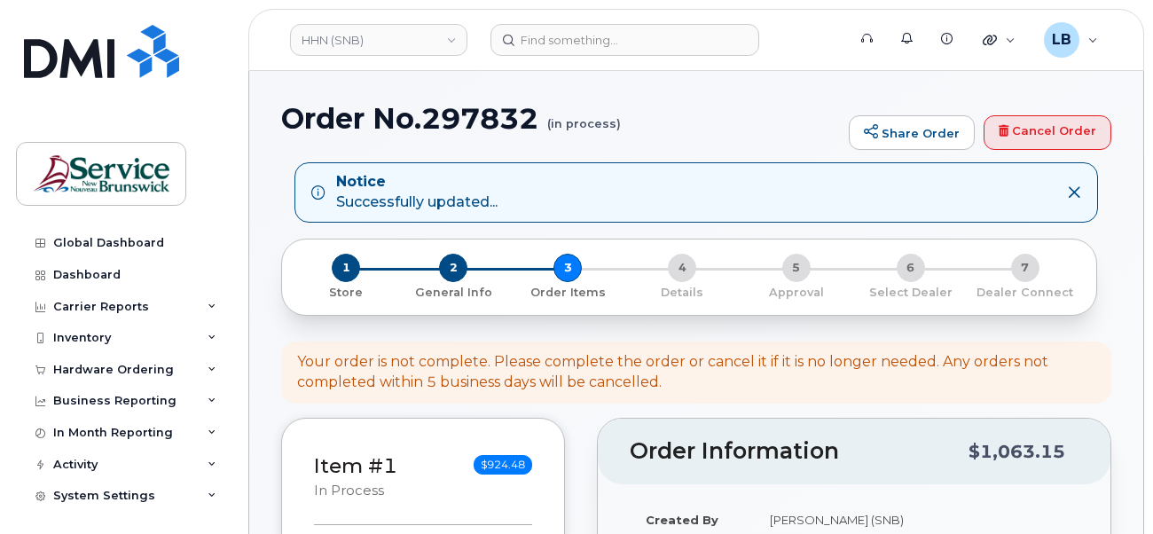
click at [478, 119] on h1 "Order No.297832 (in process)" at bounding box center [560, 118] width 559 height 31
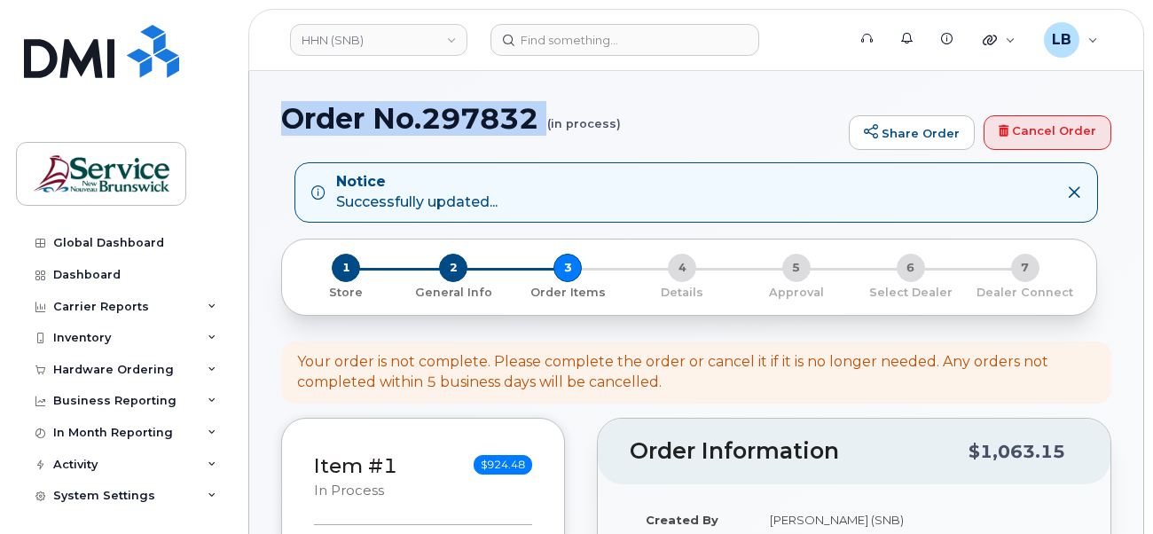
click at [478, 119] on h1 "Order No.297832 (in process)" at bounding box center [560, 118] width 559 height 31
copy h1 "Order No.297832"
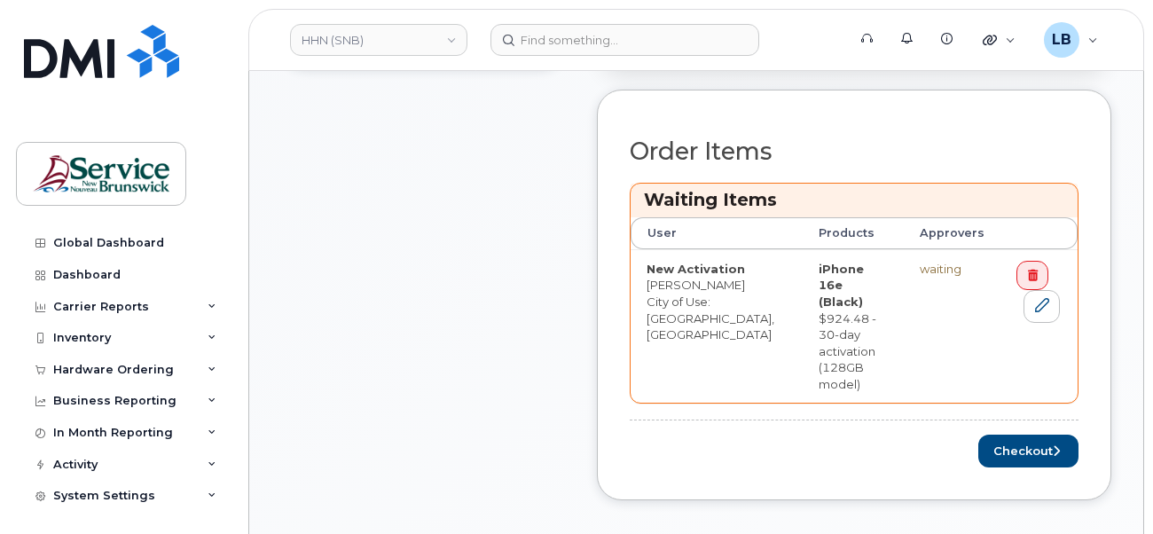
scroll to position [798, 0]
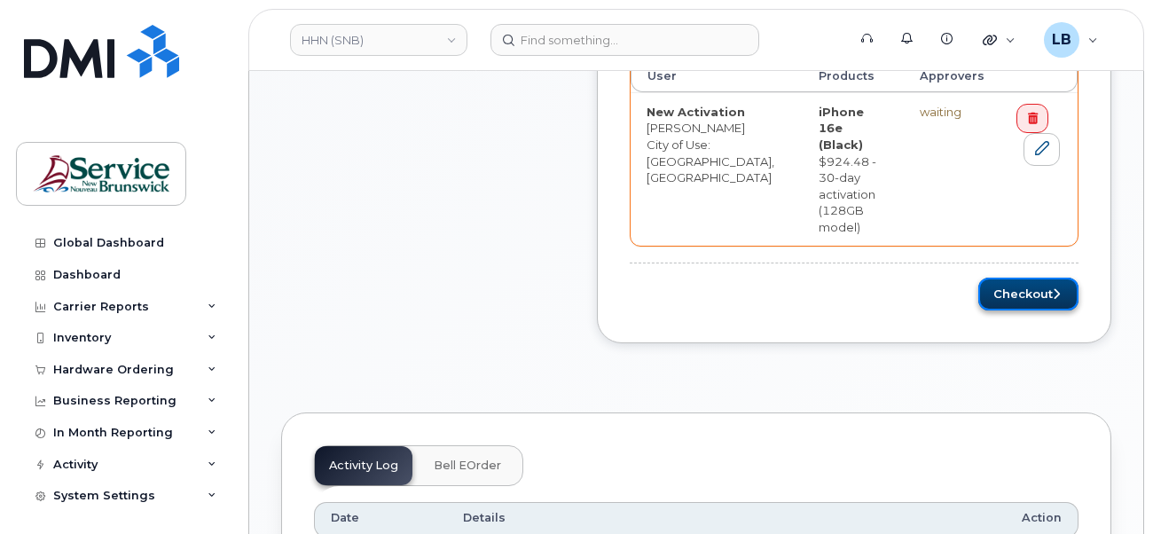
click at [1038, 278] on button "Checkout" at bounding box center [1028, 294] width 100 height 33
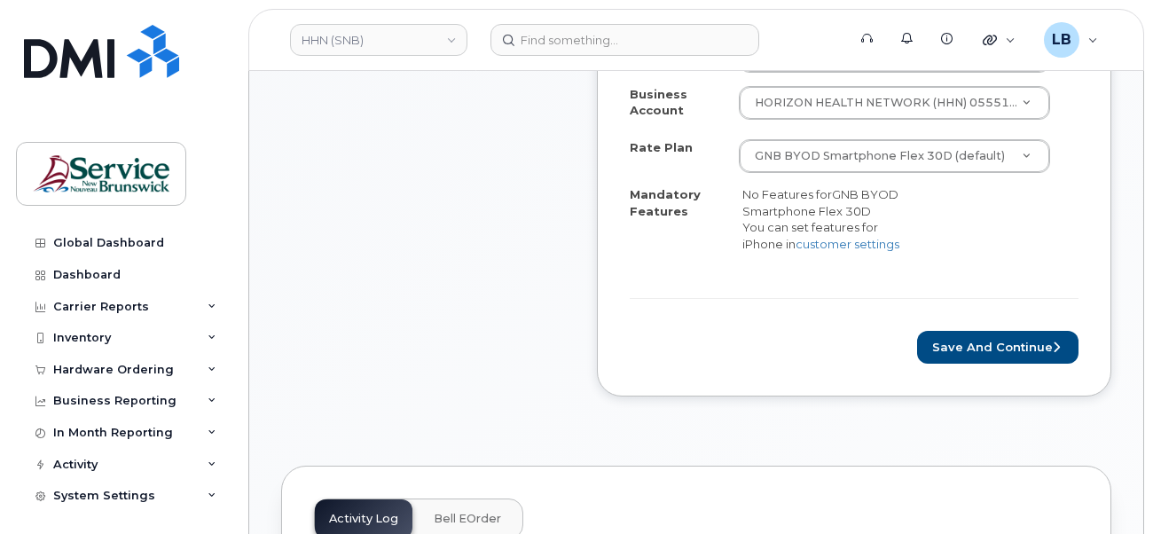
scroll to position [709, 0]
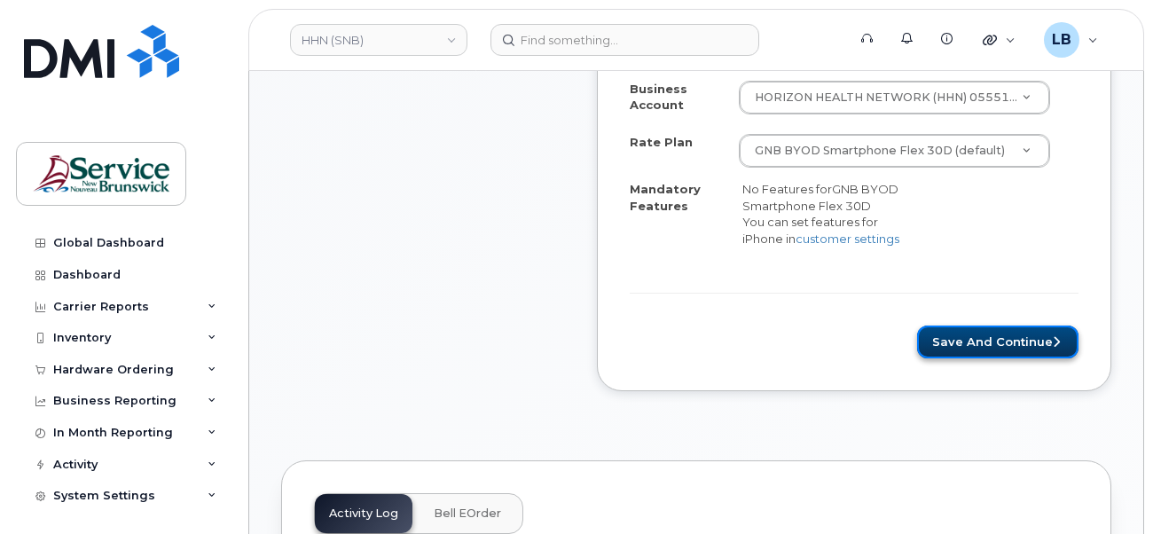
click at [990, 346] on button "Save and Continue" at bounding box center [997, 341] width 161 height 33
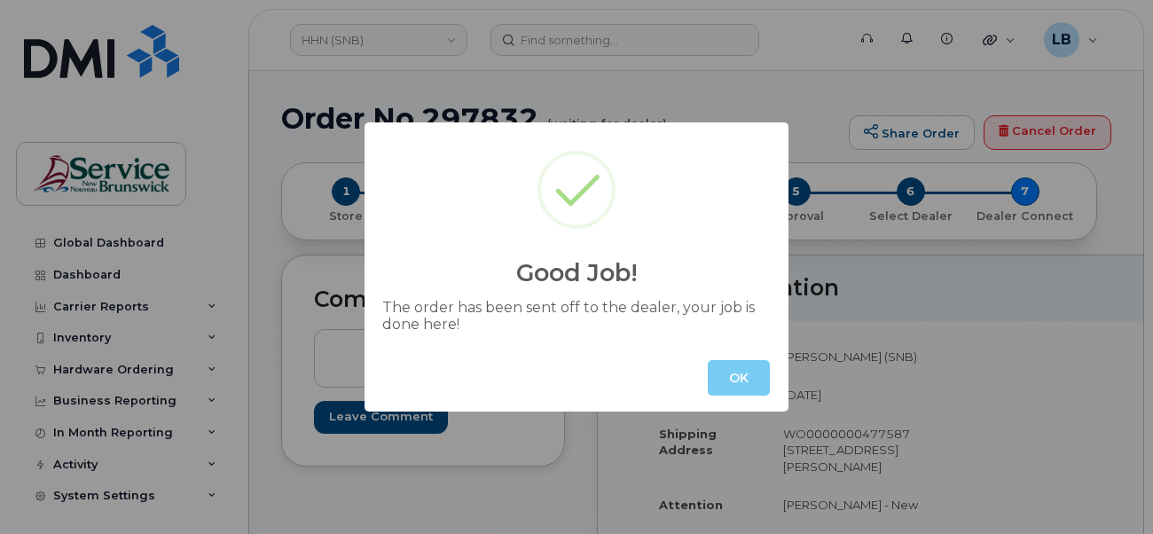
click at [734, 376] on button "OK" at bounding box center [739, 377] width 62 height 35
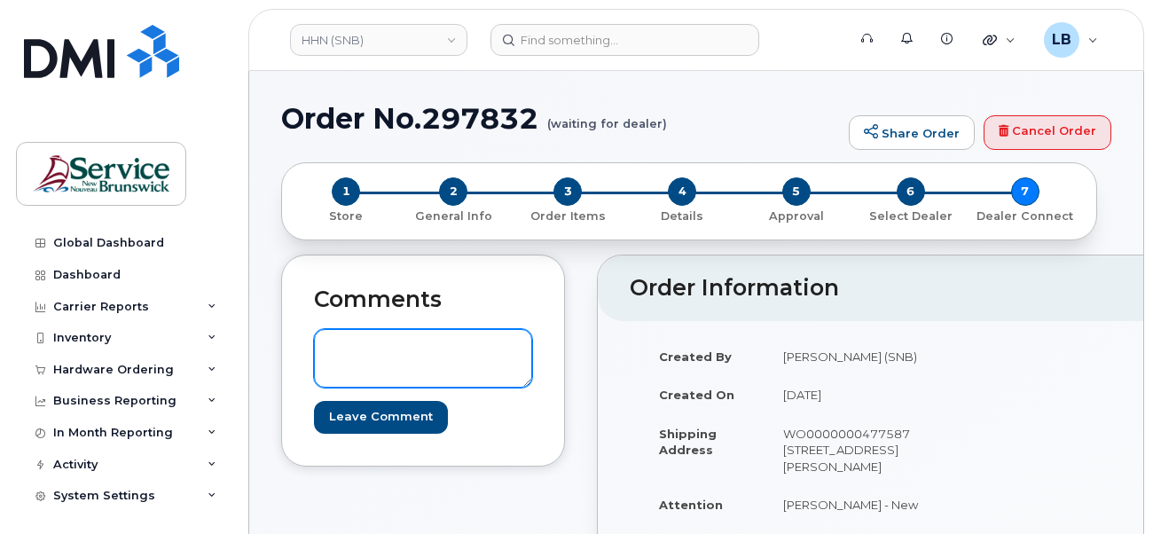
click at [408, 349] on textarea at bounding box center [423, 358] width 218 height 59
paste textarea "DWP Request ID: 568529"
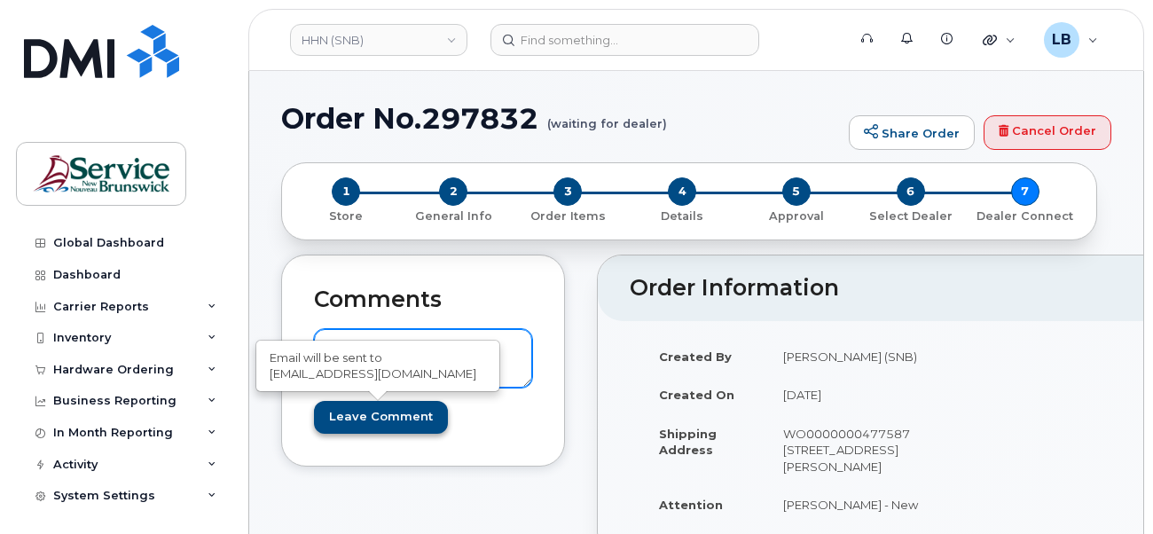
type textarea "DWP Request ID: 568529"
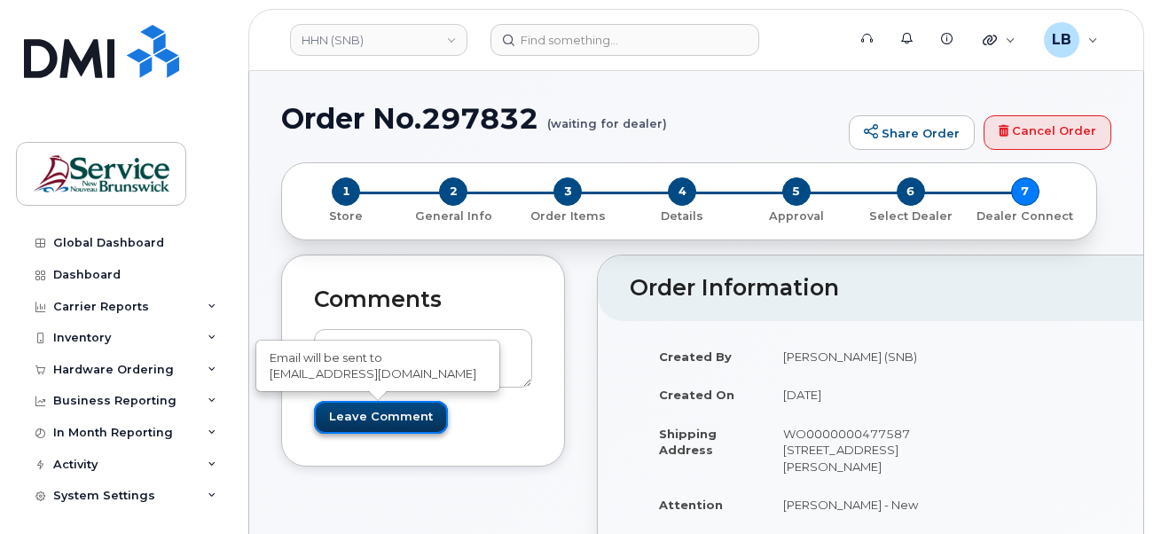
click at [397, 411] on input "Leave Comment" at bounding box center [381, 417] width 134 height 33
type input "Create Event"
